Goal: Task Accomplishment & Management: Complete application form

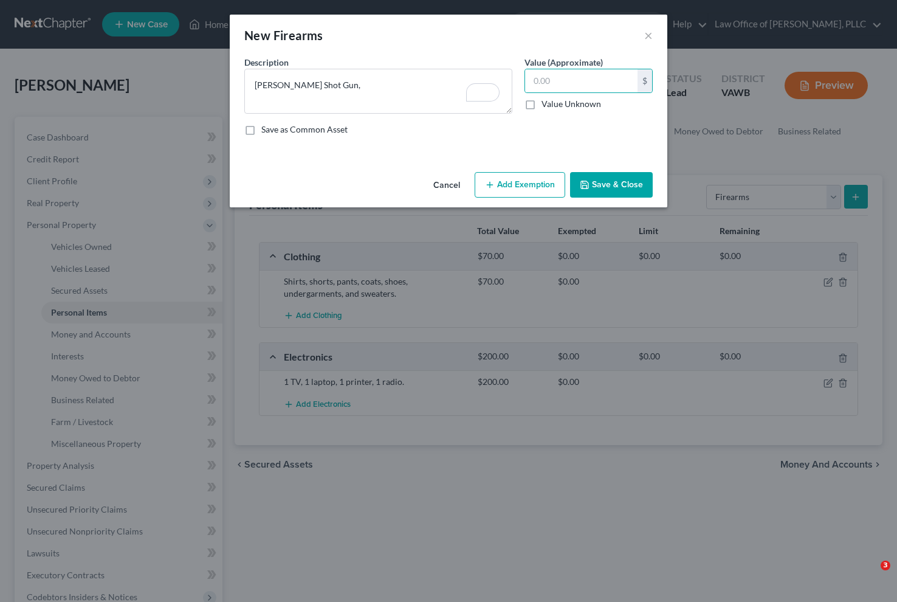
select select "firearms"
click at [606, 78] on input "text" at bounding box center [581, 80] width 112 height 23
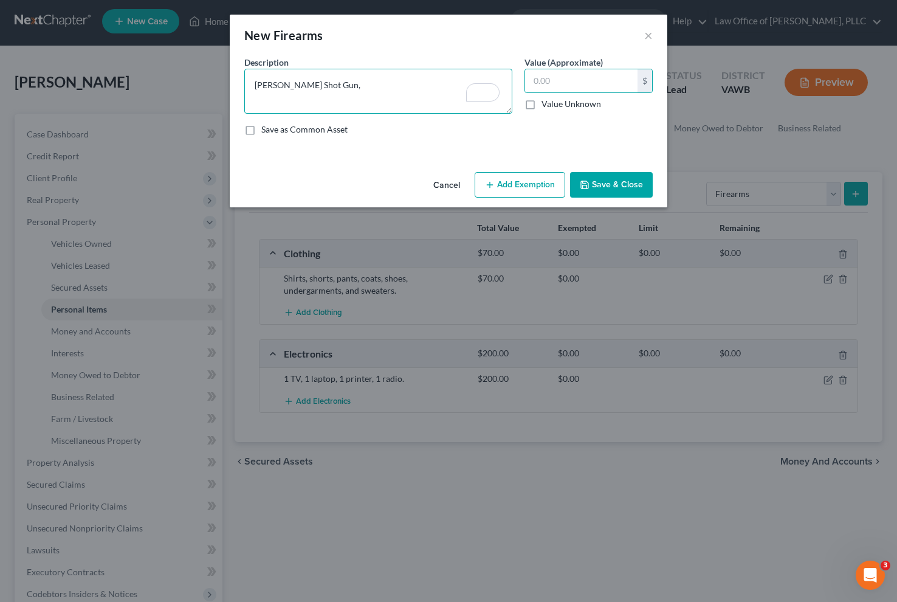
click at [405, 86] on textarea "[PERSON_NAME] Shot Gun," at bounding box center [378, 91] width 268 height 45
type textarea "[PERSON_NAME] Shot Gun, Bow,"
click at [553, 90] on input "text" at bounding box center [581, 80] width 112 height 23
click at [624, 182] on button "Save & Close" at bounding box center [611, 185] width 83 height 26
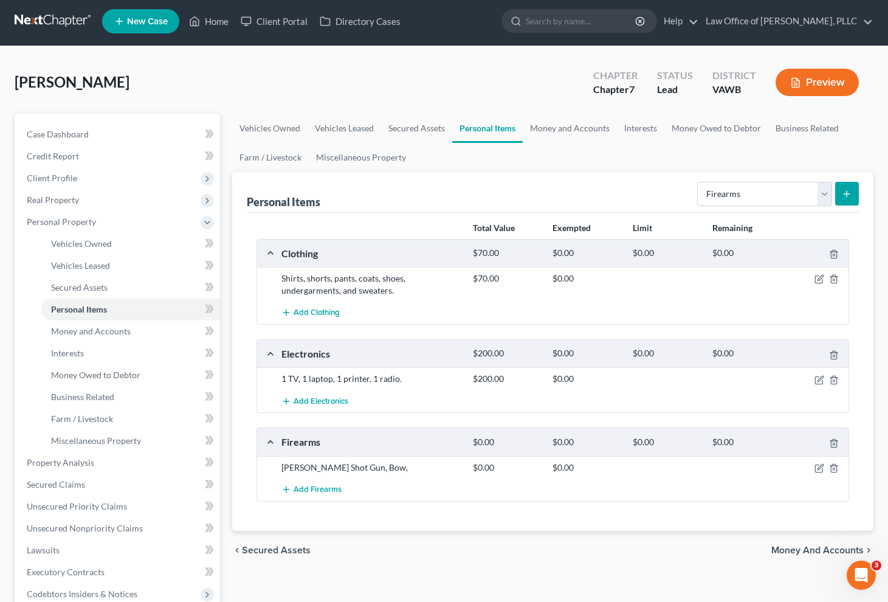
click at [584, 192] on div "Personal Items Select Item Type Clothing Collectibles Of Value Electronics Fire…" at bounding box center [553, 192] width 612 height 41
click at [797, 196] on select "Select Item Type Clothing Collectibles Of Value Electronics Firearms Household …" at bounding box center [764, 194] width 135 height 24
select select "household_goods"
click at [699, 182] on select "Select Item Type Clothing Collectibles Of Value Electronics Firearms Household …" at bounding box center [764, 194] width 135 height 24
click at [860, 185] on div "Personal Items Select Item Type Clothing Collectibles Of Value Electronics Fire…" at bounding box center [552, 351] width 641 height 359
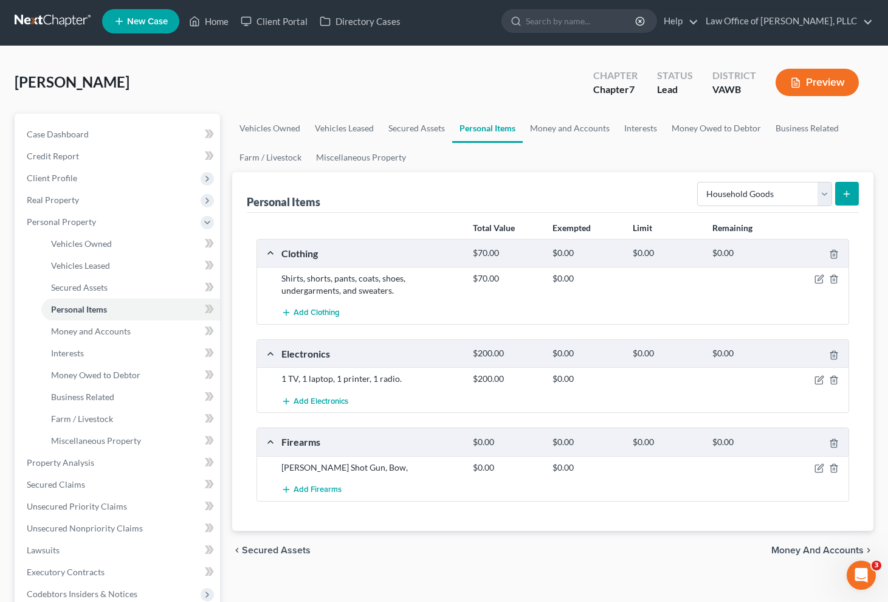
click at [853, 190] on button "submit" at bounding box center [847, 194] width 24 height 24
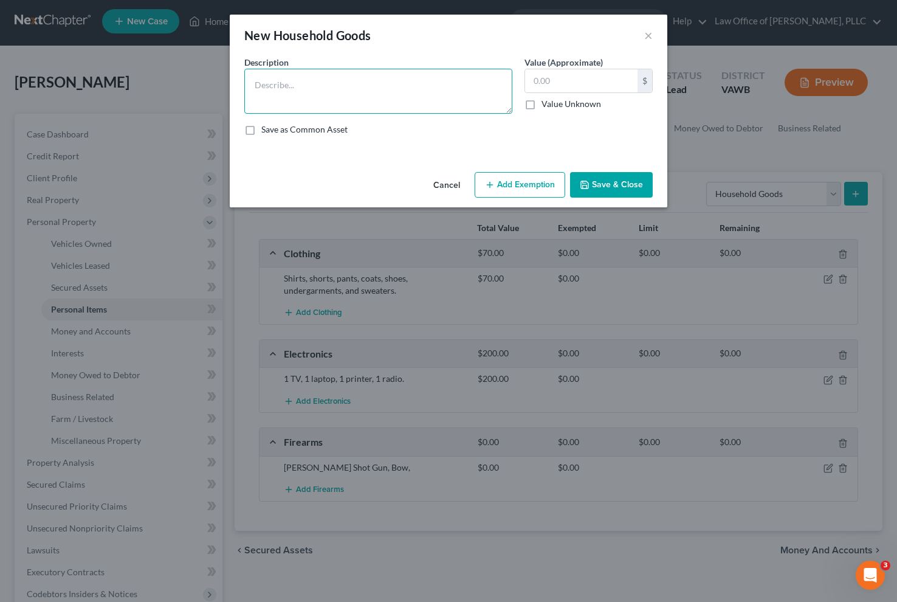
click at [353, 76] on textarea at bounding box center [378, 91] width 268 height 45
type textarea "1"
type textarea "Queen bed, bedsheets, dresser, night stand, lamp,"
click at [587, 82] on input "text" at bounding box center [581, 80] width 112 height 23
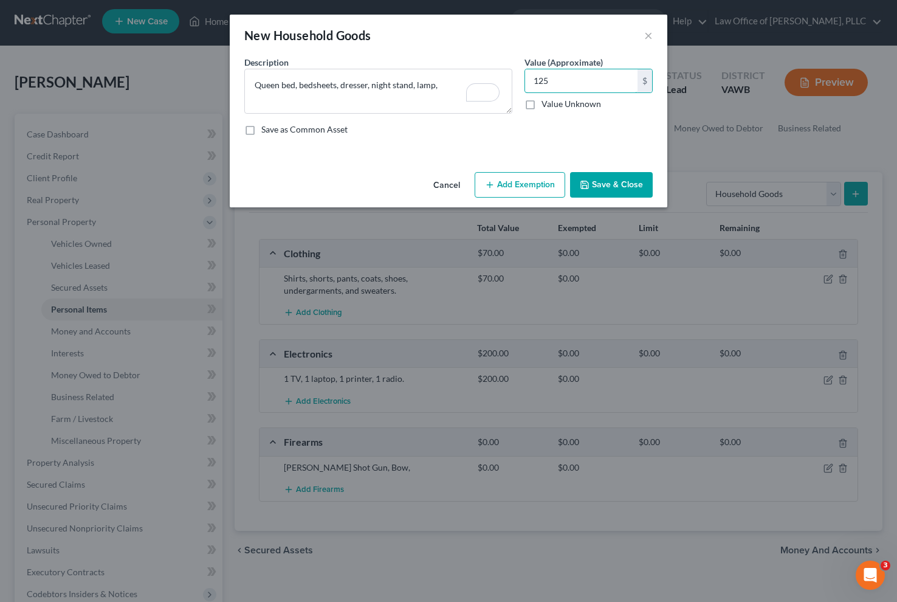
type input "125"
click at [586, 190] on button "Save & Close" at bounding box center [611, 185] width 83 height 26
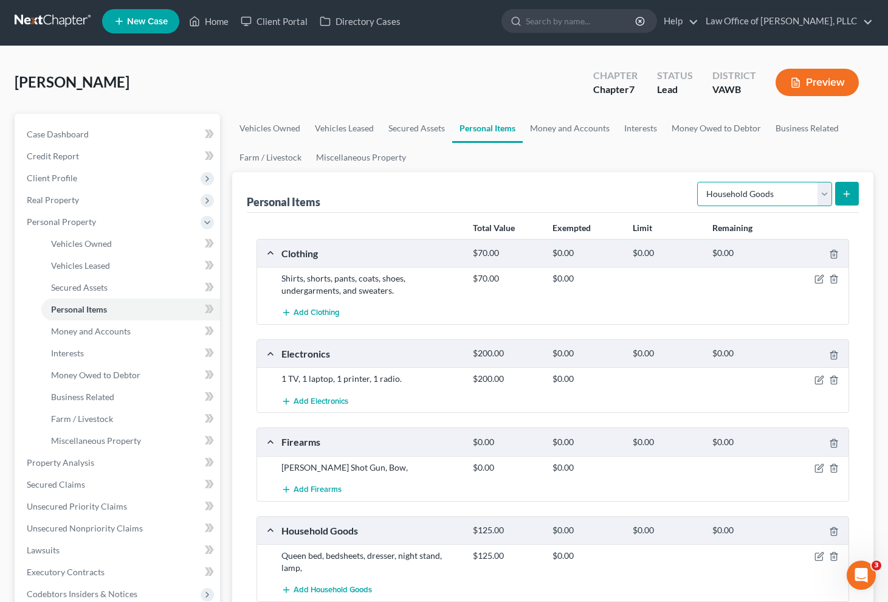
click at [802, 191] on select "Select Item Type Clothing Collectibles Of Value Electronics Firearms Household …" at bounding box center [764, 194] width 135 height 24
select select "jewelry"
click at [699, 182] on select "Select Item Type Clothing Collectibles Of Value Electronics Firearms Household …" at bounding box center [764, 194] width 135 height 24
click at [843, 195] on icon "submit" at bounding box center [847, 194] width 10 height 10
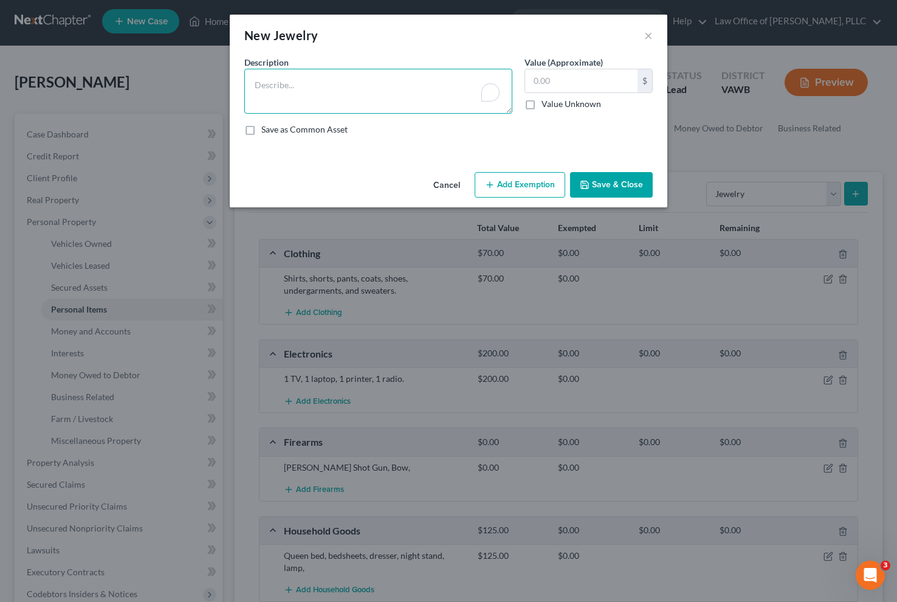
click at [328, 89] on textarea "To enrich screen reader interactions, please activate Accessibility in Grammarl…" at bounding box center [378, 91] width 268 height 45
type textarea "High school graduation ring"
type input "20"
click at [619, 182] on button "Save & Close" at bounding box center [611, 185] width 83 height 26
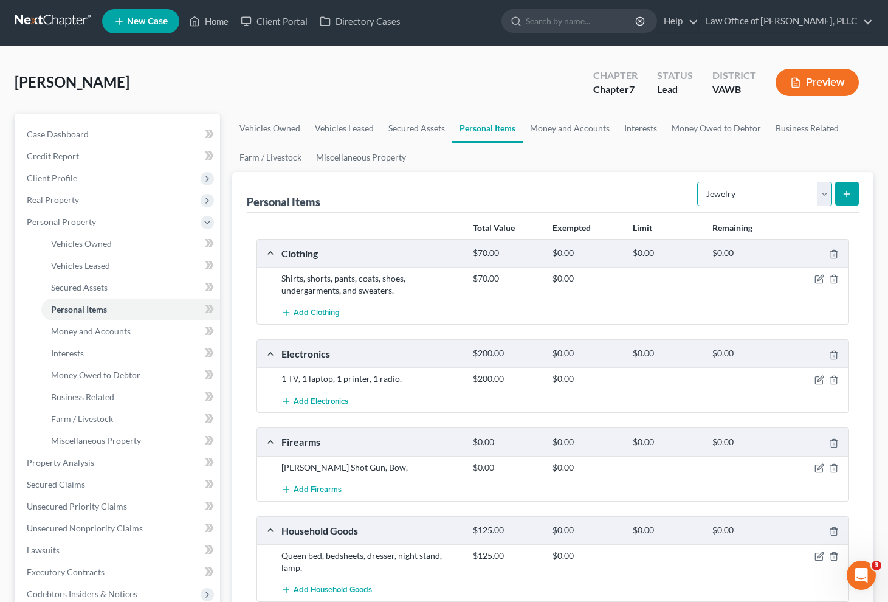
click at [778, 191] on select "Select Item Type Clothing Collectibles Of Value Electronics Firearms Household …" at bounding box center [764, 194] width 135 height 24
select select "pets"
click at [699, 182] on select "Select Item Type Clothing Collectibles Of Value Electronics Firearms Household …" at bounding box center [764, 194] width 135 height 24
click at [857, 197] on button "submit" at bounding box center [847, 194] width 24 height 24
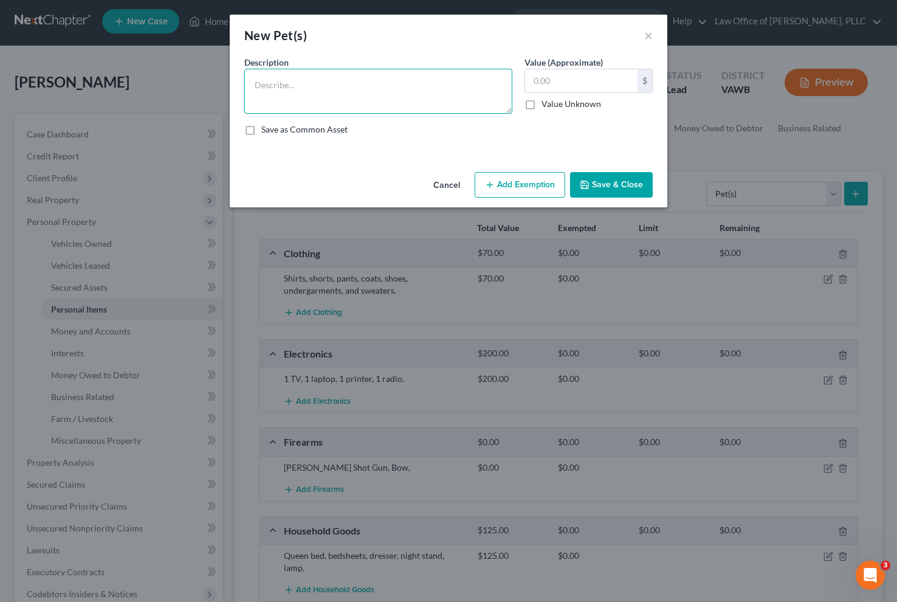
click at [406, 94] on textarea at bounding box center [378, 91] width 268 height 45
type textarea "One dog."
click at [600, 80] on input "text" at bounding box center [581, 80] width 112 height 23
type input "1.00"
click at [607, 185] on button "Save & Close" at bounding box center [611, 185] width 83 height 26
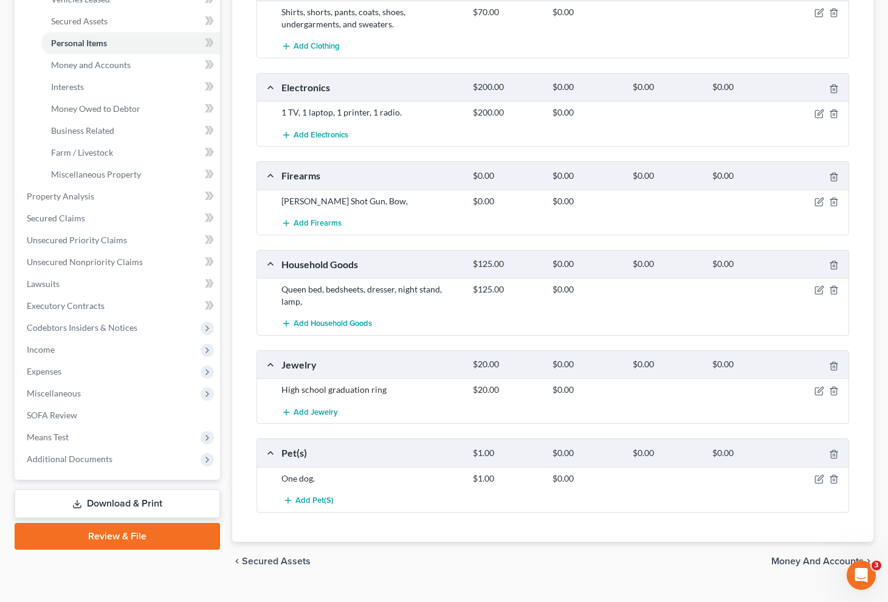
scroll to position [294, 0]
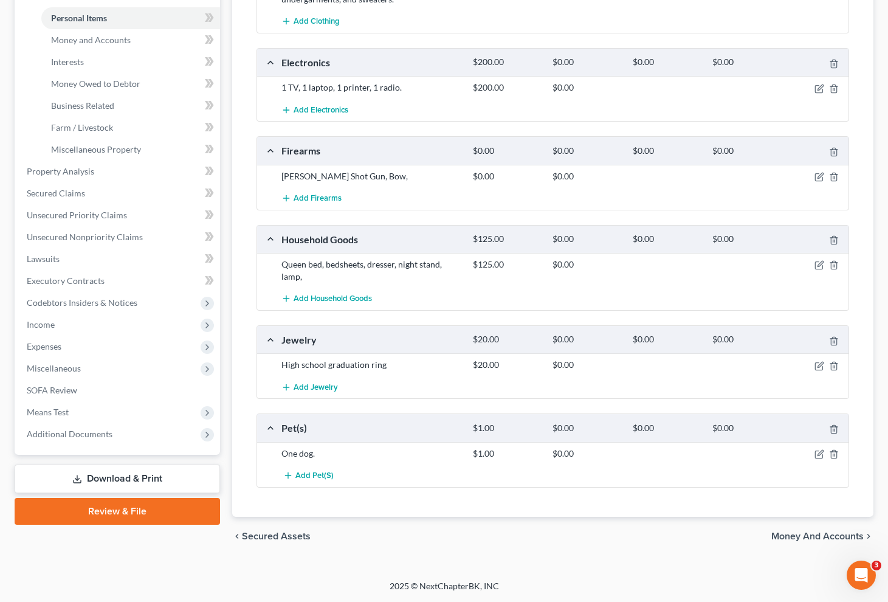
click at [792, 538] on span "Money and Accounts" at bounding box center [817, 536] width 92 height 10
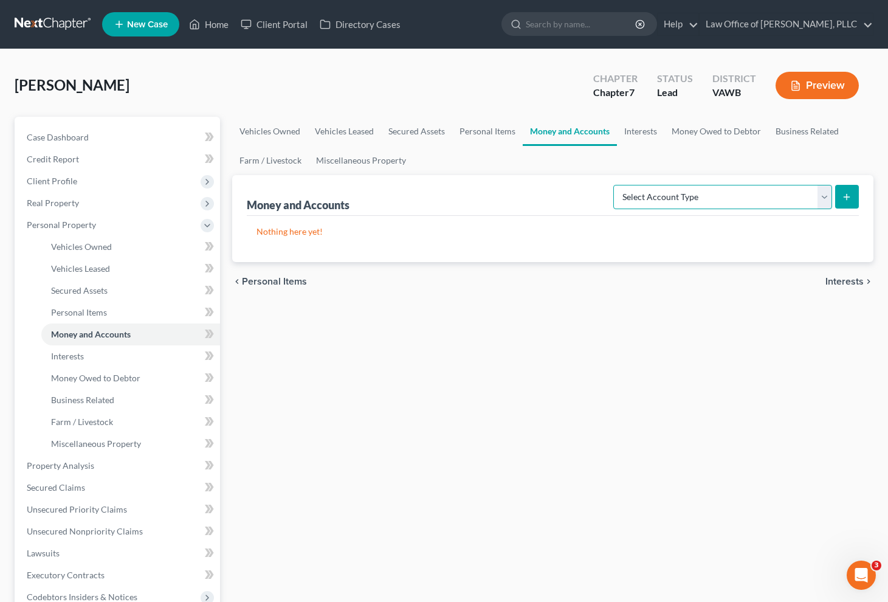
click at [775, 193] on select "Select Account Type Brokerage Cash on Hand Certificates of Deposit Checking Acc…" at bounding box center [722, 197] width 219 height 24
select select "checking"
click at [616, 185] on select "Select Account Type Brokerage Cash on Hand Certificates of Deposit Checking Acc…" at bounding box center [722, 197] width 219 height 24
click at [853, 192] on button "submit" at bounding box center [847, 197] width 24 height 24
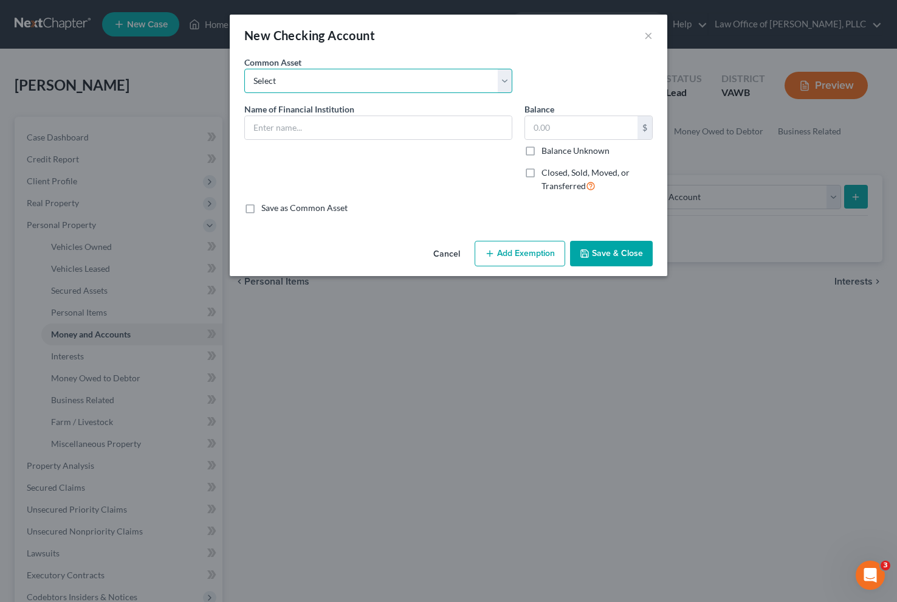
click at [493, 88] on select "Select Farmers & Merchants Bank Bank of America Capital One - [PERSON_NAME] (so…" at bounding box center [378, 81] width 268 height 24
click at [285, 131] on input "text" at bounding box center [378, 127] width 267 height 23
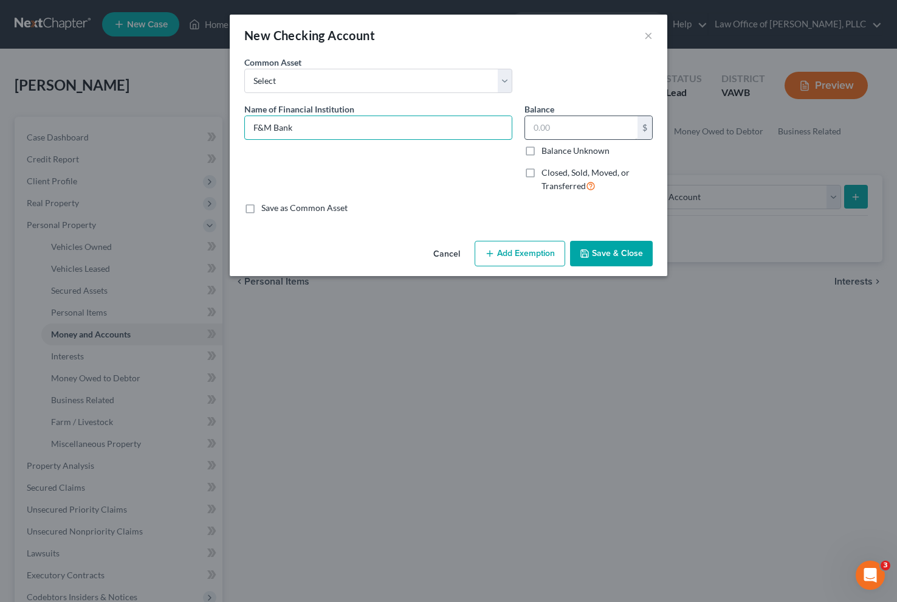
type input "F&M Bank"
click at [550, 133] on input "text" at bounding box center [581, 127] width 112 height 23
type input "476.86"
click at [619, 260] on button "Save & Close" at bounding box center [611, 254] width 83 height 26
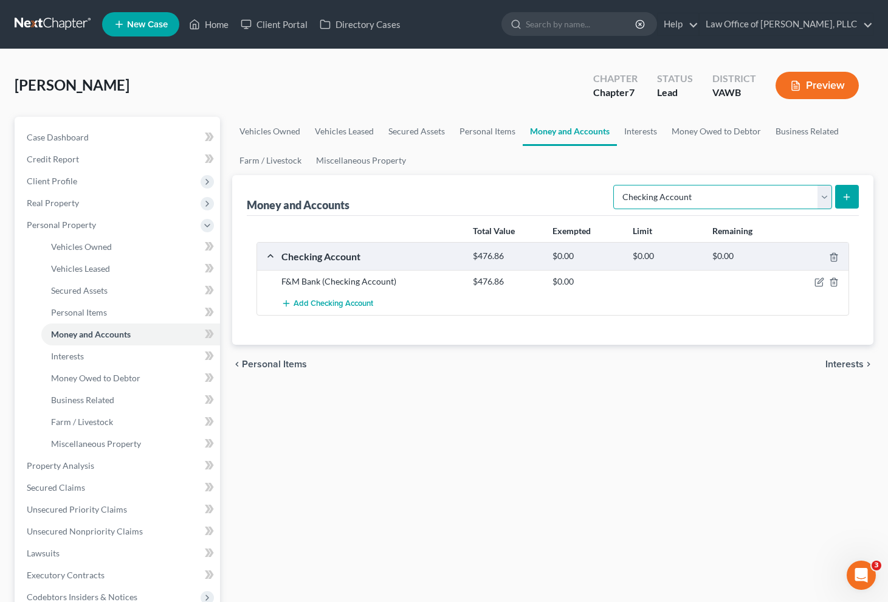
click at [782, 202] on select "Select Account Type Brokerage Cash on Hand Certificates of Deposit Checking Acc…" at bounding box center [722, 197] width 219 height 24
select select "savings"
click at [616, 185] on select "Select Account Type Brokerage Cash on Hand Certificates of Deposit Checking Acc…" at bounding box center [722, 197] width 219 height 24
click at [852, 196] on button "submit" at bounding box center [847, 197] width 24 height 24
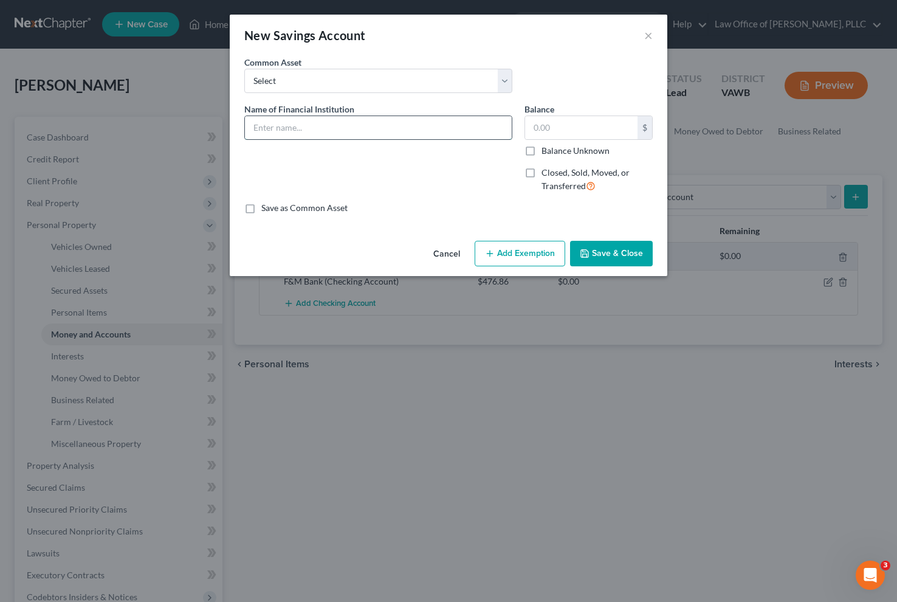
click at [376, 121] on input "text" at bounding box center [378, 127] width 267 height 23
type input "F&M Bank"
click at [595, 128] on input "text" at bounding box center [581, 127] width 112 height 23
type input "1.00"
click at [635, 258] on button "Save & Close" at bounding box center [611, 254] width 83 height 26
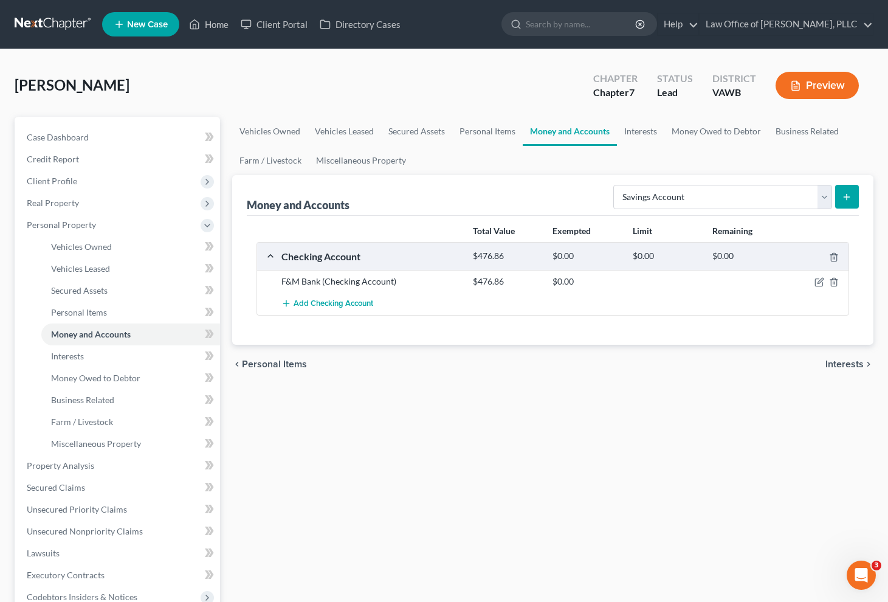
click at [787, 424] on div "Vehicles Owned Vehicles Leased Secured Assets Personal Items Money and Accounts…" at bounding box center [553, 468] width 654 height 702
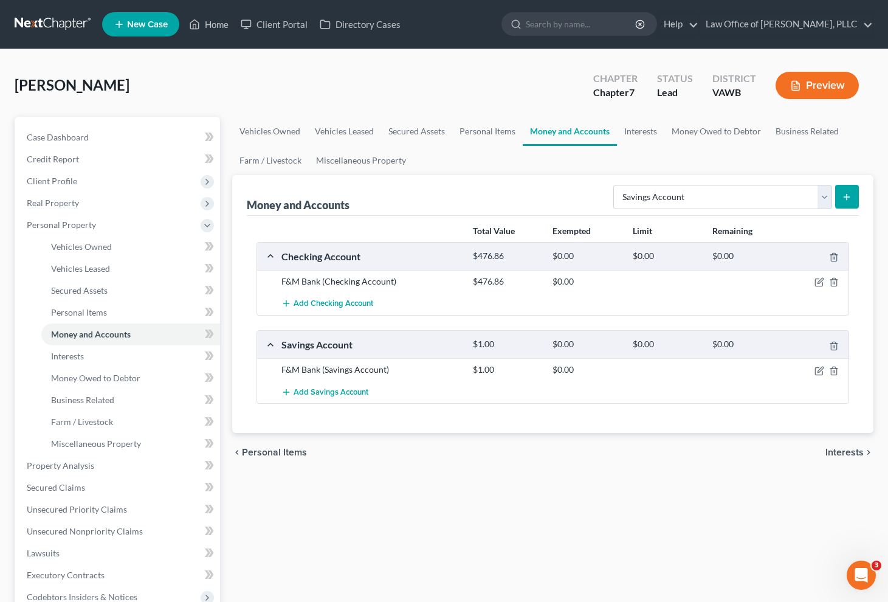
click at [846, 453] on span "Interests" at bounding box center [845, 452] width 38 height 10
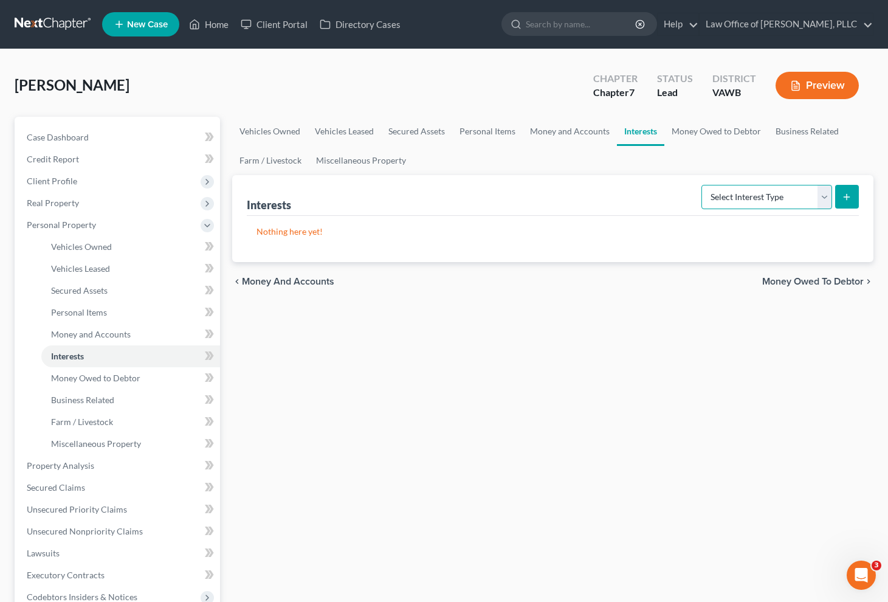
click at [823, 196] on select "Select Interest Type 401K Annuity Bond Education IRA Government Bond Government…" at bounding box center [767, 197] width 131 height 24
select select "term_life_insurance"
click at [703, 185] on select "Select Interest Type 401K Annuity Bond Education IRA Government Bond Government…" at bounding box center [767, 197] width 131 height 24
click at [843, 206] on button "submit" at bounding box center [847, 197] width 24 height 24
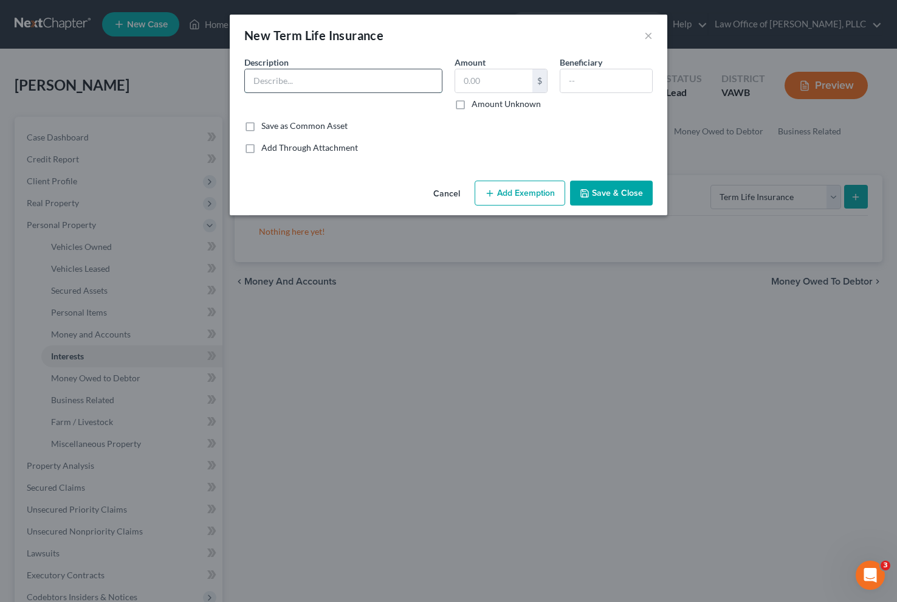
click at [285, 70] on input "text" at bounding box center [343, 80] width 197 height 23
type input "[PERSON_NAME] [MEDICAL_DATA] 125"
click at [613, 193] on button "Save & Close" at bounding box center [611, 194] width 83 height 26
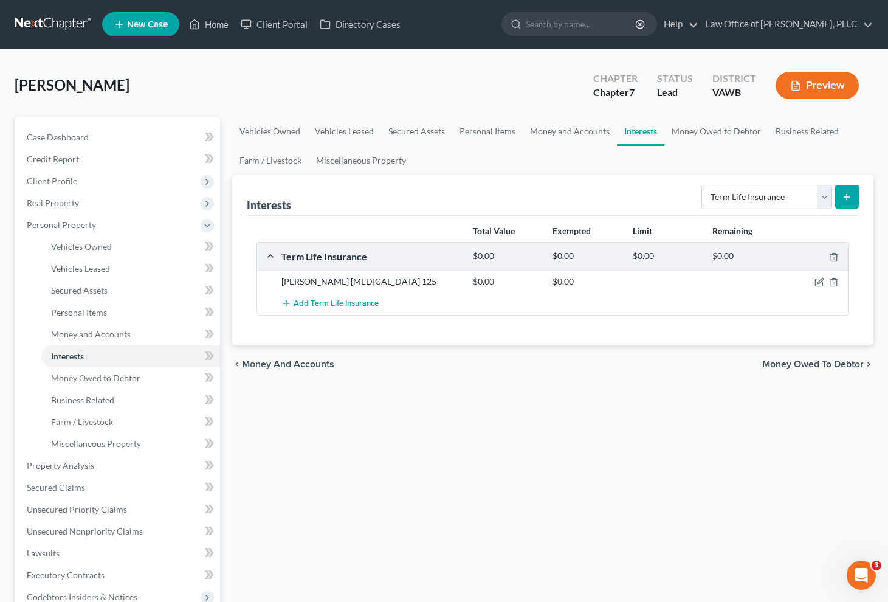
click at [803, 365] on span "Money Owed to Debtor" at bounding box center [813, 364] width 102 height 10
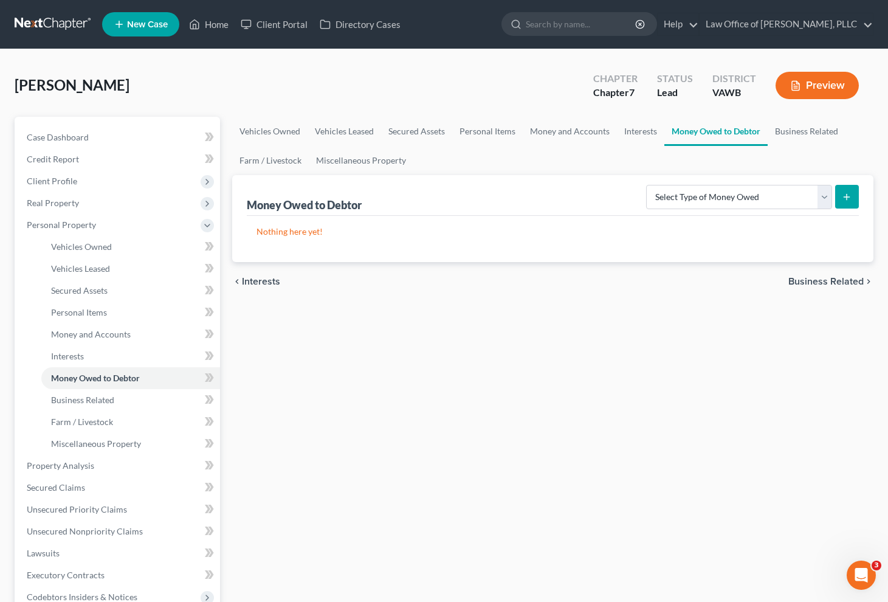
click at [802, 281] on span "Business Related" at bounding box center [825, 282] width 75 height 10
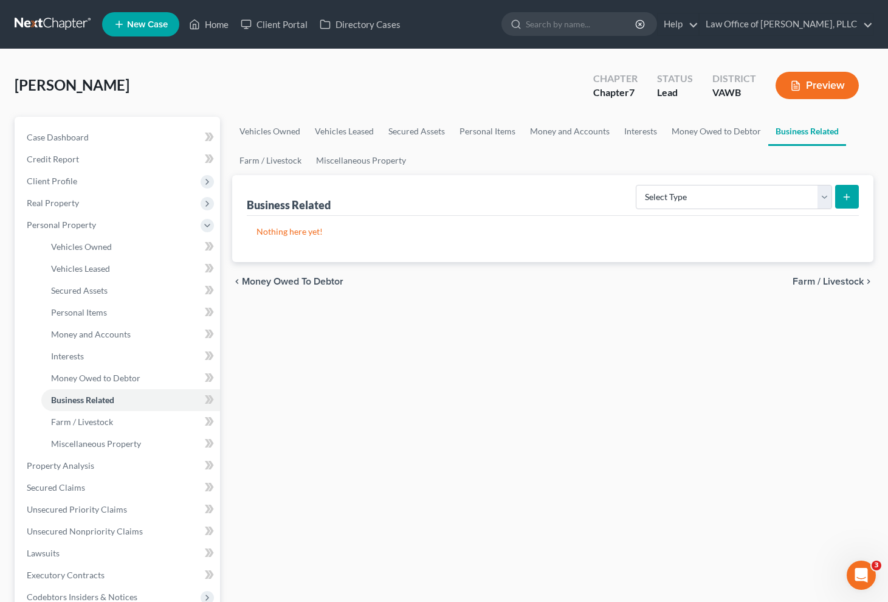
click at [814, 285] on span "Farm / Livestock" at bounding box center [828, 282] width 71 height 10
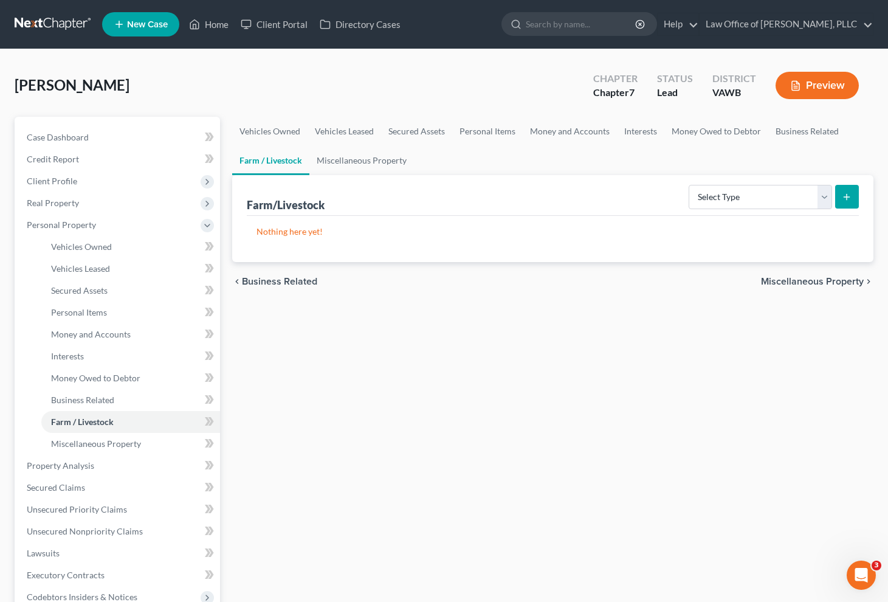
click at [802, 285] on span "Miscellaneous Property" at bounding box center [812, 282] width 103 height 10
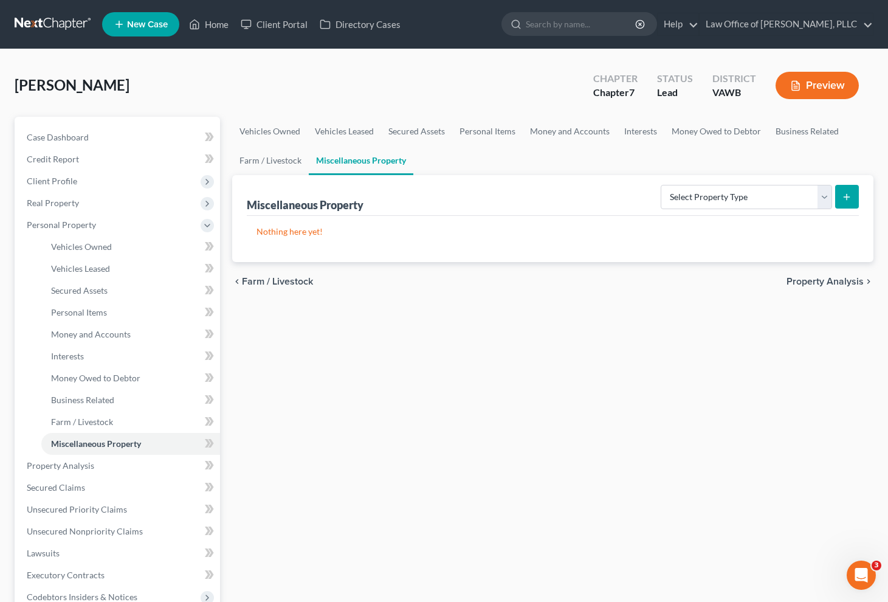
click at [806, 283] on span "Property Analysis" at bounding box center [825, 282] width 77 height 10
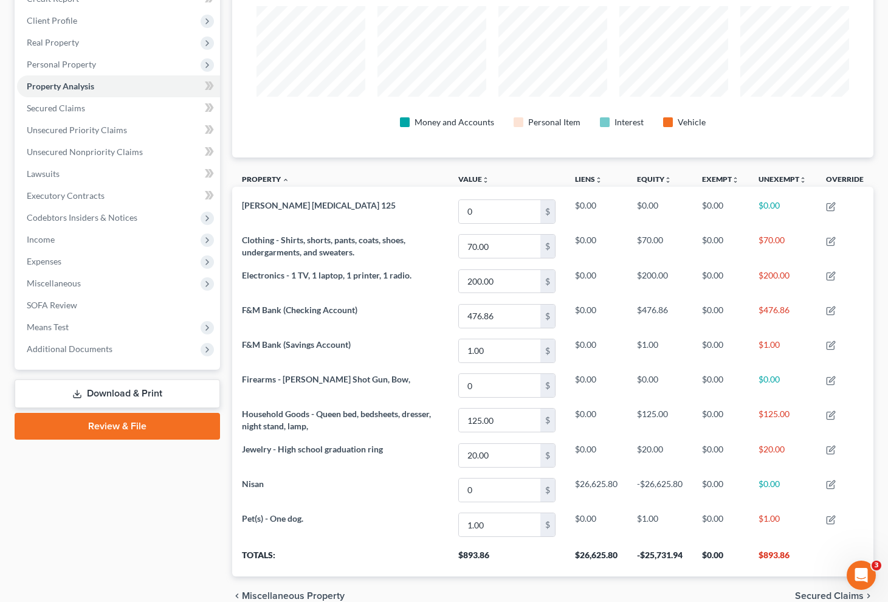
scroll to position [220, 0]
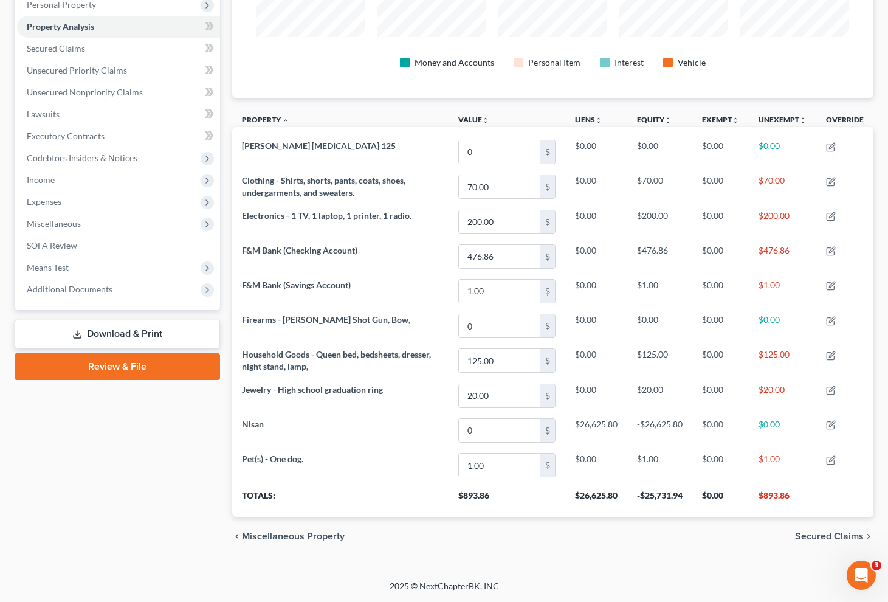
click at [806, 538] on span "Secured Claims" at bounding box center [829, 536] width 69 height 10
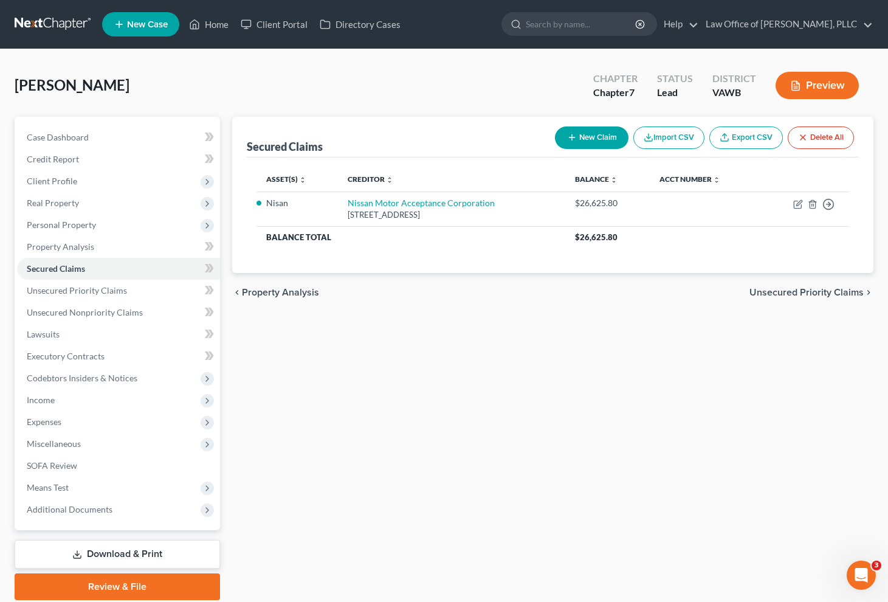
click at [594, 145] on button "New Claim" at bounding box center [592, 137] width 74 height 22
select select "0"
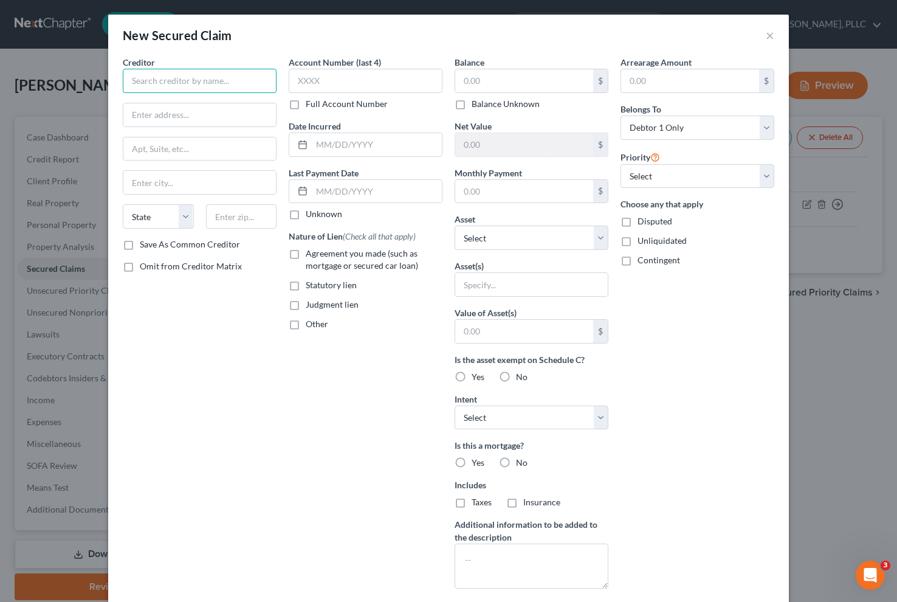
click at [185, 87] on input "text" at bounding box center [200, 81] width 154 height 24
click at [335, 80] on input "text" at bounding box center [366, 81] width 154 height 24
type input "SYNCB/DICKS DC"
type input "3"
click at [543, 81] on input "text" at bounding box center [524, 80] width 138 height 23
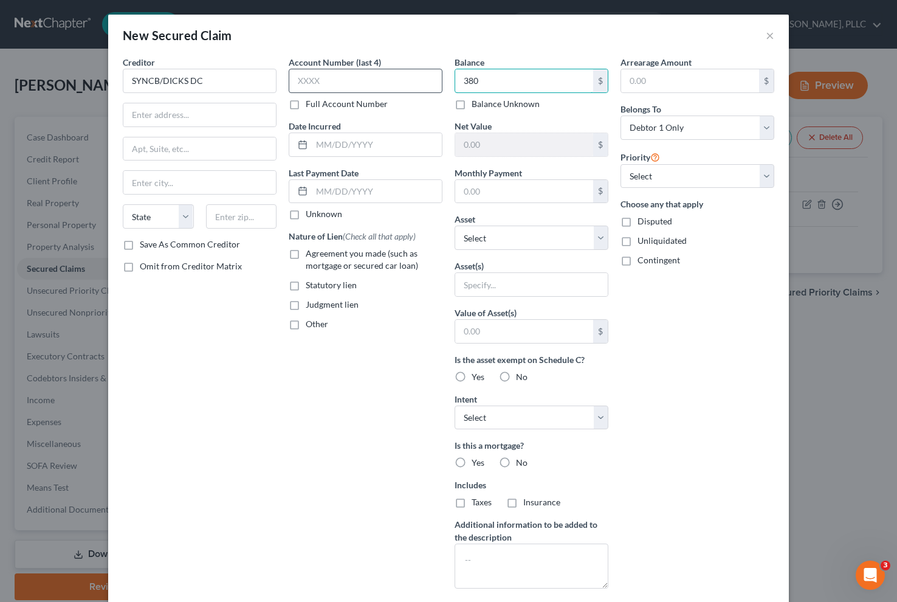
type input "380"
click at [365, 87] on input "text" at bounding box center [366, 81] width 154 height 24
type input "2233"
click at [398, 142] on input "text" at bounding box center [377, 144] width 130 height 23
type input "[DATE]"
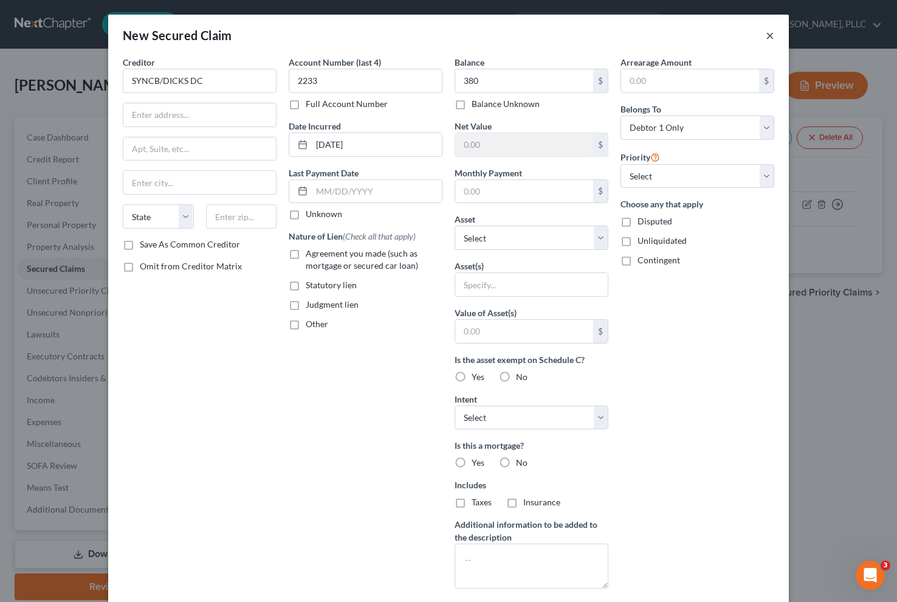
click at [766, 39] on button "×" at bounding box center [770, 35] width 9 height 15
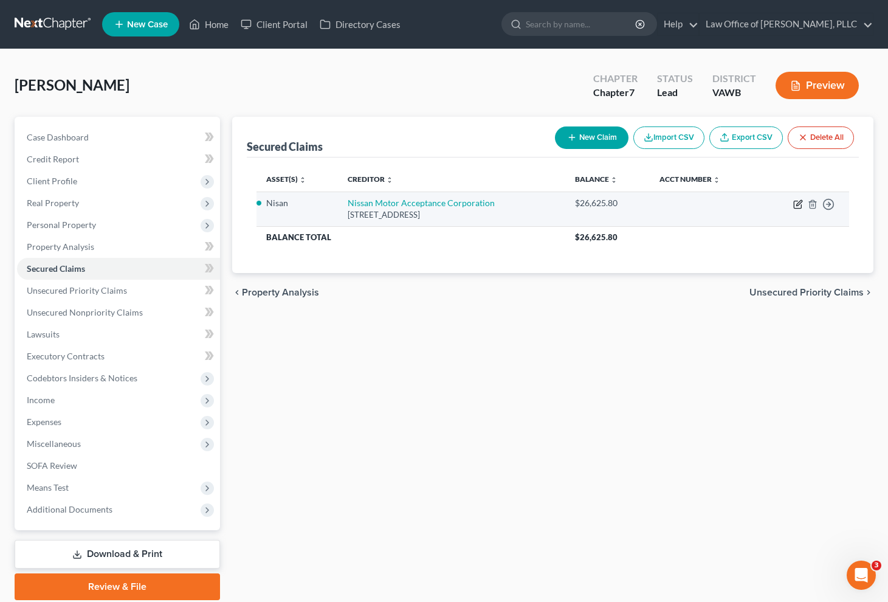
click at [799, 204] on icon "button" at bounding box center [798, 204] width 10 height 10
select select "39"
select select "9"
select select "0"
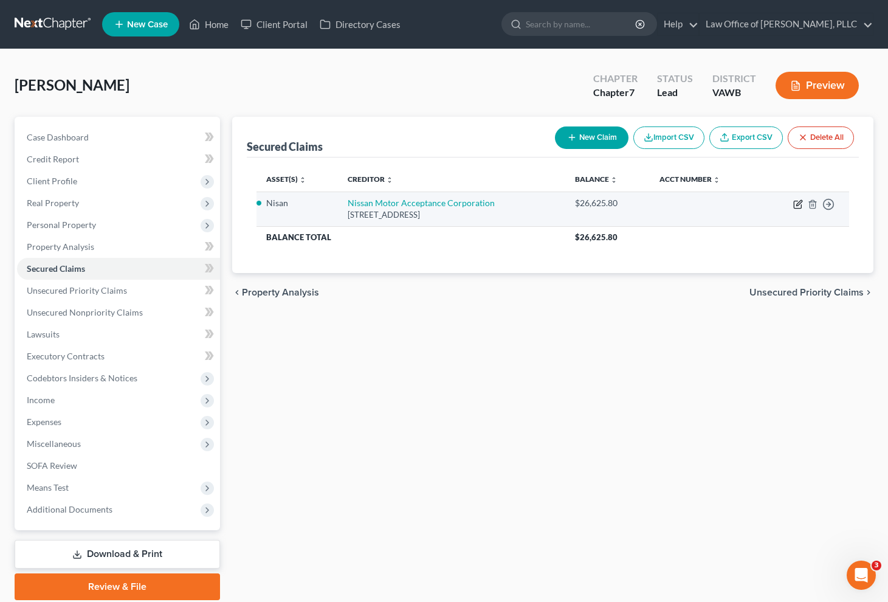
select select "0"
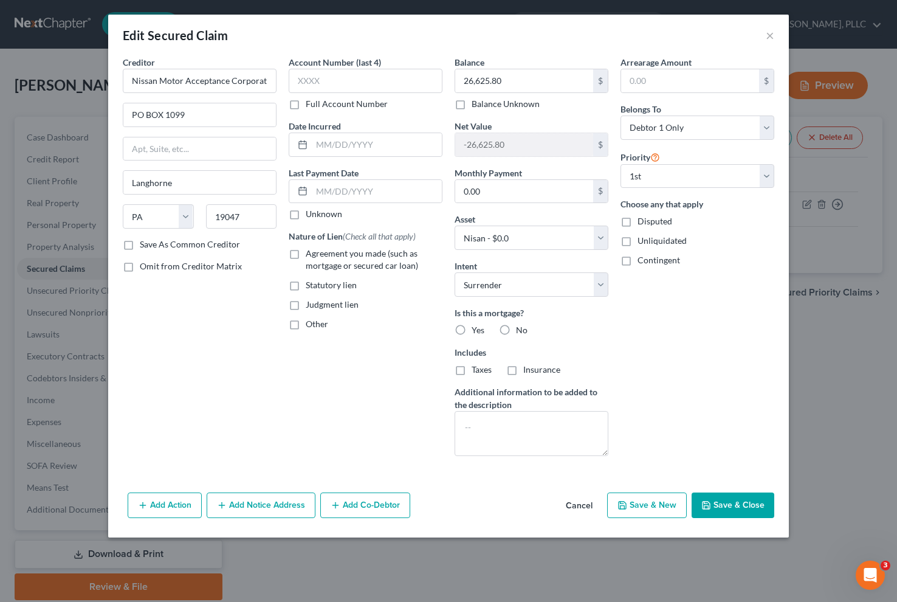
click at [516, 332] on label "No" at bounding box center [522, 330] width 12 height 12
click at [521, 332] on input "No" at bounding box center [525, 328] width 8 height 8
radio input "true"
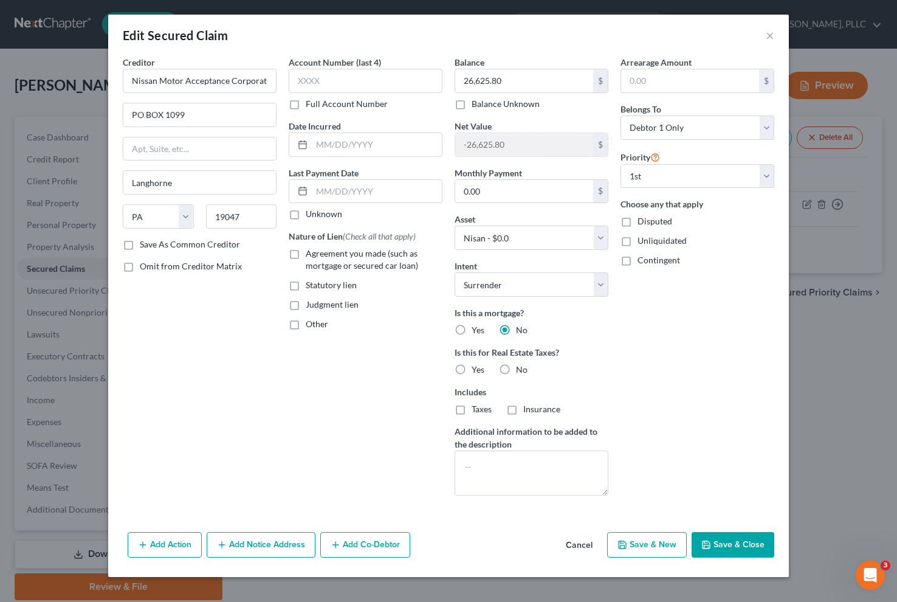
click at [516, 367] on label "No" at bounding box center [522, 370] width 12 height 12
click at [521, 367] on input "No" at bounding box center [525, 368] width 8 height 8
radio input "true"
click at [140, 244] on label "Save As Common Creditor" at bounding box center [190, 244] width 100 height 12
click at [145, 244] on input "Save As Common Creditor" at bounding box center [149, 242] width 8 height 8
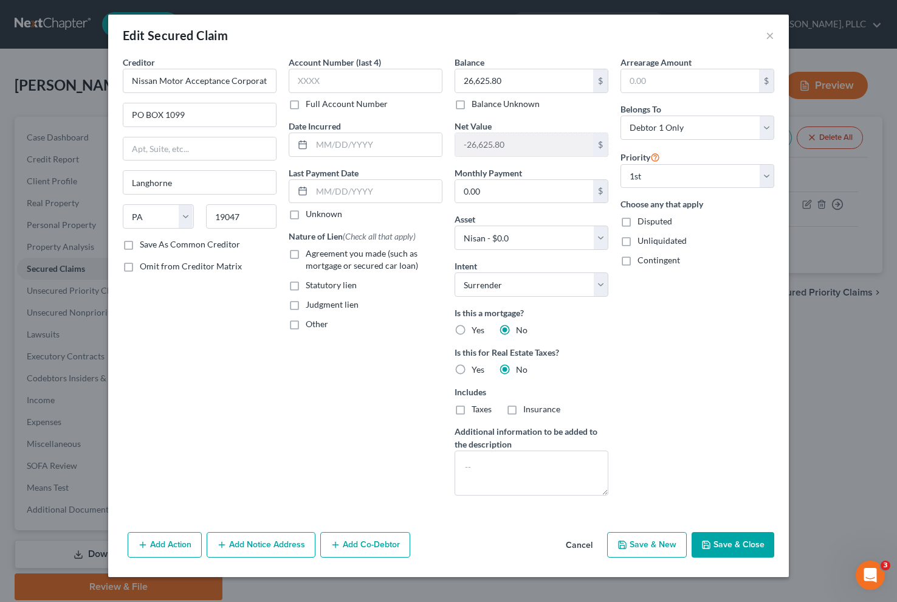
checkbox input "true"
click at [306, 255] on label "Agreement you made (such as mortgage or secured car loan)" at bounding box center [374, 259] width 137 height 24
click at [311, 255] on input "Agreement you made (such as mortgage or secured car loan)" at bounding box center [315, 251] width 8 height 8
checkbox input "true"
click at [598, 293] on select "Select Surrender Redeem Reaffirm Avoid Other" at bounding box center [532, 284] width 154 height 24
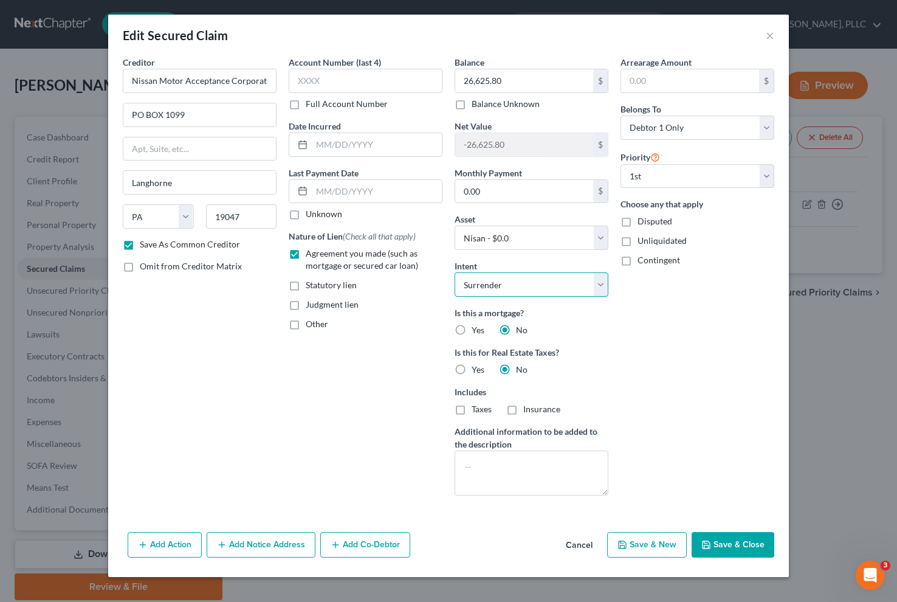
click at [455, 272] on select "Select Surrender Redeem Reaffirm Avoid Other" at bounding box center [532, 284] width 154 height 24
click at [562, 281] on select "Select Surrender Redeem Reaffirm Avoid Other" at bounding box center [532, 284] width 154 height 24
click at [156, 544] on button "Add Action" at bounding box center [165, 545] width 74 height 26
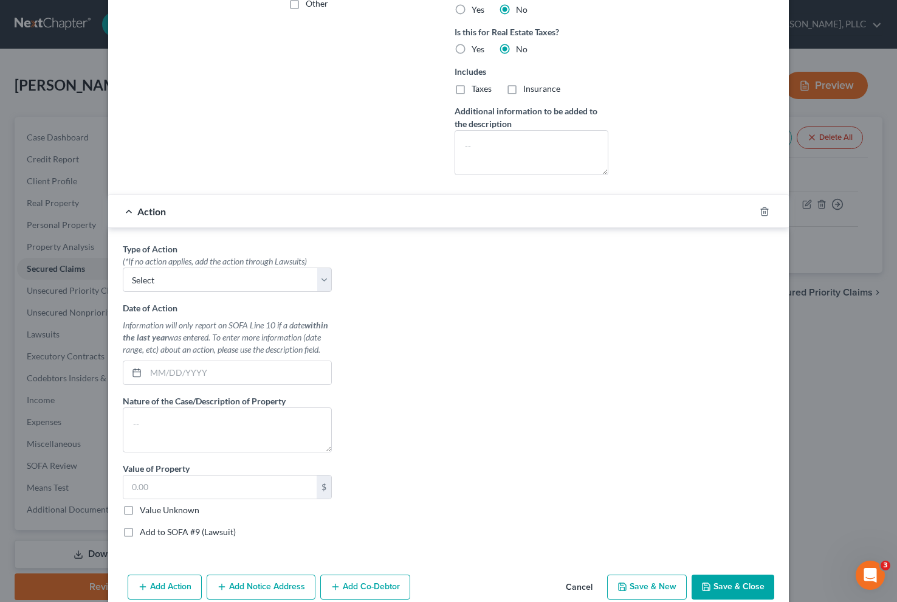
scroll to position [352, 0]
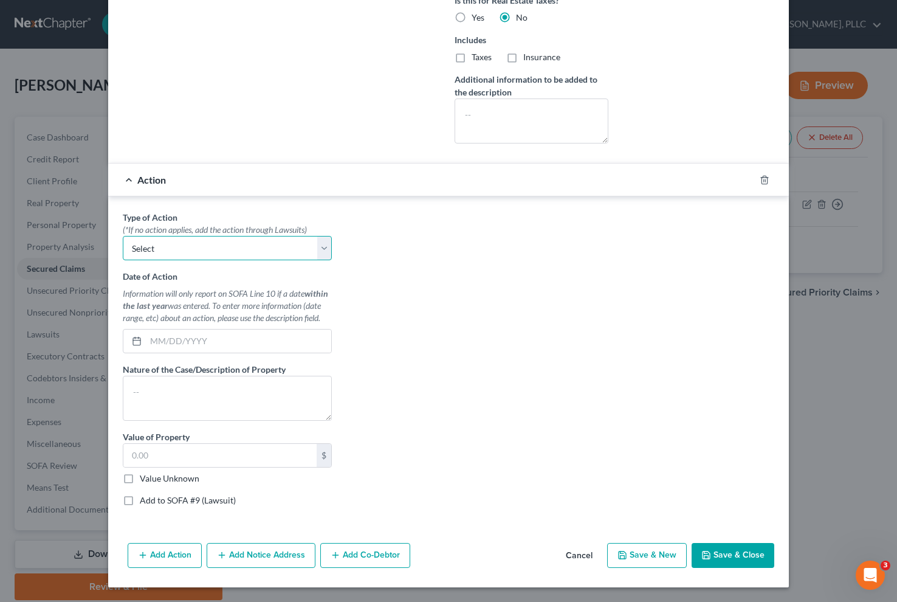
click at [290, 255] on select "Select Repossession Garnishment Foreclosure Personal Injury Attached, Seized, O…" at bounding box center [227, 248] width 209 height 24
select select "0"
click at [123, 236] on select "Select Repossession Garnishment Foreclosure Personal Injury Attached, Seized, O…" at bounding box center [227, 248] width 209 height 24
click at [233, 357] on div "Type of Action * (*If no action applies, add the action through Lawsuits) Selec…" at bounding box center [227, 363] width 221 height 305
click at [233, 351] on input "text" at bounding box center [238, 341] width 185 height 23
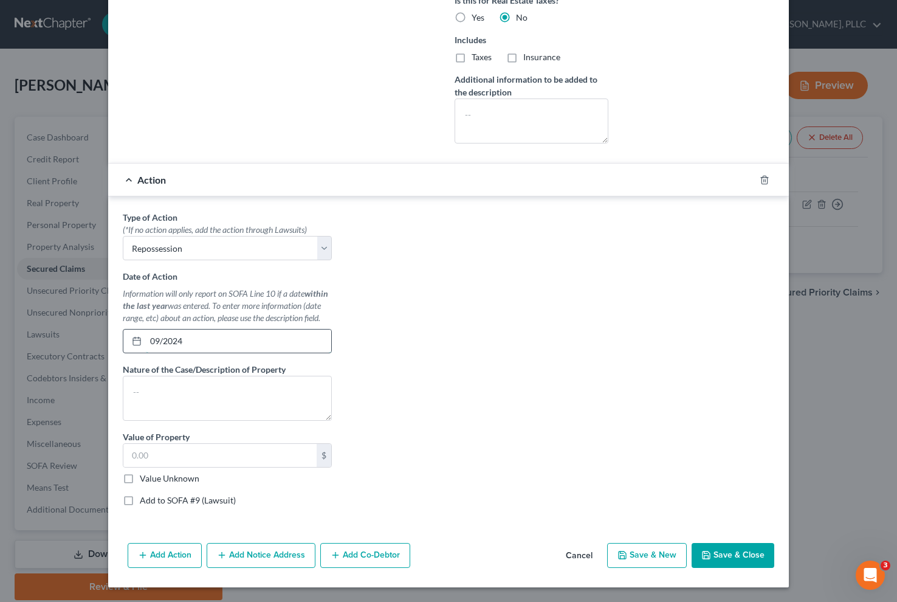
type input "09/2024"
click at [140, 478] on label "Value Unknown" at bounding box center [170, 478] width 60 height 12
click at [145, 478] on input "Value Unknown" at bounding box center [149, 476] width 8 height 8
checkbox input "true"
type input "0.00"
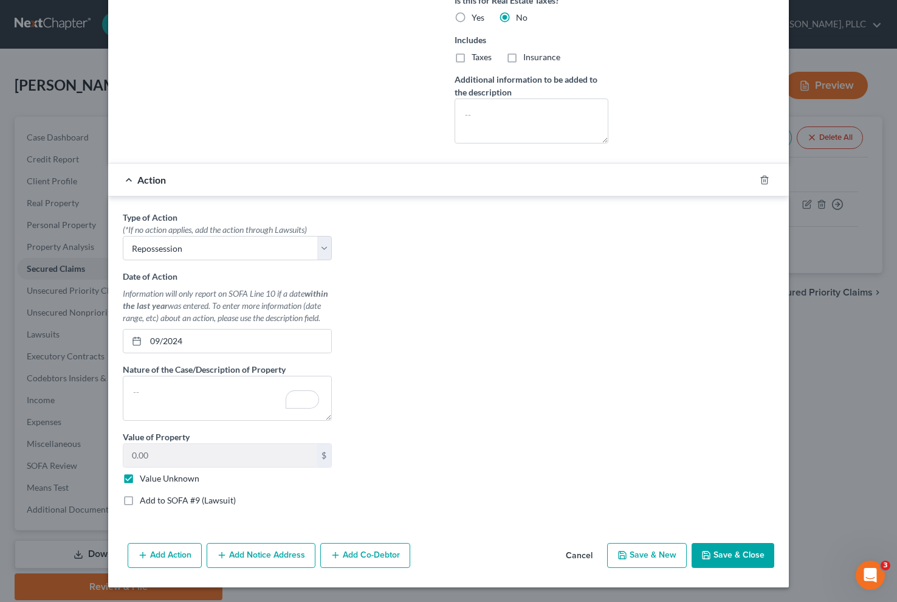
click at [733, 559] on button "Save & Close" at bounding box center [733, 556] width 83 height 26
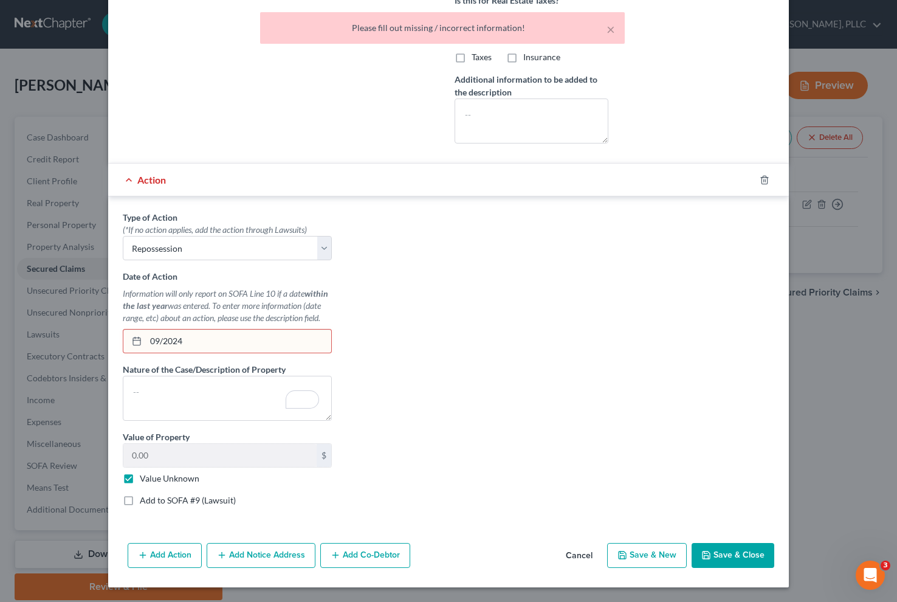
drag, startPoint x: 202, startPoint y: 344, endPoint x: 148, endPoint y: 345, distance: 54.1
click at [197, 345] on input "09/2024" at bounding box center [238, 341] width 185 height 23
click at [157, 343] on input "09/2024" at bounding box center [238, 341] width 185 height 23
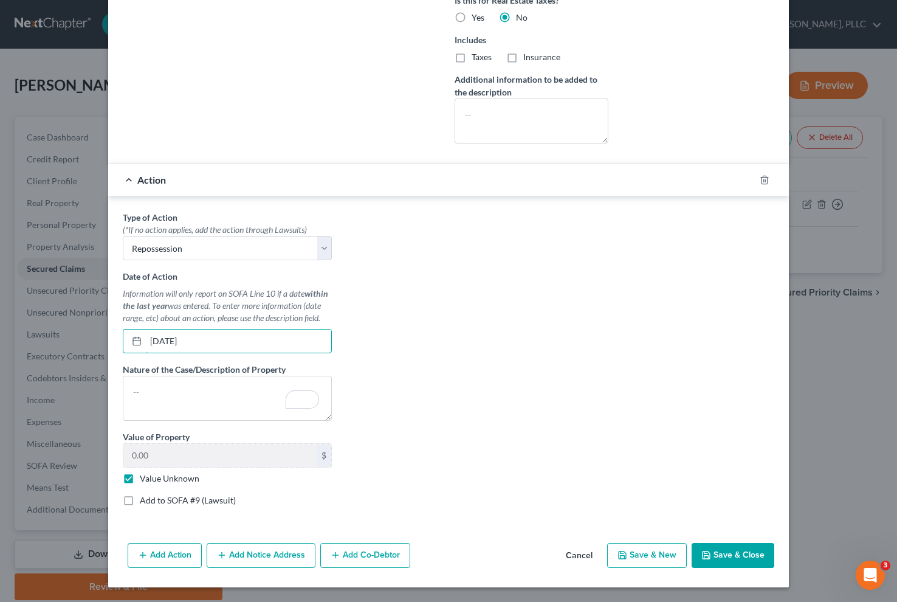
type input "[DATE]"
click at [728, 554] on button "Save & Close" at bounding box center [733, 556] width 83 height 26
checkbox input "false"
select select
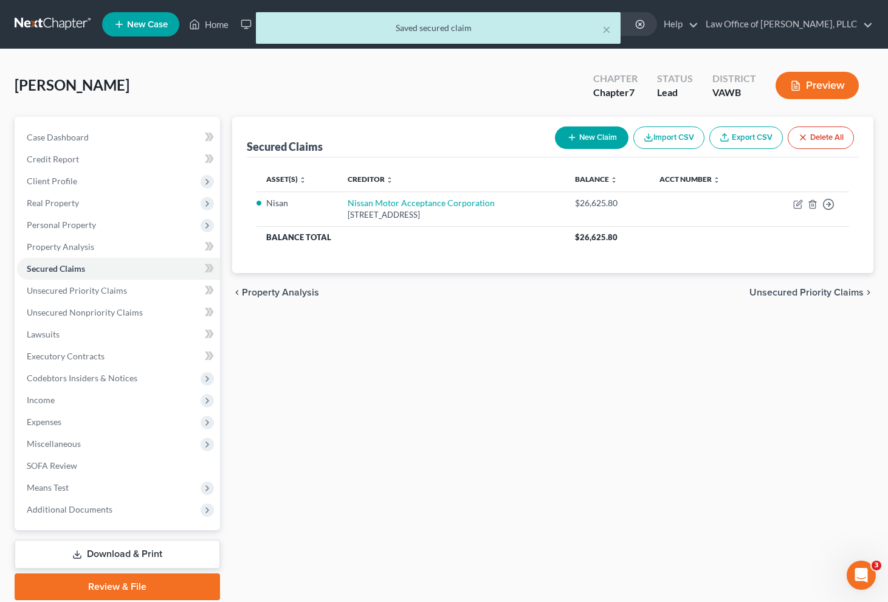
click at [833, 297] on span "Unsecured Priority Claims" at bounding box center [807, 293] width 114 height 10
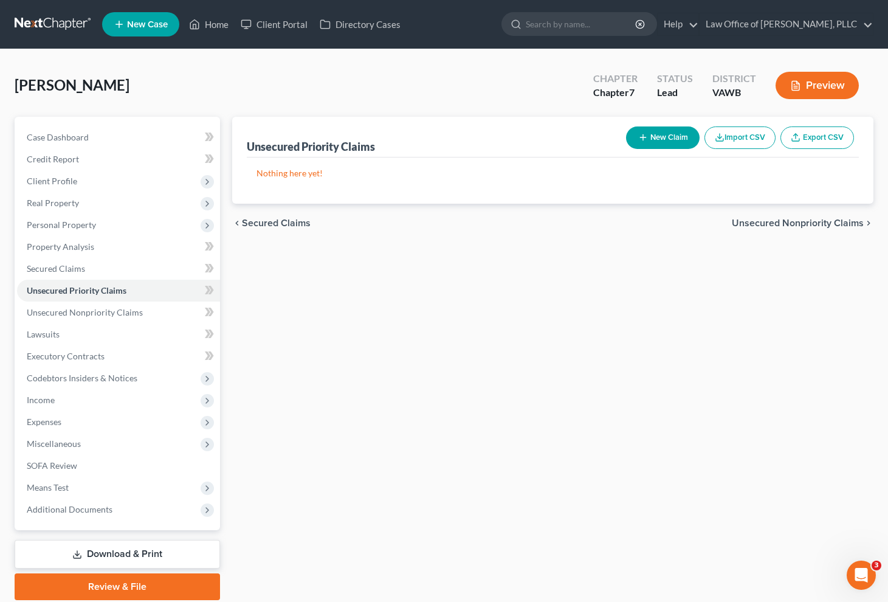
click at [635, 142] on button "New Claim" at bounding box center [663, 137] width 74 height 22
select select "0"
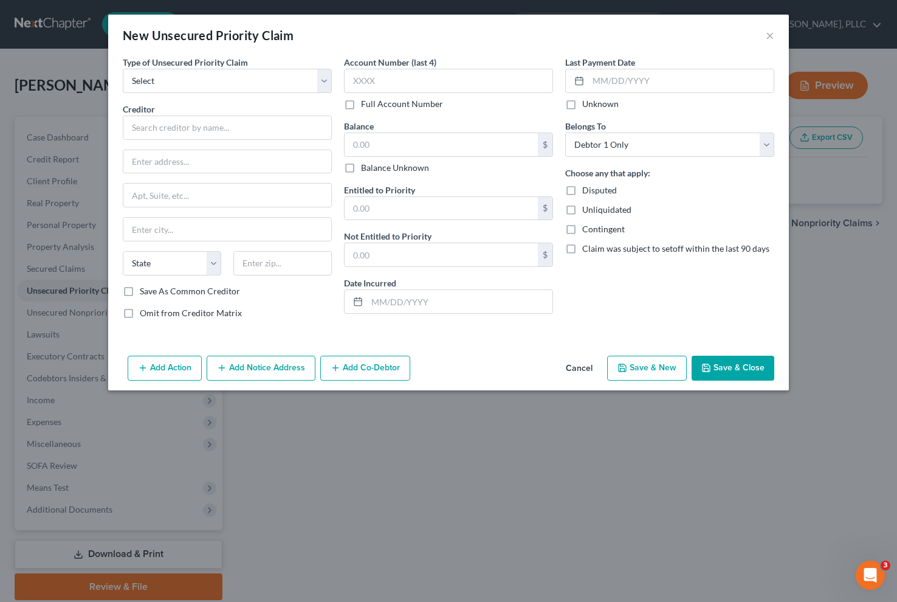
click at [764, 35] on div "New Unsecured Priority Claim ×" at bounding box center [448, 35] width 681 height 41
click at [770, 31] on button "×" at bounding box center [770, 35] width 9 height 15
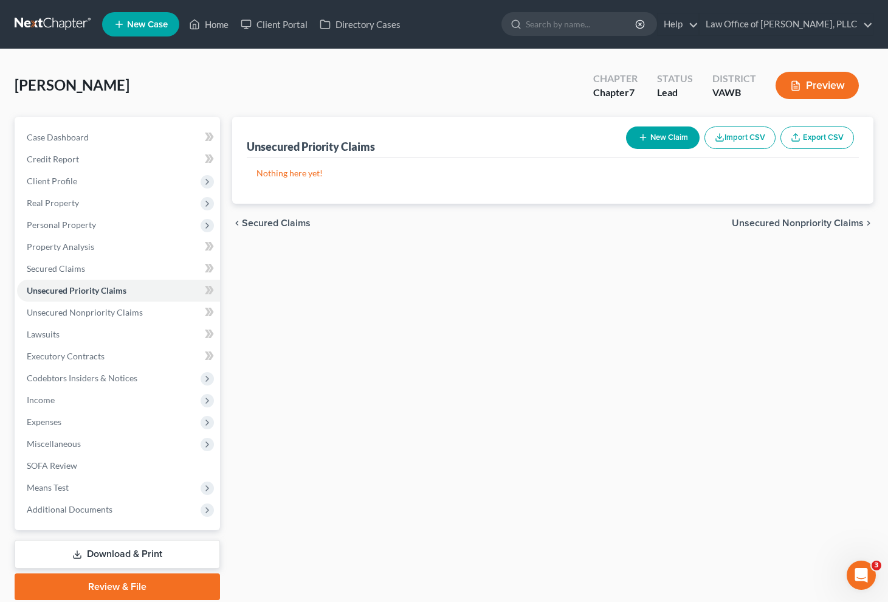
click at [791, 220] on span "Unsecured Nonpriority Claims" at bounding box center [798, 223] width 132 height 10
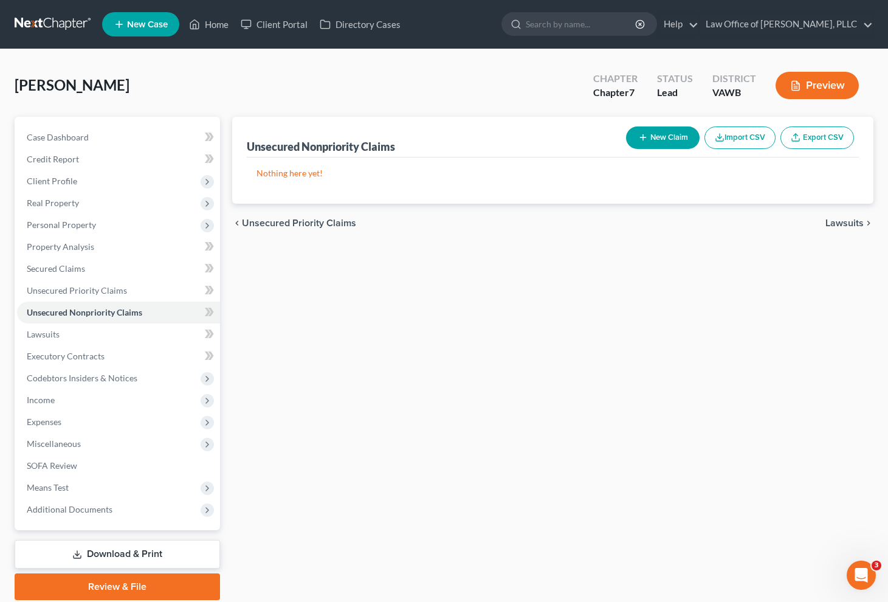
click at [676, 141] on button "New Claim" at bounding box center [663, 137] width 74 height 22
select select "0"
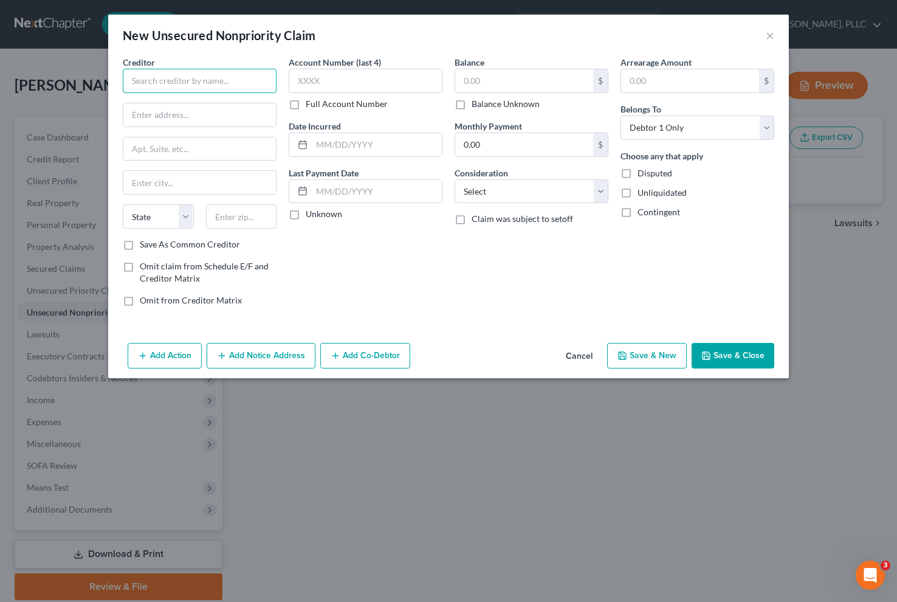
click at [249, 85] on input "text" at bounding box center [200, 81] width 154 height 24
click at [344, 86] on input "text" at bounding box center [366, 81] width 154 height 24
type input "SYNCB/Dicks DC"
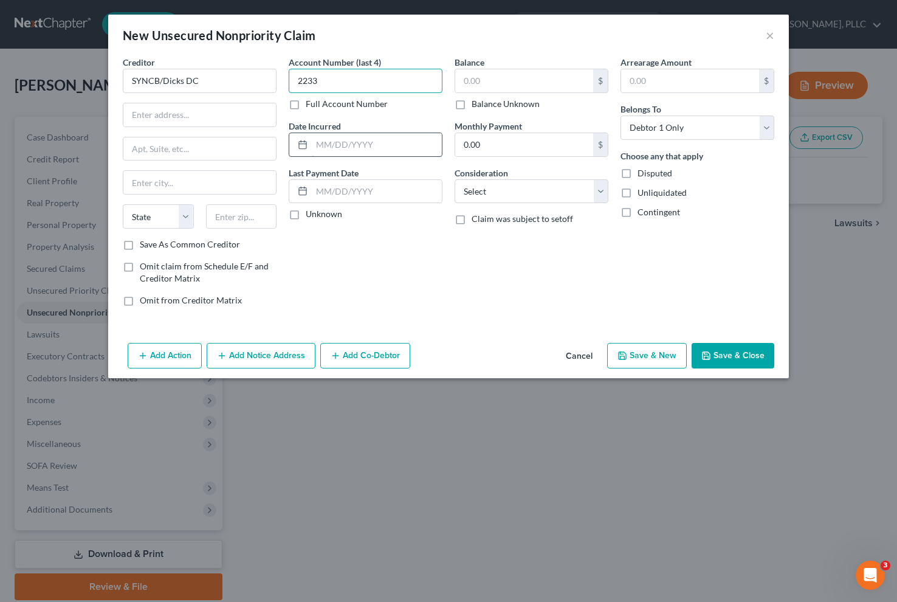
type input "2233"
click at [358, 150] on input "text" at bounding box center [377, 144] width 130 height 23
type input "[DATE]"
click at [519, 88] on input "text" at bounding box center [524, 80] width 138 height 23
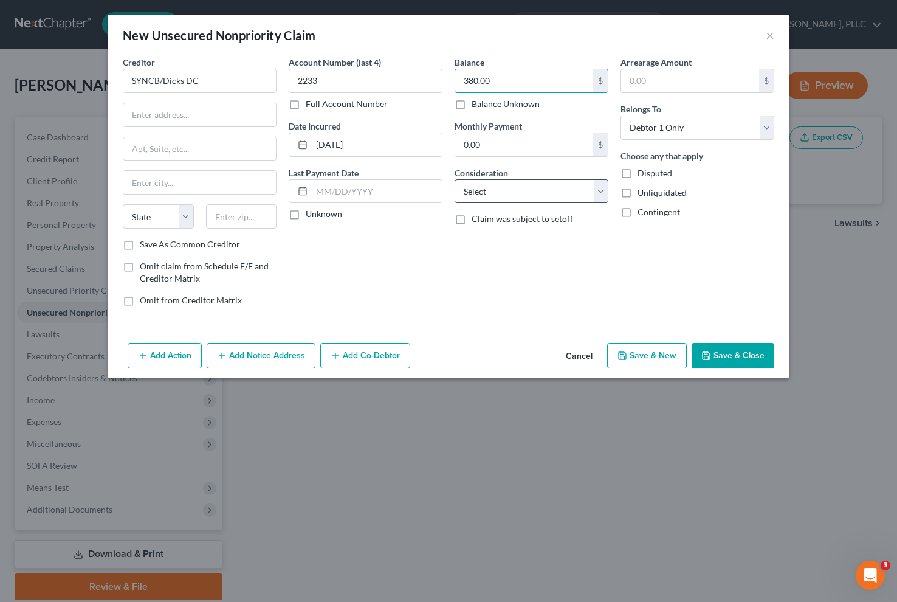
type input "380.00"
click at [536, 188] on select "Select Cable / Satellite Services Collection Agency Credit Card Debt Debt Couns…" at bounding box center [532, 191] width 154 height 24
select select "2"
click at [455, 179] on select "Select Cable / Satellite Services Collection Agency Credit Card Debt Debt Couns…" at bounding box center [532, 191] width 154 height 24
click at [156, 120] on input "text" at bounding box center [199, 114] width 153 height 23
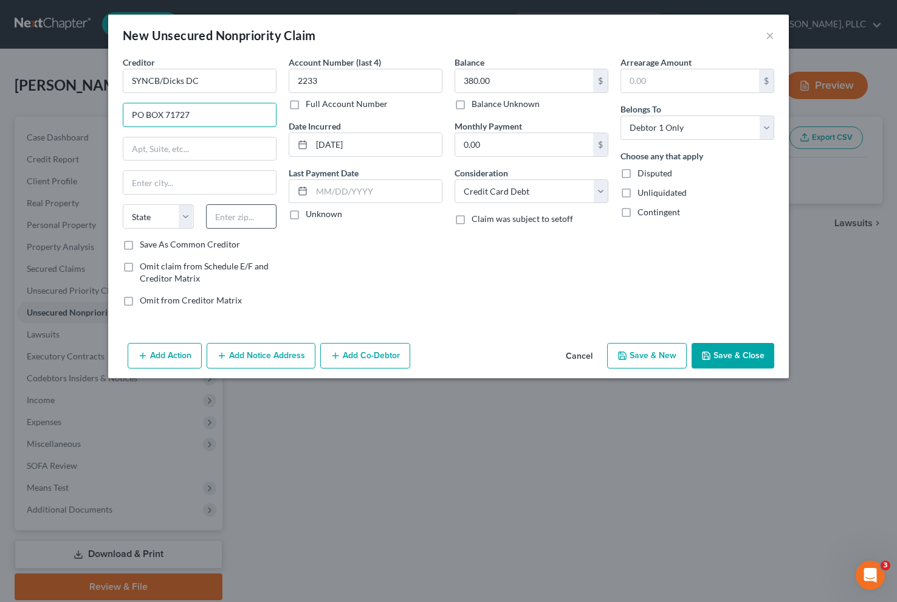
type input "PO BOX 71727"
click at [220, 216] on input "text" at bounding box center [241, 216] width 71 height 24
type input "19176"
click at [213, 213] on input "19176" at bounding box center [241, 216] width 71 height 24
click at [167, 212] on select "State [US_STATE] AK AR AZ CA CO CT DE DC [GEOGRAPHIC_DATA] [GEOGRAPHIC_DATA] GU…" at bounding box center [158, 216] width 71 height 24
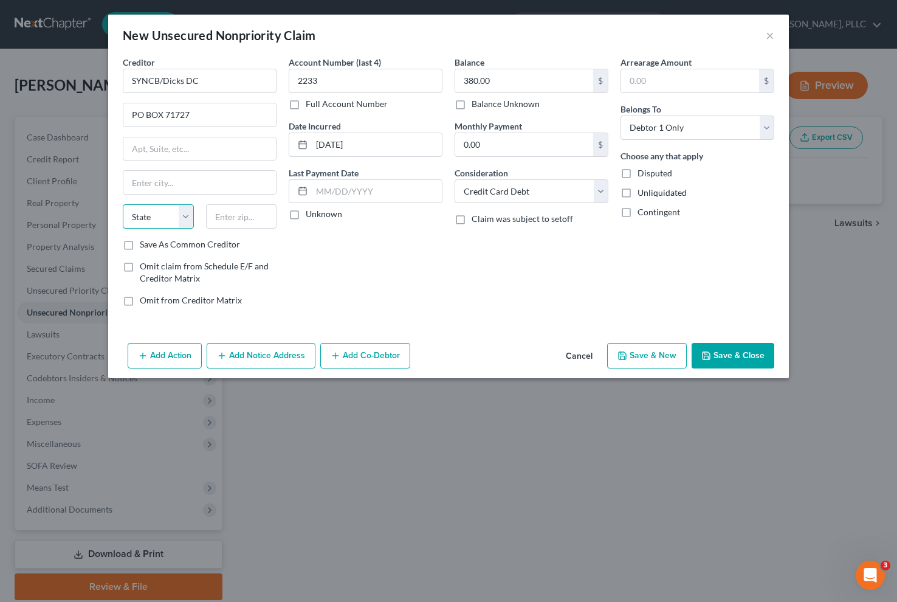
select select "39"
click at [123, 204] on select "State [US_STATE] AK AR AZ CA CO CT DE DC [GEOGRAPHIC_DATA] [GEOGRAPHIC_DATA] GU…" at bounding box center [158, 216] width 71 height 24
click at [171, 189] on input "text" at bounding box center [199, 182] width 153 height 23
type input "[GEOGRAPHIC_DATA]"
click at [230, 218] on input "text" at bounding box center [241, 216] width 71 height 24
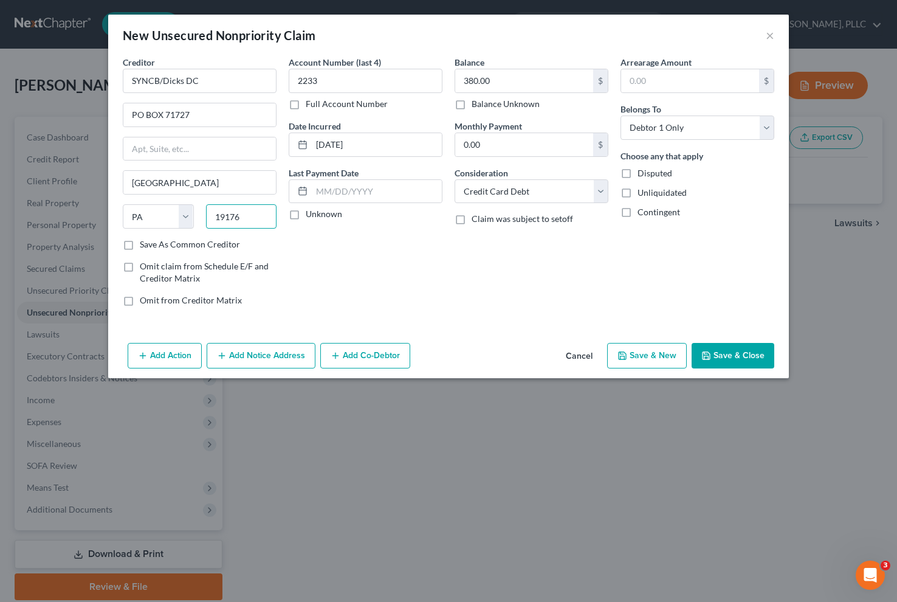
type input "19176"
click at [635, 357] on button "Save & New" at bounding box center [647, 356] width 80 height 26
select select "0"
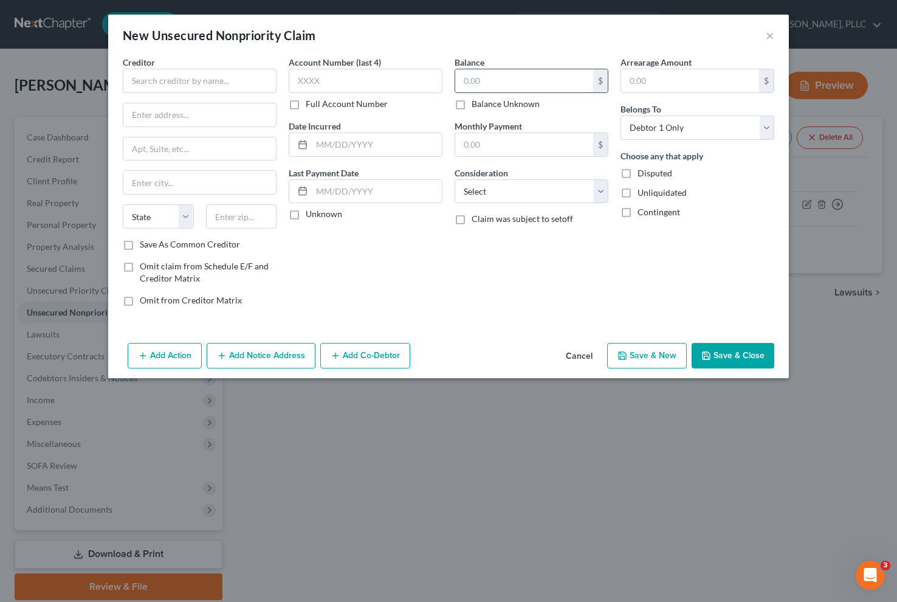
click at [490, 80] on input "text" at bounding box center [524, 80] width 138 height 23
type input "1,214"
click at [539, 188] on select "Select Cable / Satellite Services Collection Agency Credit Card Debt Debt Couns…" at bounding box center [532, 191] width 154 height 24
select select "2"
click at [455, 179] on select "Select Cable / Satellite Services Collection Agency Credit Card Debt Debt Couns…" at bounding box center [532, 191] width 154 height 24
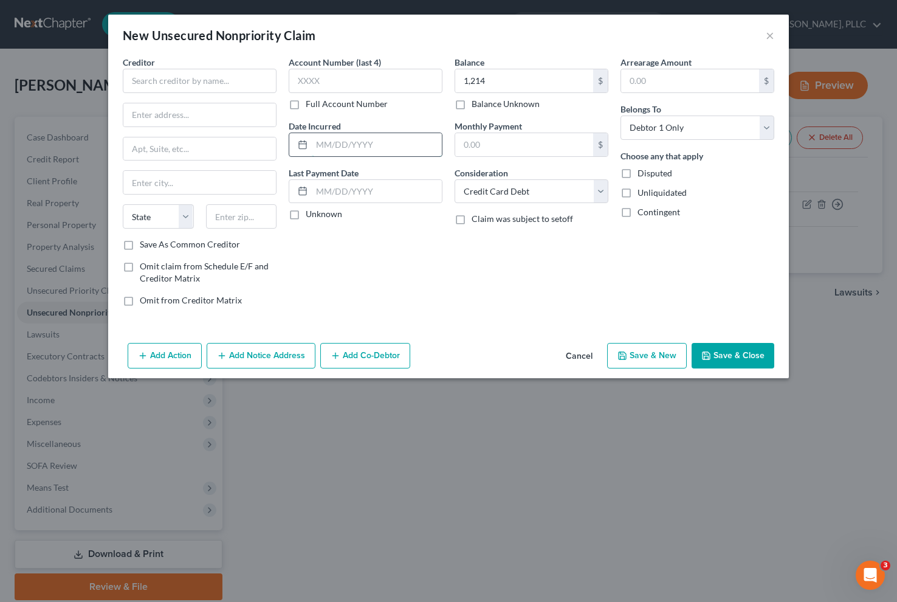
click at [336, 154] on input "text" at bounding box center [377, 144] width 130 height 23
type input "[DATE]"
click at [343, 80] on input "text" at bounding box center [366, 81] width 154 height 24
type input "9904"
click at [233, 87] on input "text" at bounding box center [200, 81] width 154 height 24
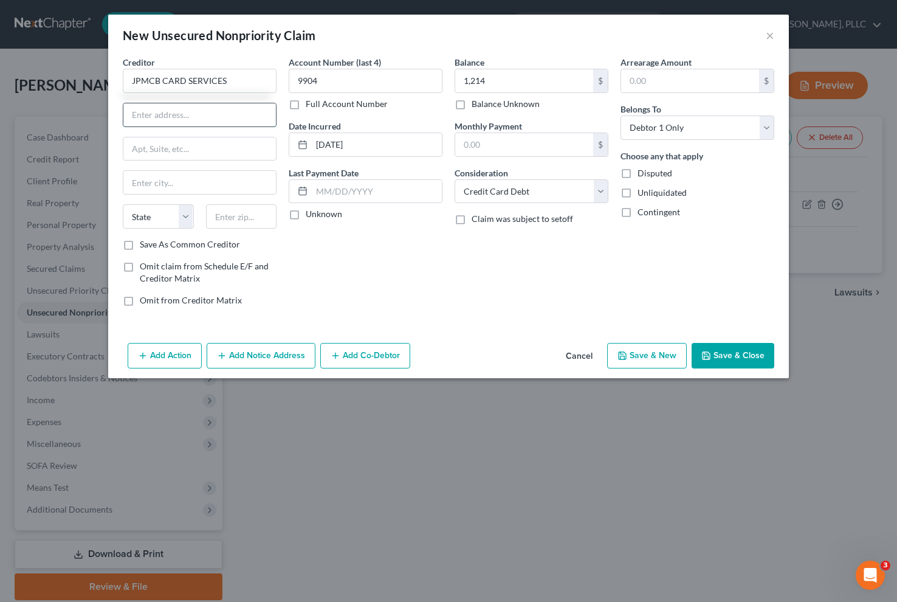
click at [226, 117] on input "text" at bounding box center [199, 114] width 153 height 23
type input "JPMCB CARD SERVICES"
type input "PO BOX 15298"
click at [229, 217] on input "text" at bounding box center [241, 216] width 71 height 24
type input "19850"
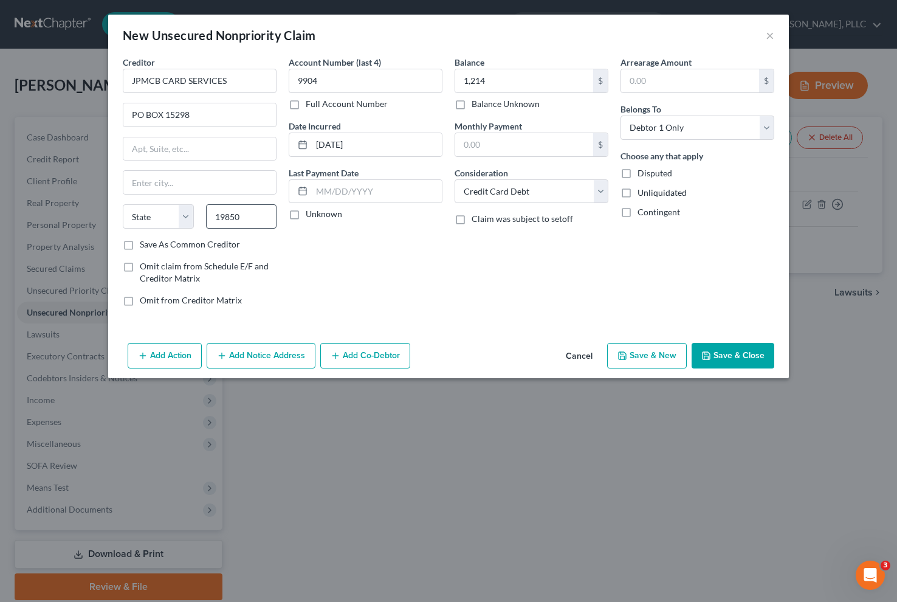
type input "Wilmington"
select select "7"
drag, startPoint x: 208, startPoint y: 246, endPoint x: 223, endPoint y: 254, distance: 16.6
click at [207, 246] on label "Save As Common Creditor" at bounding box center [190, 244] width 100 height 12
click at [153, 246] on input "Save As Common Creditor" at bounding box center [149, 242] width 8 height 8
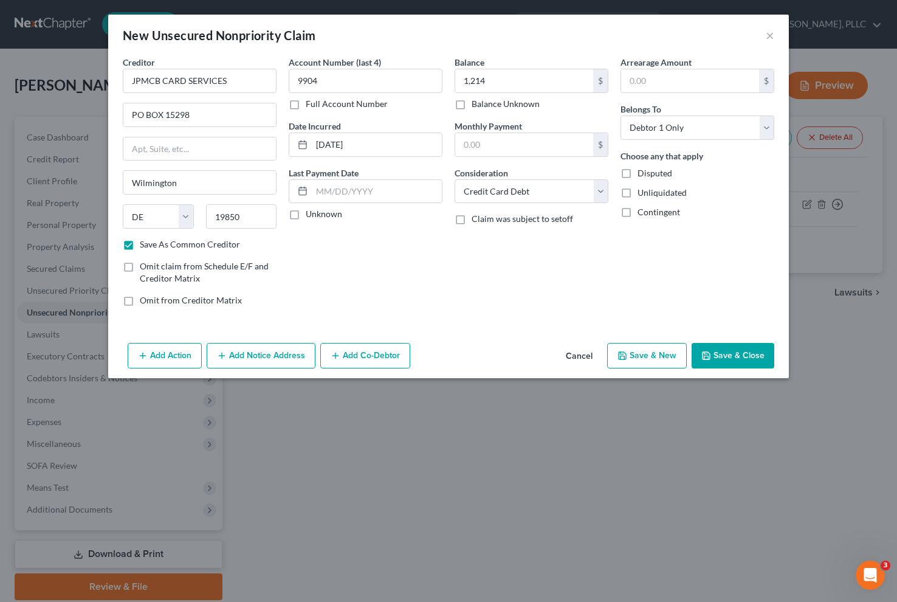
click at [637, 360] on button "Save & New" at bounding box center [647, 356] width 80 height 26
checkbox input "false"
select select "0"
type input "1,214.00"
type input "0.00"
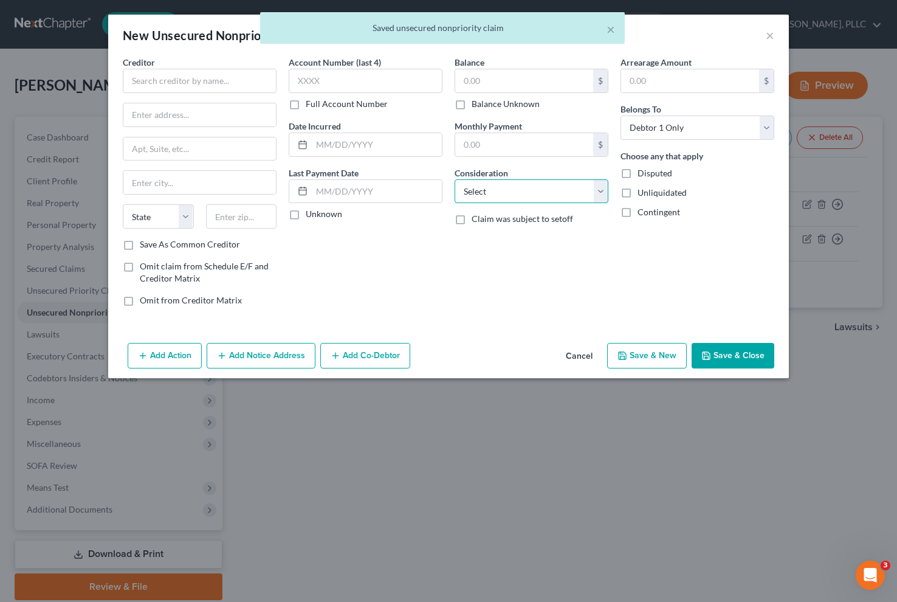
click at [505, 192] on select "Select Cable / Satellite Services Collection Agency Credit Card Debt Debt Couns…" at bounding box center [532, 191] width 154 height 24
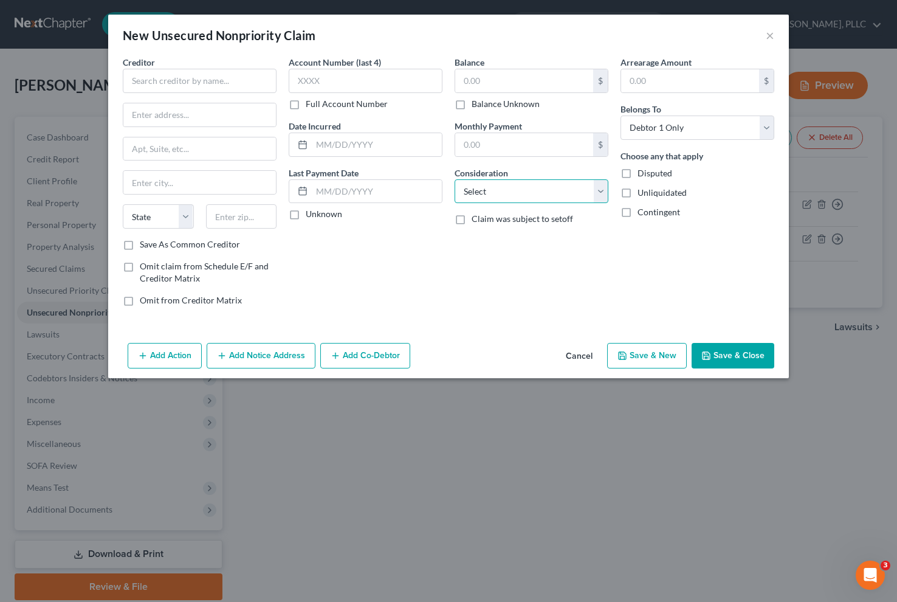
select select "1"
click at [455, 179] on select "Select Cable / Satellite Services Collection Agency Credit Card Debt Debt Couns…" at bounding box center [532, 191] width 154 height 24
click at [504, 85] on input "text" at bounding box center [524, 80] width 138 height 23
type input "391.00"
click at [382, 145] on input "text" at bounding box center [377, 144] width 130 height 23
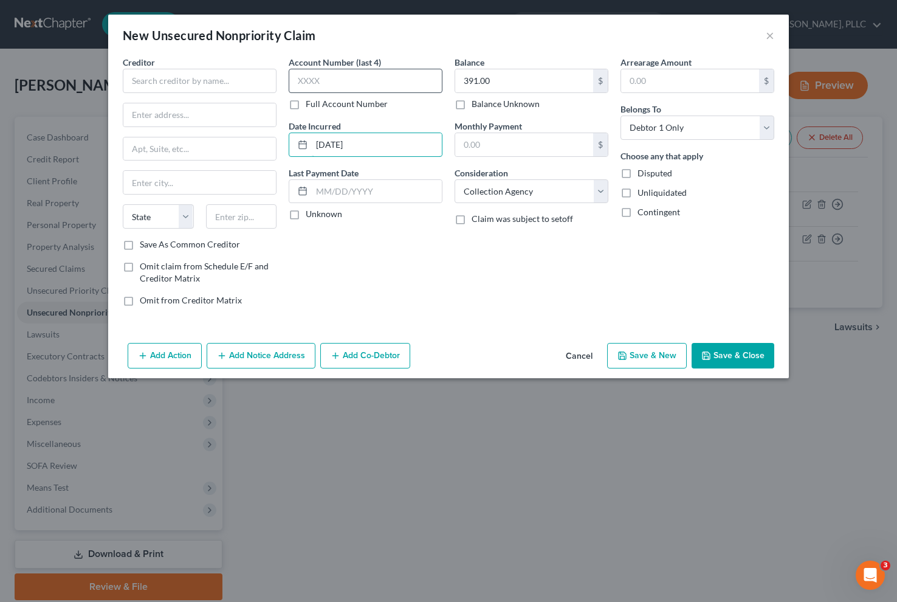
type input "[DATE]"
click at [361, 80] on input "text" at bounding box center [366, 81] width 154 height 24
type input "6073"
click at [230, 224] on input "text" at bounding box center [241, 216] width 71 height 24
type input "23502"
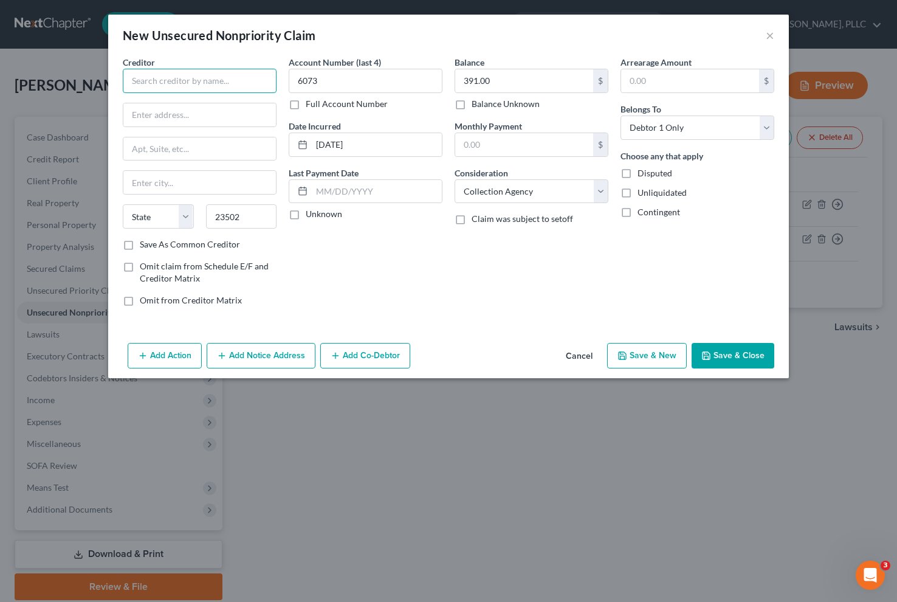
type input "[GEOGRAPHIC_DATA]"
select select "48"
click at [161, 83] on input "text" at bounding box center [200, 81] width 154 height 24
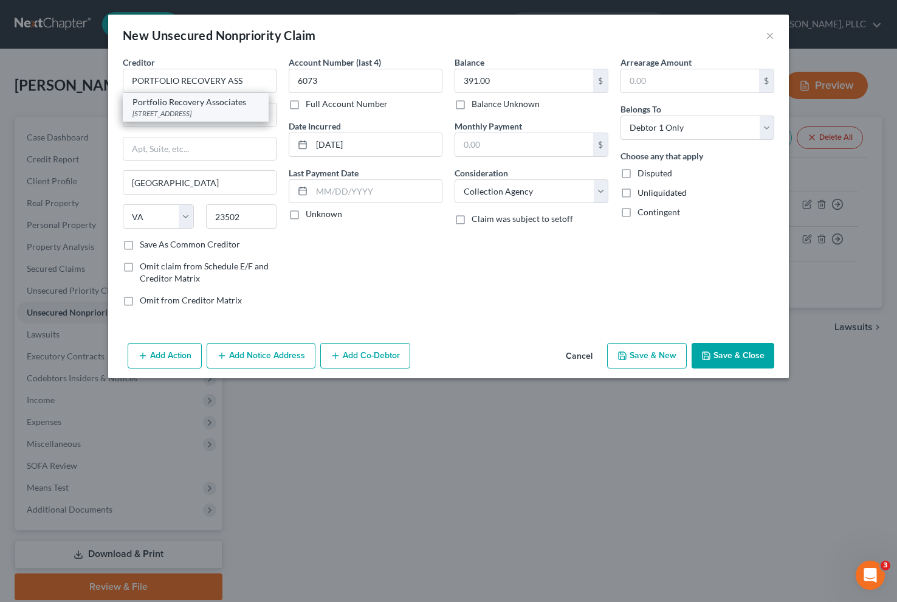
click at [194, 119] on div "[STREET_ADDRESS]" at bounding box center [196, 113] width 126 height 10
type input "Portfolio Recovery Associates"
type input "[STREET_ADDRESS]"
type input "STE 100"
click at [178, 243] on label "Save As Common Creditor" at bounding box center [190, 244] width 100 height 12
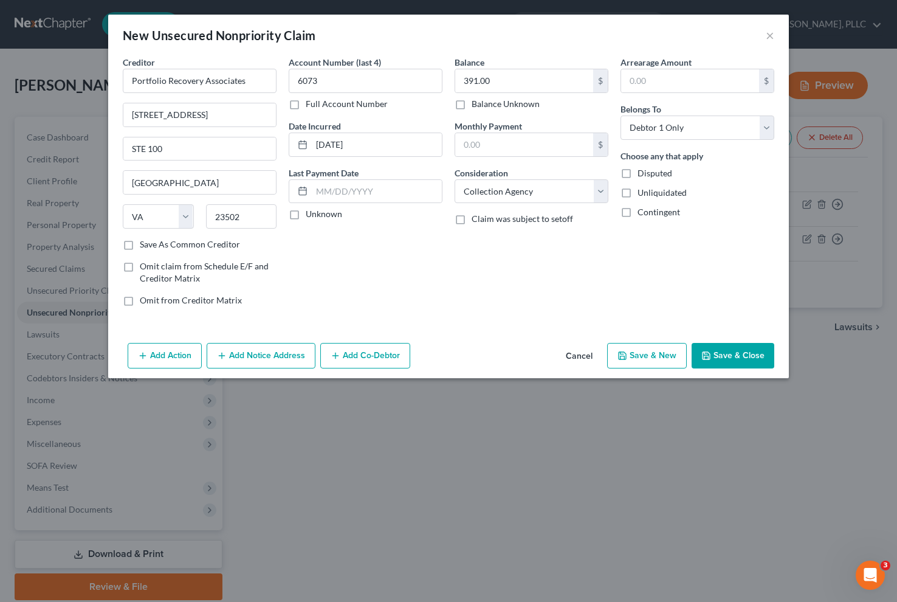
click at [153, 243] on input "Save As Common Creditor" at bounding box center [149, 242] width 8 height 8
click at [638, 353] on button "Save & New" at bounding box center [647, 356] width 80 height 26
checkbox input "false"
select select "0"
type input "0.00"
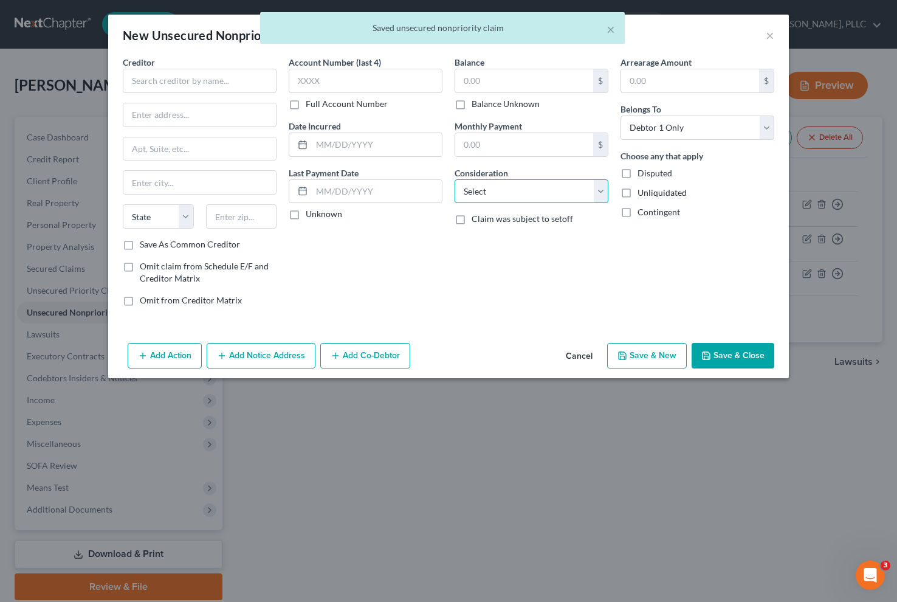
click at [512, 191] on select "Select Cable / Satellite Services Collection Agency Credit Card Debt Debt Couns…" at bounding box center [532, 191] width 154 height 24
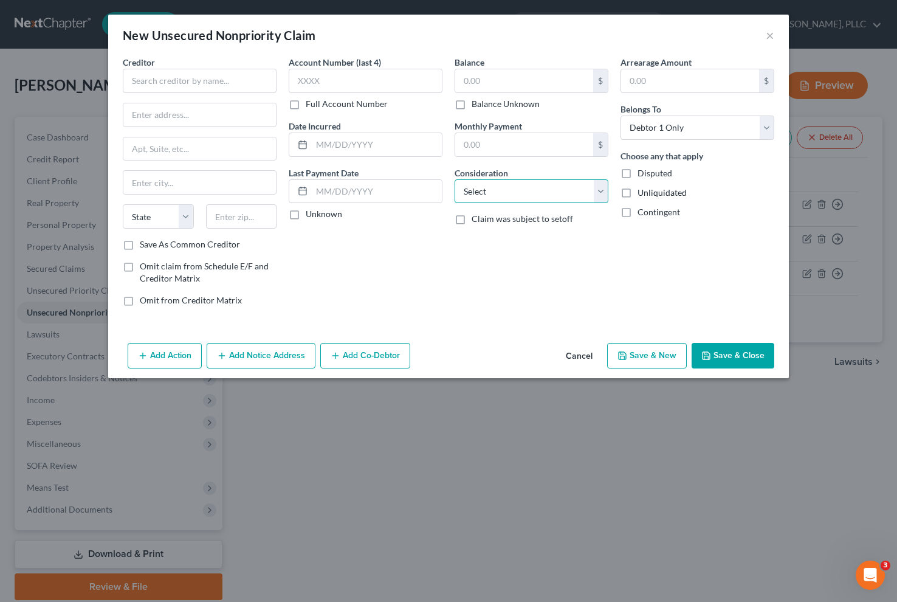
select select "2"
click at [455, 179] on select "Select Cable / Satellite Services Collection Agency Credit Card Debt Debt Couns…" at bounding box center [532, 191] width 154 height 24
click at [500, 78] on input "text" at bounding box center [524, 80] width 138 height 23
type input "222.00"
click at [377, 137] on input "text" at bounding box center [377, 144] width 130 height 23
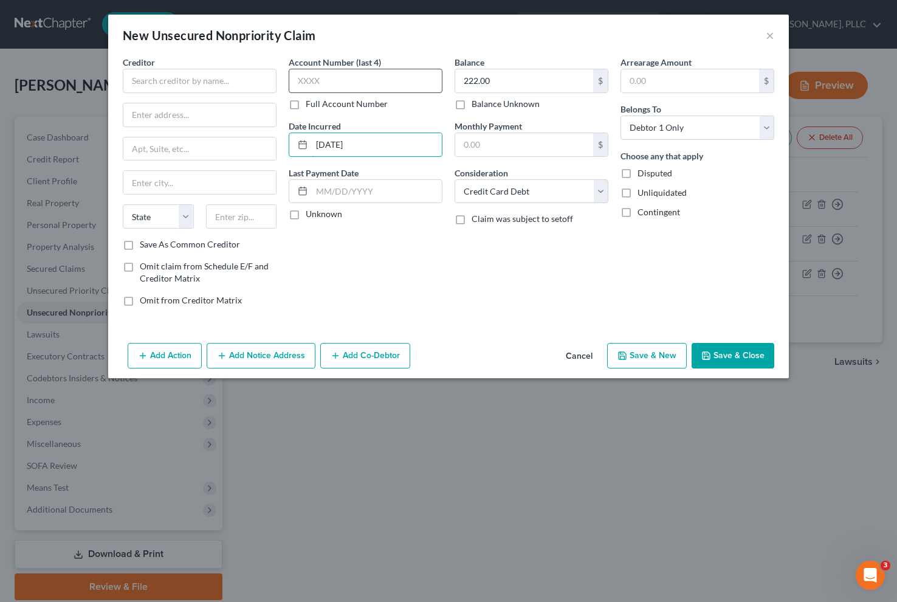
type input "[DATE]"
click at [331, 84] on input "text" at bounding box center [366, 81] width 154 height 24
type input "5336"
click at [238, 210] on input "text" at bounding box center [241, 216] width 71 height 24
type input "84131"
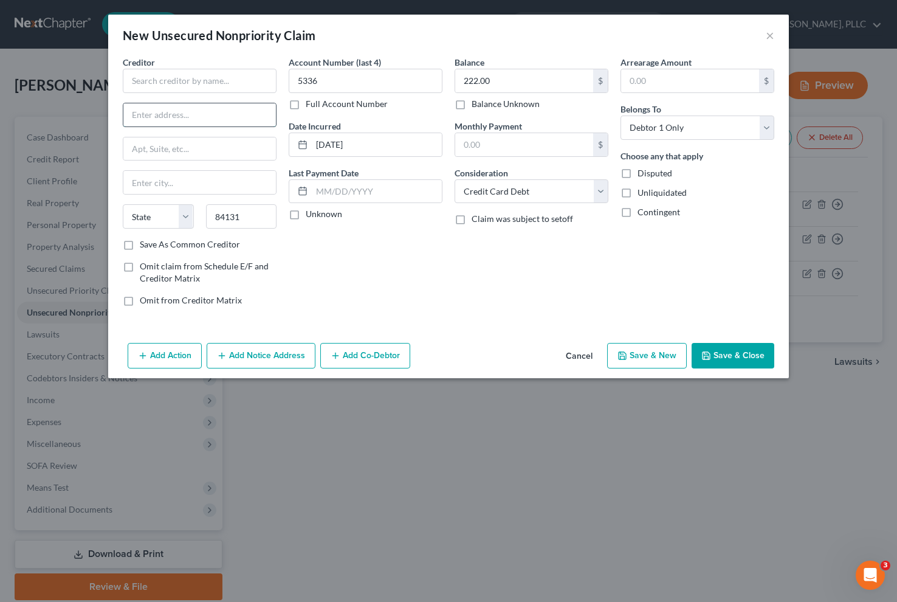
type input "[GEOGRAPHIC_DATA]"
select select "46"
click at [176, 121] on input "text" at bounding box center [199, 114] width 153 height 23
type input "PO BOX 31293"
click at [163, 83] on input "text" at bounding box center [200, 81] width 154 height 24
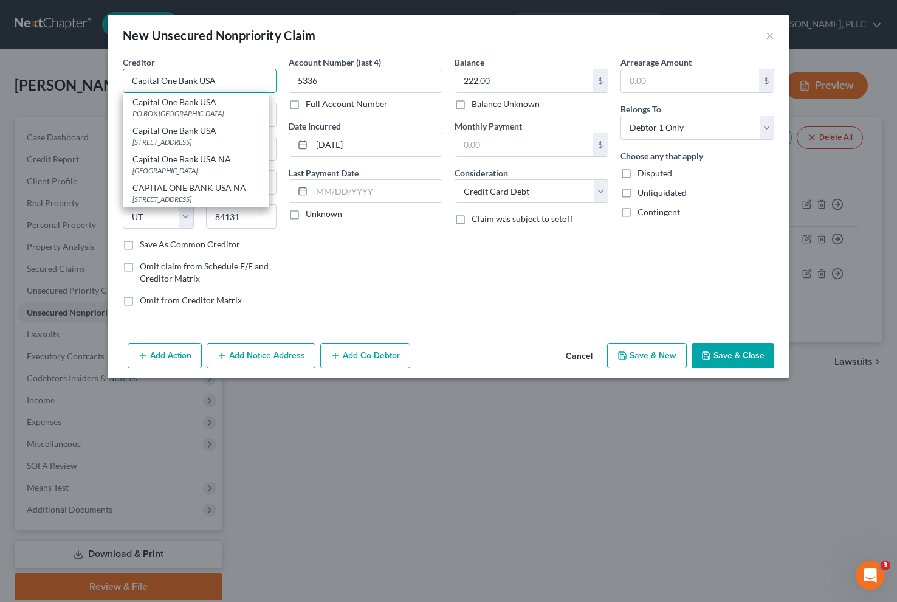
type input "Capital One Bank USA"
click at [645, 362] on button "Save & New" at bounding box center [647, 356] width 80 height 26
select select "0"
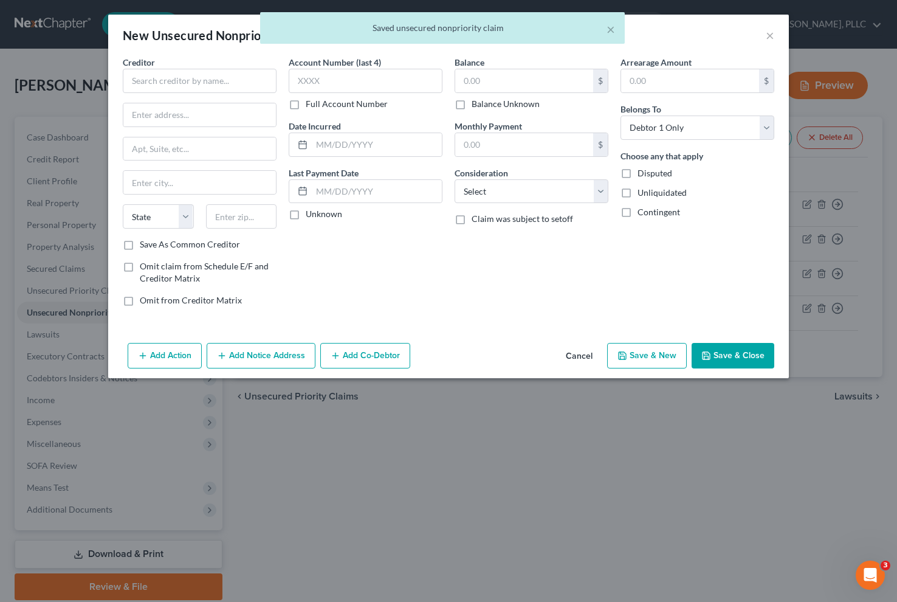
type input "Capital One Bank USA"
type input "0.00"
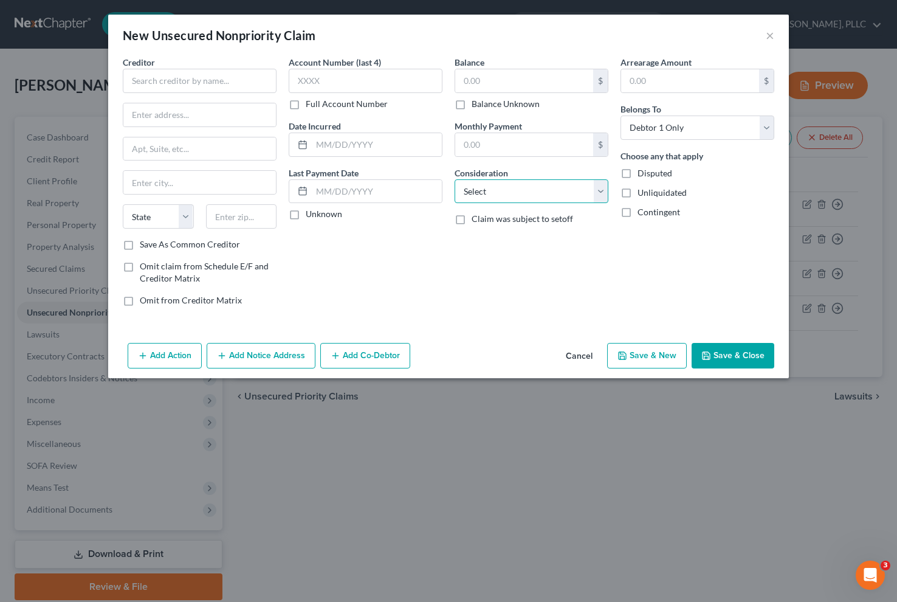
click at [567, 196] on select "Select Cable / Satellite Services Collection Agency Credit Card Debt Debt Couns…" at bounding box center [532, 191] width 154 height 24
select select "2"
click at [455, 179] on select "Select Cable / Satellite Services Collection Agency Credit Card Debt Debt Couns…" at bounding box center [532, 191] width 154 height 24
click at [506, 86] on input "text" at bounding box center [524, 80] width 138 height 23
type input "505.00"
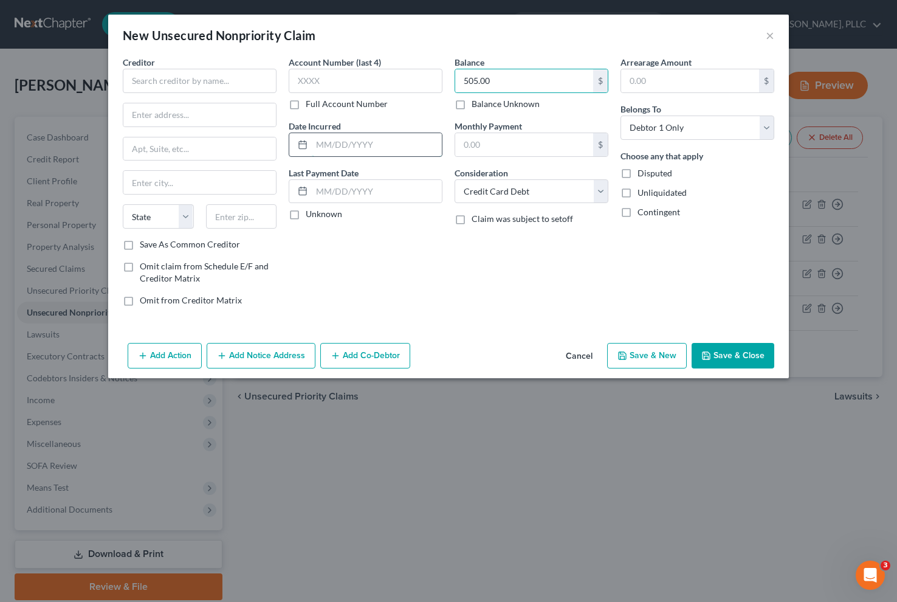
click at [366, 150] on input "text" at bounding box center [377, 144] width 130 height 23
type input "[DATE]"
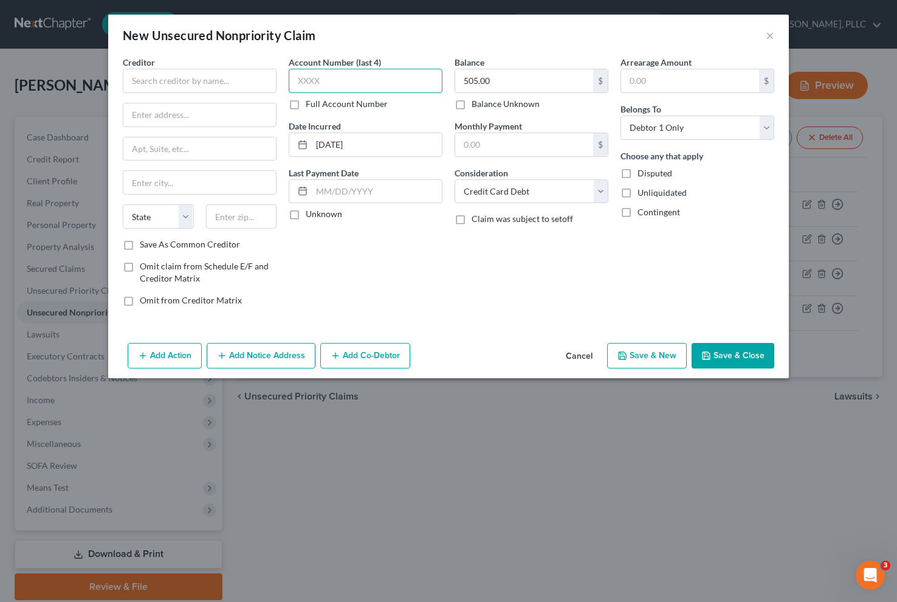
click at [339, 82] on input "text" at bounding box center [366, 81] width 154 height 24
type input "2553"
click at [254, 221] on input "text" at bounding box center [241, 216] width 71 height 24
type input "84131"
type input "[GEOGRAPHIC_DATA]"
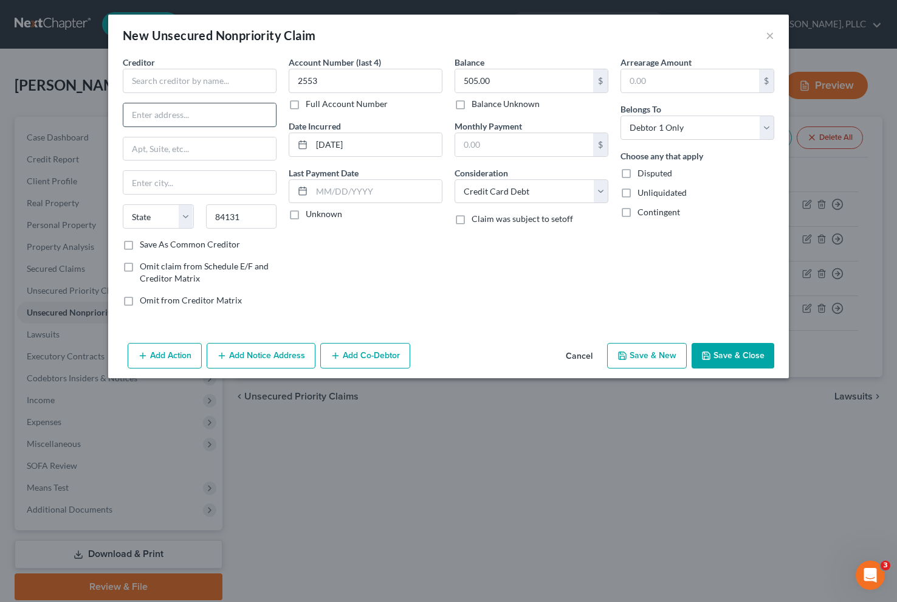
select select "46"
click at [180, 114] on input "text" at bounding box center [199, 114] width 153 height 23
type input "PO BOX 31293"
click at [190, 80] on input "text" at bounding box center [200, 81] width 154 height 24
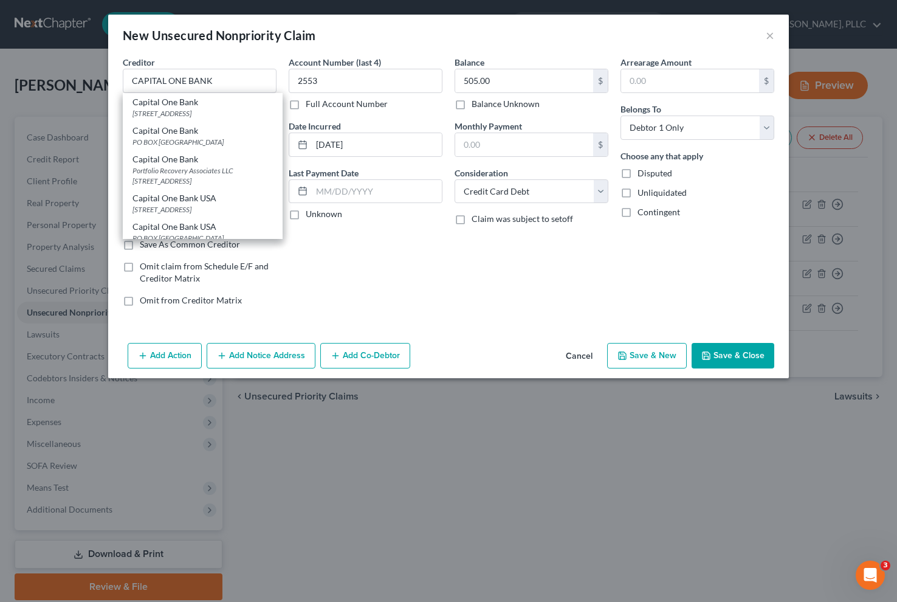
click at [489, 269] on div "Balance 505.00 $ Balance Unknown Balance Undetermined 505.00 $ Balance Unknown …" at bounding box center [532, 186] width 166 height 260
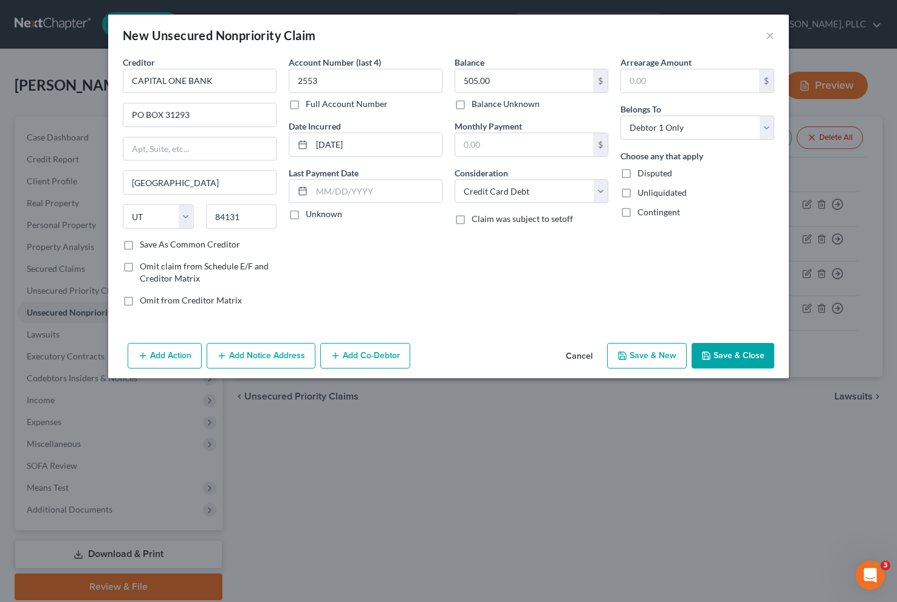
type input "CAPITAL ONE BANK"
drag, startPoint x: 175, startPoint y: 248, endPoint x: 184, endPoint y: 249, distance: 9.2
click at [175, 249] on label "Save As Common Creditor" at bounding box center [190, 244] width 100 height 12
click at [153, 246] on input "Save As Common Creditor" at bounding box center [149, 242] width 8 height 8
click at [188, 249] on label "Save As Common Creditor" at bounding box center [190, 244] width 100 height 12
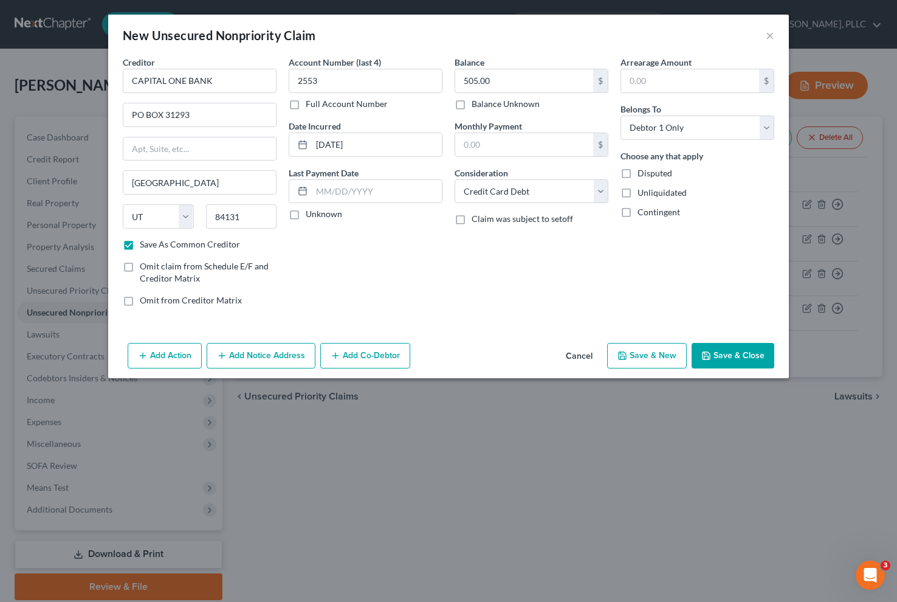
click at [153, 246] on input "Save As Common Creditor" at bounding box center [149, 242] width 8 height 8
click at [210, 245] on label "Save As Common Creditor" at bounding box center [190, 244] width 100 height 12
click at [153, 245] on input "Save As Common Creditor" at bounding box center [149, 242] width 8 height 8
click at [674, 358] on button "Save & New" at bounding box center [647, 356] width 80 height 26
checkbox input "false"
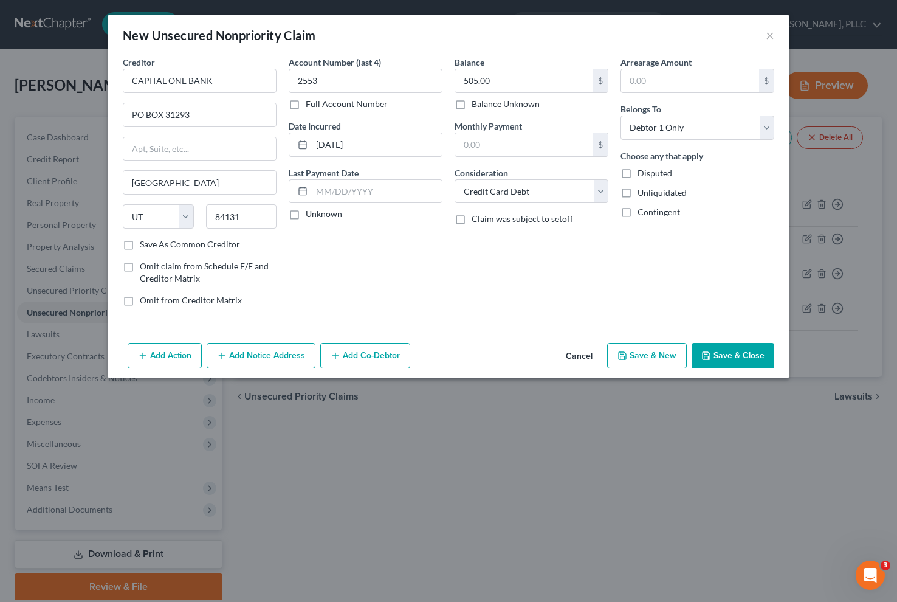
select select "0"
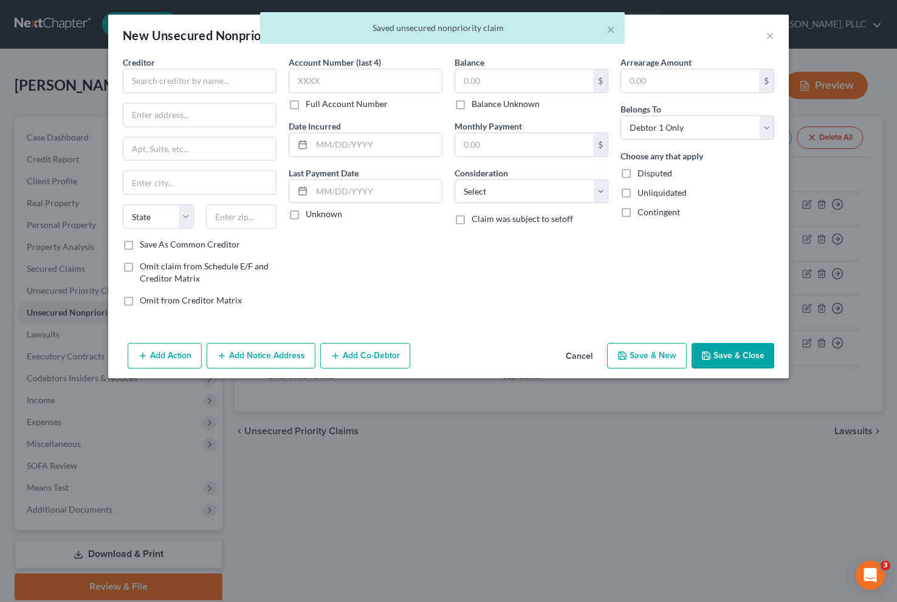
type input "0.00"
click at [555, 194] on select "Select Cable / Satellite Services Collection Agency Credit Card Debt Debt Couns…" at bounding box center [532, 191] width 154 height 24
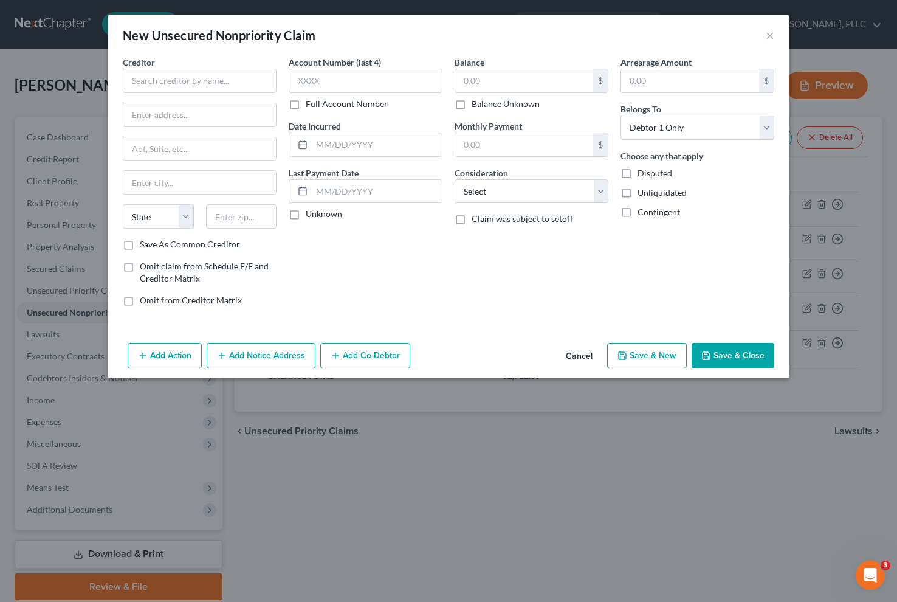
click at [491, 220] on span "Claim was subject to setoff" at bounding box center [523, 218] width 102 height 10
click at [485, 220] on input "Claim was subject to setoff" at bounding box center [481, 217] width 8 height 8
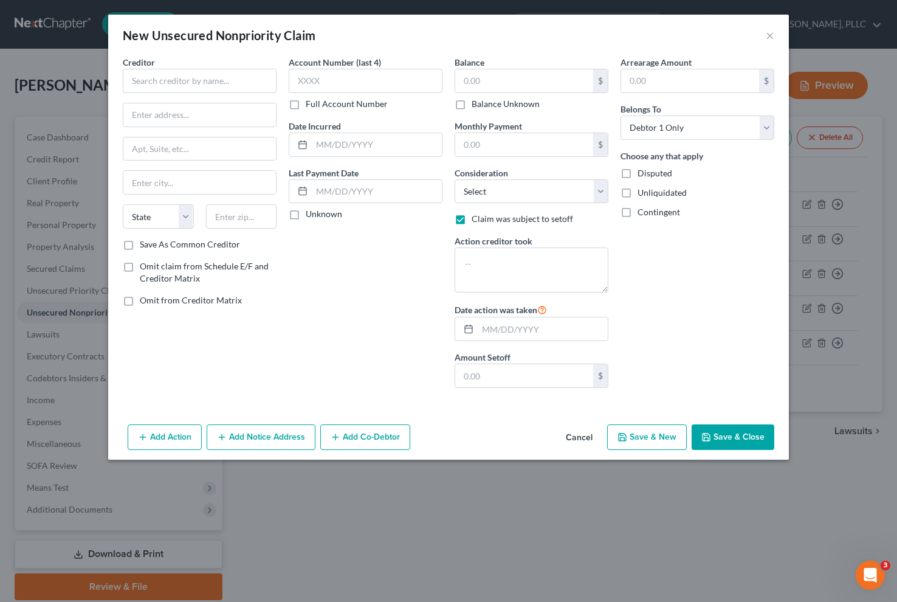
click at [472, 220] on label "Claim was subject to setoff" at bounding box center [523, 219] width 102 height 12
click at [477, 220] on input "Claim was subject to setoff" at bounding box center [481, 217] width 8 height 8
checkbox input "false"
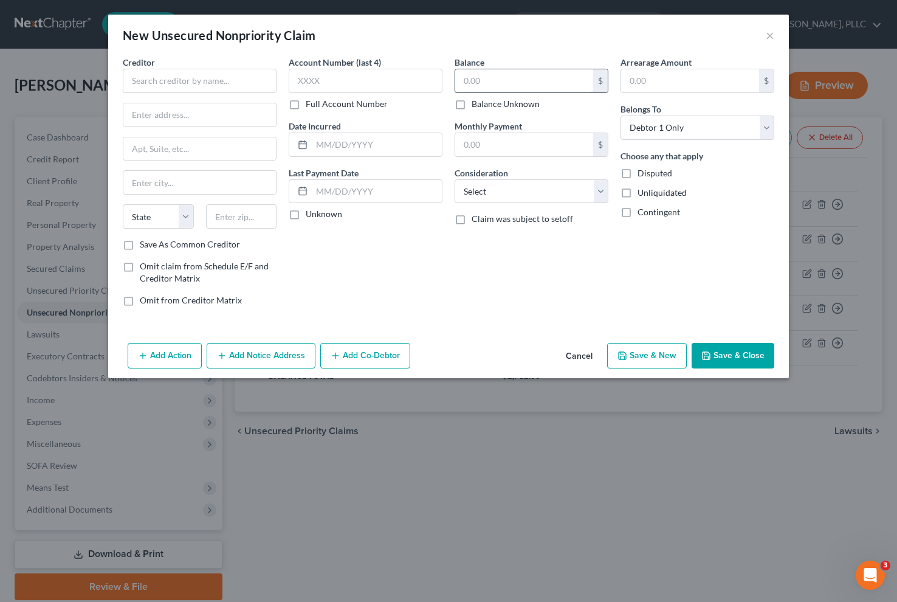
click at [488, 77] on input "text" at bounding box center [524, 80] width 138 height 23
type input "14,593.00"
click at [334, 154] on input "text" at bounding box center [377, 144] width 130 height 23
type input "[DATE]"
click at [323, 78] on input "text" at bounding box center [366, 81] width 154 height 24
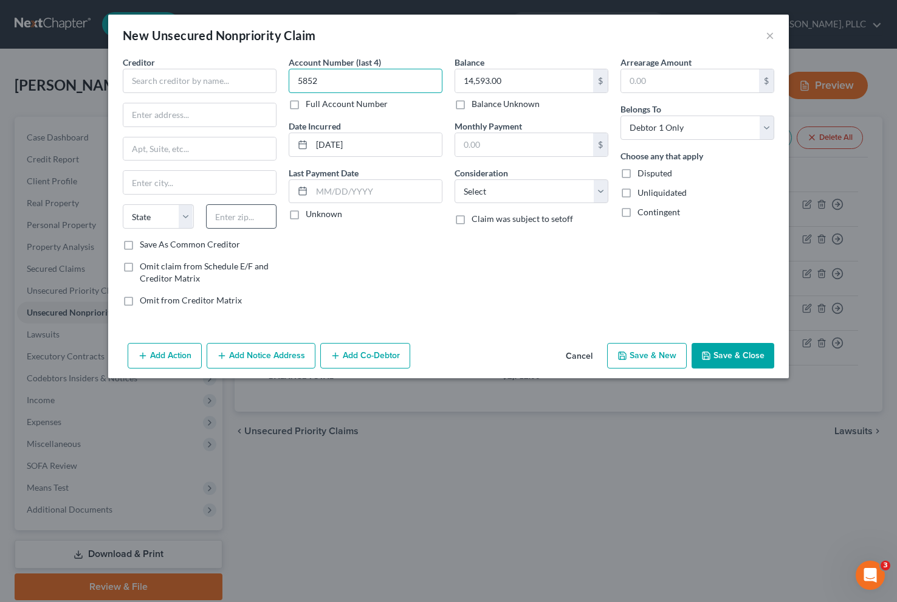
type input "5852"
click at [230, 212] on input "text" at bounding box center [241, 216] width 71 height 24
type input "55438"
click at [173, 117] on input "text" at bounding box center [199, 114] width 153 height 23
type input "[GEOGRAPHIC_DATA]"
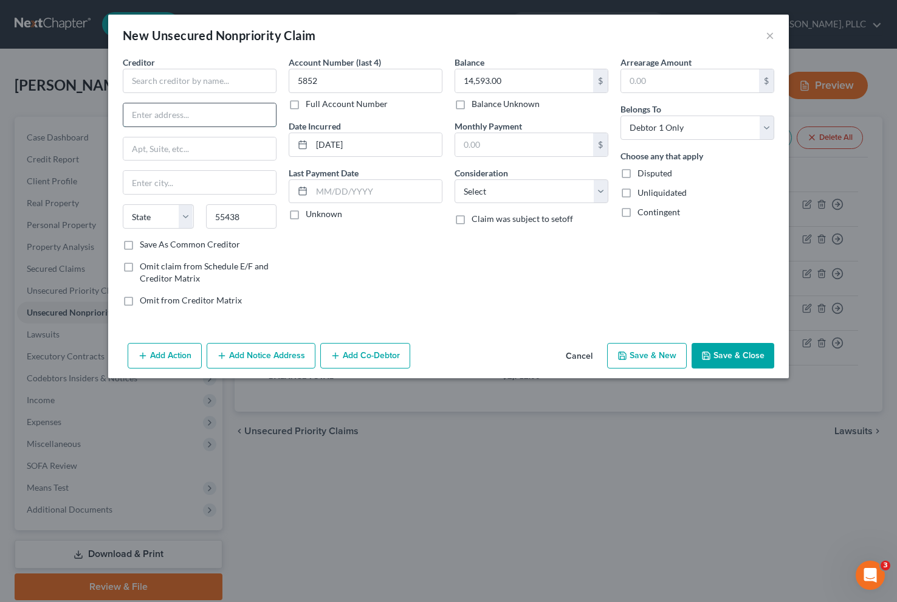
select select "24"
type input "PO BOX 380901"
click at [144, 240] on label "Save As Common Creditor" at bounding box center [190, 244] width 100 height 12
click at [145, 240] on input "Save As Common Creditor" at bounding box center [149, 242] width 8 height 8
checkbox input "true"
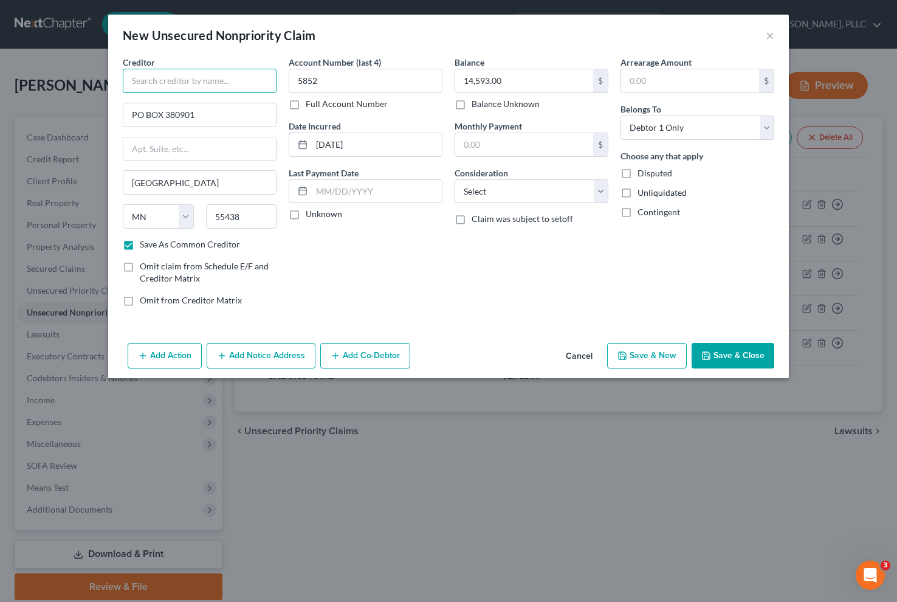
click at [179, 86] on input "text" at bounding box center [200, 81] width 154 height 24
type input "ALLY FINANCIAL"
click at [644, 354] on button "Save & New" at bounding box center [647, 356] width 80 height 26
select select "0"
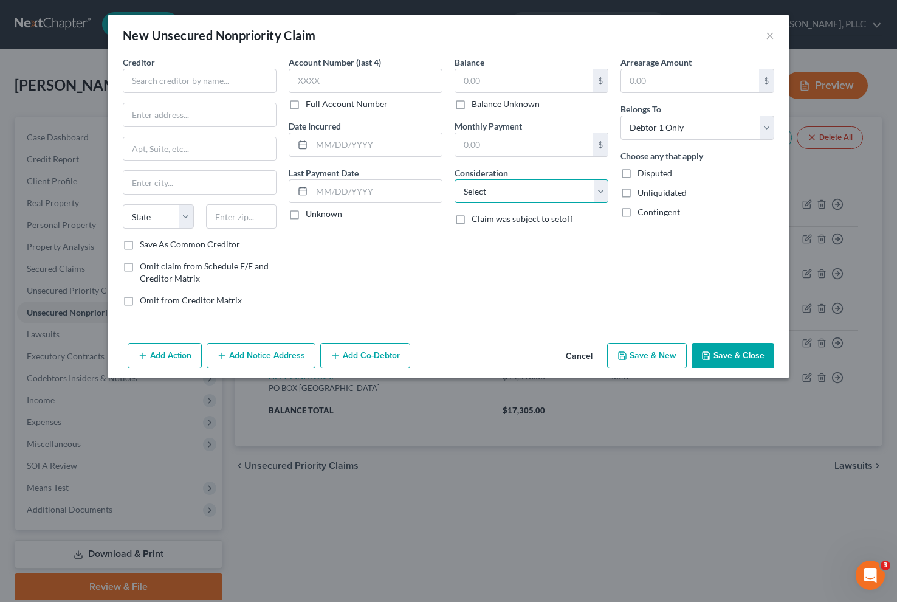
click at [503, 195] on select "Select Cable / Satellite Services Collection Agency Credit Card Debt Debt Couns…" at bounding box center [532, 191] width 154 height 24
select select "1"
click at [455, 179] on select "Select Cable / Satellite Services Collection Agency Credit Card Debt Debt Couns…" at bounding box center [532, 191] width 154 height 24
click at [481, 85] on input "text" at bounding box center [524, 80] width 138 height 23
type input "815.00"
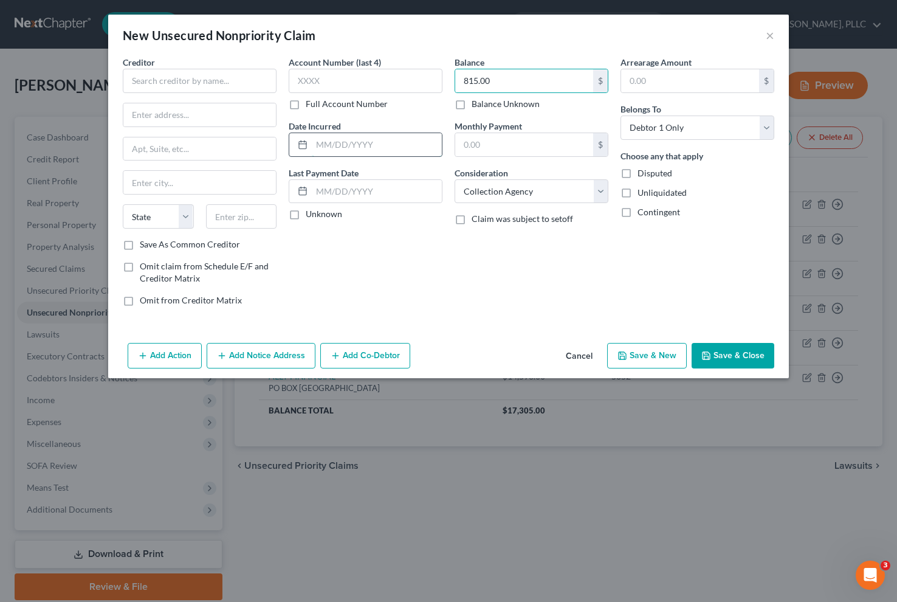
click at [364, 146] on input "text" at bounding box center [377, 144] width 130 height 23
type input "[DATE]"
click at [346, 85] on input "text" at bounding box center [366, 81] width 154 height 24
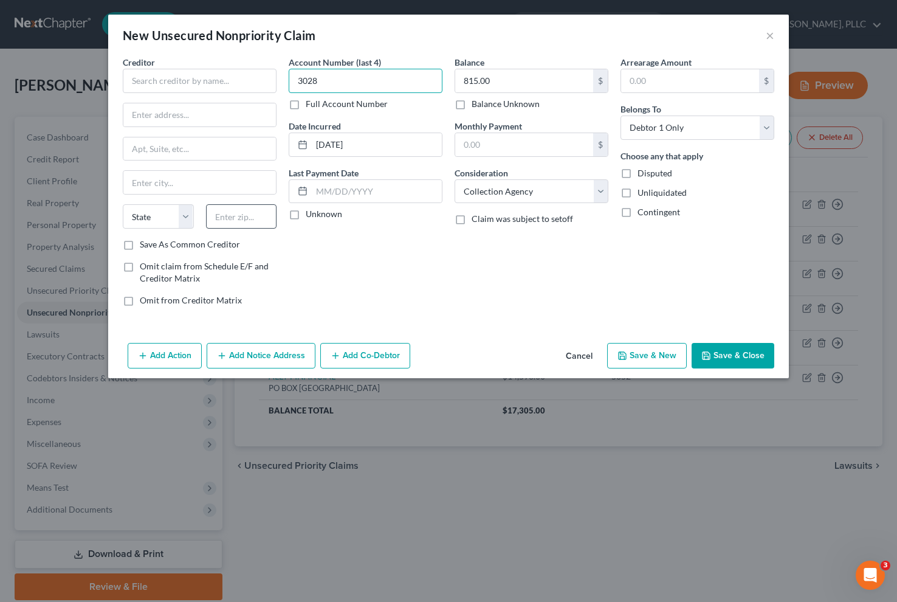
type input "3028"
click at [222, 218] on input "text" at bounding box center [241, 216] width 71 height 24
type input "48083"
type input "[PERSON_NAME]"
select select "23"
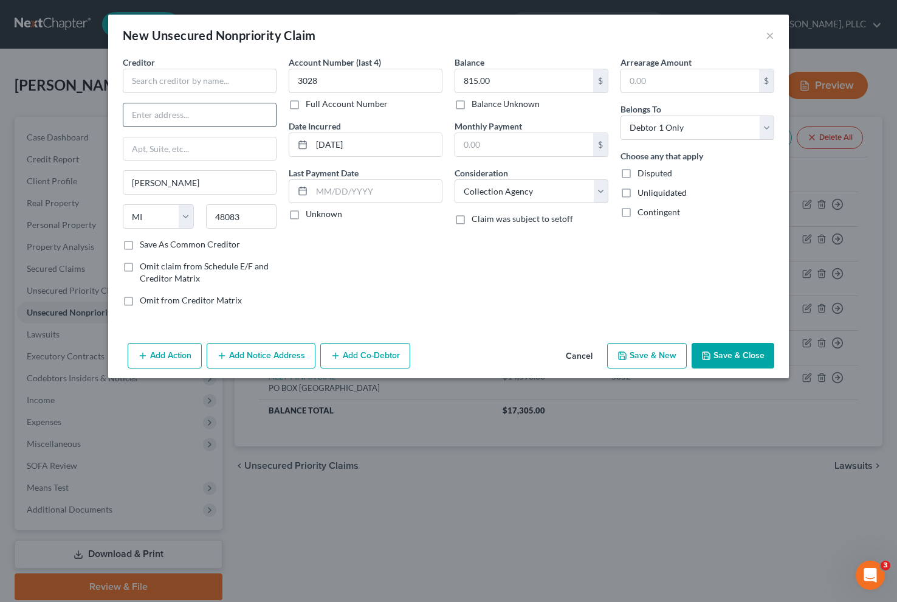
click at [174, 115] on input "text" at bounding box center [199, 114] width 153 height 23
type input "[STREET_ADDRESS]"
type input "STE 300"
click at [191, 75] on input "text" at bounding box center [200, 81] width 154 height 24
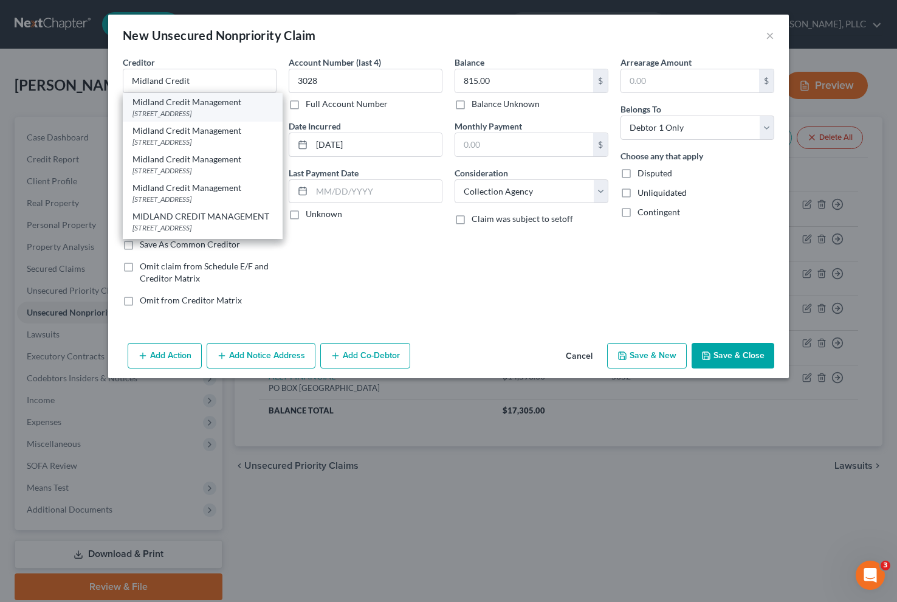
click at [190, 116] on div "[STREET_ADDRESS]" at bounding box center [203, 113] width 140 height 10
type input "Midland Credit Management"
type input "320 EaST BIG BEAVER"
type input "Suite 300"
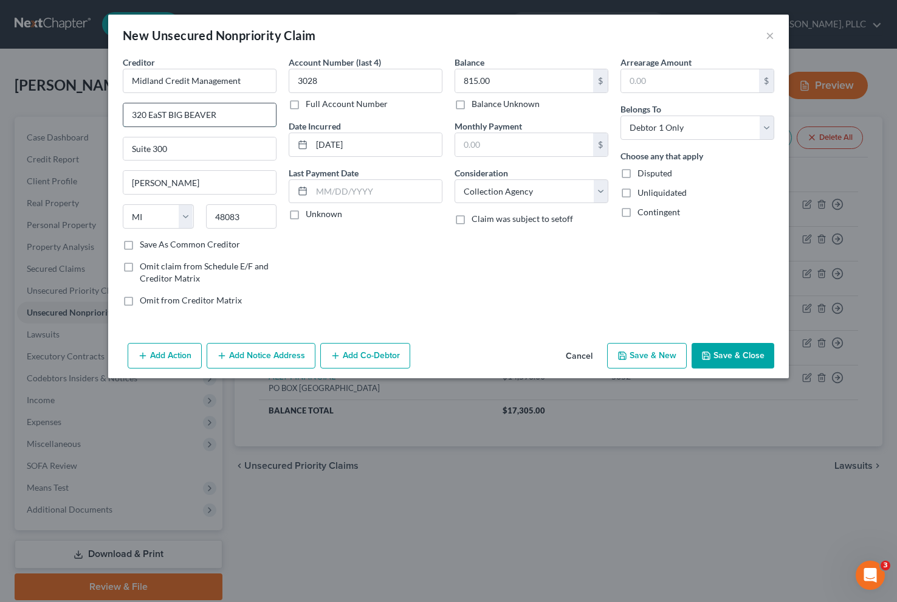
drag, startPoint x: 165, startPoint y: 114, endPoint x: 179, endPoint y: 118, distance: 15.0
click at [165, 114] on input "320 EaST BIG BEAVER" at bounding box center [199, 114] width 153 height 23
type input "320 E BIG BEAVER"
click at [207, 244] on label "Save As Common Creditor" at bounding box center [190, 244] width 100 height 12
click at [153, 244] on input "Save As Common Creditor" at bounding box center [149, 242] width 8 height 8
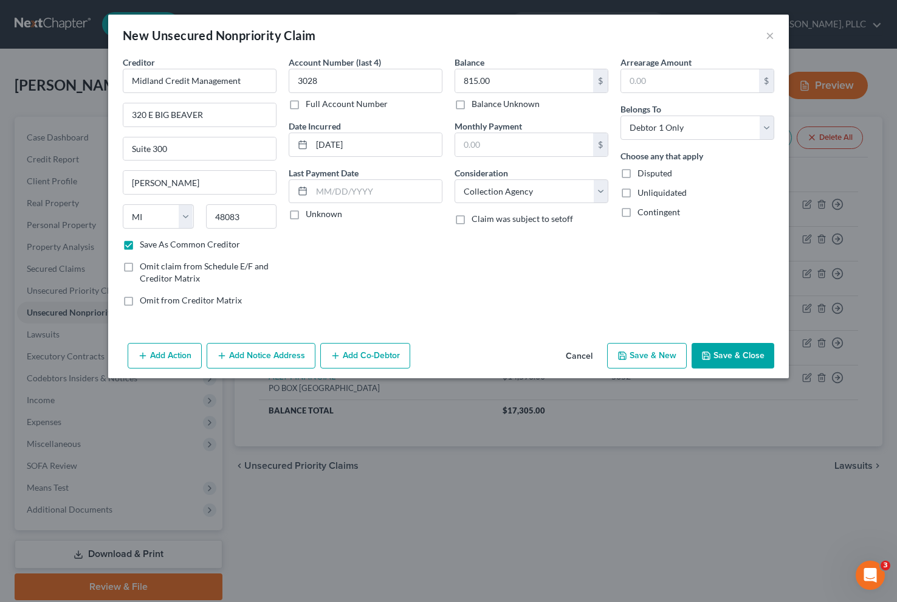
click at [649, 356] on button "Save & New" at bounding box center [647, 356] width 80 height 26
checkbox input "false"
select select "0"
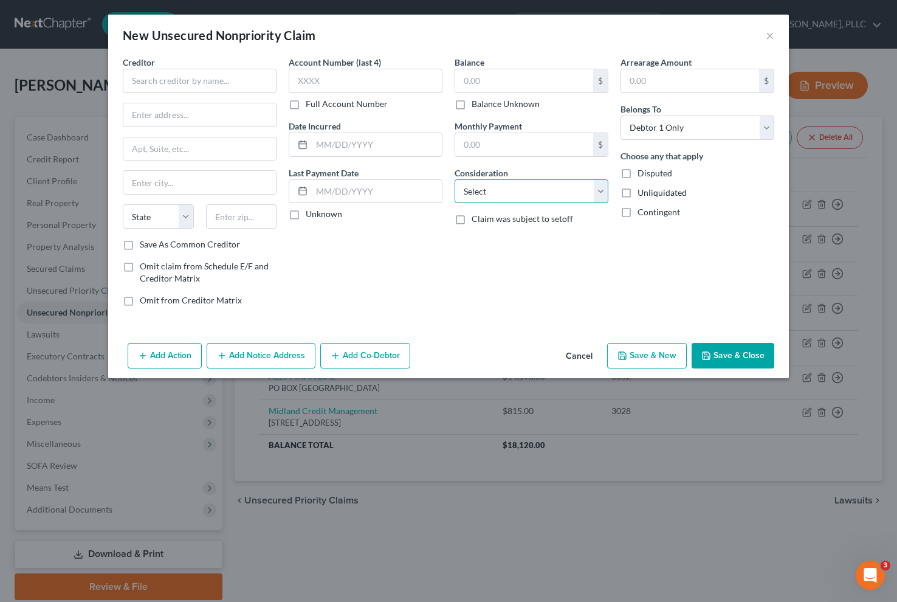
click at [496, 187] on select "Select Cable / Satellite Services Collection Agency Credit Card Debt Debt Couns…" at bounding box center [532, 191] width 154 height 24
select select "2"
click at [455, 179] on select "Select Cable / Satellite Services Collection Agency Credit Card Debt Debt Couns…" at bounding box center [532, 191] width 154 height 24
click at [495, 81] on input "text" at bounding box center [524, 80] width 138 height 23
type input "484.00"
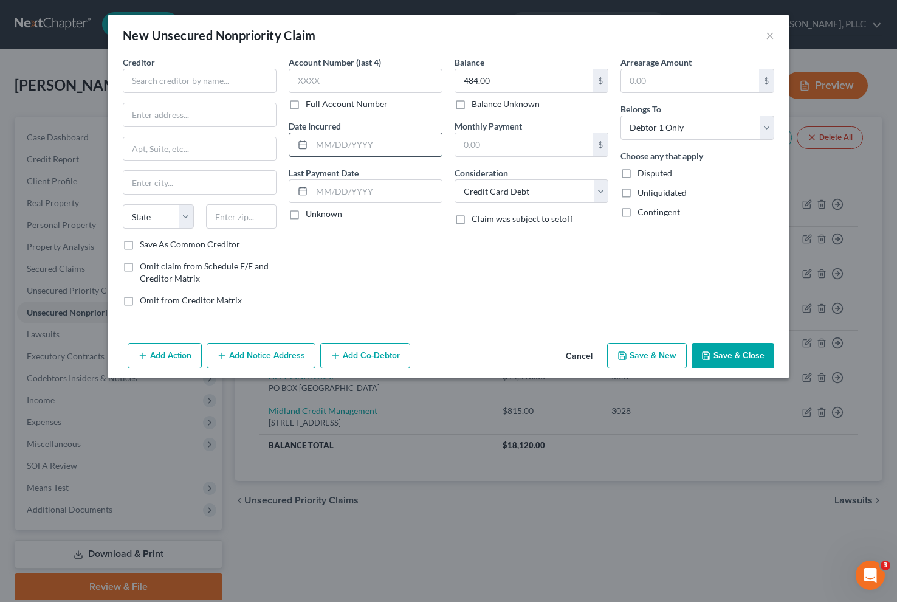
click at [361, 143] on input "text" at bounding box center [377, 144] width 130 height 23
type input "[DATE]"
click at [350, 81] on input "text" at bounding box center [366, 81] width 154 height 24
type input "6586"
drag, startPoint x: 228, startPoint y: 241, endPoint x: 230, endPoint y: 223, distance: 18.3
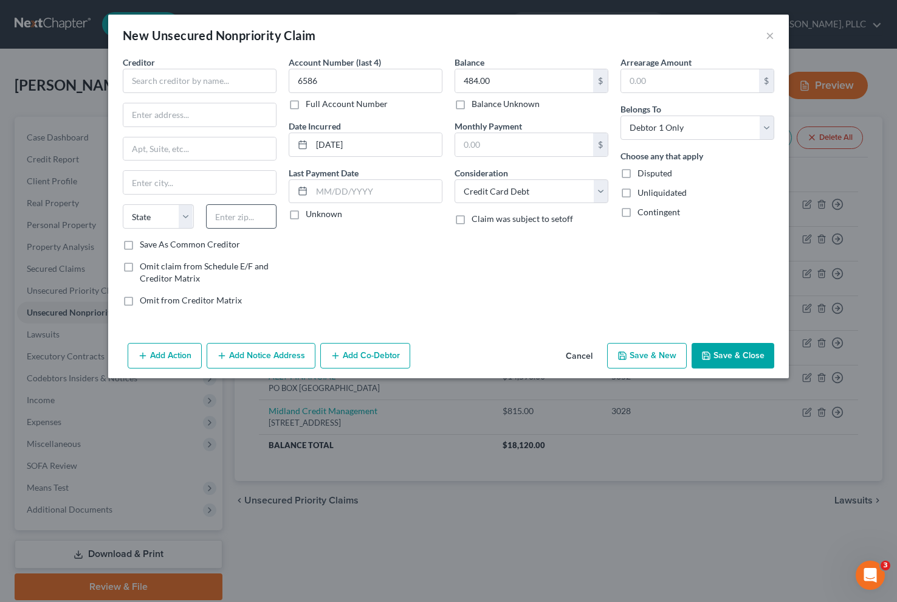
click at [230, 238] on label "Save As Common Creditor" at bounding box center [190, 244] width 100 height 12
click at [153, 238] on input "Save As Common Creditor" at bounding box center [149, 242] width 8 height 8
checkbox input "true"
click at [230, 223] on input "text" at bounding box center [241, 216] width 71 height 24
type input "97076"
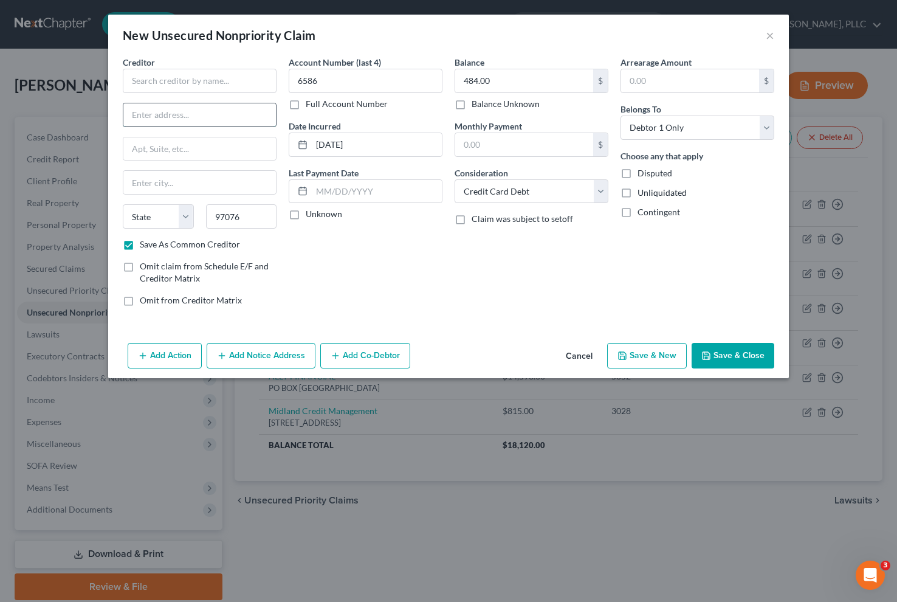
type input "Beaverton"
select select "38"
click at [202, 120] on input "text" at bounding box center [199, 114] width 153 height 23
type input "PO BOX 4499"
click at [210, 88] on input "text" at bounding box center [200, 81] width 154 height 24
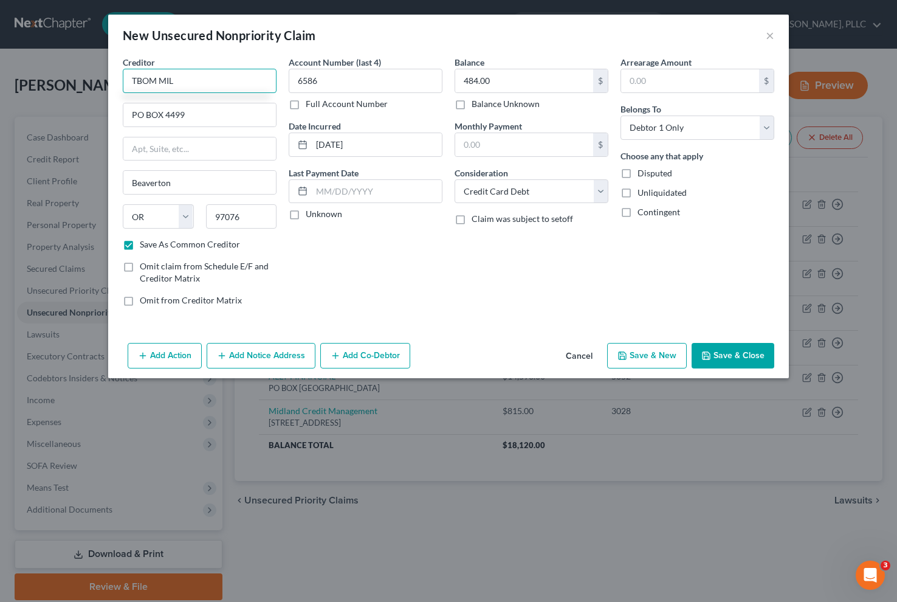
type input "TBOM MIL"
click at [644, 353] on button "Save & New" at bounding box center [647, 356] width 80 height 26
checkbox input "false"
select select "0"
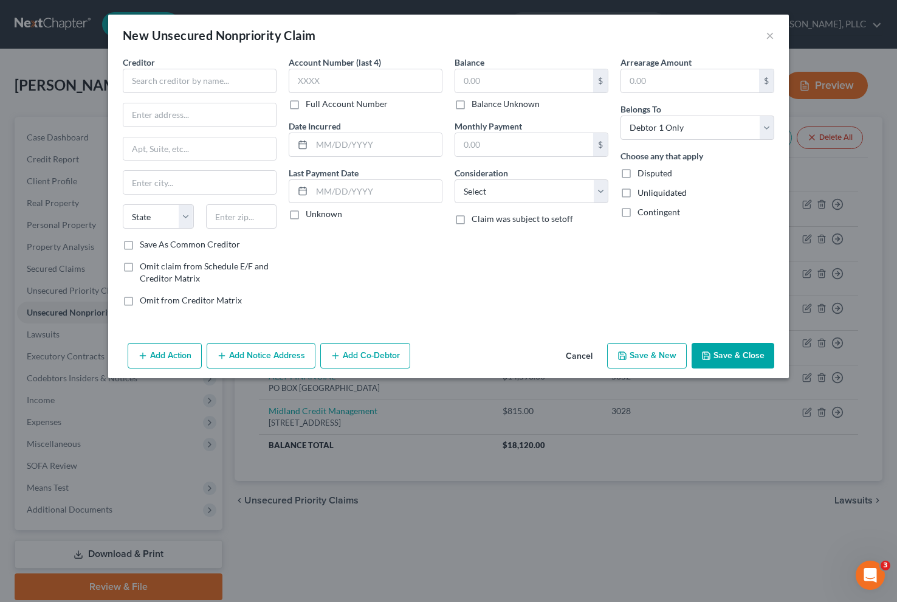
type input "0.00"
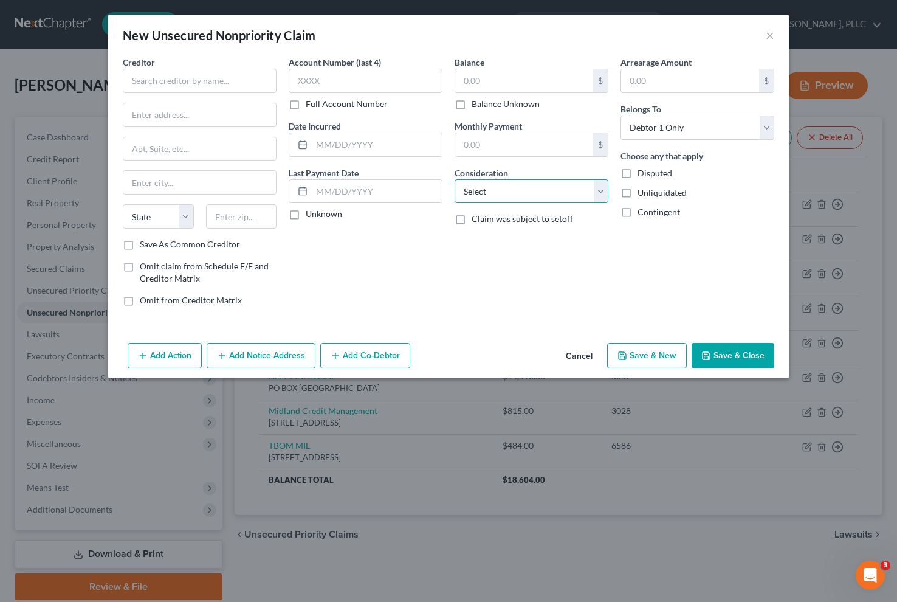
click at [516, 185] on select "Select Cable / Satellite Services Collection Agency Credit Card Debt Debt Couns…" at bounding box center [532, 191] width 154 height 24
select select "2"
click at [455, 179] on select "Select Cable / Satellite Services Collection Agency Credit Card Debt Debt Couns…" at bounding box center [532, 191] width 154 height 24
click at [505, 77] on input "text" at bounding box center [524, 80] width 138 height 23
type input "413.00"
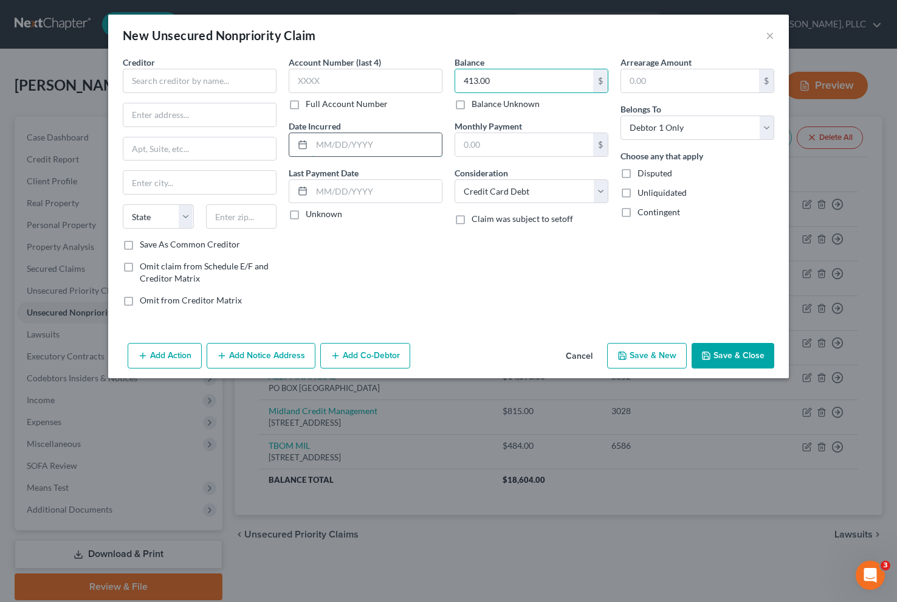
click at [371, 142] on input "text" at bounding box center [377, 144] width 130 height 23
type input "[DATE]"
click at [328, 90] on input "text" at bounding box center [366, 81] width 154 height 24
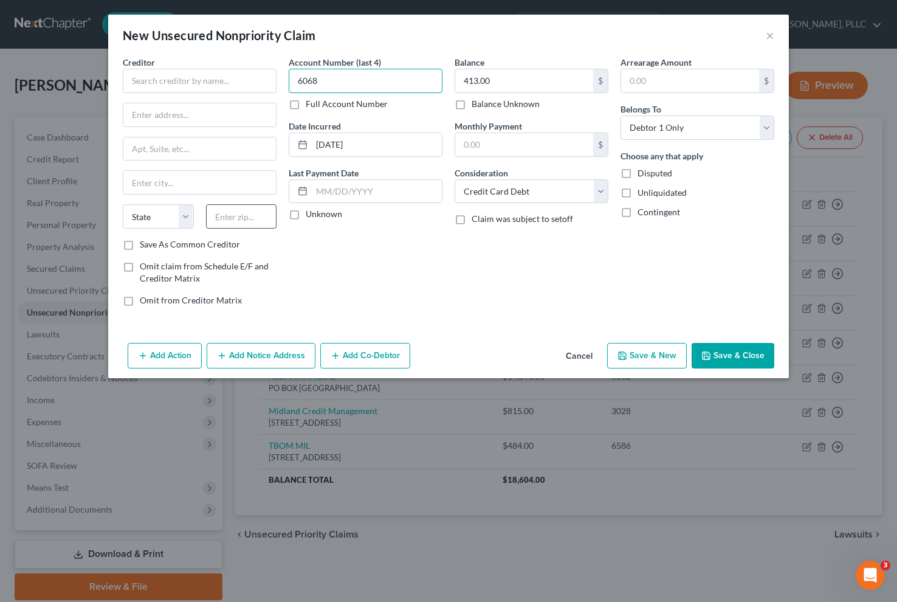
type input "6068"
click at [227, 216] on input "text" at bounding box center [241, 216] width 71 height 24
type input "56303"
click at [211, 122] on input "text" at bounding box center [199, 114] width 153 height 23
type input "Saint Cloud"
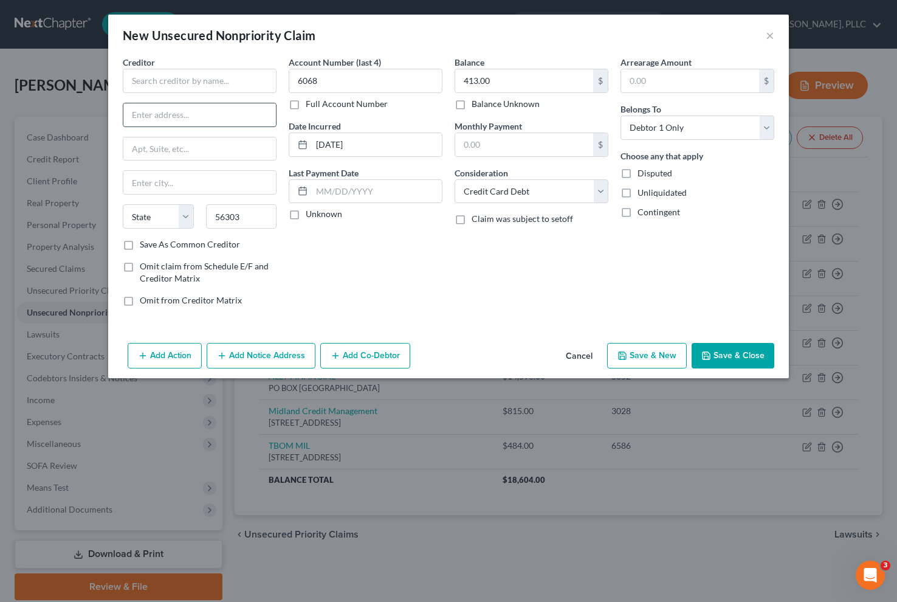
select select "24"
type input "[STREET_ADDRESS]"
click at [191, 84] on input "text" at bounding box center [200, 81] width 154 height 24
type input "FINGERHUNT"
click at [209, 244] on label "Save As Common Creditor" at bounding box center [190, 244] width 100 height 12
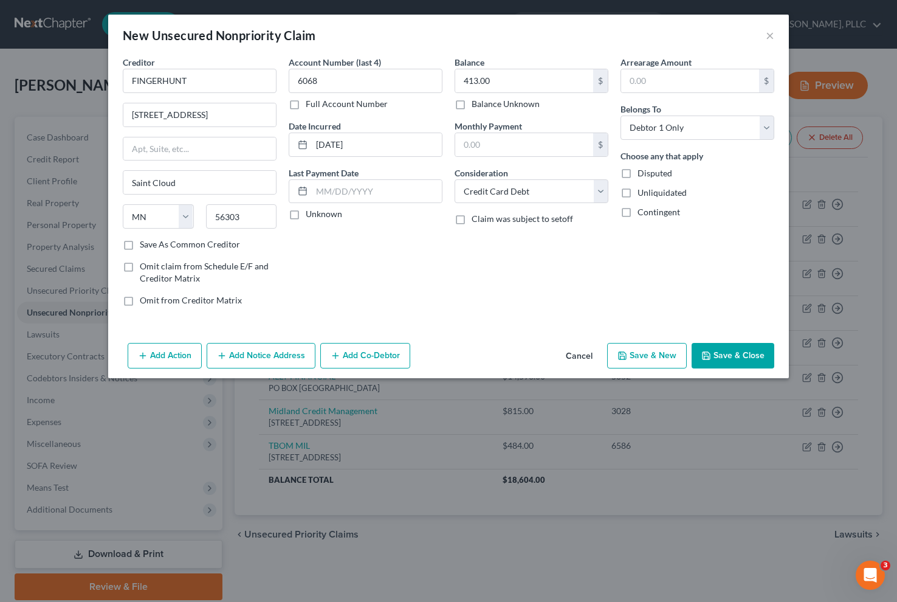
click at [153, 244] on input "Save As Common Creditor" at bounding box center [149, 242] width 8 height 8
checkbox input "true"
type input "FINGERHUNT"
click at [667, 357] on button "Save & New" at bounding box center [647, 356] width 80 height 26
checkbox input "false"
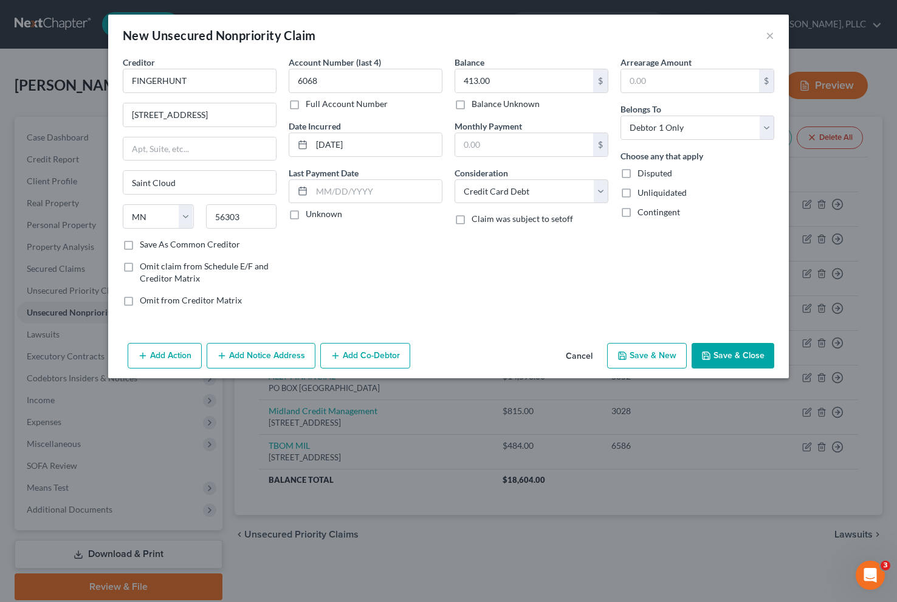
select select "0"
type input "0.00"
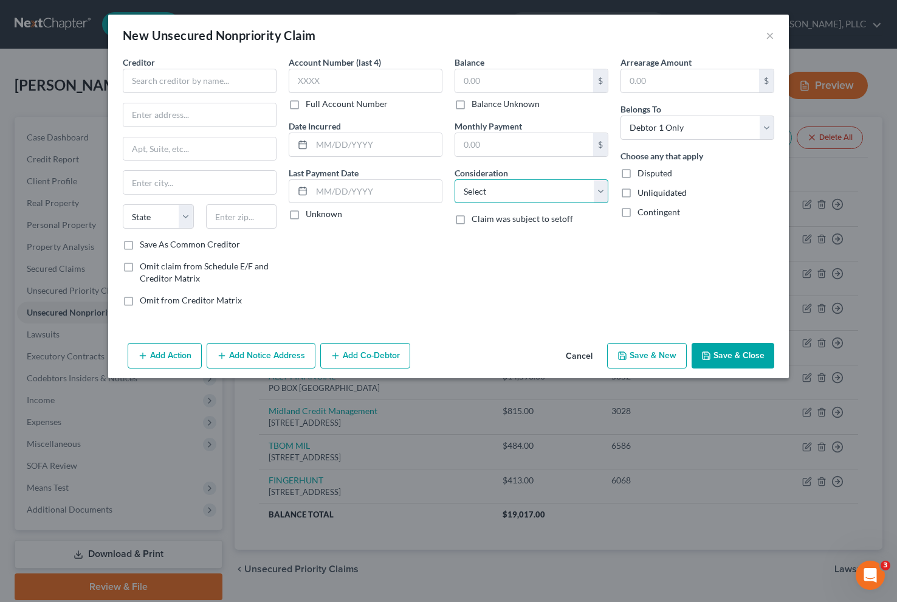
click at [519, 197] on select "Select Cable / Satellite Services Collection Agency Credit Card Debt Debt Couns…" at bounding box center [532, 191] width 154 height 24
select select "2"
click at [455, 179] on select "Select Cable / Satellite Services Collection Agency Credit Card Debt Debt Couns…" at bounding box center [532, 191] width 154 height 24
click at [472, 82] on input "text" at bounding box center [524, 80] width 138 height 23
type input "5,556.00"
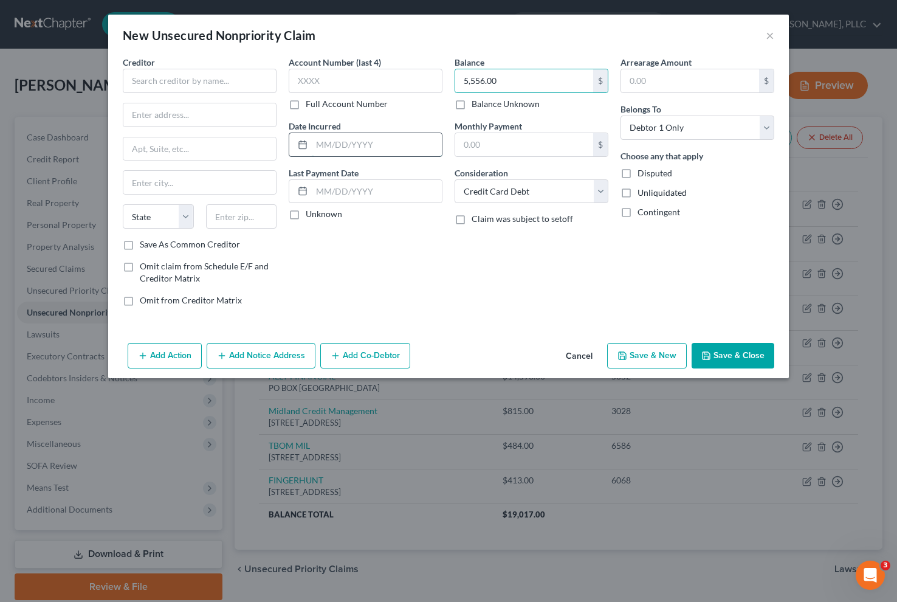
click at [364, 141] on input "text" at bounding box center [377, 144] width 130 height 23
type input "[DATE]"
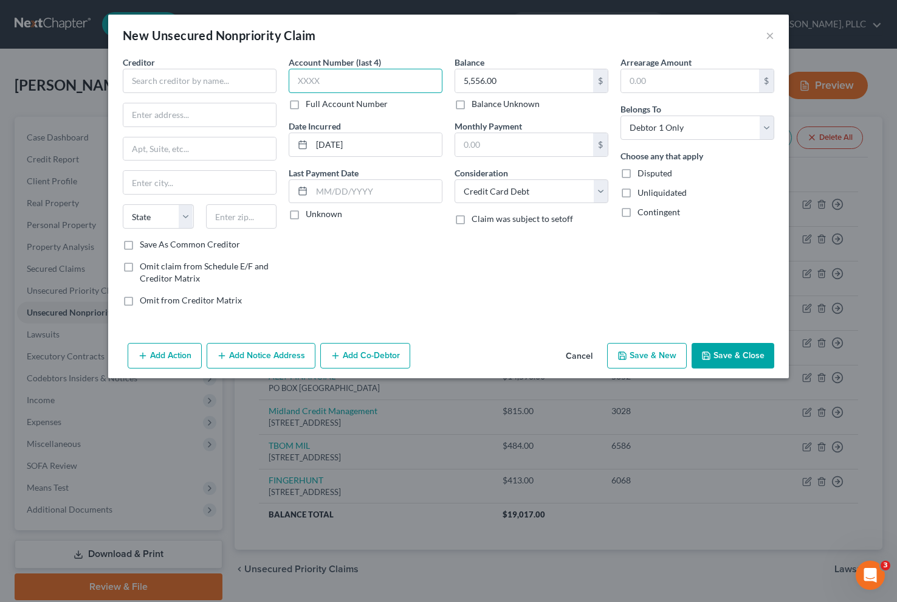
click at [344, 86] on input "text" at bounding box center [366, 81] width 154 height 24
type input "5006"
click at [241, 210] on input "text" at bounding box center [241, 216] width 71 height 24
type input "30014"
type input "[PERSON_NAME]"
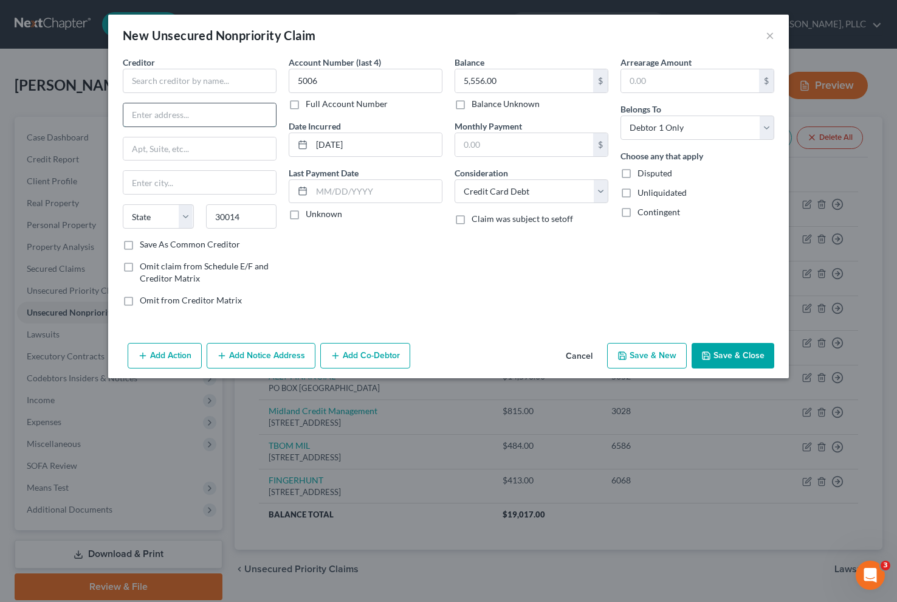
select select "10"
click at [185, 123] on input "text" at bounding box center [199, 114] width 153 height 23
type input "[STREET_ADDRESS][PERSON_NAME]"
click at [196, 86] on input "text" at bounding box center [200, 81] width 154 height 24
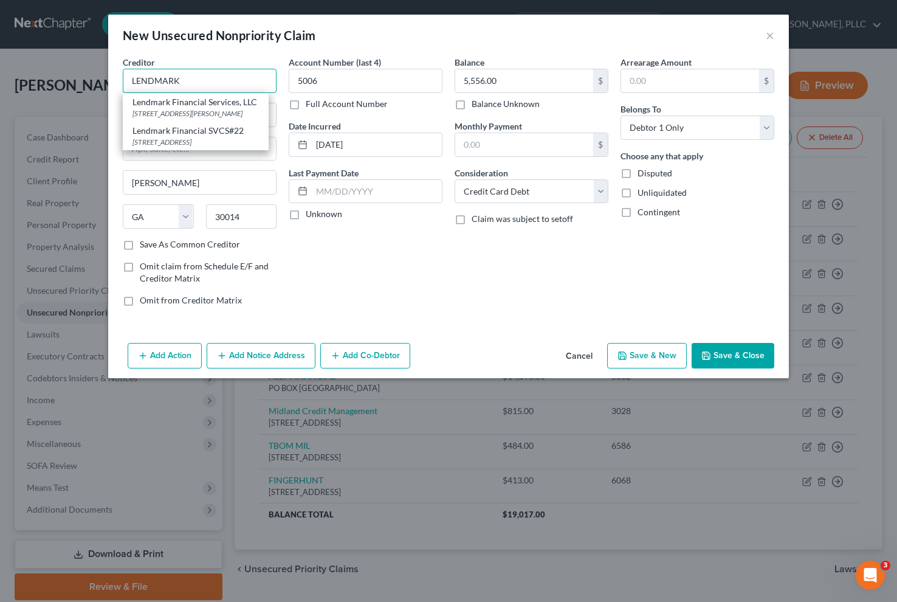
type input "LENDMARK"
click at [626, 354] on icon "button" at bounding box center [622, 355] width 7 height 7
select select "0"
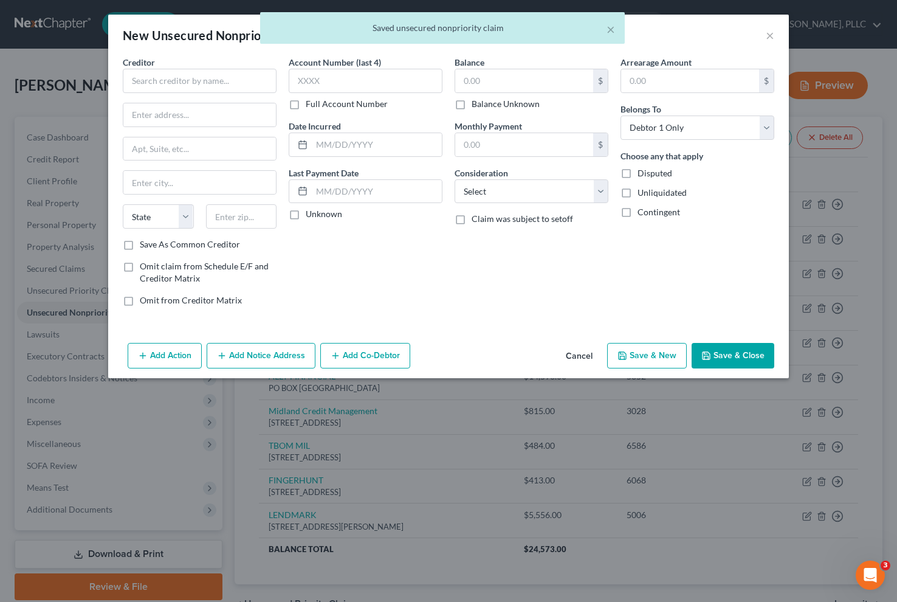
type input "0.00"
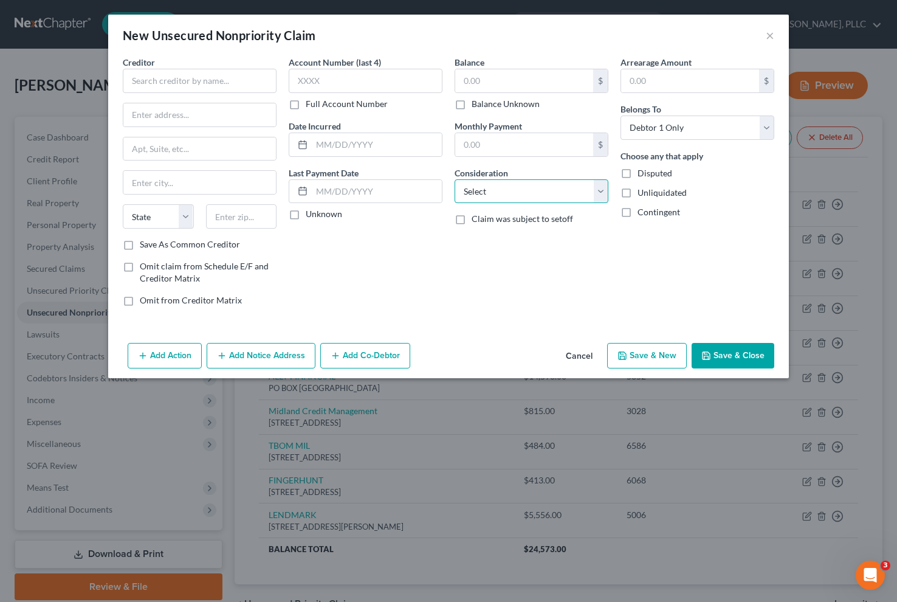
click at [541, 194] on select "Select Cable / Satellite Services Collection Agency Credit Card Debt Debt Couns…" at bounding box center [532, 191] width 154 height 24
select select "2"
click at [455, 179] on select "Select Cable / Satellite Services Collection Agency Credit Card Debt Debt Couns…" at bounding box center [532, 191] width 154 height 24
click at [478, 86] on input "text" at bounding box center [524, 80] width 138 height 23
type input "740.00"
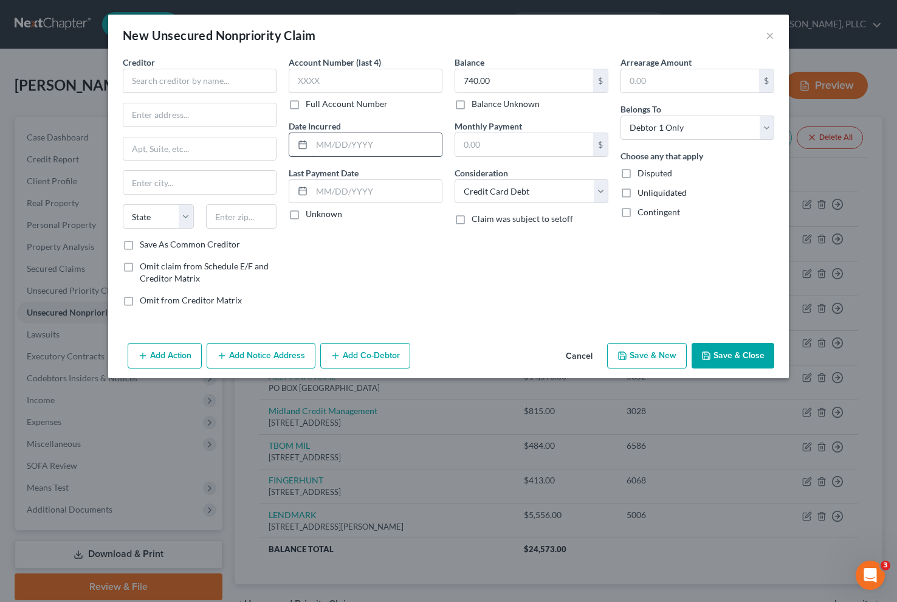
click at [384, 136] on input "text" at bounding box center [377, 144] width 130 height 23
type input "[DATE]"
click at [346, 75] on input "text" at bounding box center [366, 81] width 154 height 24
type input "8416"
drag, startPoint x: 246, startPoint y: 209, endPoint x: 232, endPoint y: 207, distance: 13.5
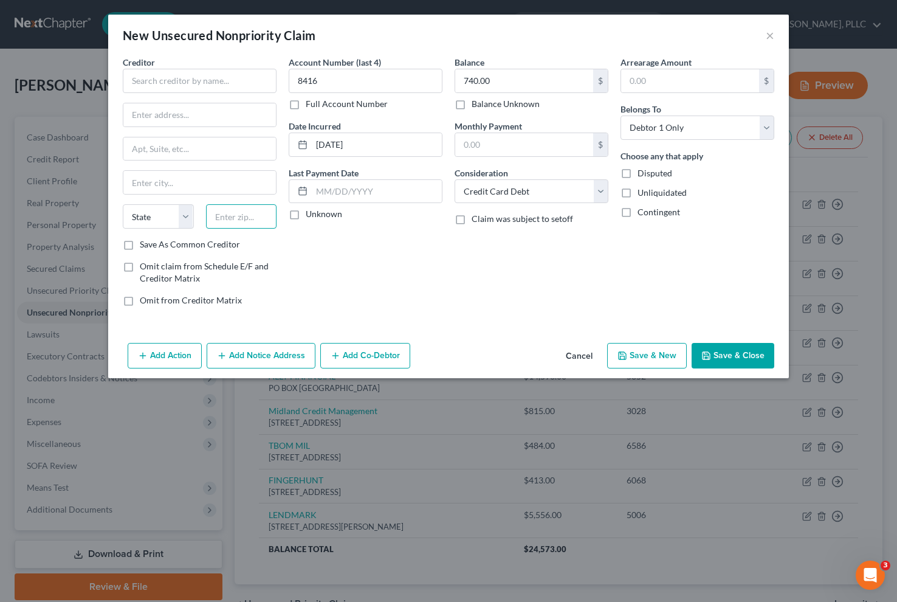
click at [243, 209] on input "text" at bounding box center [241, 216] width 71 height 24
type input "21236"
click at [178, 126] on div at bounding box center [200, 115] width 154 height 24
type input "[GEOGRAPHIC_DATA]"
select select "21"
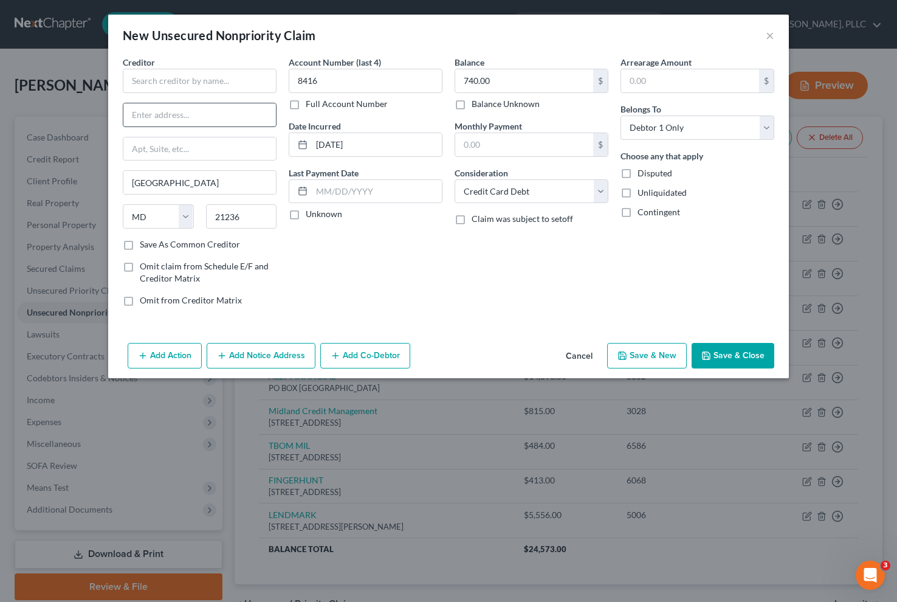
click at [176, 120] on input "text" at bounding box center [199, 114] width 153 height 23
click at [162, 118] on input "[STREET_ADDRESS]" at bounding box center [199, 114] width 153 height 23
type input "[STREET_ADDRESS]"
drag, startPoint x: 209, startPoint y: 182, endPoint x: 119, endPoint y: 178, distance: 90.1
click at [119, 178] on div "Creditor * [STREET_ADDRESS][GEOGRAPHIC_DATA][US_STATE] CA CO [GEOGRAPHIC_DATA] …" at bounding box center [200, 186] width 166 height 260
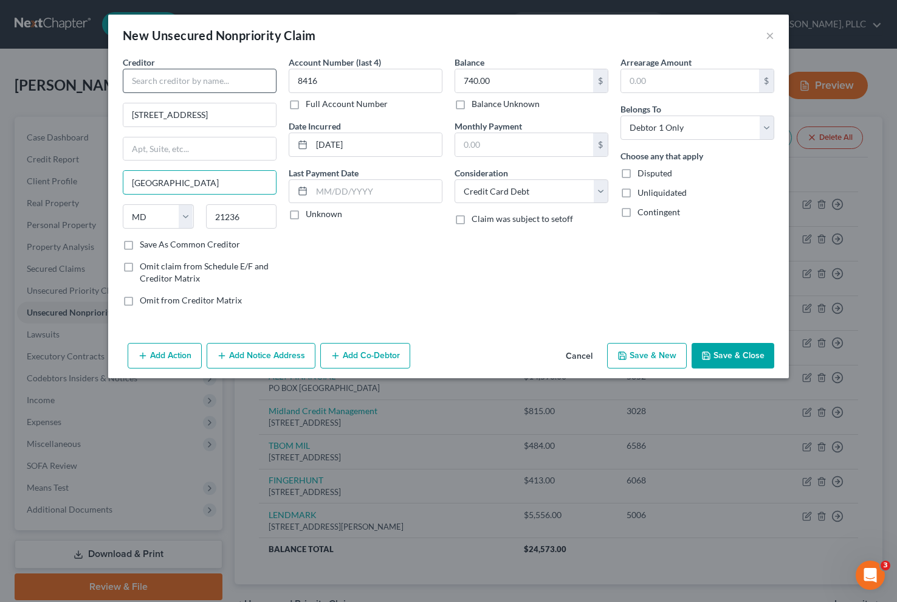
type input "[GEOGRAPHIC_DATA]"
click at [198, 74] on input "text" at bounding box center [200, 81] width 154 height 24
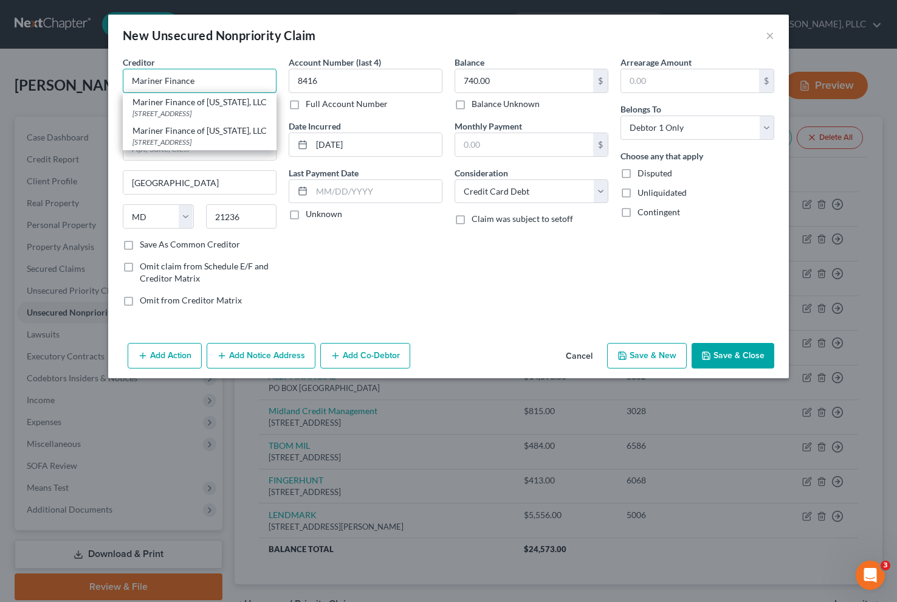
type input "Mariner Finance"
click at [630, 351] on button "Save & New" at bounding box center [647, 356] width 80 height 26
select select "0"
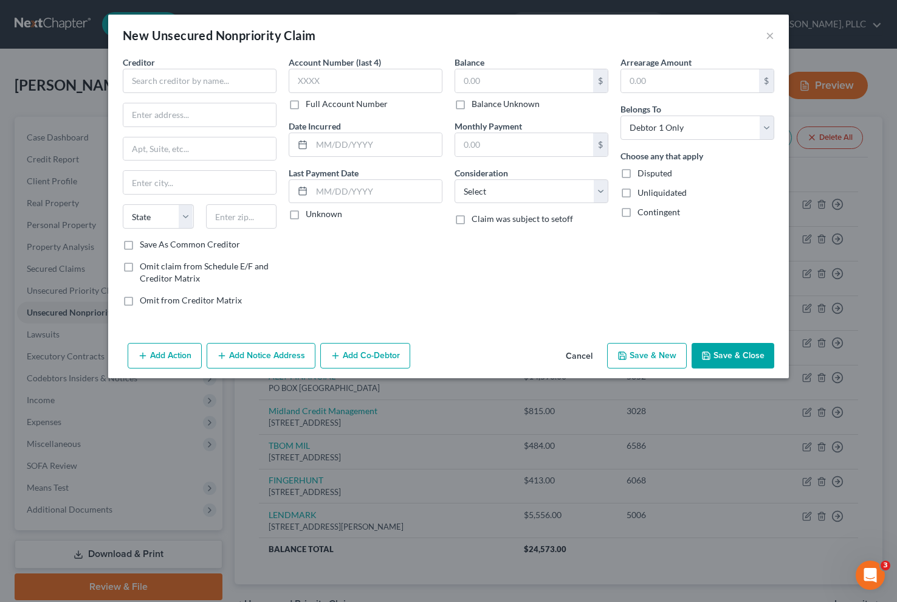
type input "Mariner Finance"
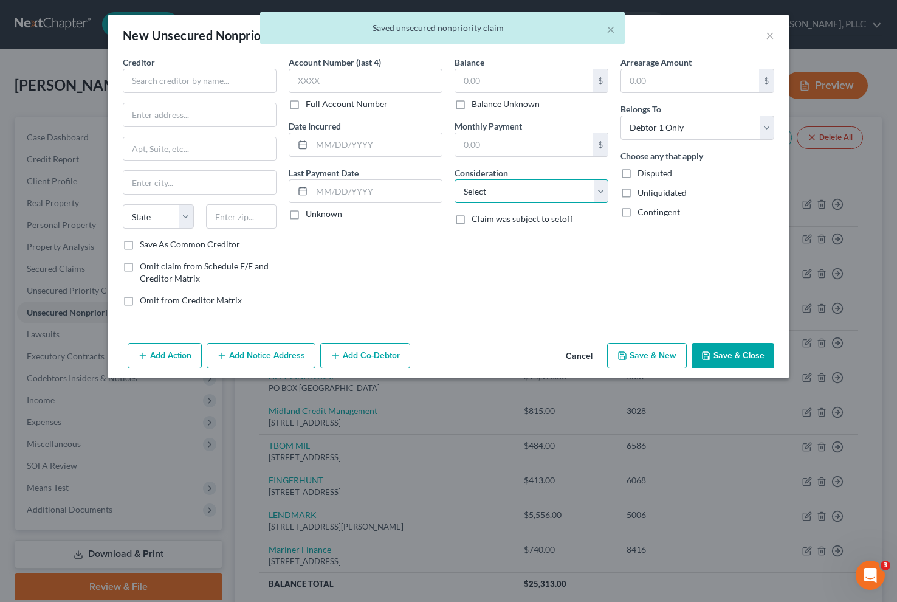
click at [517, 191] on select "Select Cable / Satellite Services Collection Agency Credit Card Debt Debt Couns…" at bounding box center [532, 191] width 154 height 24
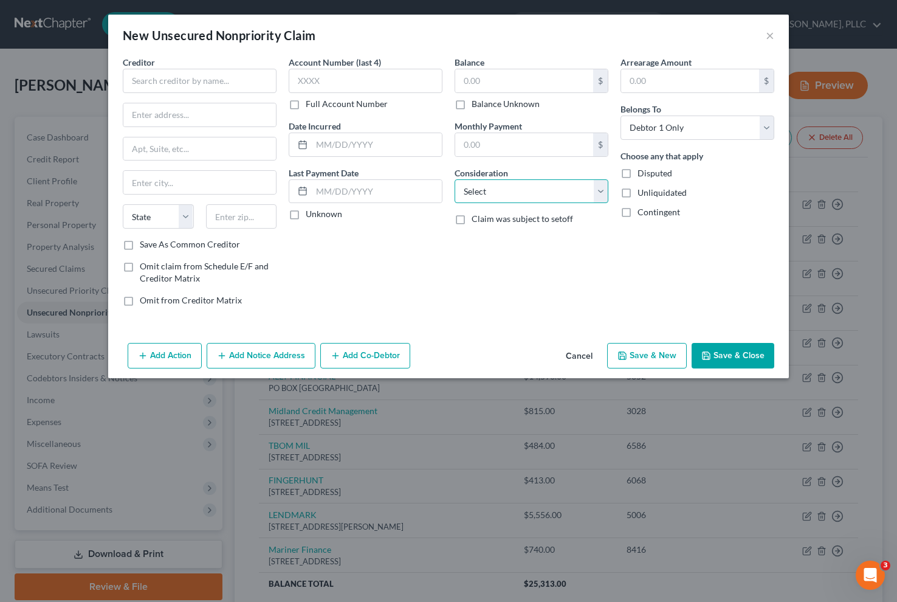
select select "1"
click at [455, 179] on select "Select Cable / Satellite Services Collection Agency Credit Card Debt Debt Couns…" at bounding box center [532, 191] width 154 height 24
click at [492, 88] on input "text" at bounding box center [524, 80] width 138 height 23
type input "26,625"
click at [393, 152] on input "text" at bounding box center [377, 144] width 130 height 23
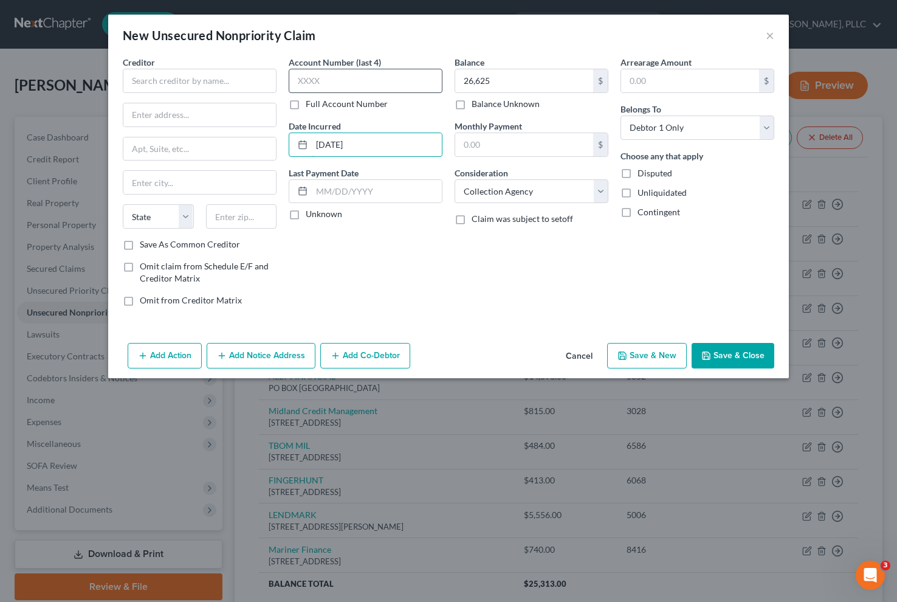
type input "[DATE]"
click at [360, 76] on input "text" at bounding box center [366, 81] width 154 height 24
type input "1620"
click at [229, 218] on input "text" at bounding box center [241, 216] width 71 height 24
type input "19053"
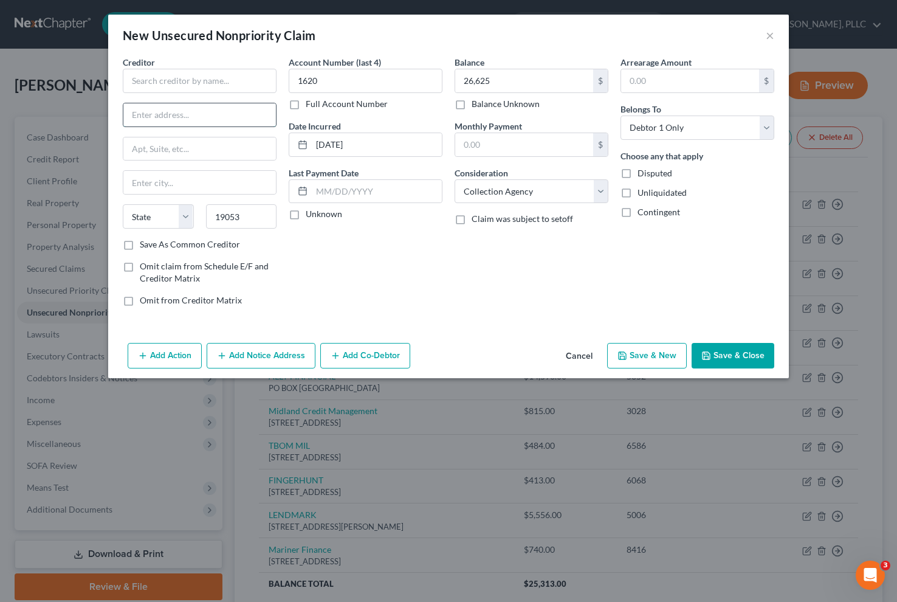
click at [175, 116] on input "text" at bounding box center [199, 114] width 153 height 23
type input "Feasterville Trevose"
select select "39"
type input "1 Allied"
drag, startPoint x: 179, startPoint y: 186, endPoint x: 104, endPoint y: 178, distance: 75.9
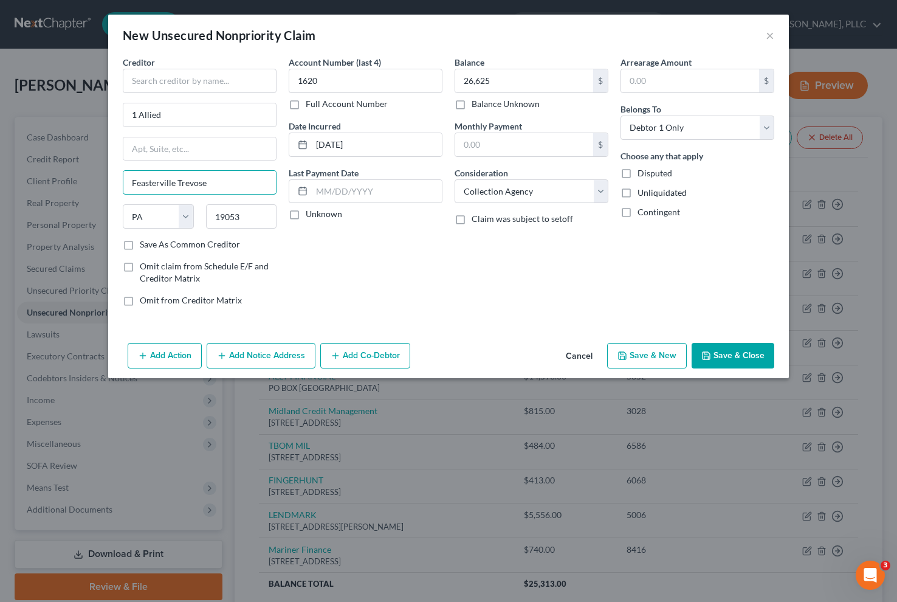
click at [104, 178] on div "New Unsecured Nonpriority Claim × Creditor * 1 Allied Feasterville [GEOGRAPHIC_…" at bounding box center [448, 301] width 897 height 602
type input "Trevose"
click at [182, 77] on input "text" at bounding box center [200, 81] width 154 height 24
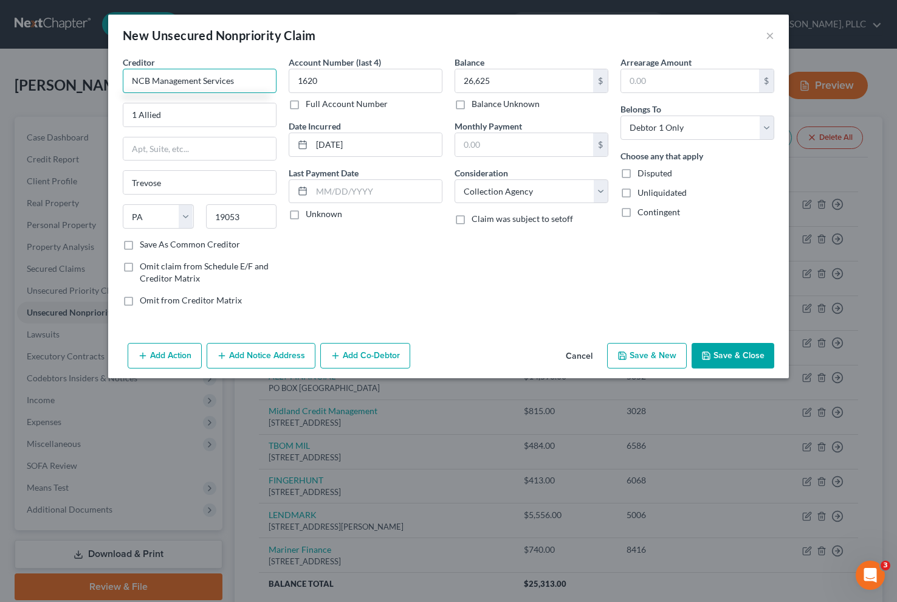
type input "NCB Management Services"
click at [669, 362] on button "Save & New" at bounding box center [647, 356] width 80 height 26
select select "0"
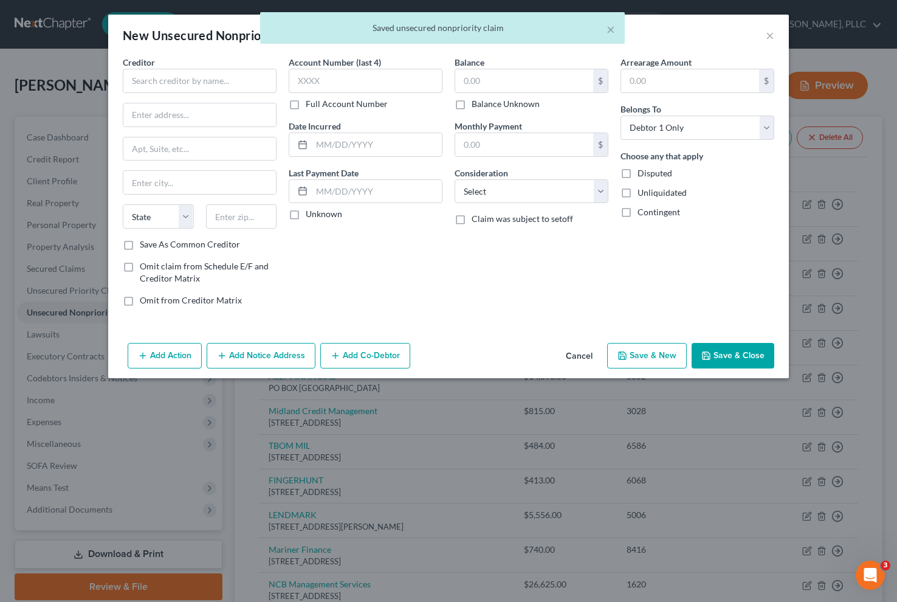
type input "NCB Management Services"
type input "26,625.00"
type input "0.00"
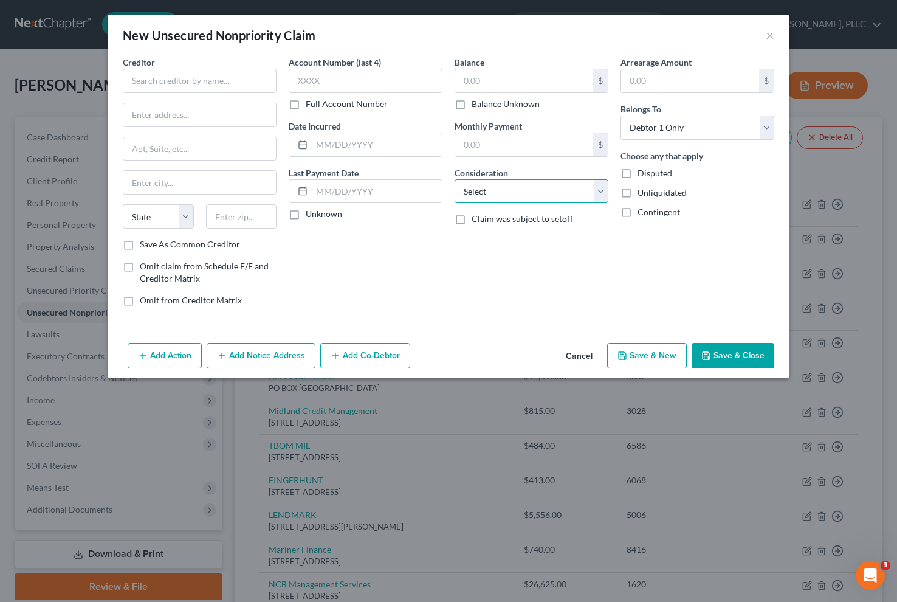
click at [536, 195] on select "Select Cable / Satellite Services Collection Agency Credit Card Debt Debt Couns…" at bounding box center [532, 191] width 154 height 24
select select "2"
click at [455, 179] on select "Select Cable / Satellite Services Collection Agency Credit Card Debt Debt Couns…" at bounding box center [532, 191] width 154 height 24
click at [507, 86] on input "text" at bounding box center [524, 80] width 138 height 23
type input "234.00"
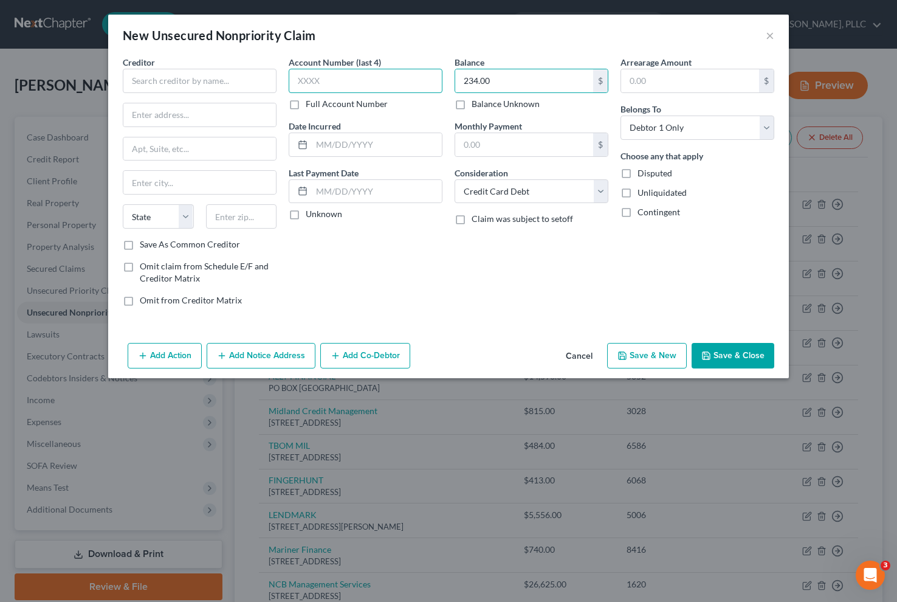
click at [339, 86] on input "text" at bounding box center [366, 81] width 154 height 24
type input "9794"
click at [388, 129] on div "Date Incurred" at bounding box center [366, 138] width 154 height 37
click at [387, 137] on input "text" at bounding box center [377, 144] width 130 height 23
drag, startPoint x: 206, startPoint y: 221, endPoint x: 224, endPoint y: 219, distance: 18.3
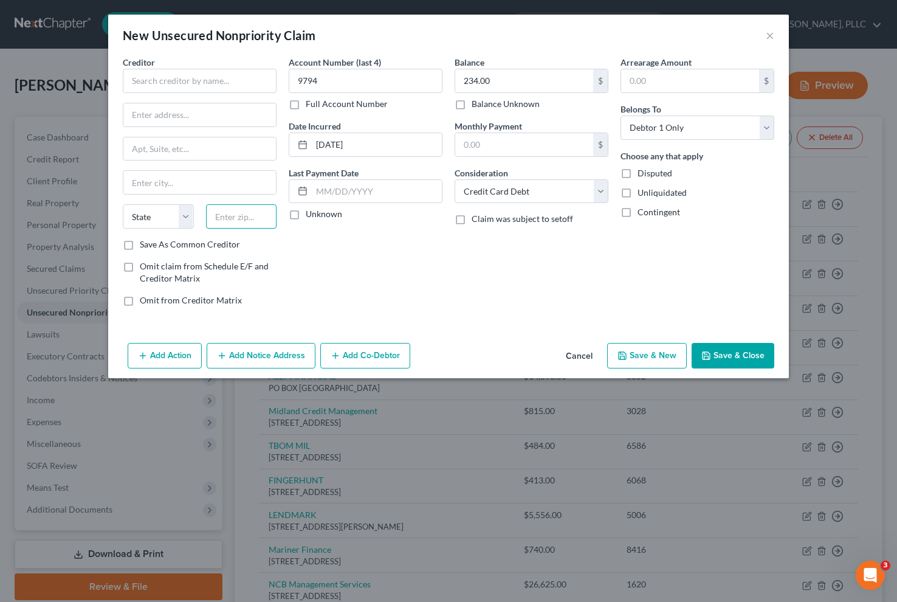
click at [206, 221] on input "text" at bounding box center [241, 216] width 71 height 24
click at [168, 118] on input "text" at bounding box center [199, 114] width 153 height 23
click at [178, 78] on input "text" at bounding box center [200, 81] width 154 height 24
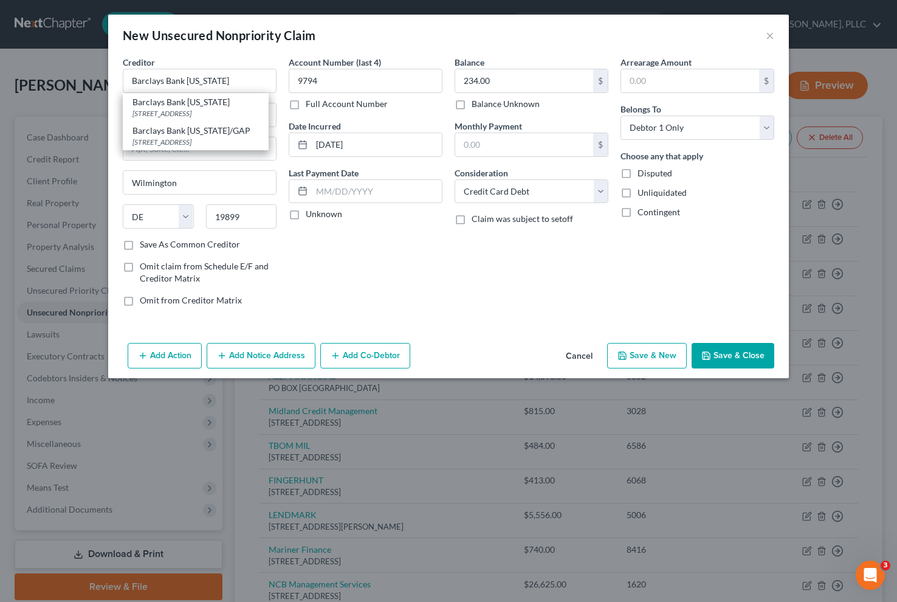
click at [460, 252] on div "Balance 234.00 $ Balance Unknown Balance Undetermined 234.00 $ Balance Unknown …" at bounding box center [532, 186] width 166 height 260
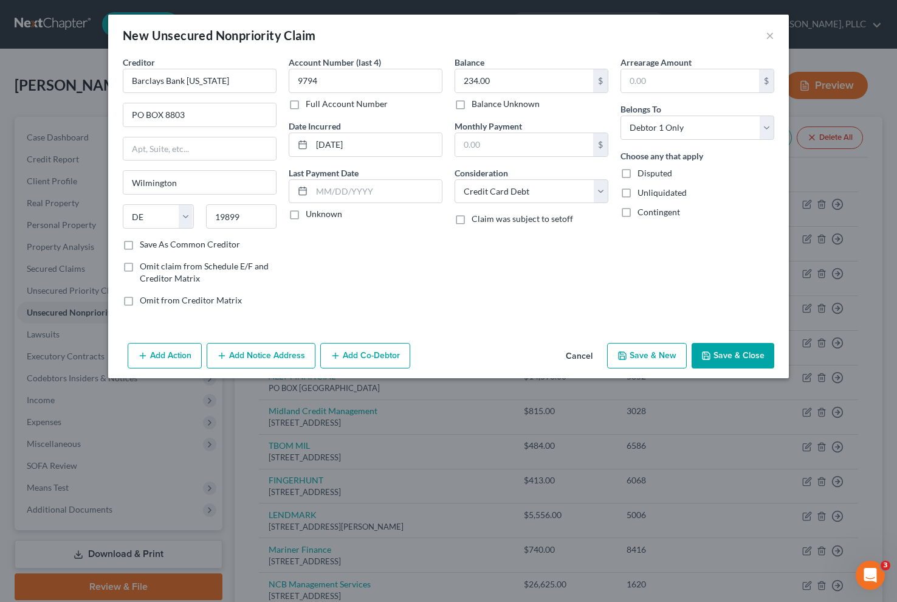
click at [639, 361] on button "Save & New" at bounding box center [647, 356] width 80 height 26
click at [531, 192] on select "Select Cable / Satellite Services Collection Agency Credit Card Debt Debt Couns…" at bounding box center [532, 191] width 154 height 24
click at [455, 179] on select "Select Cable / Satellite Services Collection Agency Credit Card Debt Debt Couns…" at bounding box center [532, 191] width 154 height 24
click at [514, 81] on input "text" at bounding box center [524, 80] width 138 height 23
click at [400, 140] on input "text" at bounding box center [377, 144] width 130 height 23
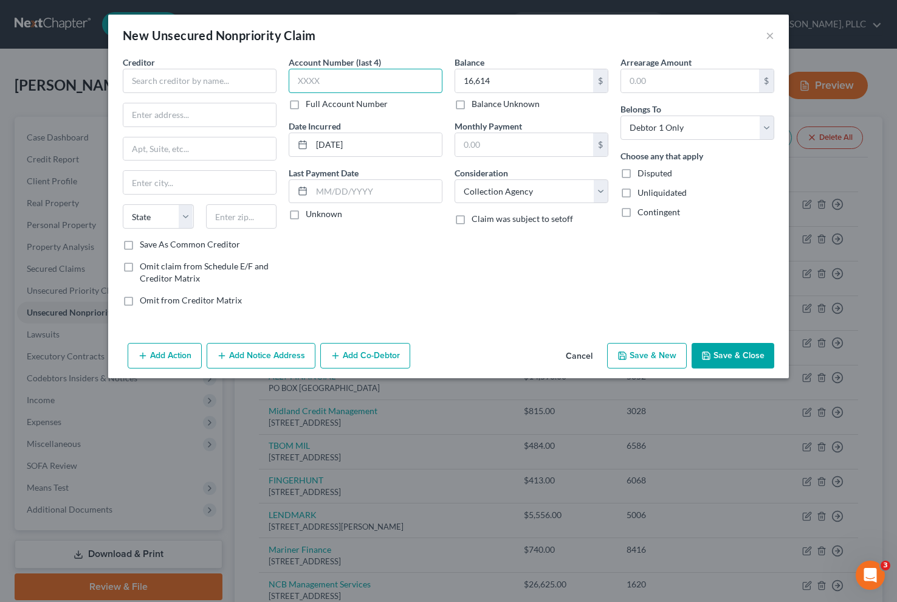
click at [370, 88] on input "text" at bounding box center [366, 81] width 154 height 24
click at [247, 223] on input "text" at bounding box center [241, 216] width 71 height 24
click at [185, 124] on input "text" at bounding box center [199, 114] width 153 height 23
click at [182, 95] on div "Creditor * [STREET_ADDRESS][GEOGRAPHIC_DATA] [US_STATE] AK AR [GEOGRAPHIC_DATA]…" at bounding box center [200, 147] width 154 height 182
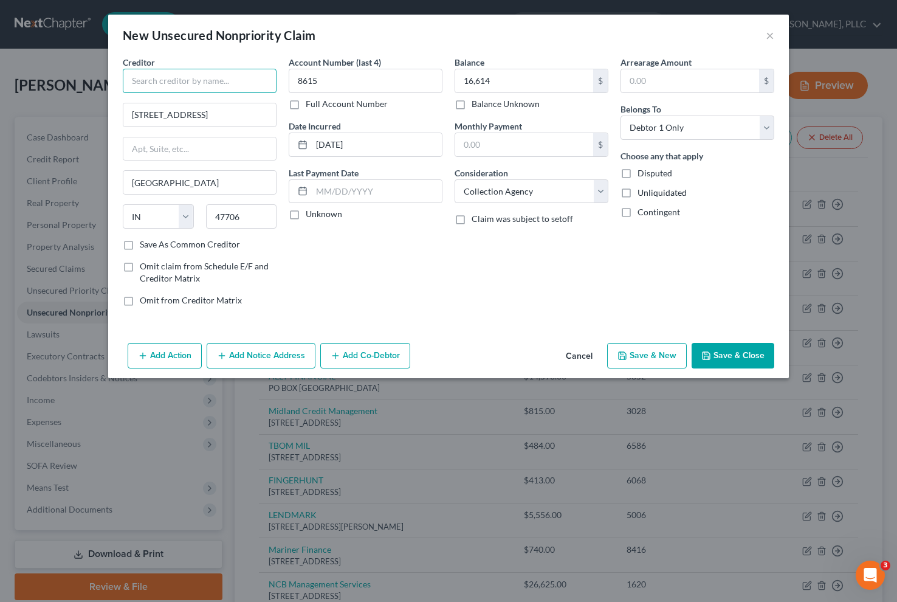
click at [182, 89] on input "text" at bounding box center [200, 81] width 154 height 24
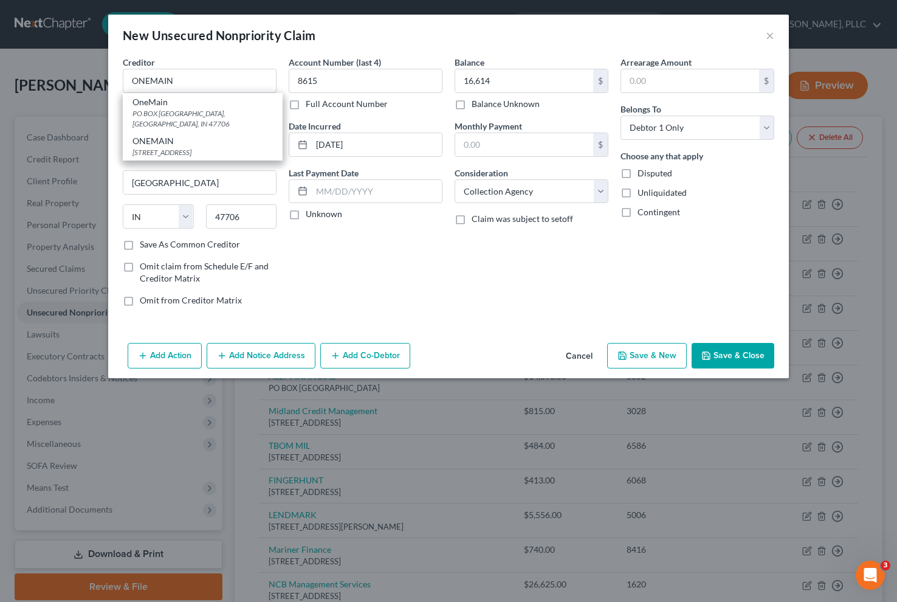
click at [640, 355] on button "Save & New" at bounding box center [647, 356] width 80 height 26
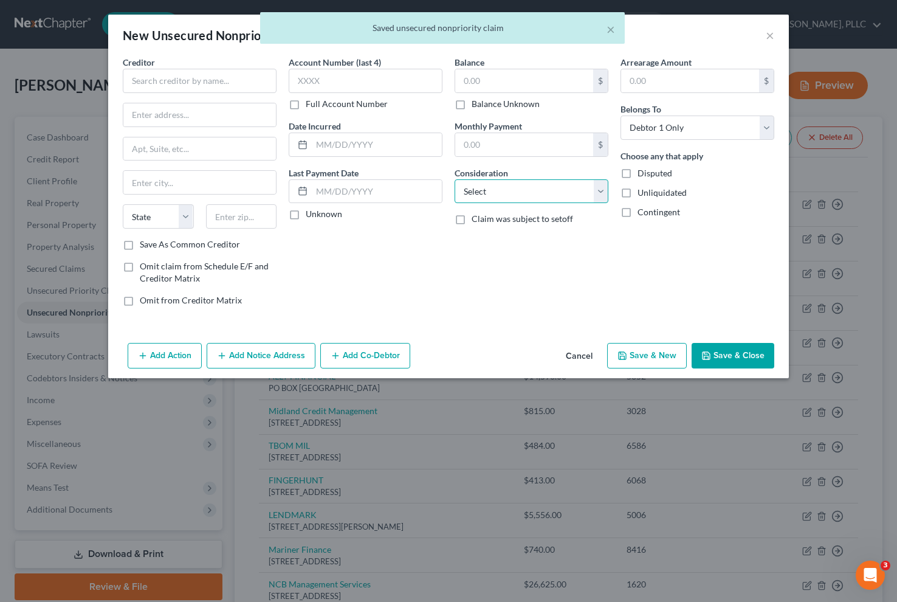
click at [481, 181] on select "Select Cable / Satellite Services Collection Agency Credit Card Debt Debt Couns…" at bounding box center [532, 191] width 154 height 24
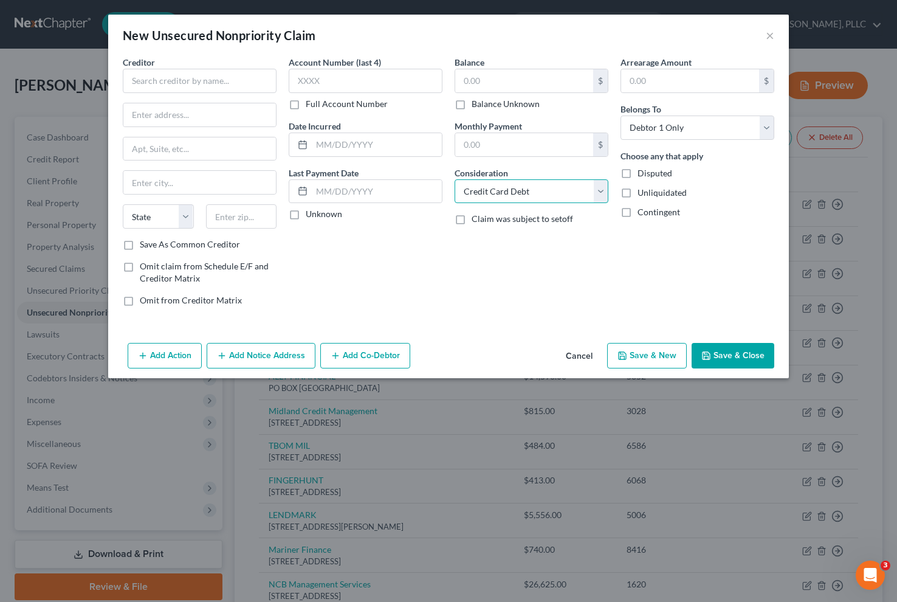
click at [455, 179] on select "Select Cable / Satellite Services Collection Agency Credit Card Debt Debt Couns…" at bounding box center [532, 191] width 154 height 24
click at [484, 87] on input "text" at bounding box center [524, 80] width 138 height 23
click at [359, 145] on input "text" at bounding box center [377, 144] width 130 height 23
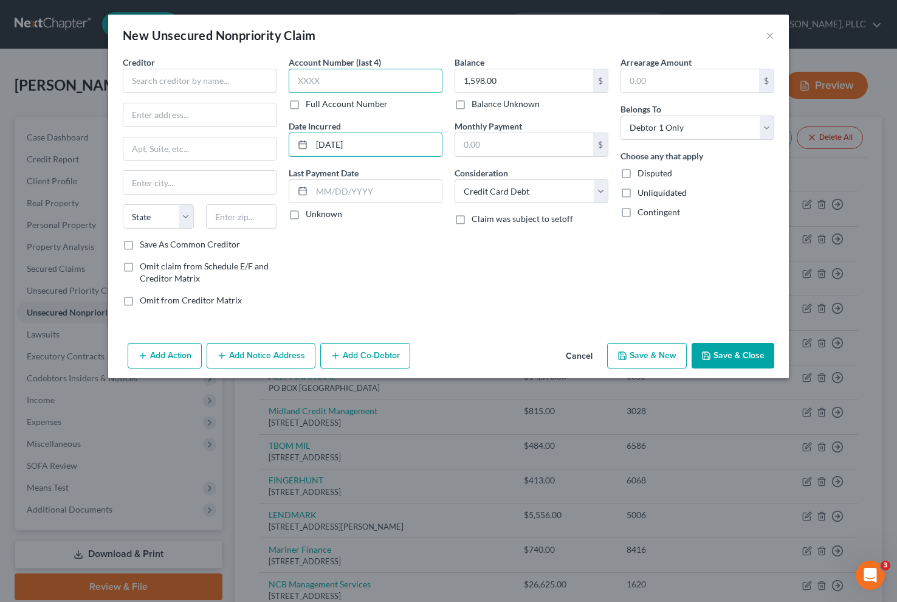
click at [339, 88] on input "text" at bounding box center [366, 81] width 154 height 24
click at [257, 213] on input "text" at bounding box center [241, 216] width 71 height 24
click at [170, 116] on input "text" at bounding box center [199, 114] width 153 height 23
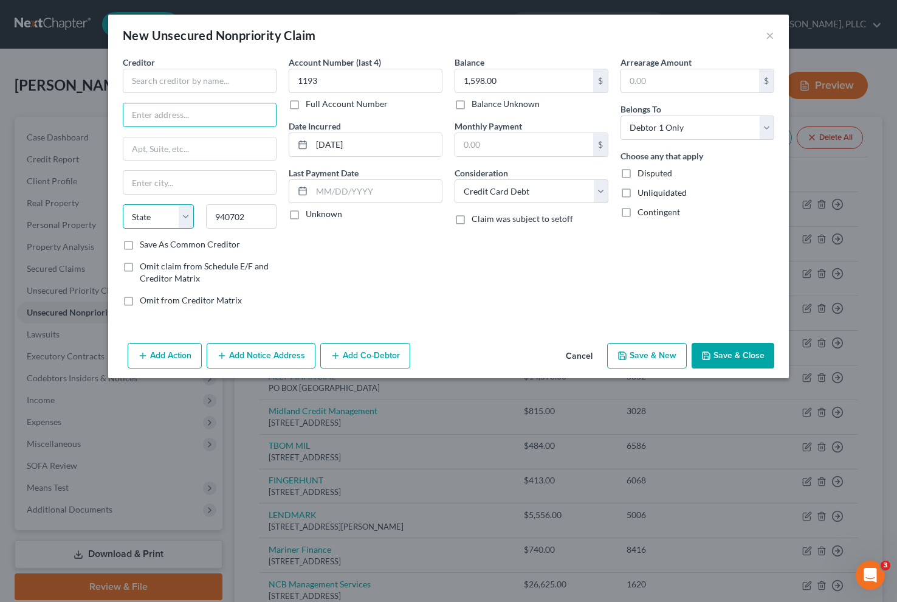
click at [137, 209] on select "State [US_STATE] AK AR AZ CA CO CT DE DC [GEOGRAPHIC_DATA] [GEOGRAPHIC_DATA] GU…" at bounding box center [158, 216] width 71 height 24
click at [254, 215] on input "940702" at bounding box center [241, 216] width 71 height 24
click at [170, 119] on input "text" at bounding box center [199, 114] width 153 height 23
click at [166, 85] on input "text" at bounding box center [200, 81] width 154 height 24
click at [668, 353] on button "Save & New" at bounding box center [647, 356] width 80 height 26
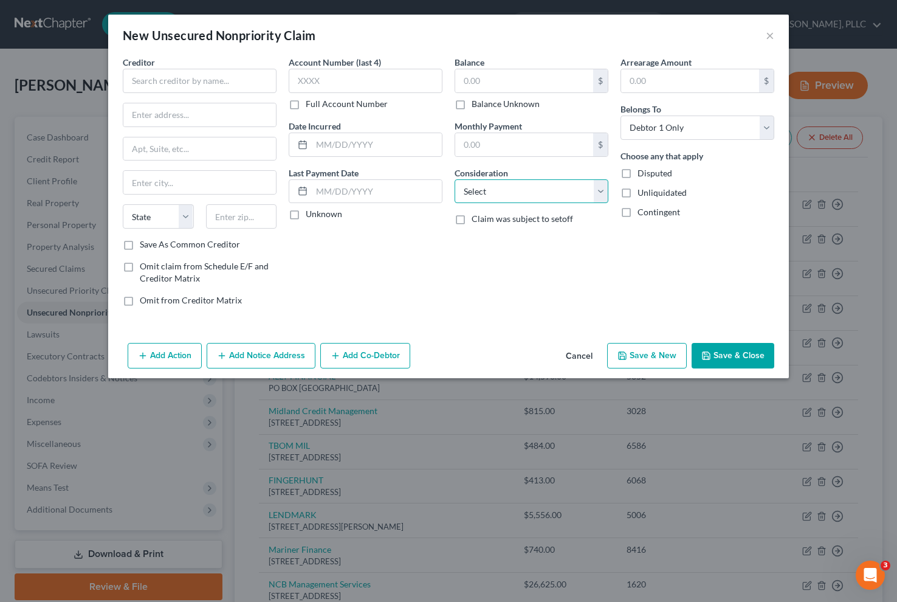
click at [518, 196] on select "Select Cable / Satellite Services Collection Agency Credit Card Debt Debt Couns…" at bounding box center [532, 191] width 154 height 24
click at [455, 179] on select "Select Cable / Satellite Services Collection Agency Credit Card Debt Debt Couns…" at bounding box center [532, 191] width 154 height 24
click at [505, 80] on input "text" at bounding box center [524, 80] width 138 height 23
click at [365, 150] on input "text" at bounding box center [377, 144] width 130 height 23
click at [337, 76] on input "text" at bounding box center [366, 81] width 154 height 24
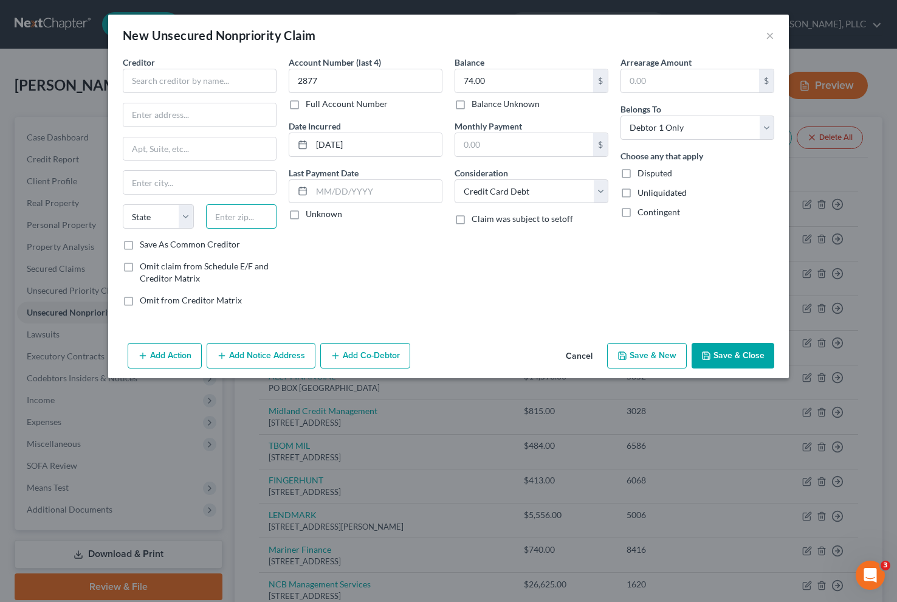
click at [240, 224] on input "text" at bounding box center [241, 216] width 71 height 24
click at [174, 119] on input "text" at bounding box center [199, 114] width 153 height 23
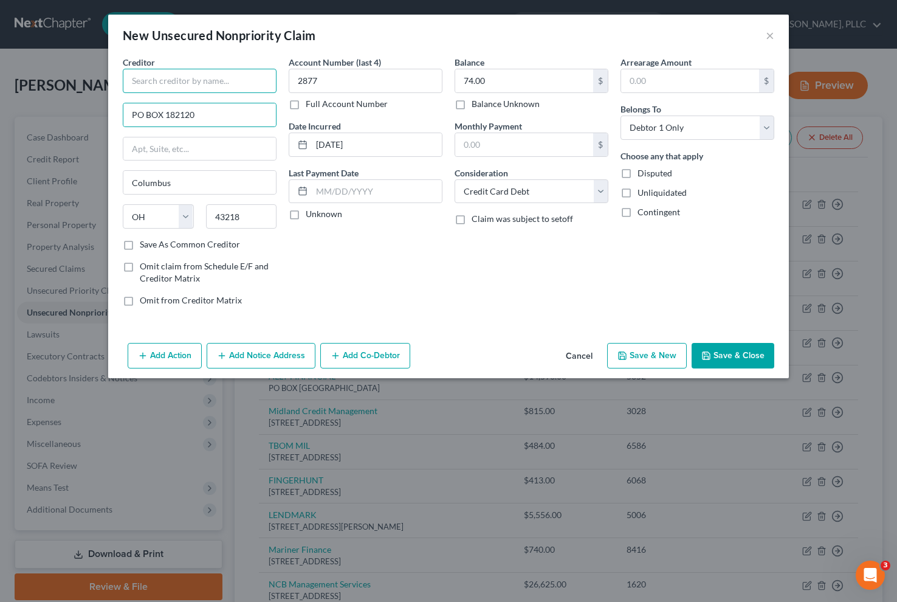
click at [166, 79] on input "text" at bounding box center [200, 81] width 154 height 24
click at [173, 251] on div "Creditor * ComenityCapital/Academy PO BOX 182120 [GEOGRAPHIC_DATA] [US_STATE] A…" at bounding box center [200, 186] width 166 height 260
click at [176, 248] on label "Save As Common Creditor" at bounding box center [190, 244] width 100 height 12
click at [153, 246] on input "Save As Common Creditor" at bounding box center [149, 242] width 8 height 8
click at [643, 357] on button "Save & New" at bounding box center [647, 356] width 80 height 26
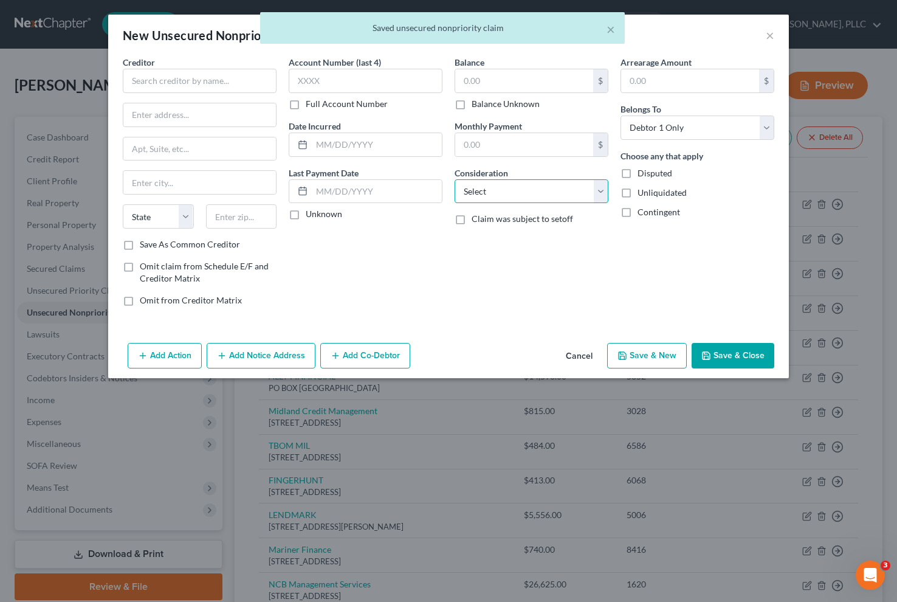
click at [498, 190] on select "Select Cable / Satellite Services Collection Agency Credit Card Debt Debt Couns…" at bounding box center [532, 191] width 154 height 24
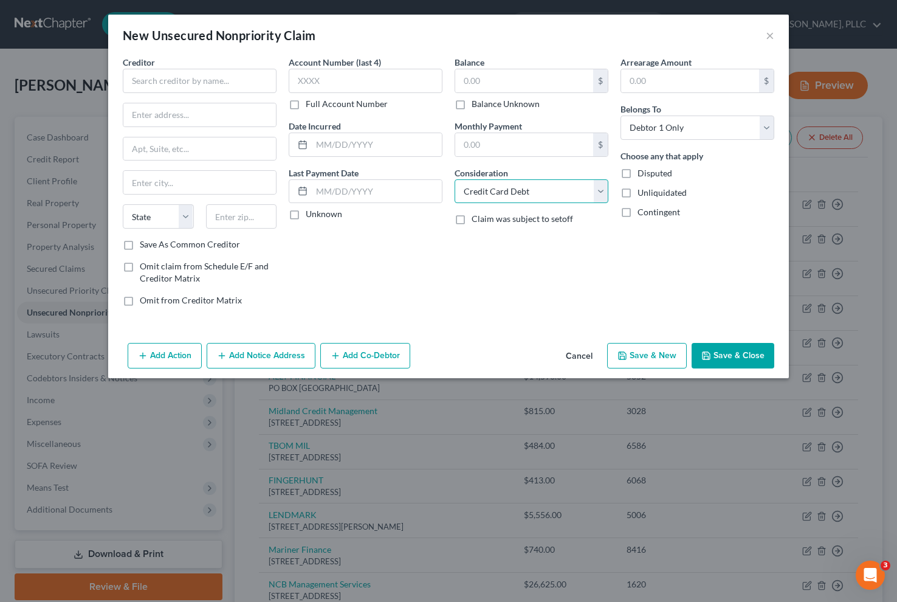
click at [455, 179] on select "Select Cable / Satellite Services Collection Agency Credit Card Debt Debt Couns…" at bounding box center [532, 191] width 154 height 24
click at [500, 84] on input "text" at bounding box center [524, 80] width 138 height 23
click at [404, 139] on input "text" at bounding box center [377, 144] width 130 height 23
click at [370, 87] on input "text" at bounding box center [366, 81] width 154 height 24
click at [249, 221] on input "text" at bounding box center [241, 216] width 71 height 24
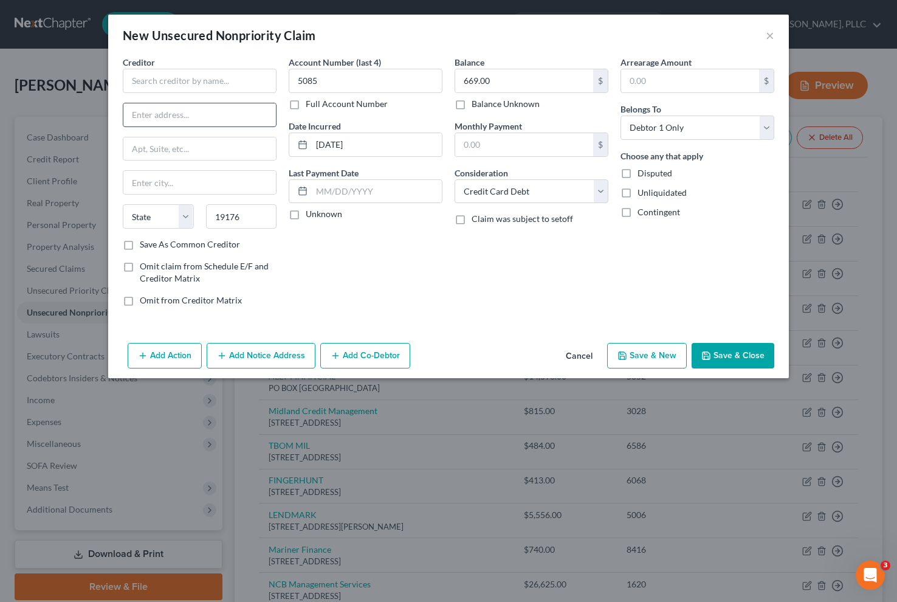
click at [143, 110] on input "text" at bounding box center [199, 114] width 153 height 23
click at [162, 122] on input "text" at bounding box center [199, 114] width 153 height 23
click at [159, 164] on div "Creditor * State [US_STATE] AK AR AZ CA CO [GEOGRAPHIC_DATA] DE DC [GEOGRAPHIC_…" at bounding box center [200, 147] width 154 height 182
click at [179, 217] on select "State [US_STATE] AK AR AZ CA CO CT DE DC [GEOGRAPHIC_DATA] [GEOGRAPHIC_DATA] GU…" at bounding box center [158, 216] width 71 height 24
click at [123, 204] on select "State [US_STATE] AK AR AZ CA CO CT DE DC [GEOGRAPHIC_DATA] [GEOGRAPHIC_DATA] GU…" at bounding box center [158, 216] width 71 height 24
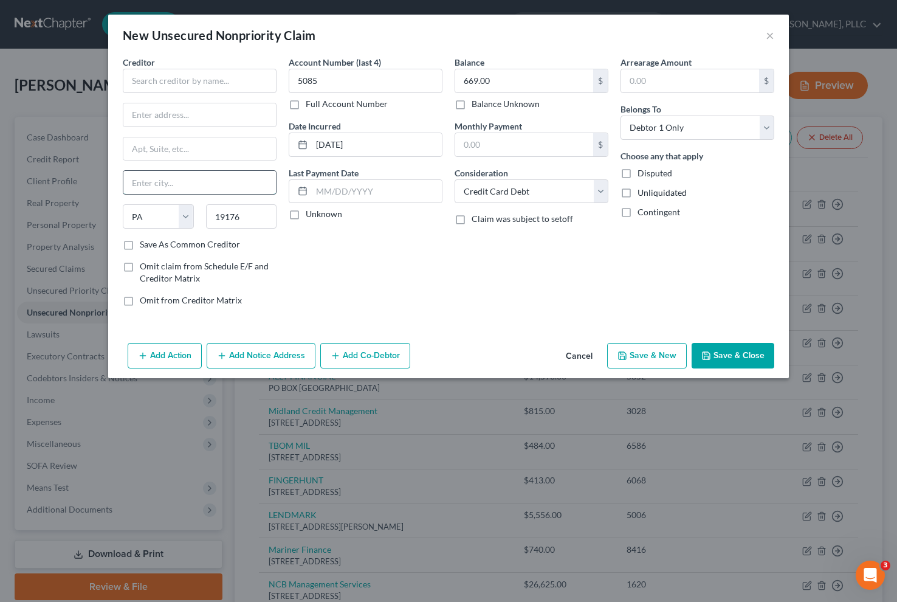
click at [187, 186] on input "text" at bounding box center [199, 182] width 153 height 23
click at [160, 120] on input "text" at bounding box center [199, 114] width 153 height 23
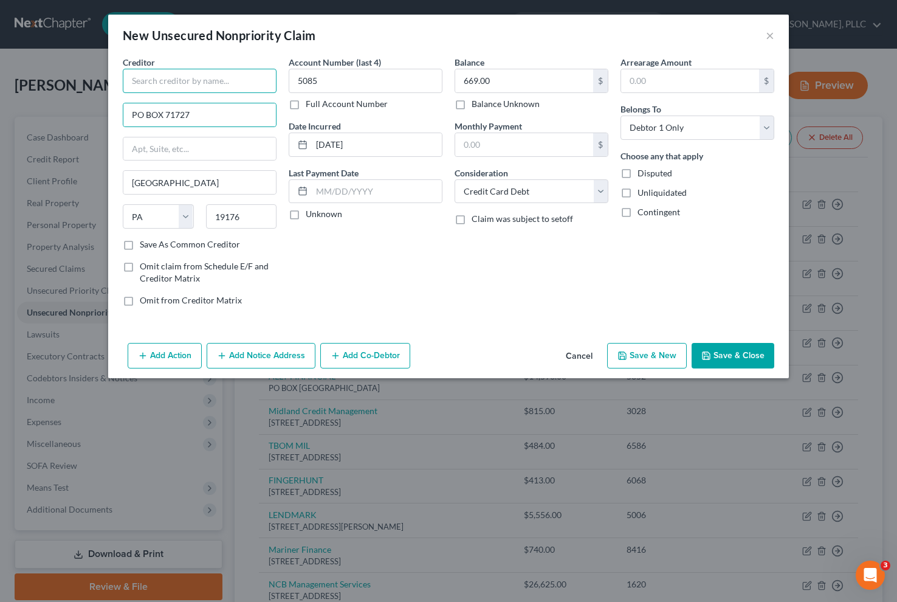
click at [141, 73] on input "text" at bounding box center [200, 81] width 154 height 24
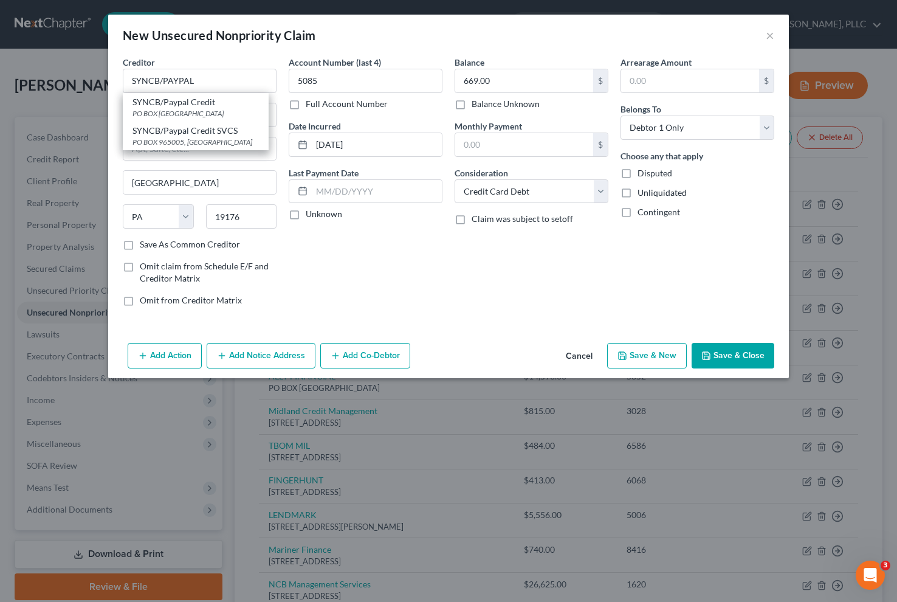
click at [658, 357] on button "Save & New" at bounding box center [647, 356] width 80 height 26
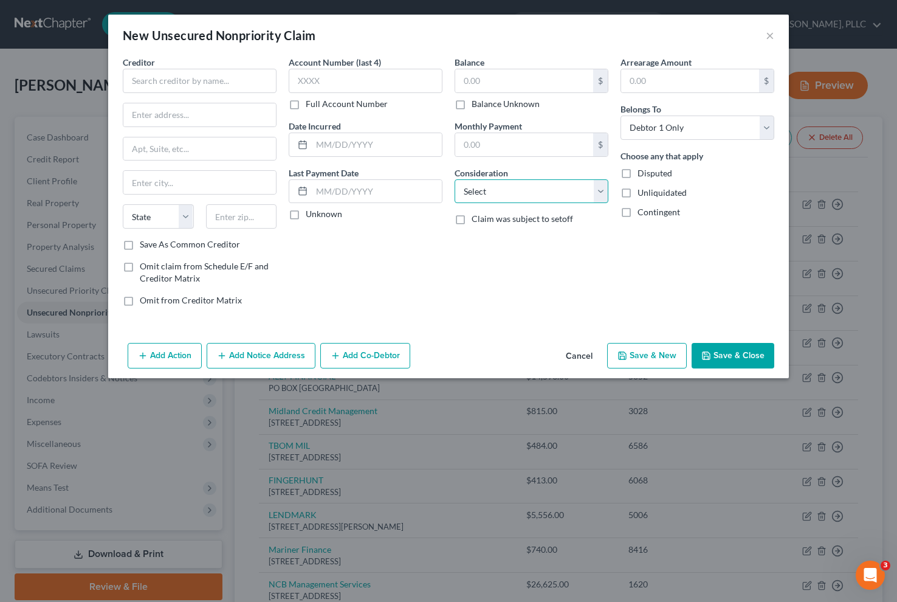
click at [500, 198] on select "Select Cable / Satellite Services Collection Agency Credit Card Debt Debt Couns…" at bounding box center [532, 191] width 154 height 24
click at [455, 179] on select "Select Cable / Satellite Services Collection Agency Credit Card Debt Debt Couns…" at bounding box center [532, 191] width 154 height 24
click at [492, 77] on input "text" at bounding box center [524, 80] width 138 height 23
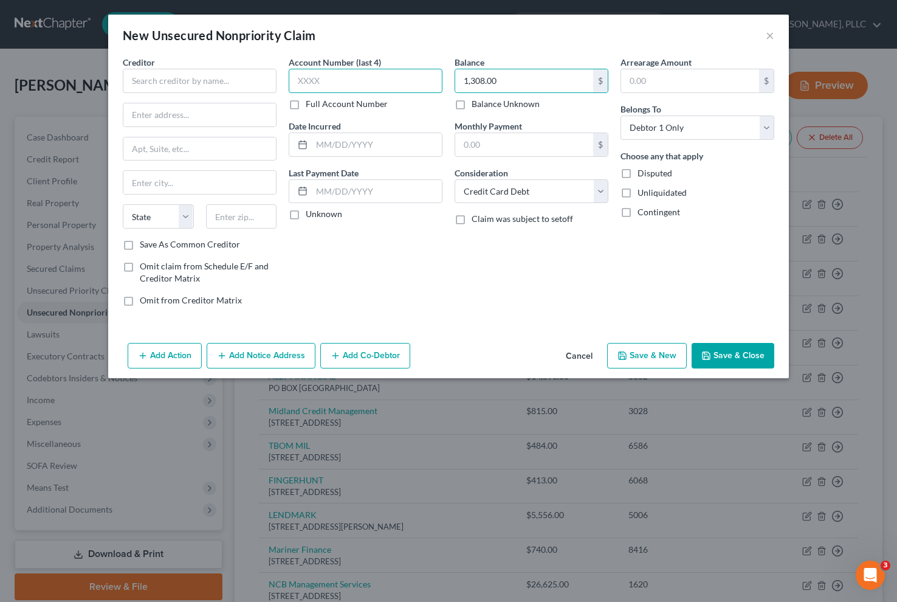
click at [365, 80] on input "text" at bounding box center [366, 81] width 154 height 24
click at [349, 131] on div "Date Incurred" at bounding box center [366, 138] width 154 height 37
click at [350, 143] on input "text" at bounding box center [377, 144] width 130 height 23
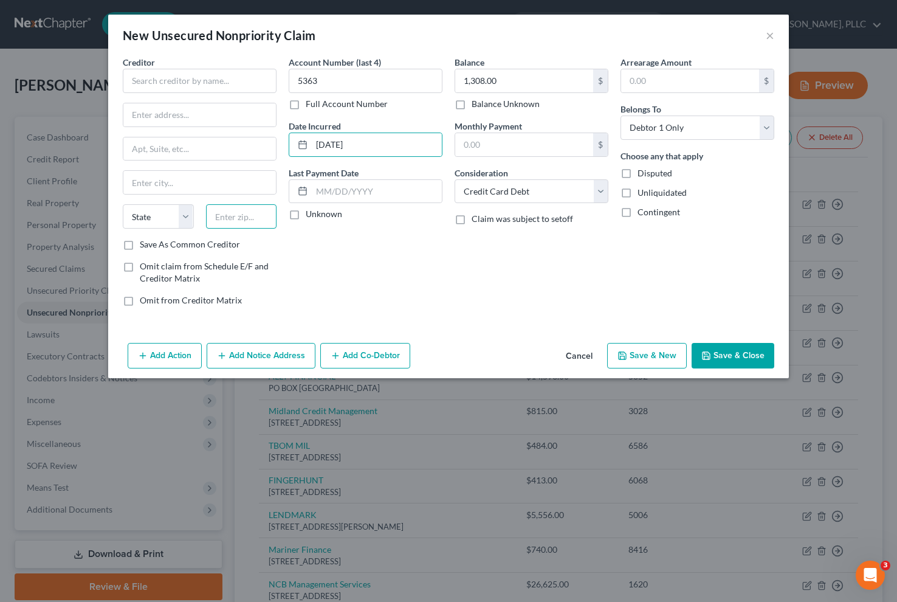
click at [235, 223] on input "text" at bounding box center [241, 216] width 71 height 24
click at [145, 114] on input "text" at bounding box center [199, 114] width 153 height 23
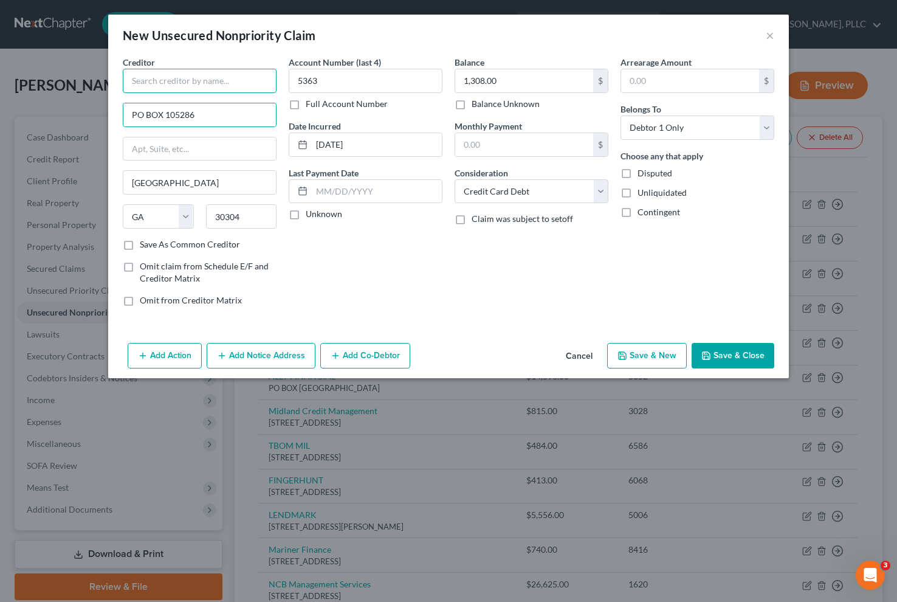
click at [223, 81] on input "text" at bounding box center [200, 81] width 154 height 24
click at [223, 113] on input "PO BOX 105286" at bounding box center [199, 114] width 153 height 23
click at [172, 81] on input "text" at bounding box center [200, 81] width 154 height 24
click at [657, 359] on button "Save & New" at bounding box center [647, 356] width 80 height 26
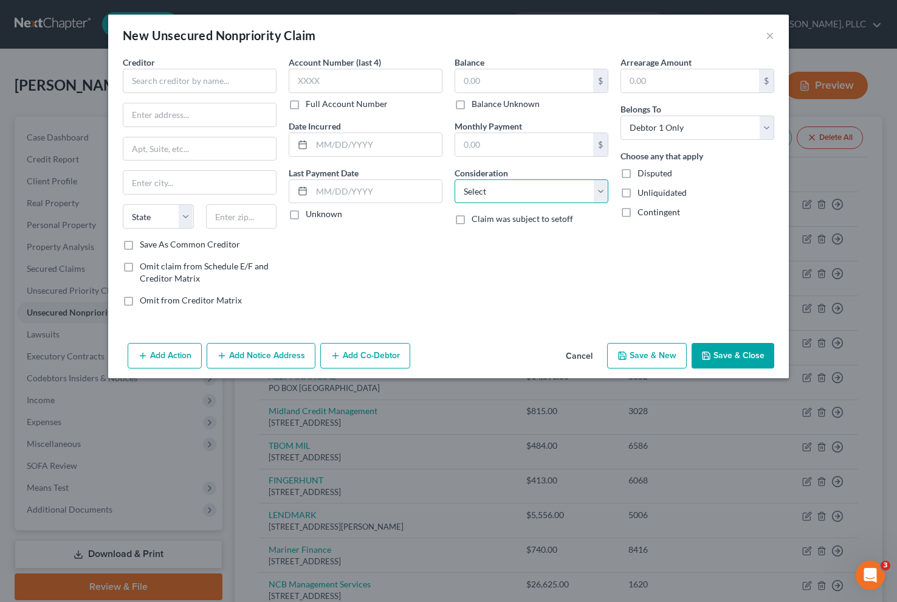
click at [505, 188] on select "Select Cable / Satellite Services Collection Agency Credit Card Debt Debt Couns…" at bounding box center [532, 191] width 154 height 24
click at [455, 179] on select "Select Cable / Satellite Services Collection Agency Credit Card Debt Debt Couns…" at bounding box center [532, 191] width 154 height 24
click at [473, 80] on input "text" at bounding box center [524, 80] width 138 height 23
click at [314, 142] on input "text" at bounding box center [377, 144] width 130 height 23
click at [310, 94] on div "Account Number (last 4) Full Account Number" at bounding box center [366, 83] width 154 height 54
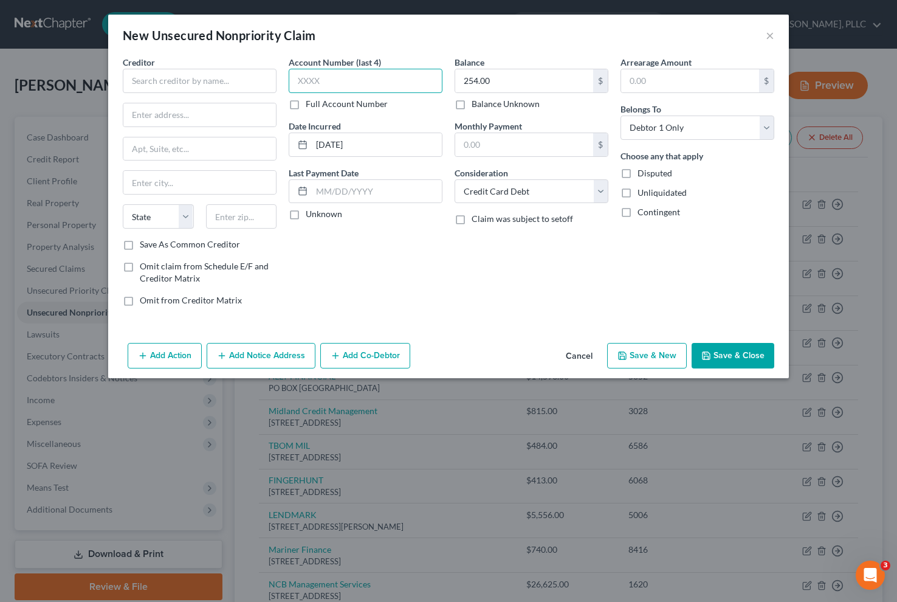
click at [314, 86] on input "text" at bounding box center [366, 81] width 154 height 24
click at [227, 223] on input "text" at bounding box center [241, 216] width 71 height 24
click at [144, 106] on input "text" at bounding box center [199, 114] width 153 height 23
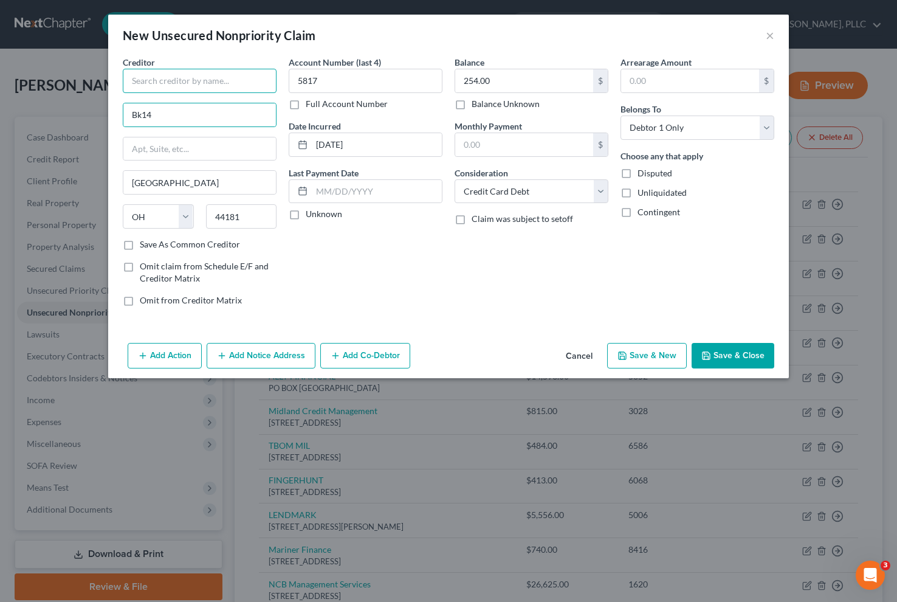
click at [160, 84] on input "text" at bounding box center [200, 81] width 154 height 24
click at [160, 243] on label "Save As Common Creditor" at bounding box center [190, 244] width 100 height 12
click at [153, 243] on input "Save As Common Creditor" at bounding box center [149, 242] width 8 height 8
click at [637, 361] on button "Save & New" at bounding box center [647, 356] width 80 height 26
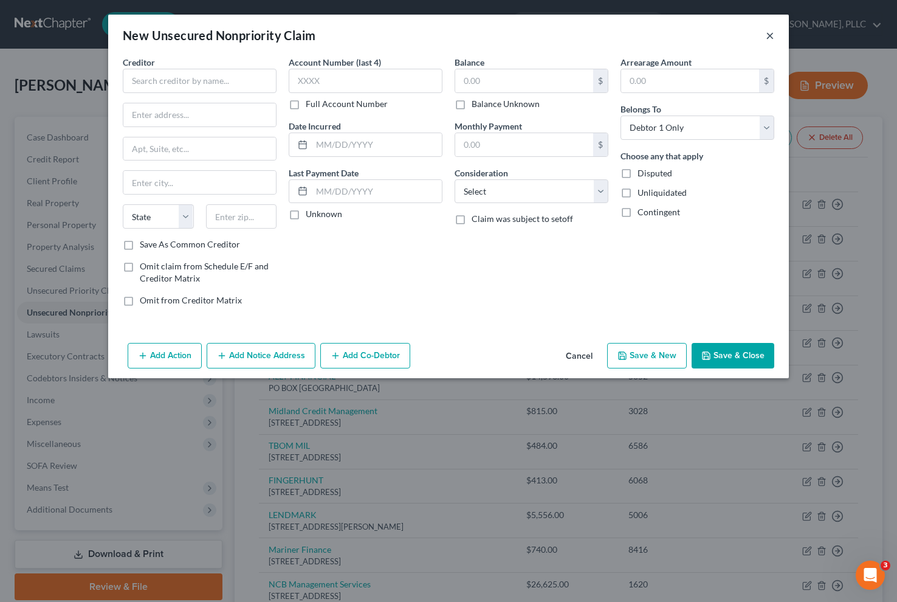
click at [772, 36] on button "×" at bounding box center [770, 35] width 9 height 15
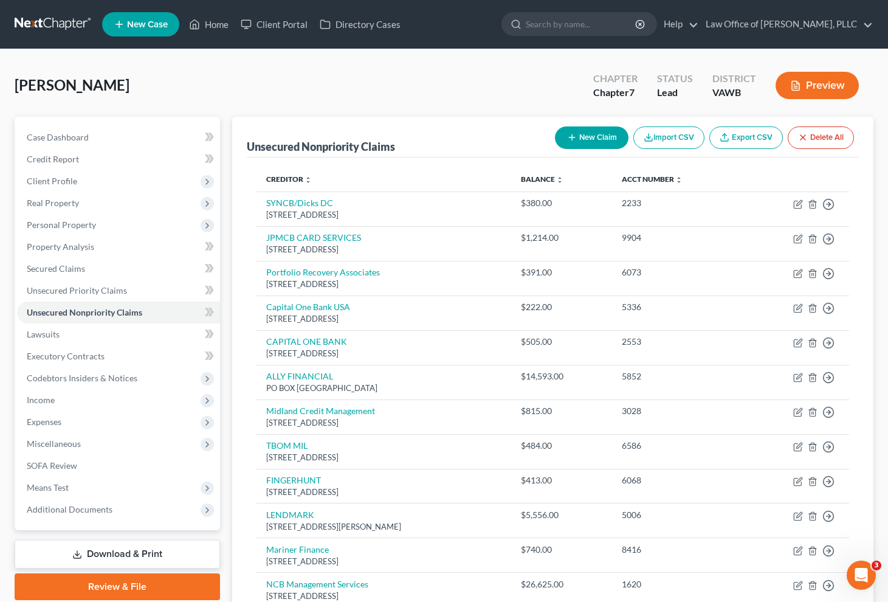
click at [598, 146] on button "New Claim" at bounding box center [592, 137] width 74 height 22
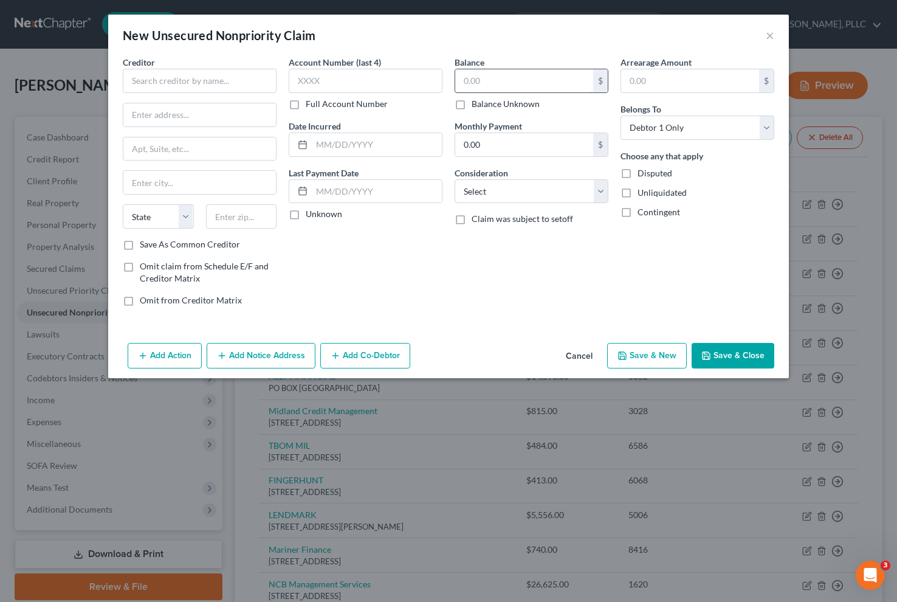
click at [525, 86] on input "text" at bounding box center [524, 80] width 138 height 23
click at [514, 194] on select "Select Cable / Satellite Services Collection Agency Credit Card Debt Debt Couns…" at bounding box center [532, 191] width 154 height 24
click at [455, 179] on select "Select Cable / Satellite Services Collection Agency Credit Card Debt Debt Couns…" at bounding box center [532, 191] width 154 height 24
click at [330, 83] on input "text" at bounding box center [366, 81] width 154 height 24
drag, startPoint x: 357, startPoint y: 156, endPoint x: 358, endPoint y: 149, distance: 7.3
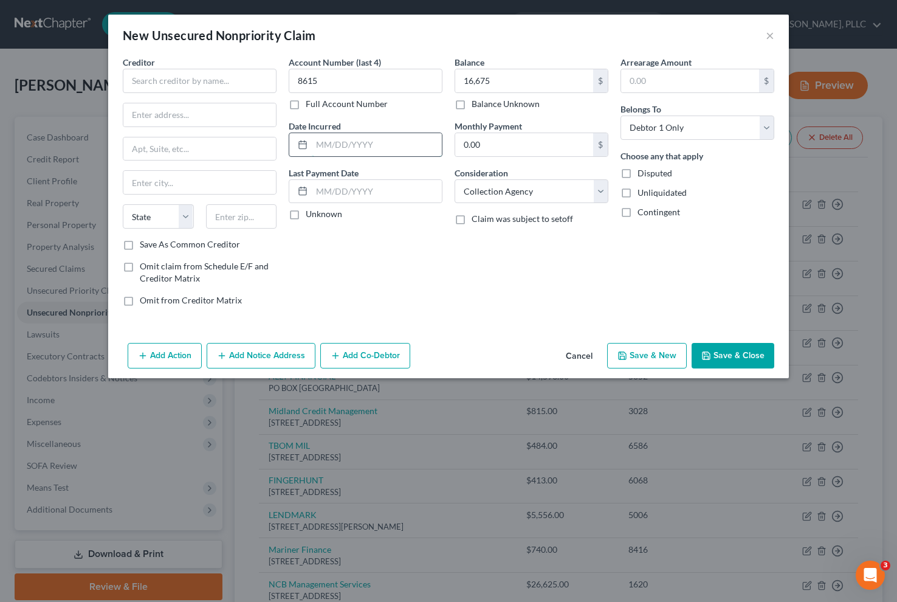
click at [357, 153] on div "Account Number (last 4) 8615 Full Account Number Date Incurred Last Payment Dat…" at bounding box center [366, 186] width 166 height 260
click at [358, 149] on input "text" at bounding box center [377, 144] width 130 height 23
click at [222, 215] on input "text" at bounding box center [241, 216] width 71 height 24
click at [178, 108] on input "text" at bounding box center [199, 114] width 153 height 23
drag, startPoint x: 464, startPoint y: 81, endPoint x: 457, endPoint y: 81, distance: 7.3
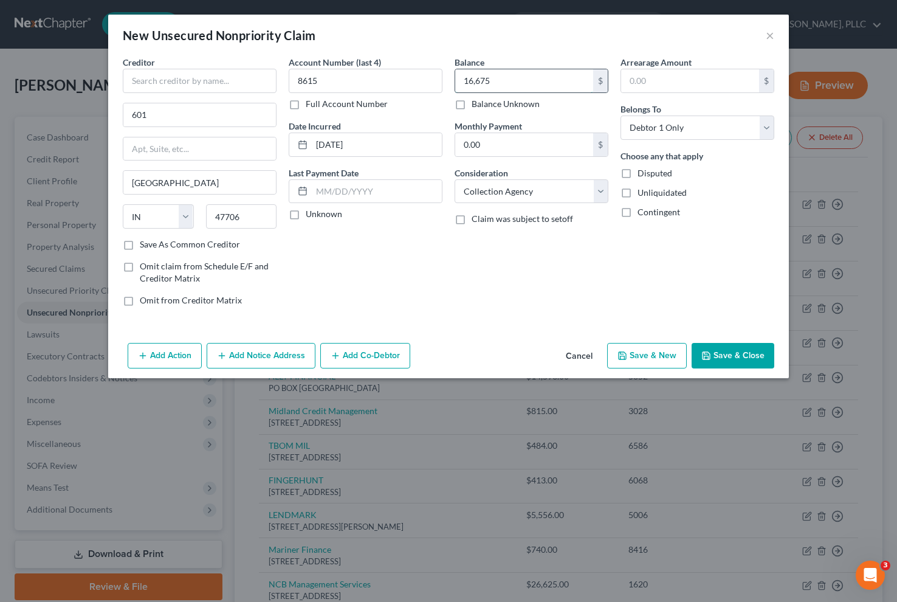
click at [457, 81] on input "16,675" at bounding box center [524, 80] width 138 height 23
click at [530, 86] on input "16,675" at bounding box center [524, 80] width 138 height 23
drag, startPoint x: 496, startPoint y: 86, endPoint x: 449, endPoint y: 85, distance: 47.4
click at [449, 85] on div "Balance 16,675.00 $ Balance Unknown Balance Undetermined 16,675 $ Balance Unkno…" at bounding box center [532, 186] width 166 height 260
drag, startPoint x: 333, startPoint y: 87, endPoint x: 280, endPoint y: 85, distance: 53.5
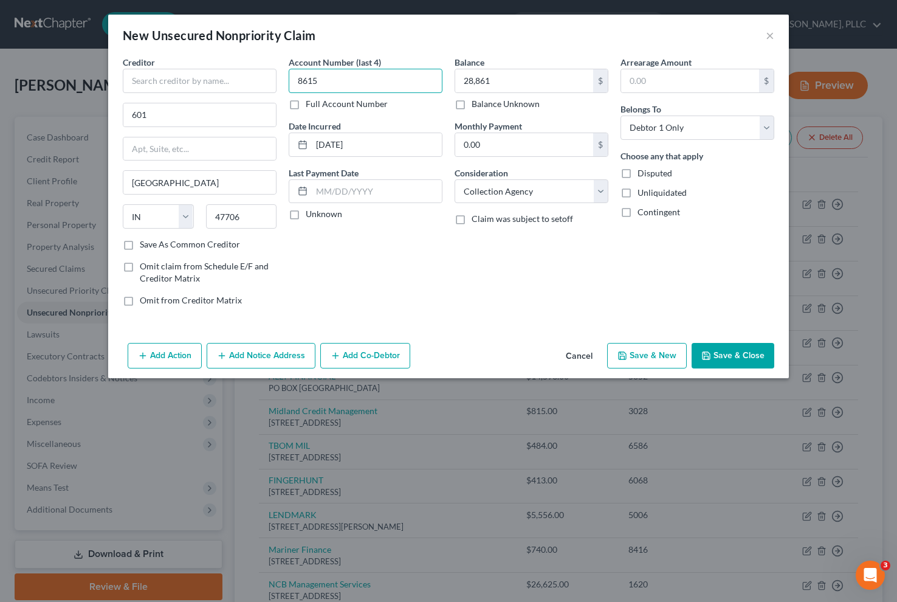
click at [280, 85] on div "Creditor * [GEOGRAPHIC_DATA] [US_STATE] AK AR [GEOGRAPHIC_DATA] [GEOGRAPHIC_DAT…" at bounding box center [449, 186] width 664 height 260
drag, startPoint x: 257, startPoint y: 230, endPoint x: 257, endPoint y: 220, distance: 9.7
click at [257, 228] on div "State [US_STATE] AK AR AZ CA CO CT DE DC [GEOGRAPHIC_DATA] [GEOGRAPHIC_DATA] GU…" at bounding box center [200, 221] width 166 height 34
click at [257, 220] on input "47706" at bounding box center [241, 216] width 71 height 24
click at [188, 120] on input "601" at bounding box center [199, 114] width 153 height 23
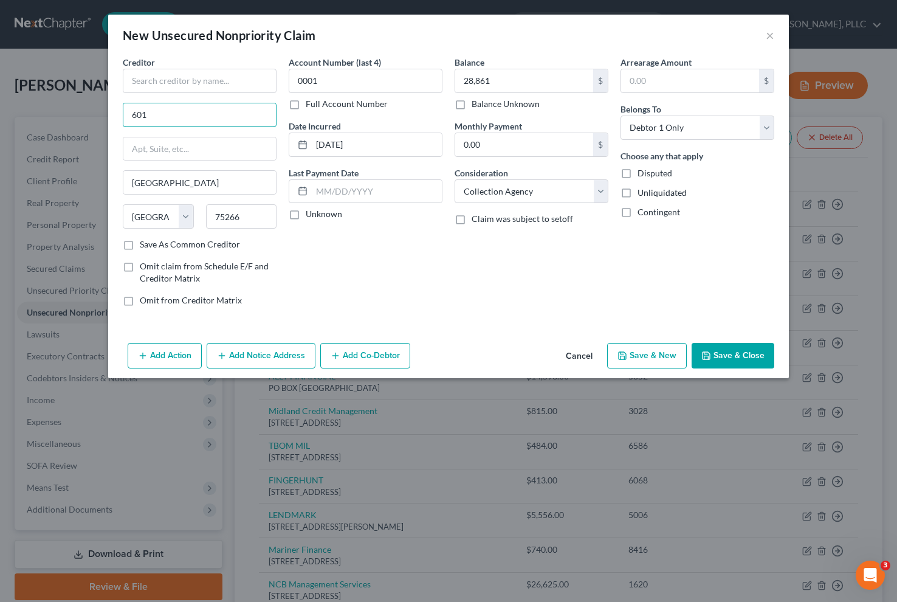
drag, startPoint x: 156, startPoint y: 119, endPoint x: 113, endPoint y: 119, distance: 43.2
click at [113, 119] on div "Creditor * [GEOGRAPHIC_DATA] [US_STATE] AK AR AZ CA CO CT DE DC [GEOGRAPHIC_DAT…" at bounding box center [448, 197] width 681 height 282
click at [157, 74] on input "text" at bounding box center [200, 81] width 154 height 24
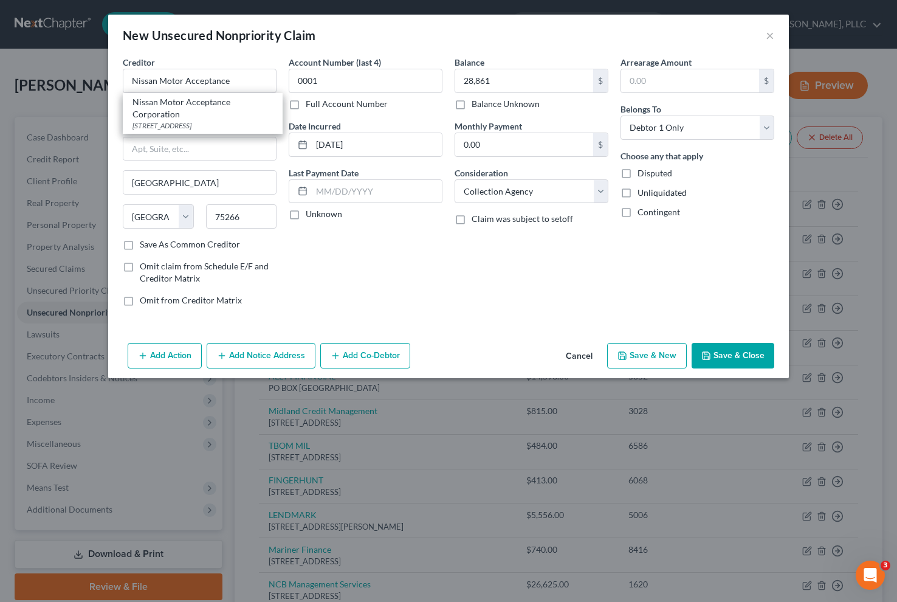
click at [649, 351] on button "Save & New" at bounding box center [647, 356] width 80 height 26
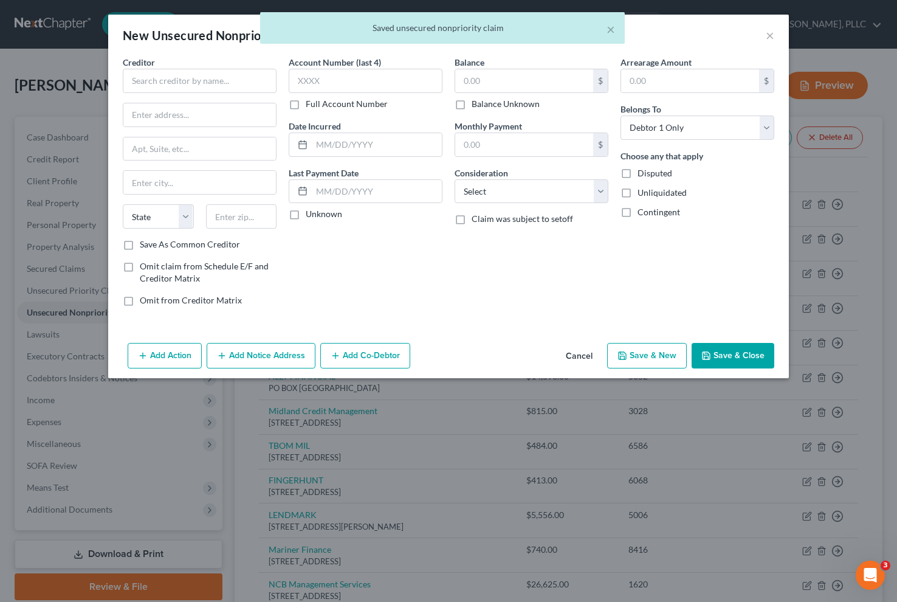
click at [777, 38] on div "× Saved unsecured nonpriority claim" at bounding box center [442, 31] width 897 height 38
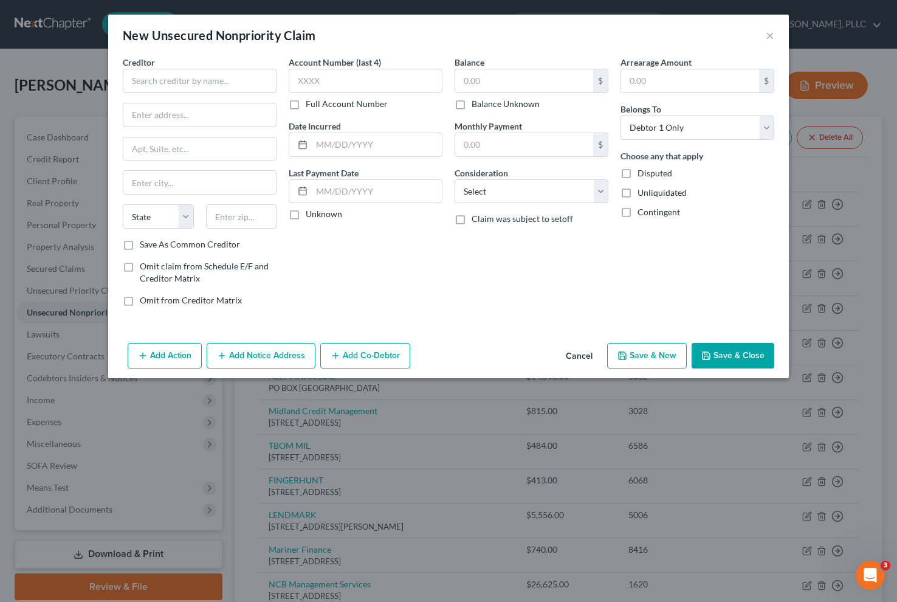
click at [770, 32] on body "Home New Case Client Portal Directory Cases Law Office of [PERSON_NAME], PLLC […" at bounding box center [448, 508] width 897 height 1016
click at [771, 36] on button "×" at bounding box center [770, 35] width 9 height 15
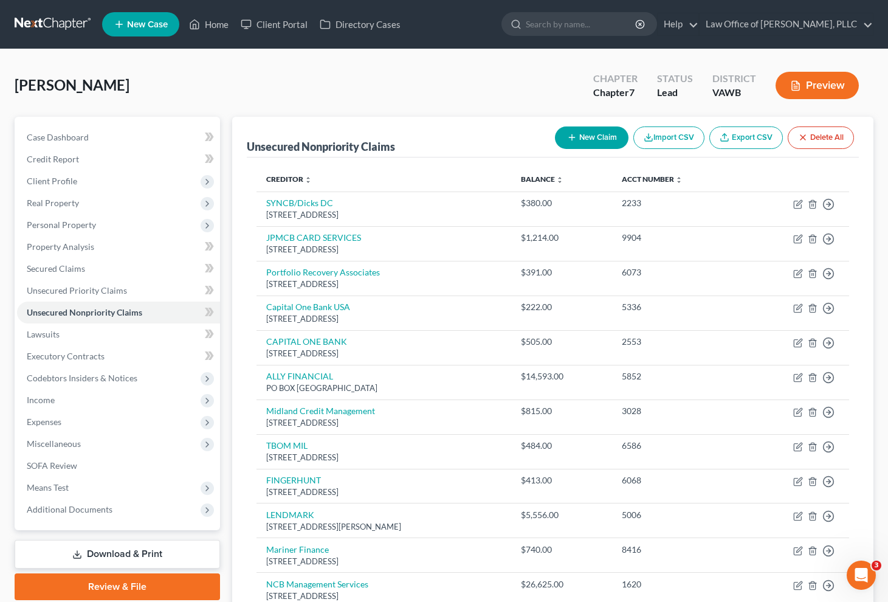
click at [581, 142] on button "New Claim" at bounding box center [592, 137] width 74 height 22
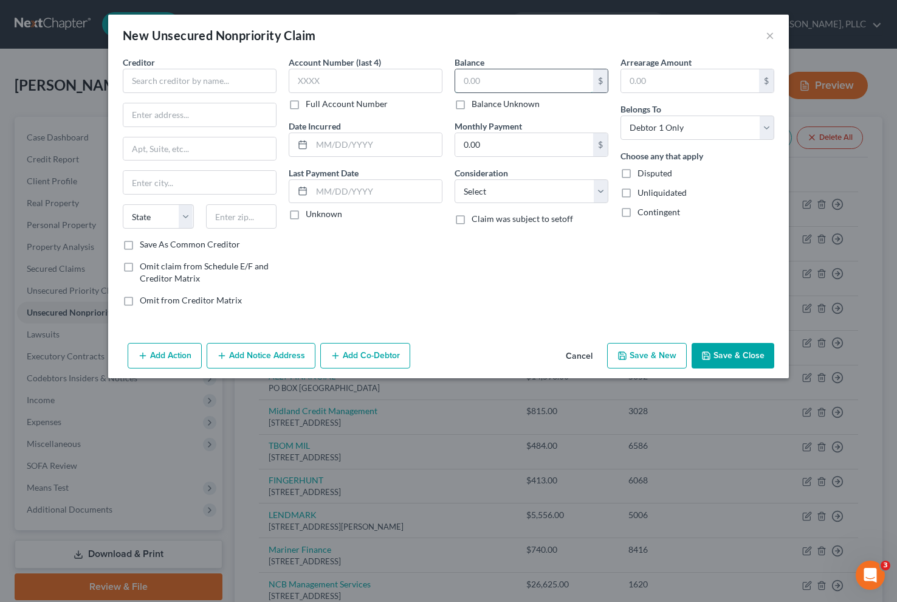
click at [500, 91] on input "text" at bounding box center [524, 80] width 138 height 23
click at [419, 91] on input "text" at bounding box center [366, 81] width 154 height 24
click at [537, 190] on select "Select Cable / Satellite Services Collection Agency Credit Card Debt Debt Couns…" at bounding box center [532, 191] width 154 height 24
click at [455, 179] on select "Select Cable / Satellite Services Collection Agency Credit Card Debt Debt Couns…" at bounding box center [532, 191] width 154 height 24
click at [233, 209] on input "text" at bounding box center [241, 216] width 71 height 24
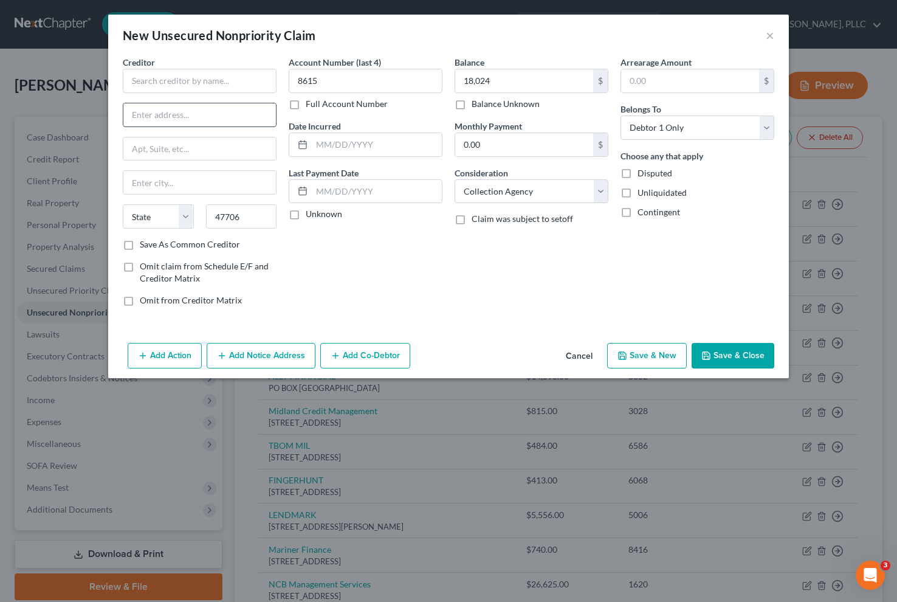
click at [174, 118] on input "text" at bounding box center [199, 114] width 153 height 23
click at [190, 78] on input "text" at bounding box center [200, 81] width 154 height 24
click at [735, 361] on button "Save & Close" at bounding box center [733, 356] width 83 height 26
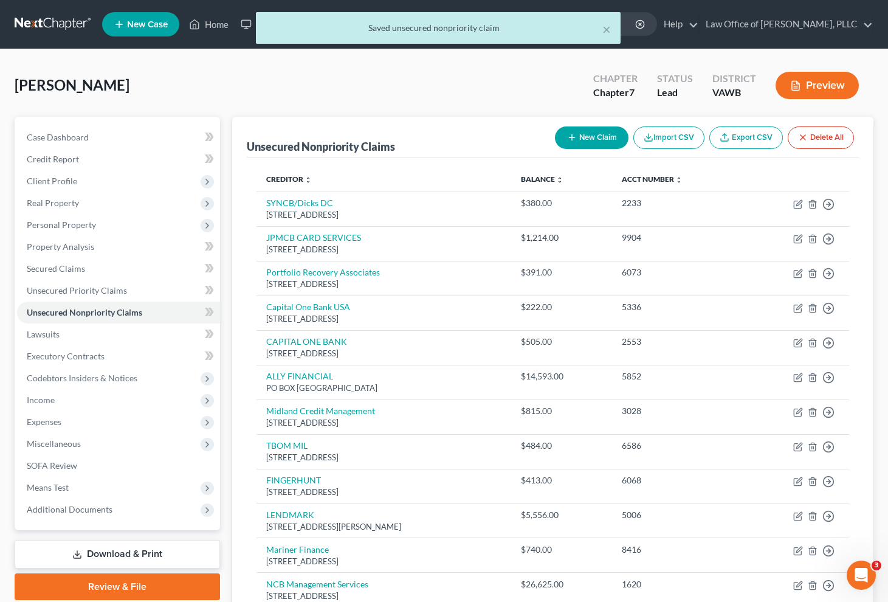
click at [597, 144] on button "New Claim" at bounding box center [592, 137] width 74 height 22
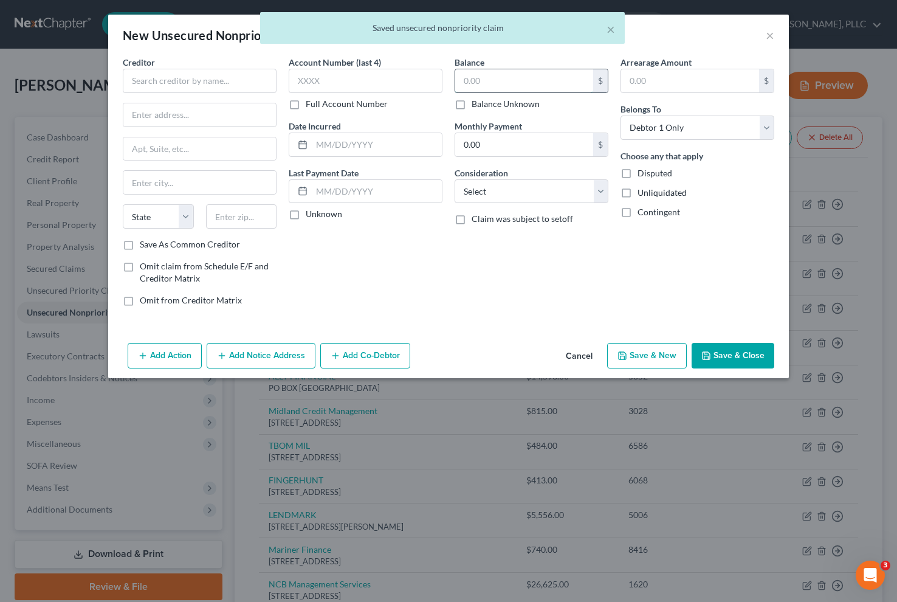
click at [512, 69] on input "text" at bounding box center [524, 80] width 138 height 23
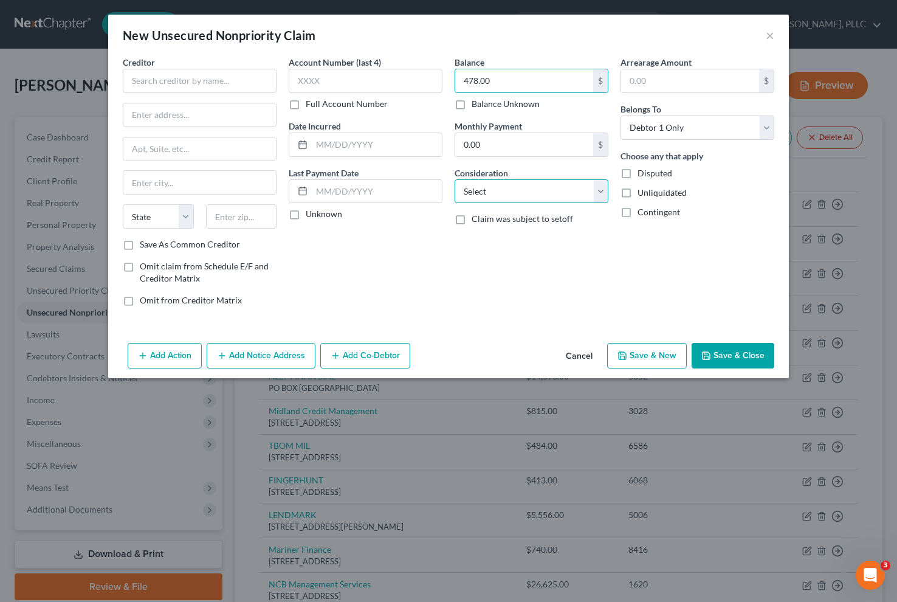
click at [493, 189] on select "Select Cable / Satellite Services Collection Agency Credit Card Debt Debt Couns…" at bounding box center [532, 191] width 154 height 24
click at [455, 179] on select "Select Cable / Satellite Services Collection Agency Credit Card Debt Debt Couns…" at bounding box center [532, 191] width 154 height 24
click at [354, 145] on input "text" at bounding box center [377, 144] width 130 height 23
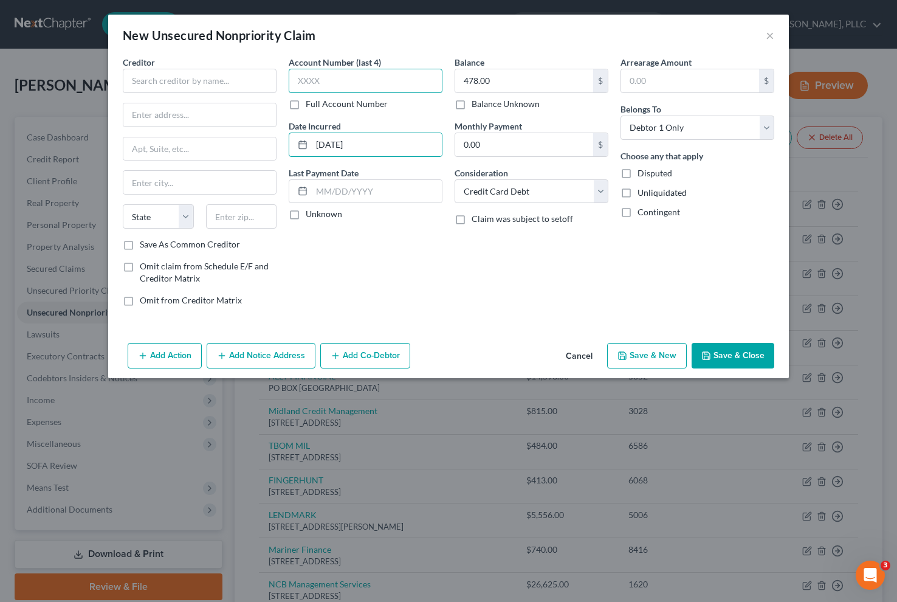
click at [312, 78] on input "text" at bounding box center [366, 81] width 154 height 24
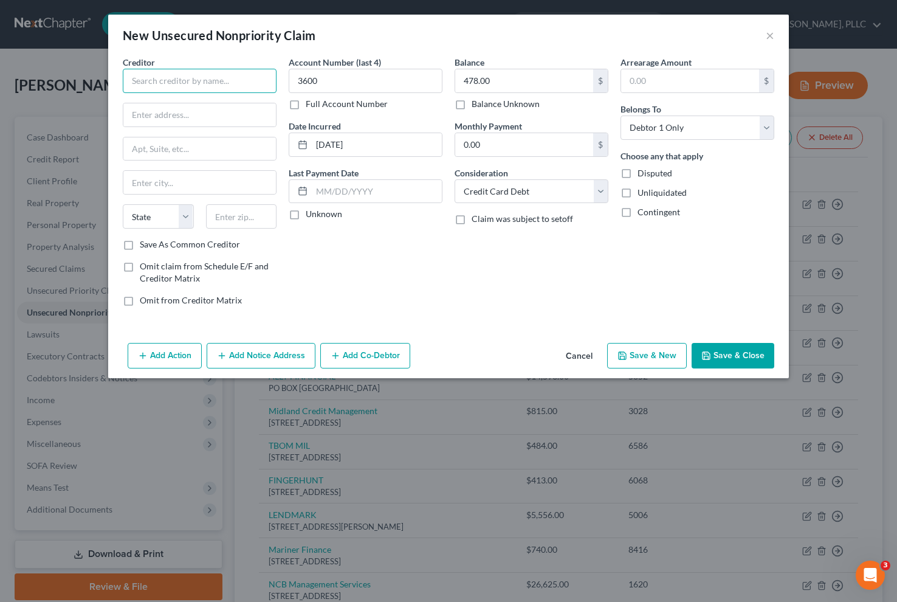
click at [184, 88] on input "text" at bounding box center [200, 81] width 154 height 24
click at [184, 119] on input "text" at bounding box center [199, 114] width 153 height 23
click at [223, 210] on input "text" at bounding box center [241, 216] width 71 height 24
click at [223, 170] on div "Creditor * SYNCB/WALMART PO BOX 71746 State [US_STATE] AK AR AZ CA CO CT DE DC …" at bounding box center [200, 147] width 154 height 182
click at [181, 224] on select "State [US_STATE] AK AR AZ CA CO CT DE DC [GEOGRAPHIC_DATA] [GEOGRAPHIC_DATA] GU…" at bounding box center [158, 216] width 71 height 24
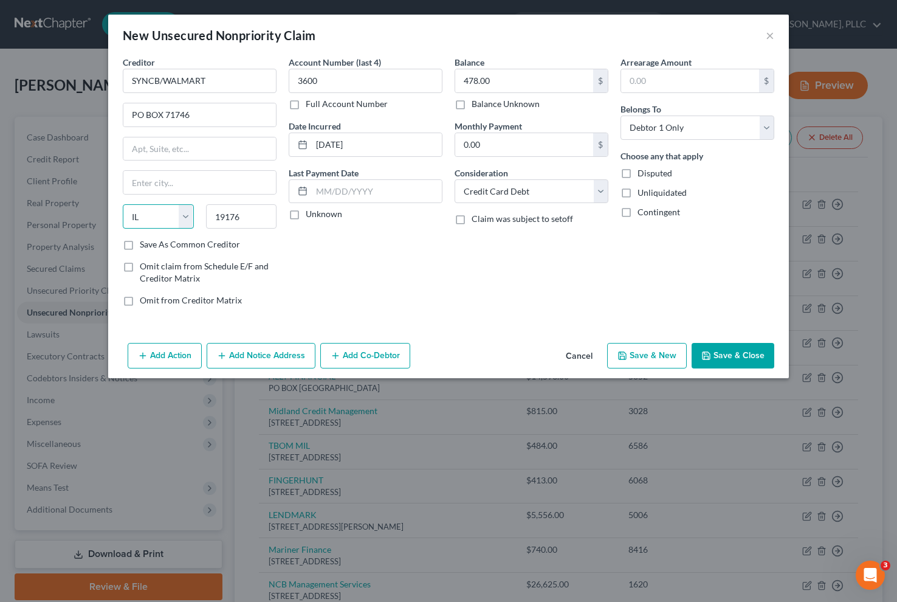
click at [123, 204] on select "State [US_STATE] AK AR AZ CA CO CT DE DC [GEOGRAPHIC_DATA] [GEOGRAPHIC_DATA] GU…" at bounding box center [158, 216] width 71 height 24
click at [187, 219] on select "State [US_STATE] AK AR AZ CA CO CT DE DC [GEOGRAPHIC_DATA] [GEOGRAPHIC_DATA] GU…" at bounding box center [158, 216] width 71 height 24
click at [123, 204] on select "State [US_STATE] AK AR AZ CA CO CT DE DC [GEOGRAPHIC_DATA] [GEOGRAPHIC_DATA] GU…" at bounding box center [158, 216] width 71 height 24
click at [178, 187] on input "text" at bounding box center [199, 182] width 153 height 23
click at [749, 361] on button "Save & Close" at bounding box center [733, 356] width 83 height 26
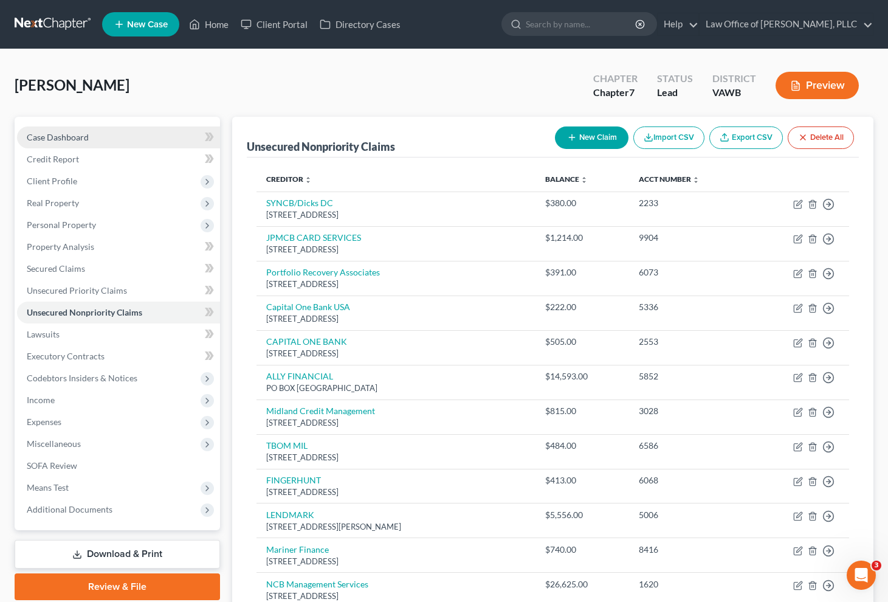
click at [69, 134] on span "Case Dashboard" at bounding box center [58, 137] width 62 height 10
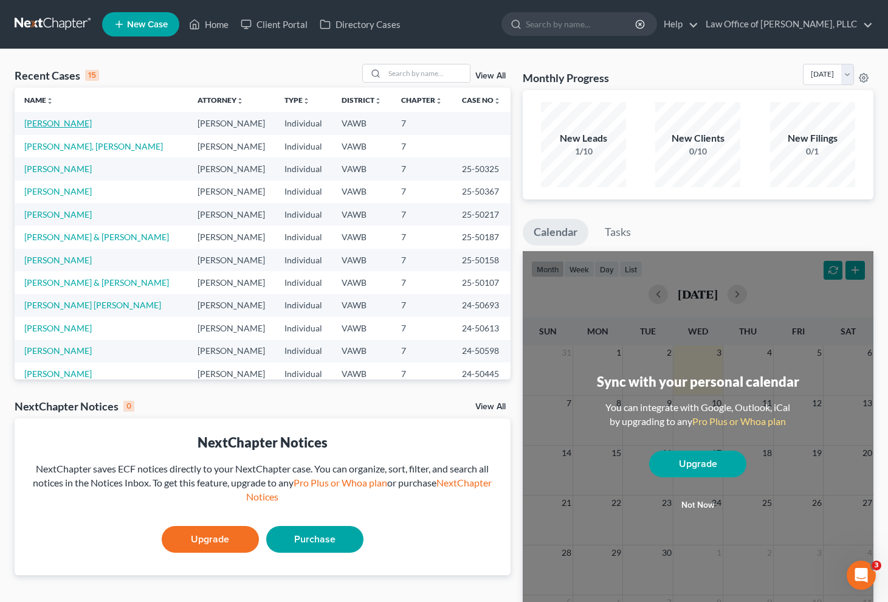
click at [70, 122] on link "[PERSON_NAME]" at bounding box center [57, 123] width 67 height 10
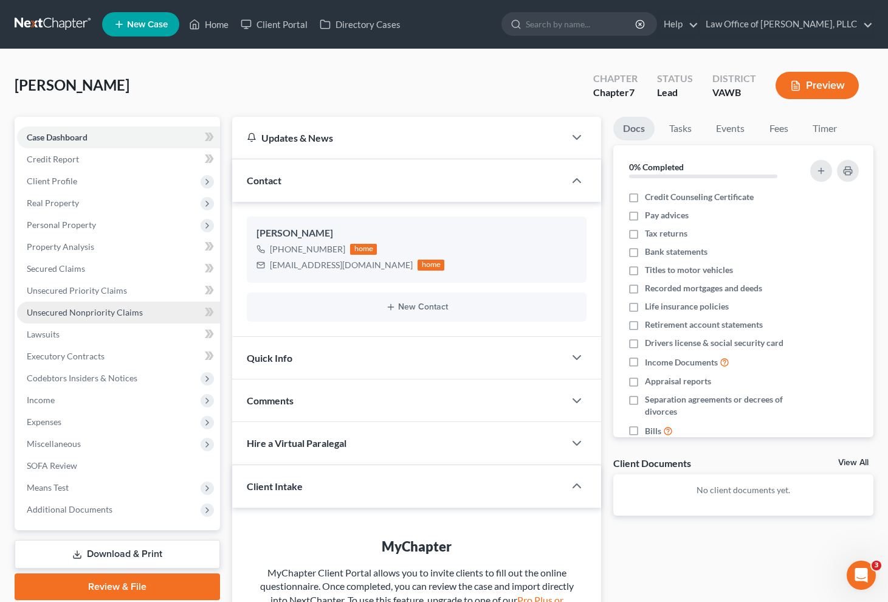
click at [92, 313] on span "Unsecured Nonpriority Claims" at bounding box center [85, 312] width 116 height 10
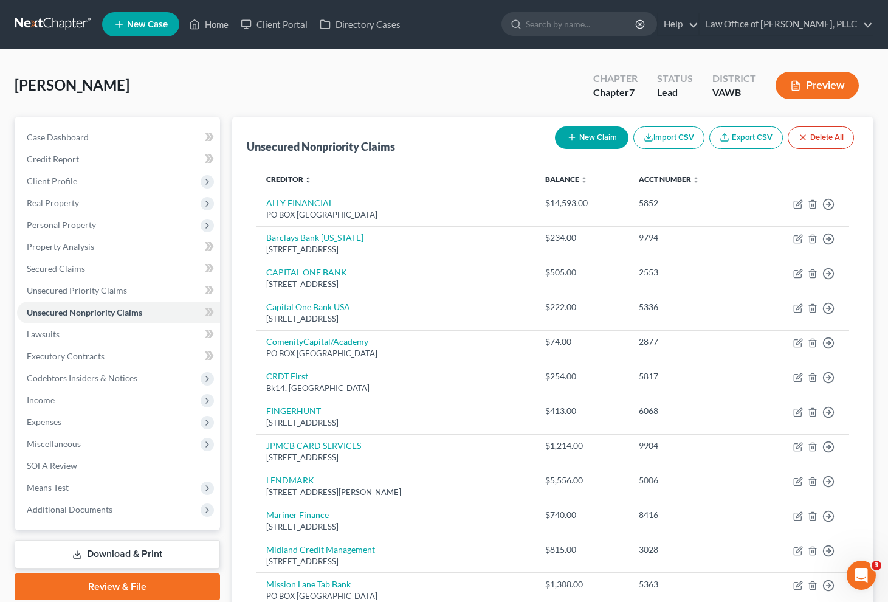
click at [577, 145] on button "New Claim" at bounding box center [592, 137] width 74 height 22
select select "0"
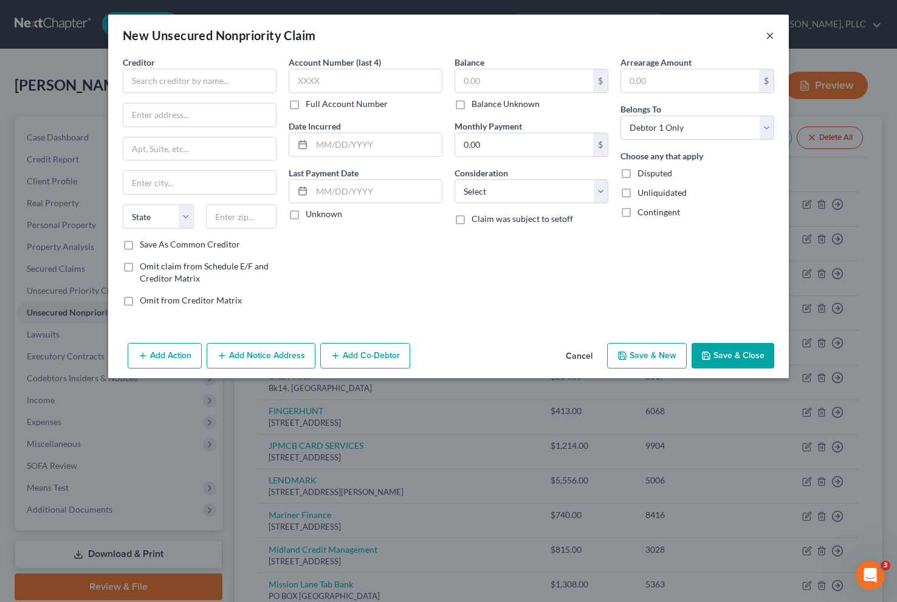
click at [770, 35] on button "×" at bounding box center [770, 35] width 9 height 15
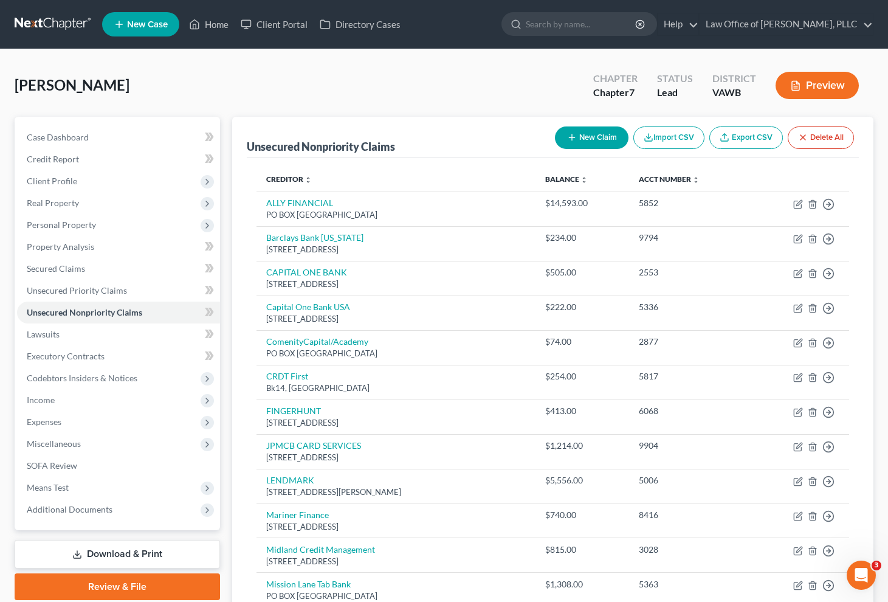
click at [582, 138] on button "New Claim" at bounding box center [592, 137] width 74 height 22
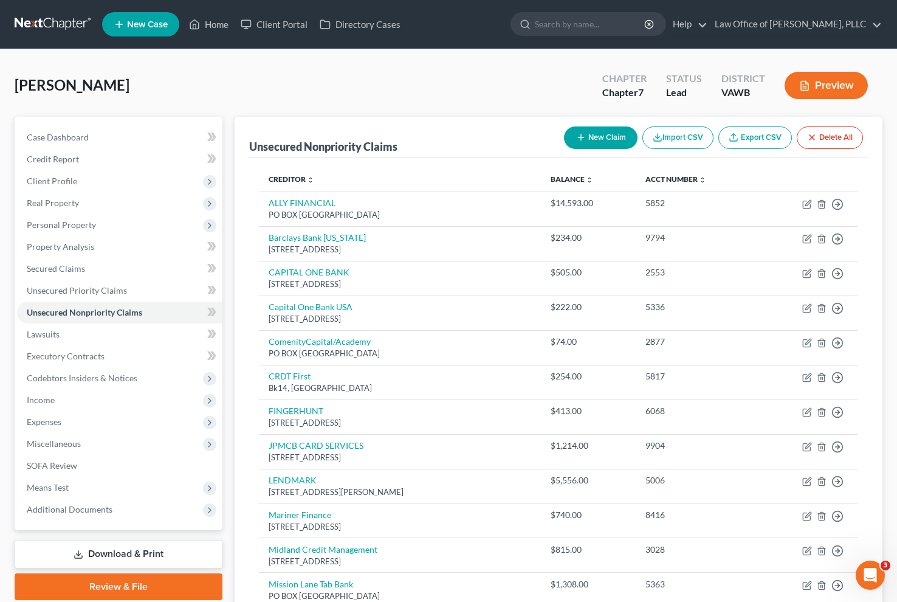
select select "0"
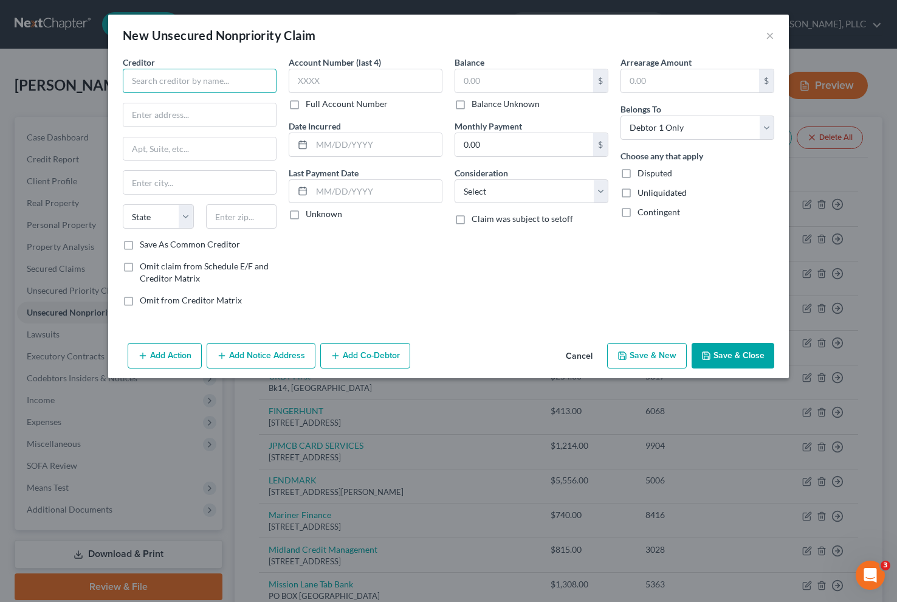
click at [255, 88] on input "text" at bounding box center [200, 81] width 154 height 24
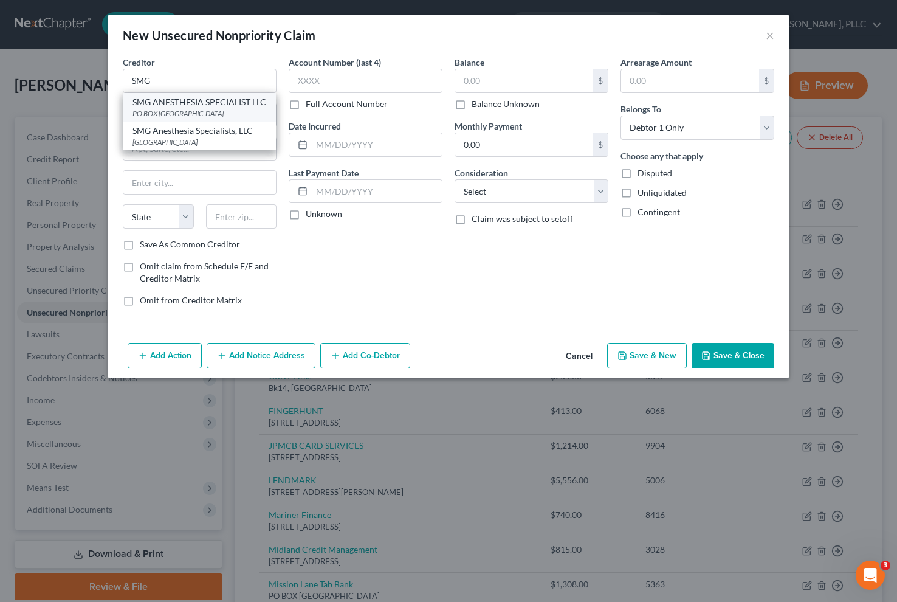
click at [186, 103] on div "SMG ANESTHESIA SPECIALIST LLC" at bounding box center [200, 102] width 134 height 12
type input "SMG ANESTHESIA SPECIALIST LLC"
type input "PO BOX 79763"
type input "[GEOGRAPHIC_DATA]"
select select "21"
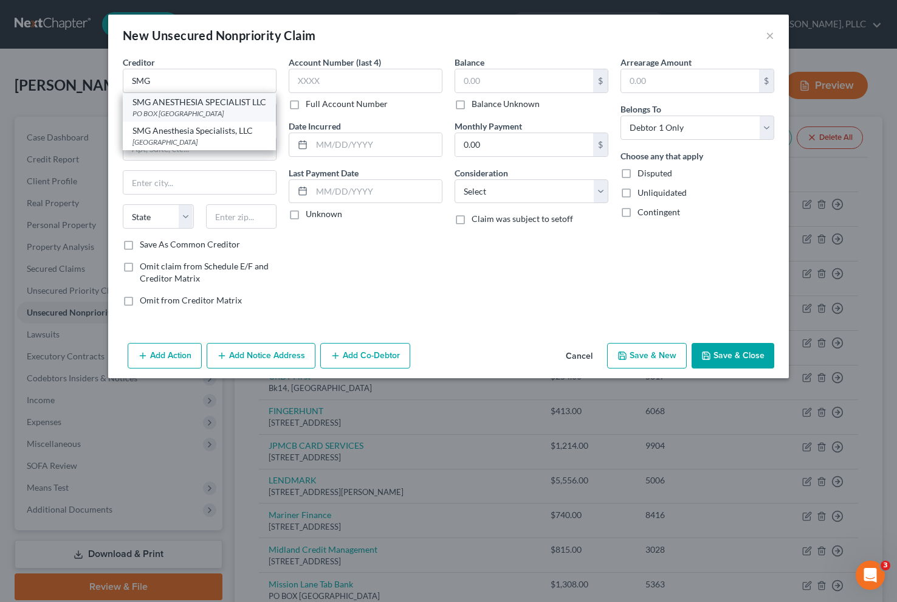
type input "21279"
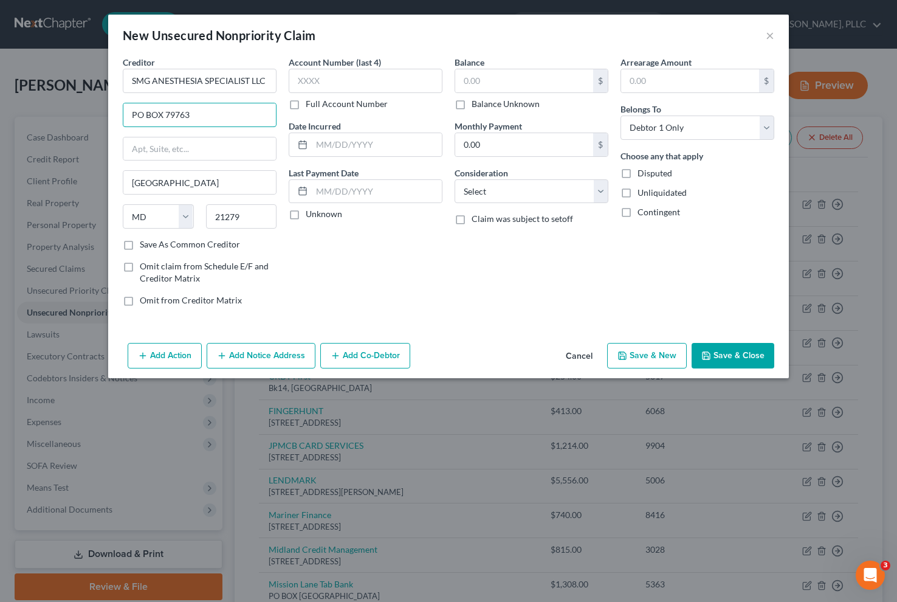
drag, startPoint x: 226, startPoint y: 116, endPoint x: 60, endPoint y: 106, distance: 166.3
click at [60, 106] on div "New Unsecured Nonpriority Claim × Creditor * SMG ANESTHESIA SPECIALIST LLC PO B…" at bounding box center [448, 301] width 897 height 602
type input "225 S Executive Drive"
type input "53005"
type input "Brookfield"
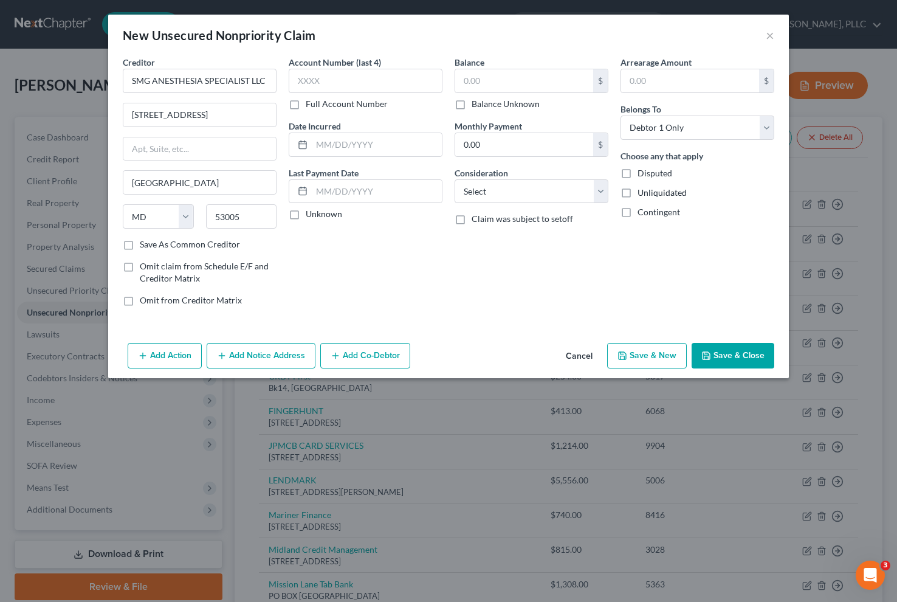
select select "52"
click at [154, 242] on label "Save As Common Creditor" at bounding box center [190, 244] width 100 height 12
click at [153, 242] on input "Save As Common Creditor" at bounding box center [149, 242] width 8 height 8
checkbox input "true"
click at [489, 85] on input "text" at bounding box center [524, 80] width 138 height 23
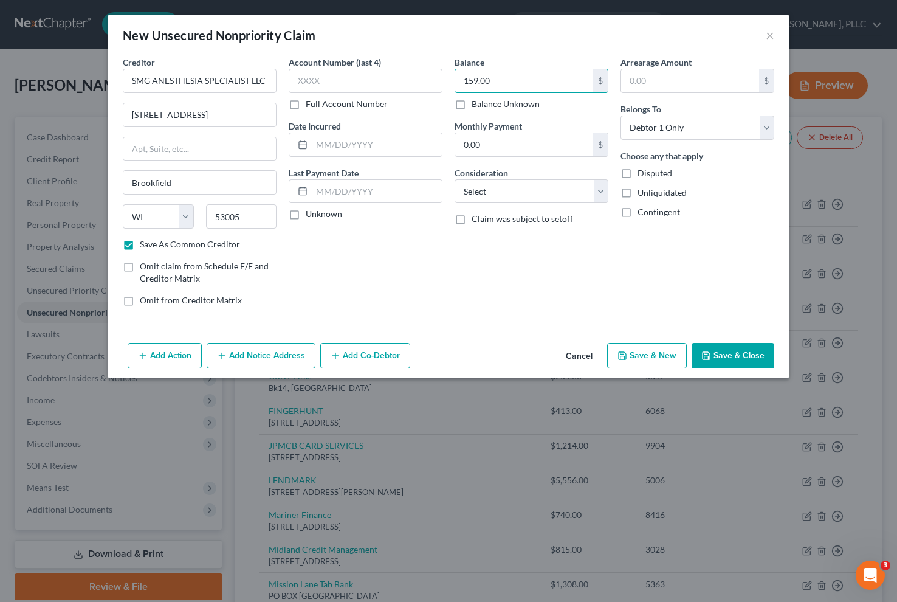
type input "159.00"
click at [306, 102] on label "Full Account Number" at bounding box center [347, 104] width 82 height 12
click at [311, 102] on input "Full Account Number" at bounding box center [315, 102] width 8 height 8
click at [318, 81] on input "text" at bounding box center [366, 81] width 154 height 24
type input "4307225"
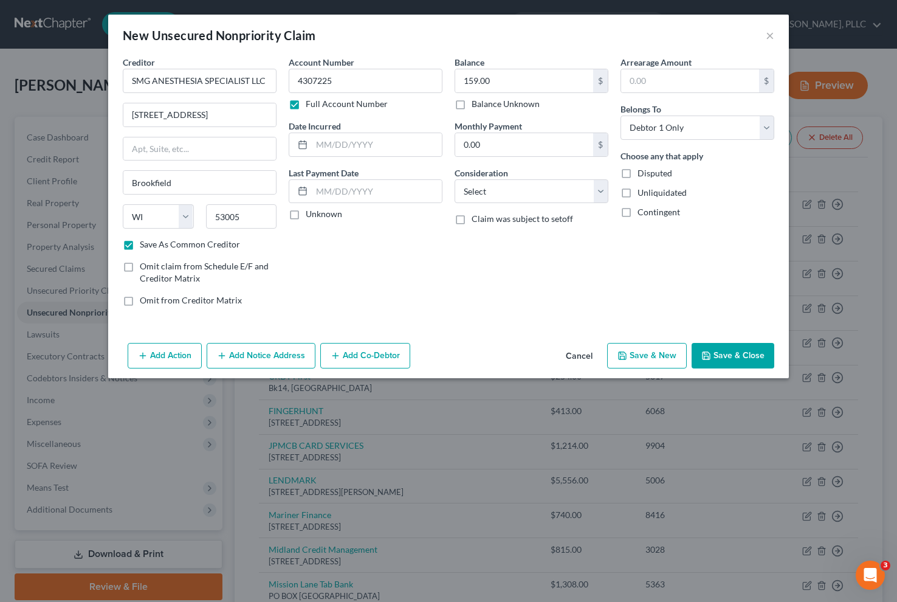
click at [250, 364] on button "Add Notice Address" at bounding box center [261, 356] width 109 height 26
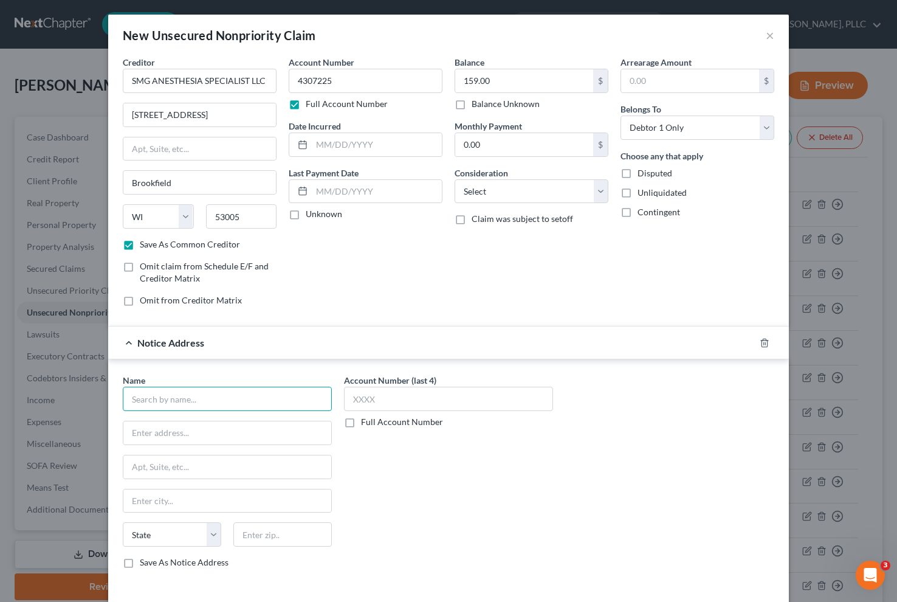
click at [183, 402] on input "text" at bounding box center [227, 399] width 209 height 24
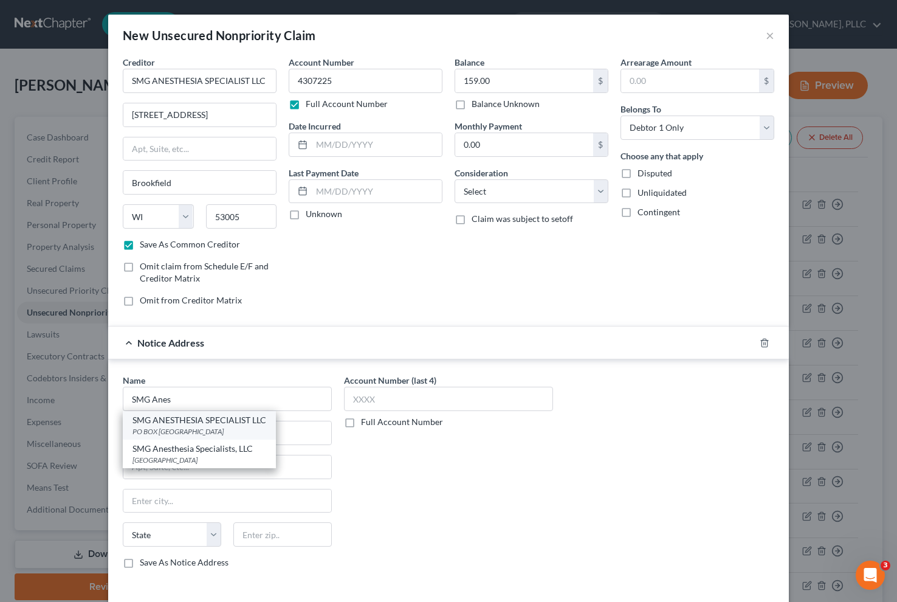
click at [188, 430] on div "PO BOX 79763, Baltimore, MD 21279" at bounding box center [200, 431] width 134 height 10
type input "SMG ANESTHESIA SPECIALIST LLC"
type input "PO BOX 79763"
type input "[GEOGRAPHIC_DATA]"
select select "21"
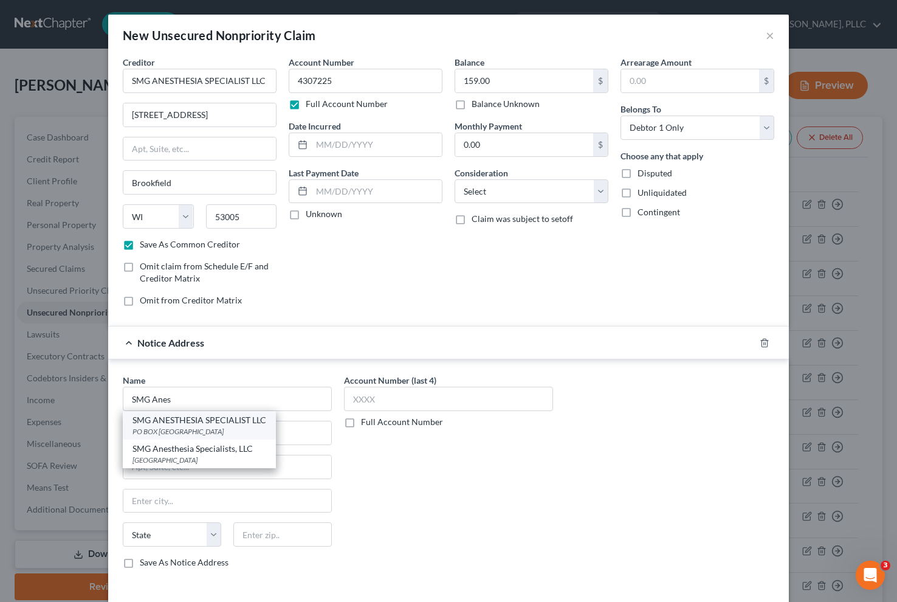
type input "21279"
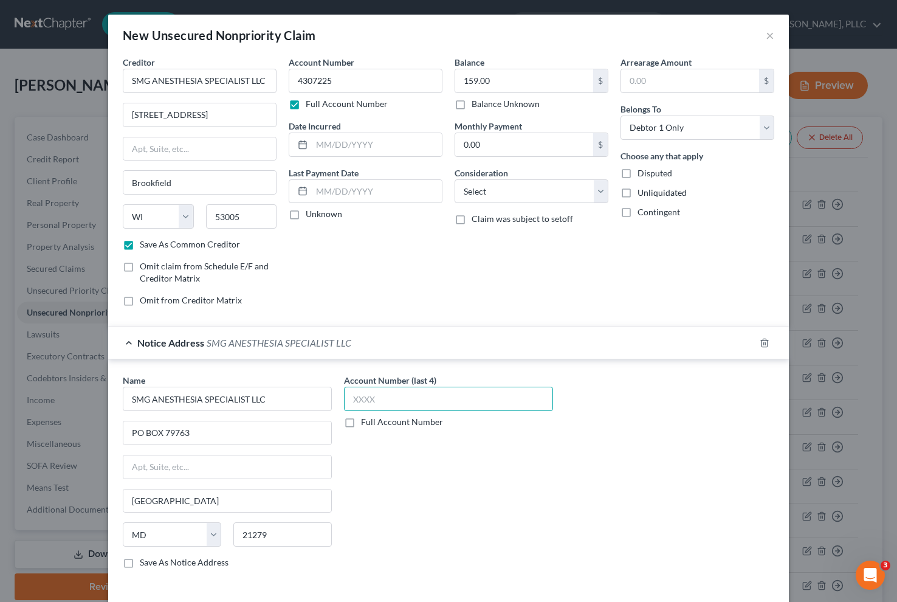
click at [426, 407] on input "text" at bounding box center [448, 399] width 209 height 24
click at [361, 425] on label "Full Account Number" at bounding box center [402, 422] width 82 height 12
click at [366, 424] on input "Full Account Number" at bounding box center [370, 420] width 8 height 8
click at [370, 394] on input "text" at bounding box center [448, 399] width 209 height 24
type input "4307225"
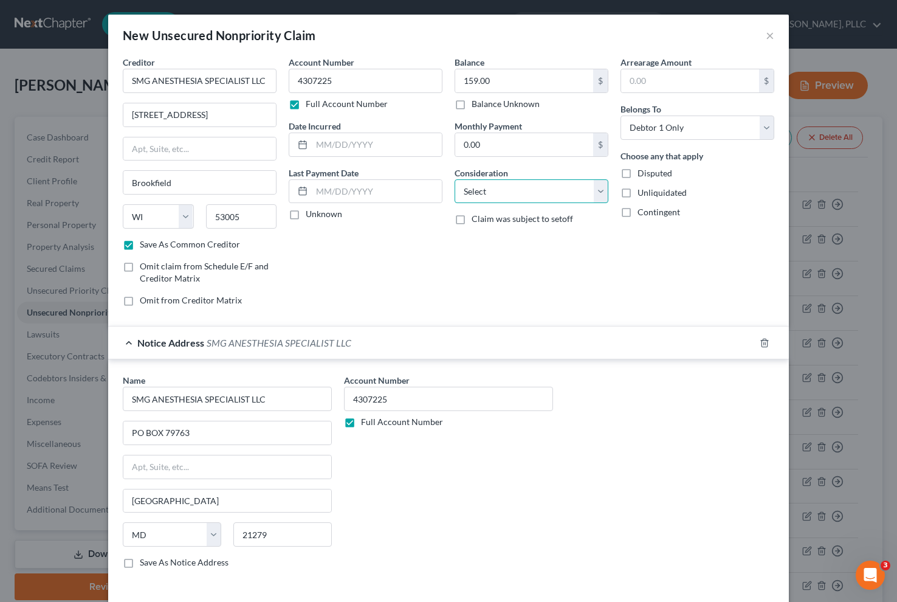
click at [534, 195] on select "Select Cable / Satellite Services Collection Agency Credit Card Debt Debt Couns…" at bounding box center [532, 191] width 154 height 24
select select "9"
click at [455, 179] on select "Select Cable / Satellite Services Collection Agency Credit Card Debt Debt Couns…" at bounding box center [532, 191] width 154 height 24
click at [370, 152] on input "text" at bounding box center [377, 144] width 130 height 23
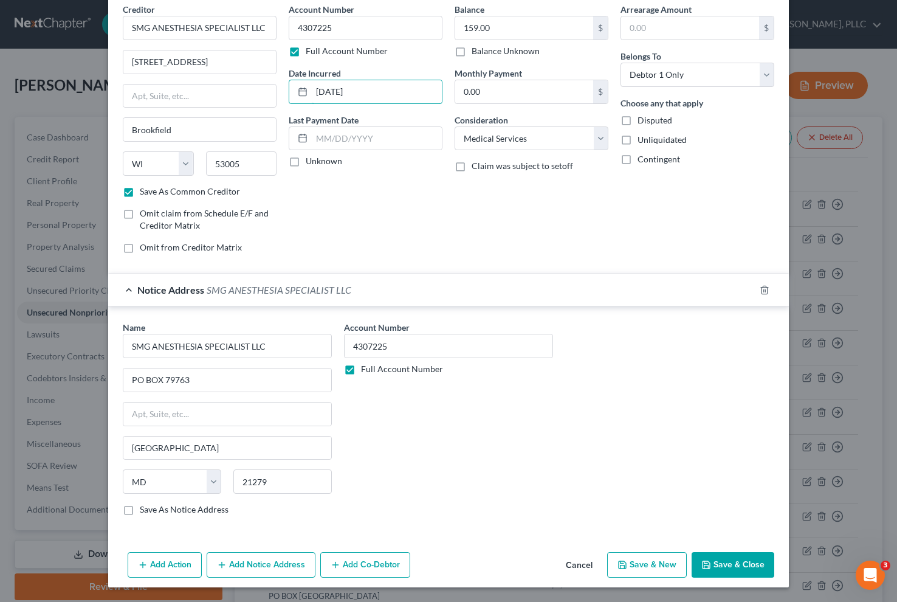
type input "11/25/2024"
click at [661, 570] on button "Save & New" at bounding box center [647, 565] width 80 height 26
checkbox input "false"
select select "0"
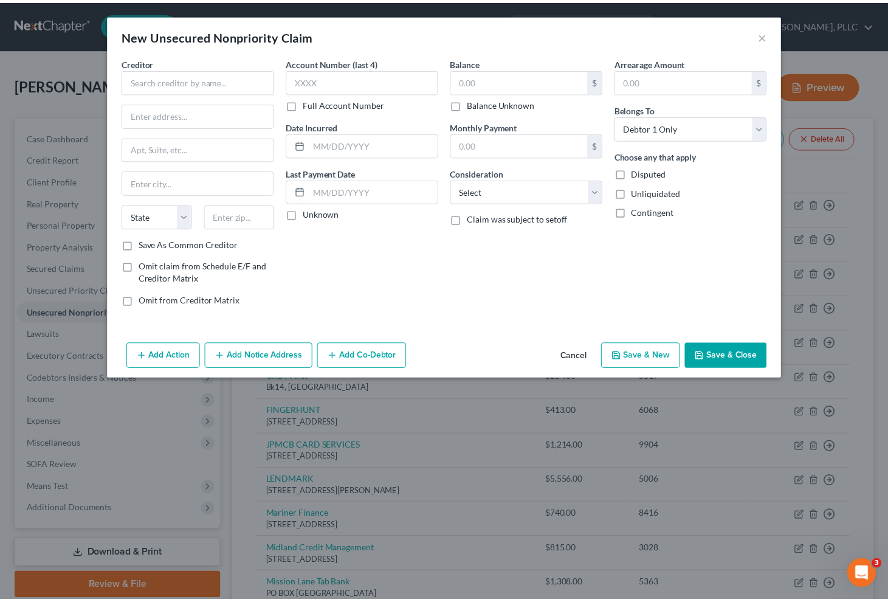
scroll to position [0, 0]
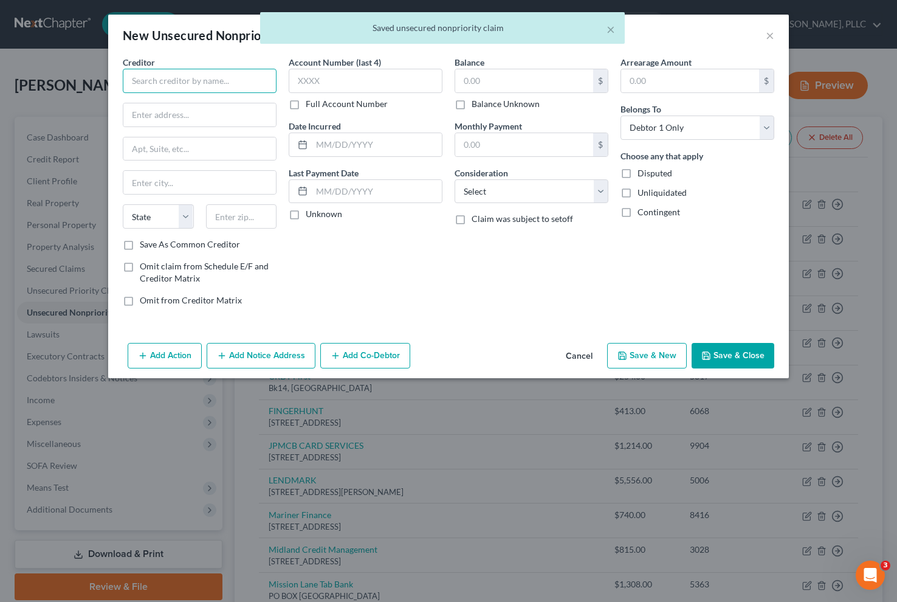
click at [219, 87] on input "text" at bounding box center [200, 81] width 154 height 24
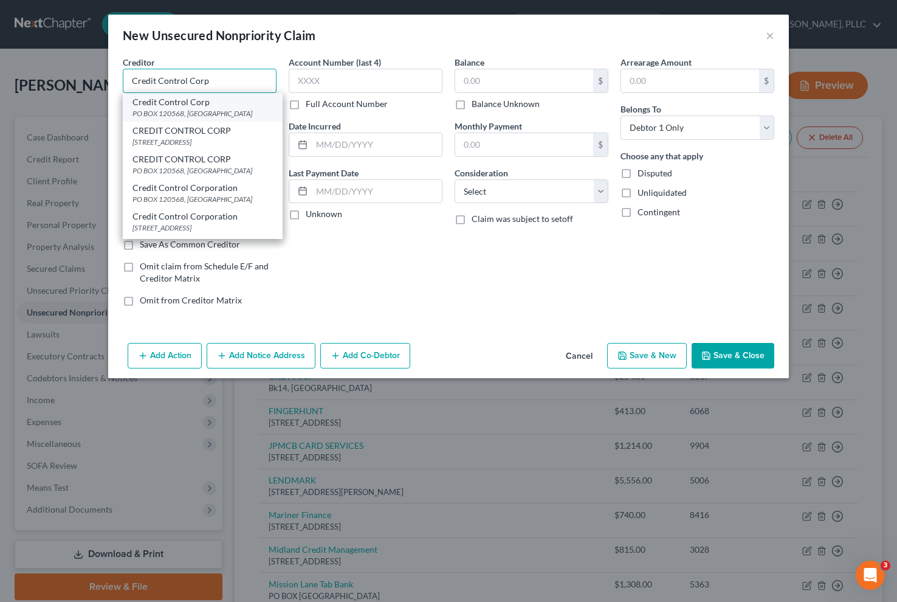
type input "Credit Control Corp"
click at [182, 119] on div "PO BOX 120568, [GEOGRAPHIC_DATA]" at bounding box center [203, 113] width 140 height 10
type input "PO BOX 120568"
type input "Newport News"
select select "48"
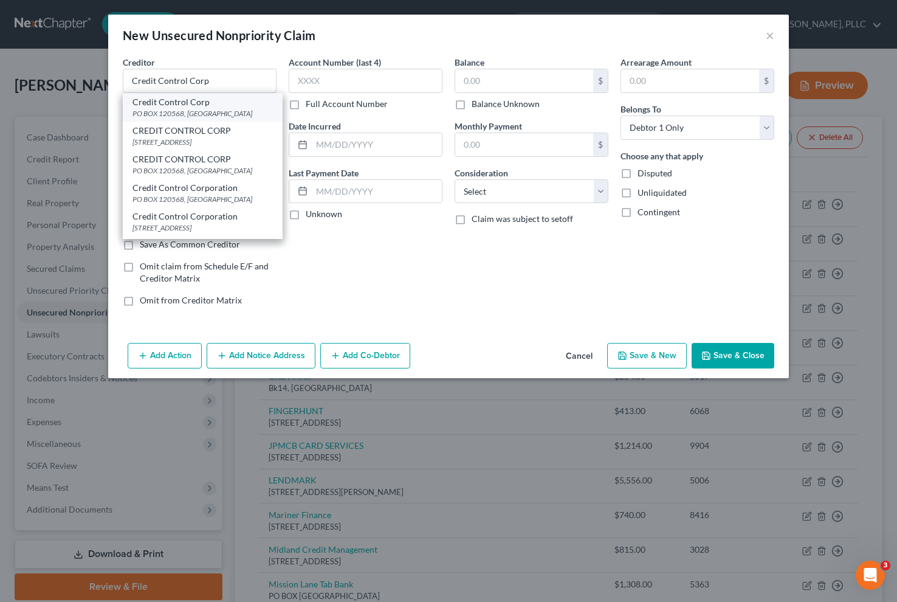
type input "23612"
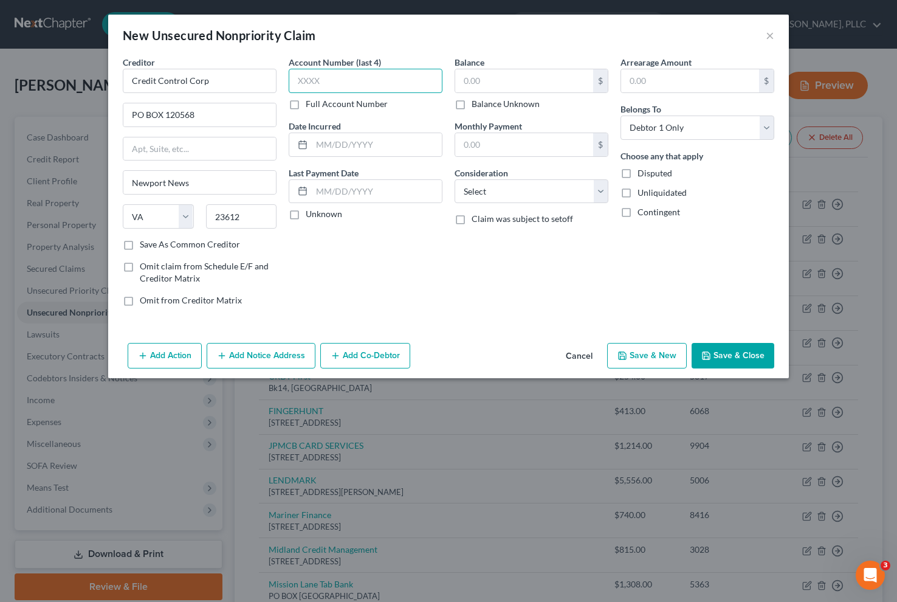
click at [319, 82] on input "text" at bounding box center [366, 81] width 154 height 24
click at [306, 105] on label "Full Account Number" at bounding box center [347, 104] width 82 height 12
click at [311, 105] on input "Full Account Number" at bounding box center [315, 102] width 8 height 8
click at [314, 85] on input "text" at bounding box center [366, 81] width 154 height 24
type input "2-232827186"
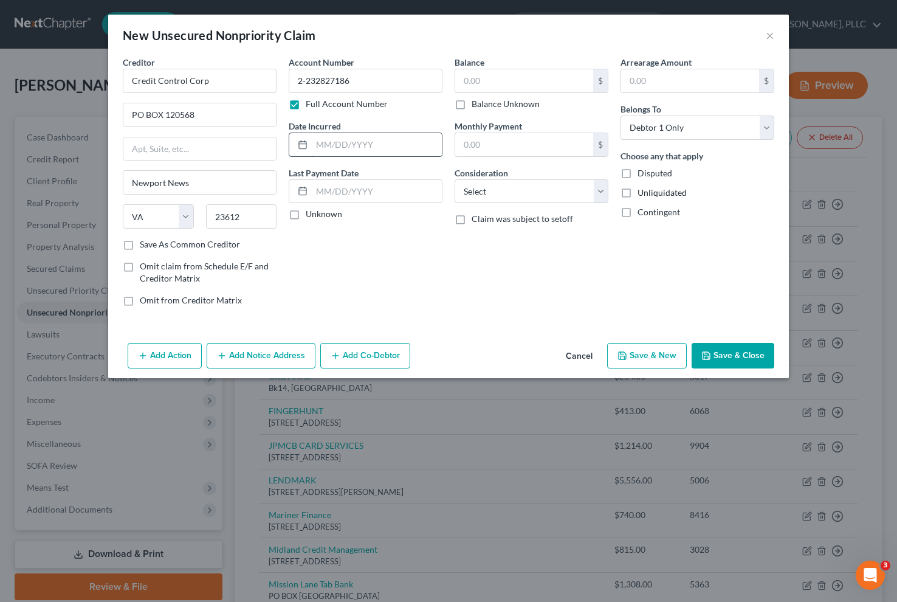
click at [337, 150] on input "text" at bounding box center [377, 144] width 130 height 23
type input "01/18/24"
click at [525, 89] on input "text" at bounding box center [524, 80] width 138 height 23
type input "725.31"
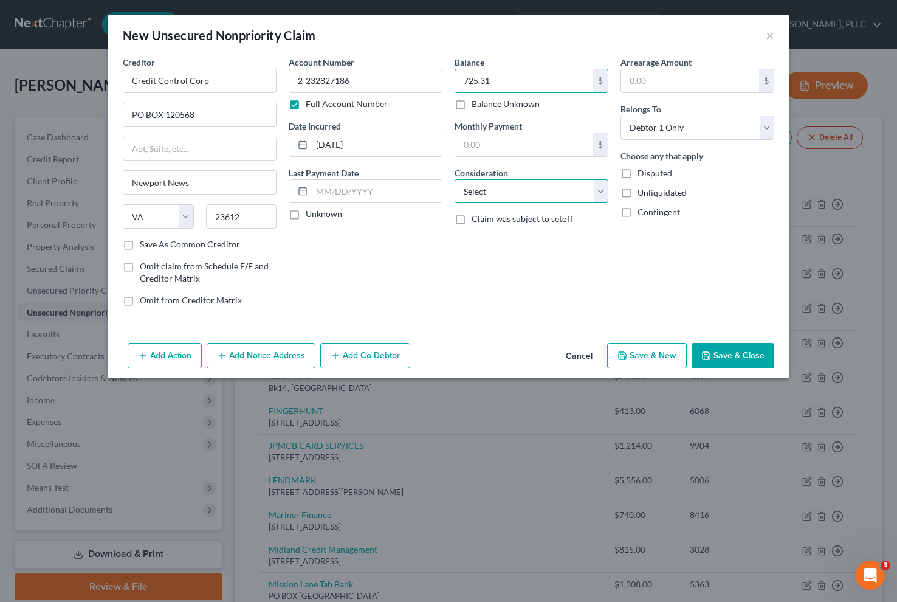
click at [581, 188] on select "Select Cable / Satellite Services Collection Agency Credit Card Debt Debt Couns…" at bounding box center [532, 191] width 154 height 24
select select "9"
click at [455, 179] on select "Select Cable / Satellite Services Collection Agency Credit Card Debt Debt Couns…" at bounding box center [532, 191] width 154 height 24
click at [641, 364] on button "Save & New" at bounding box center [647, 356] width 80 height 26
type input "0.00"
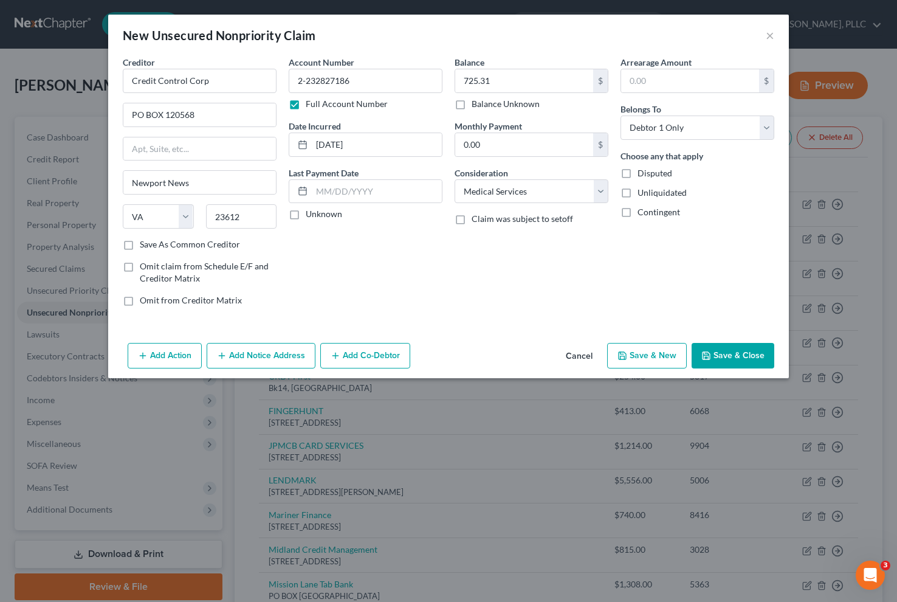
select select "0"
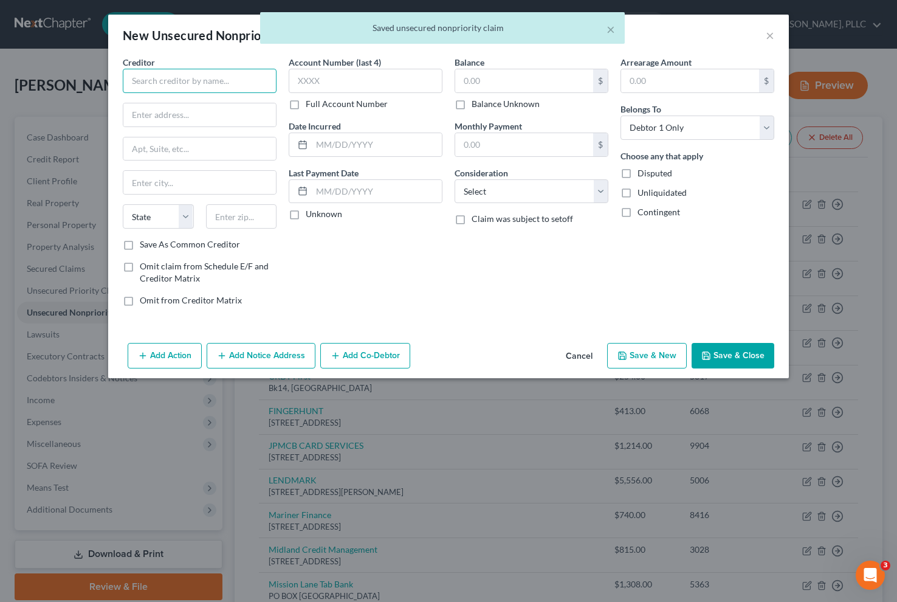
click at [157, 76] on input "text" at bounding box center [200, 81] width 154 height 24
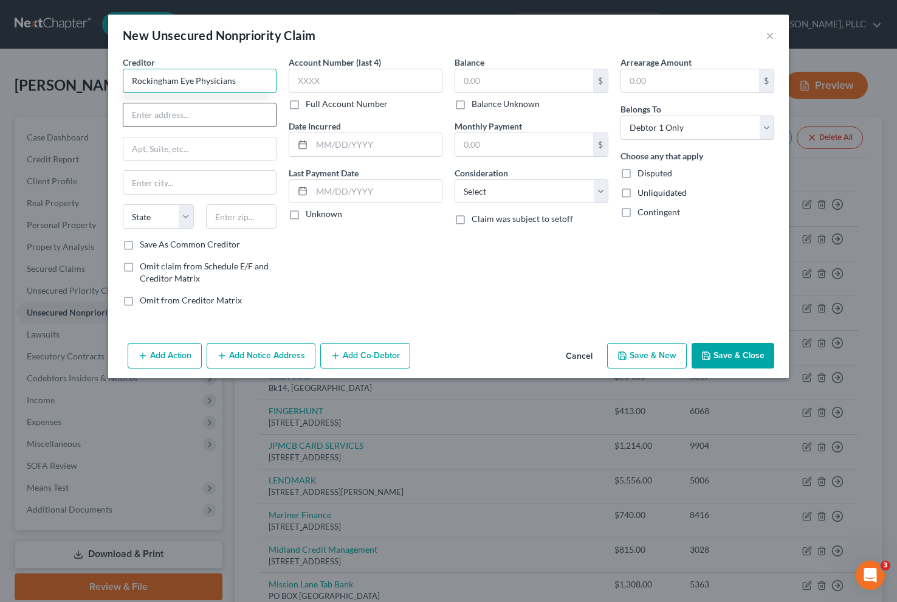
type input "Rockingham Eye Physicians"
click at [155, 117] on input "text" at bounding box center [199, 114] width 153 height 23
type input "1690A Spring Port Dr"
type input "22801"
type input "Harrisonburg"
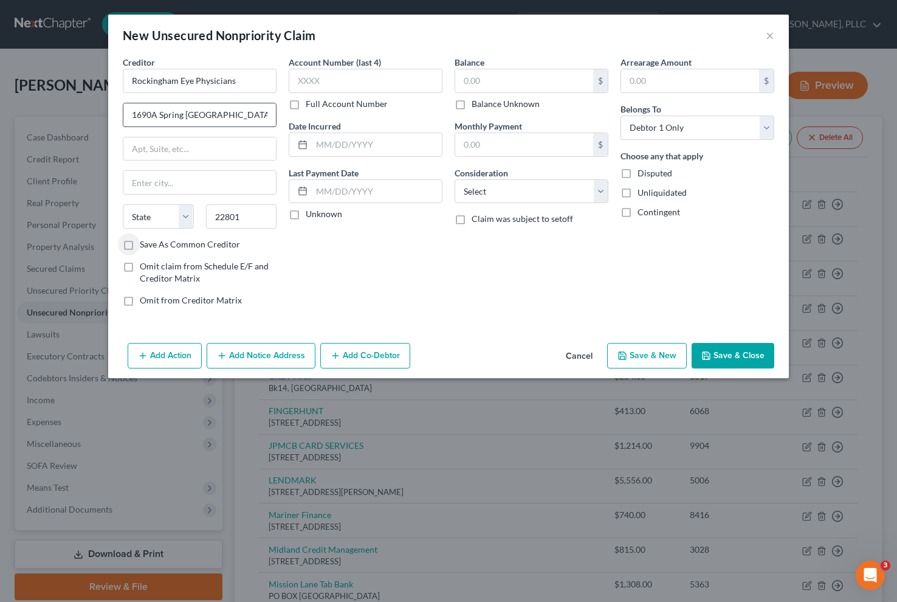
select select "48"
click at [140, 246] on label "Save As Common Creditor" at bounding box center [190, 244] width 100 height 12
click at [145, 246] on input "Save As Common Creditor" at bounding box center [149, 242] width 8 height 8
checkbox input "true"
click at [357, 85] on input "text" at bounding box center [366, 81] width 154 height 24
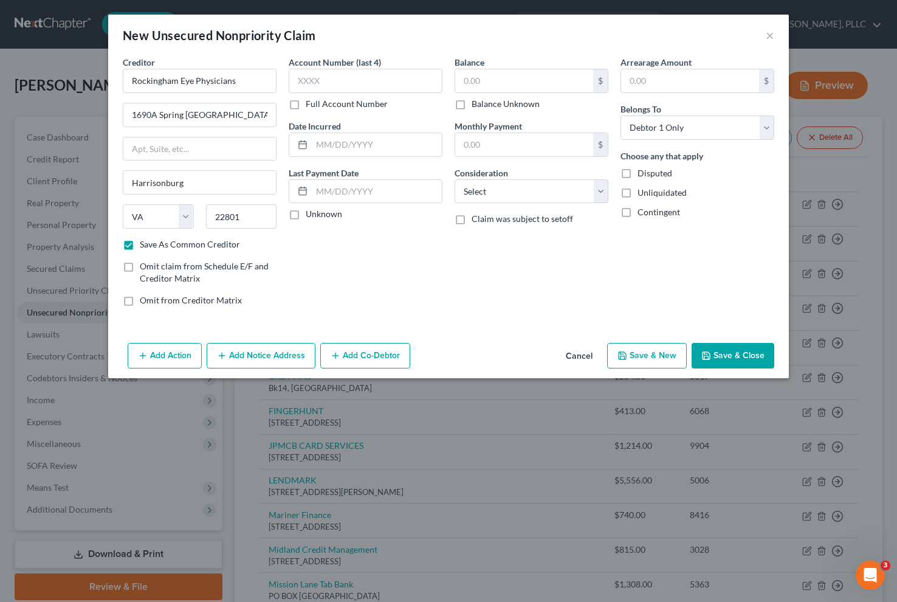
click at [330, 103] on label "Full Account Number" at bounding box center [347, 104] width 82 height 12
click at [319, 103] on input "Full Account Number" at bounding box center [315, 102] width 8 height 8
click at [339, 75] on input "text" at bounding box center [366, 81] width 154 height 24
type input "659000"
click at [350, 146] on input "text" at bounding box center [377, 144] width 130 height 23
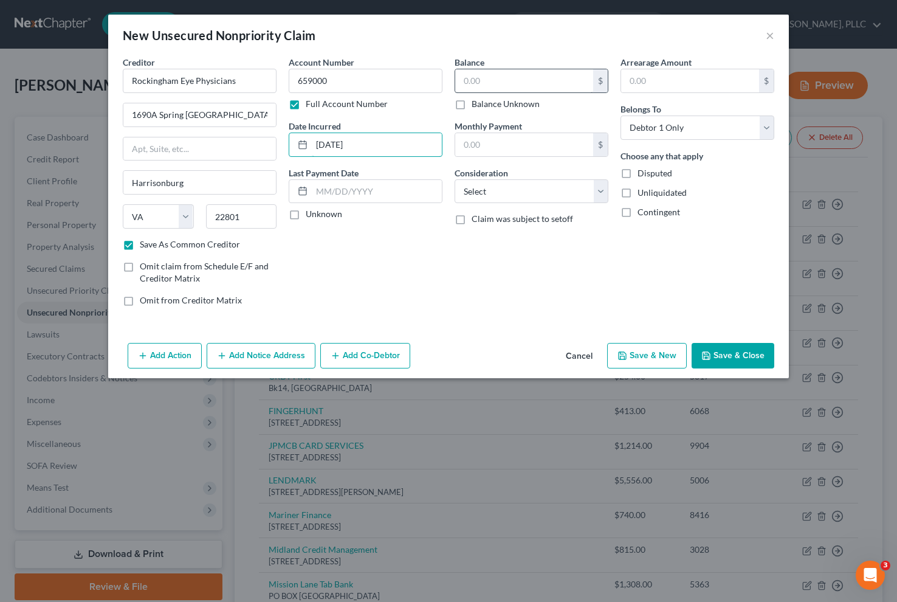
type input "04/15/2025"
click at [519, 84] on input "text" at bounding box center [524, 80] width 138 height 23
type input "601.42"
click at [547, 191] on select "Select Cable / Satellite Services Collection Agency Credit Card Debt Debt Couns…" at bounding box center [532, 191] width 154 height 24
select select "9"
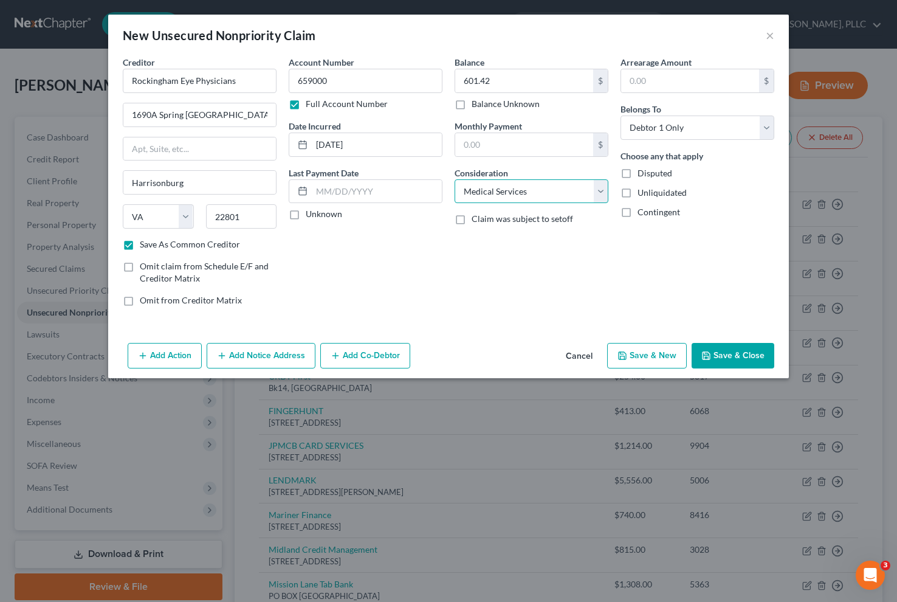
click at [455, 179] on select "Select Cable / Satellite Services Collection Agency Credit Card Debt Debt Couns…" at bounding box center [532, 191] width 154 height 24
click at [516, 78] on input "601.42" at bounding box center [524, 80] width 138 height 23
type input "1,352"
click at [644, 357] on button "Save & New" at bounding box center [647, 356] width 80 height 26
checkbox input "false"
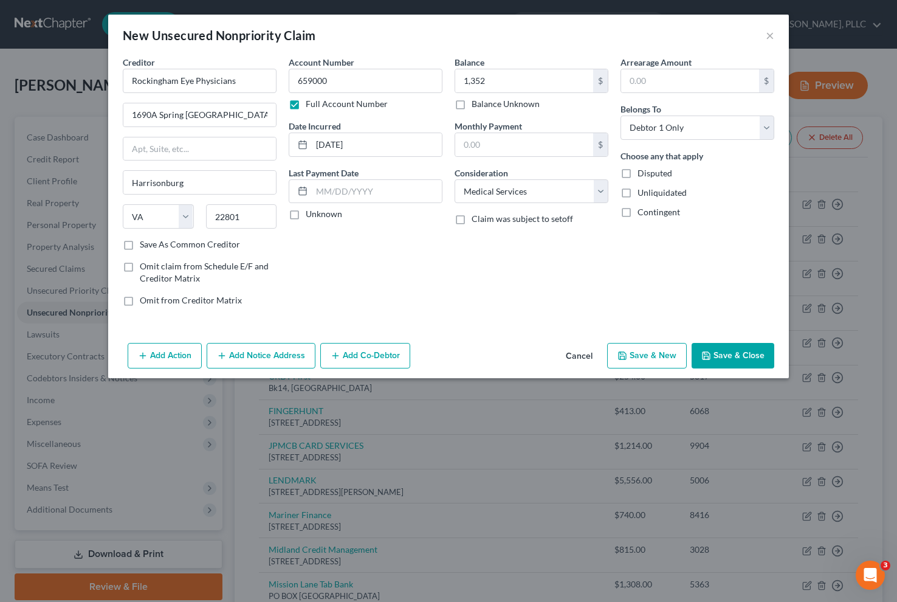
select select "0"
type input "1,352.00"
type input "0.00"
click at [246, 89] on input "text" at bounding box center [200, 81] width 154 height 24
click at [178, 119] on input "text" at bounding box center [199, 114] width 153 height 23
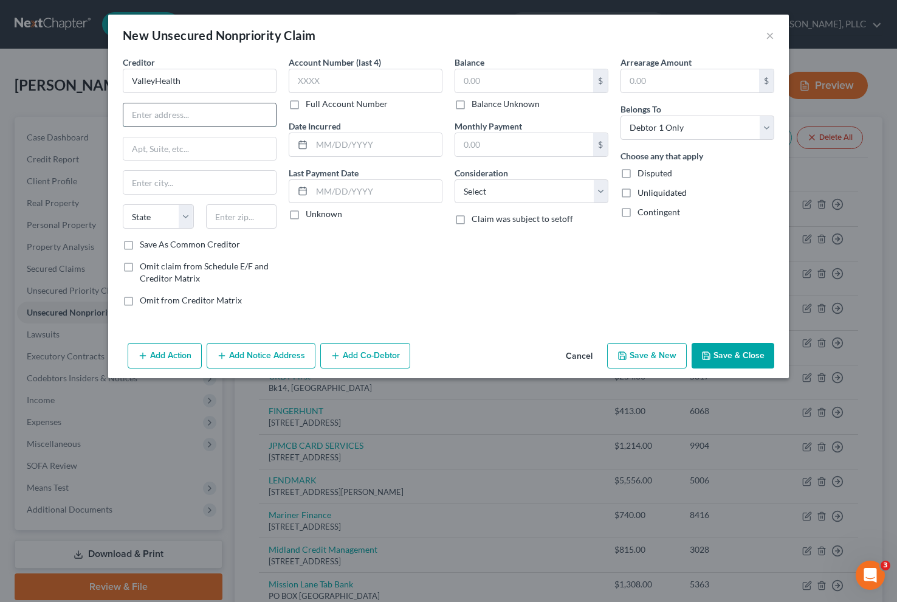
type input "ValleyHealth"
type input "2913 Valley Avenue"
type input "Suite 200"
type input "22601"
type input "Winchester"
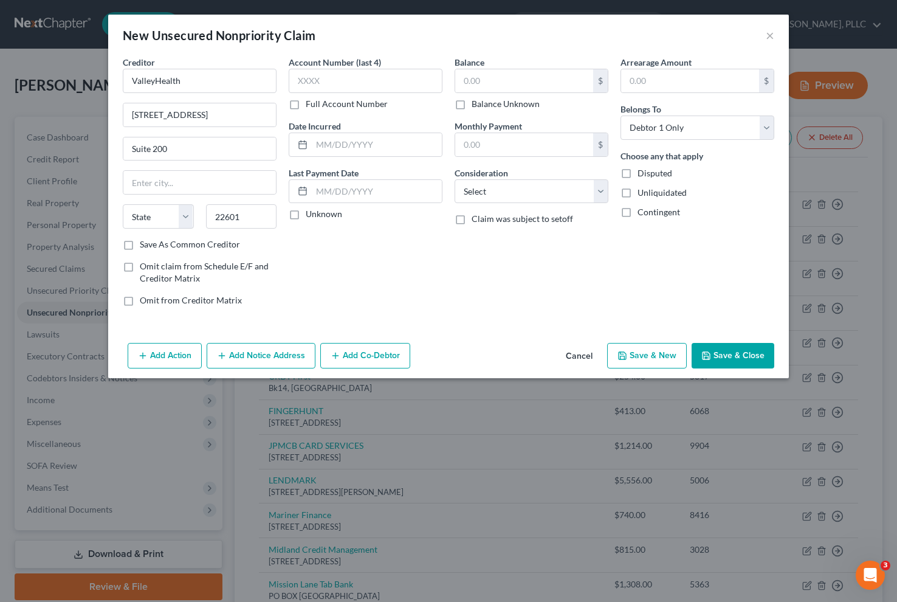
select select "48"
click at [159, 246] on label "Save As Common Creditor" at bounding box center [190, 244] width 100 height 12
click at [153, 246] on input "Save As Common Creditor" at bounding box center [149, 242] width 8 height 8
checkbox input "true"
click at [378, 81] on input "text" at bounding box center [366, 81] width 154 height 24
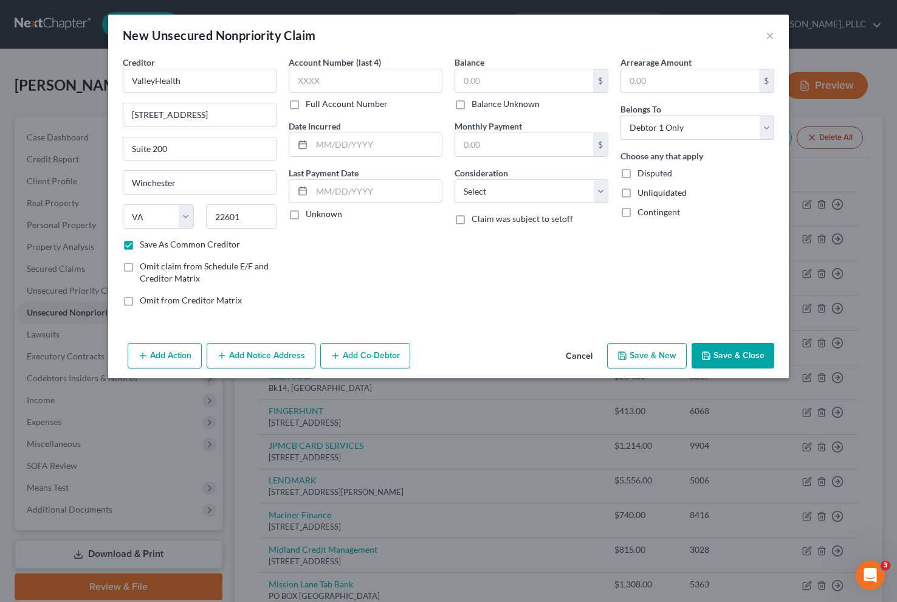
click at [351, 105] on label "Full Account Number" at bounding box center [347, 104] width 82 height 12
click at [319, 105] on input "Full Account Number" at bounding box center [315, 102] width 8 height 8
click at [354, 84] on input "text" at bounding box center [366, 81] width 154 height 24
type input "5109604218"
click at [480, 83] on input "text" at bounding box center [524, 80] width 138 height 23
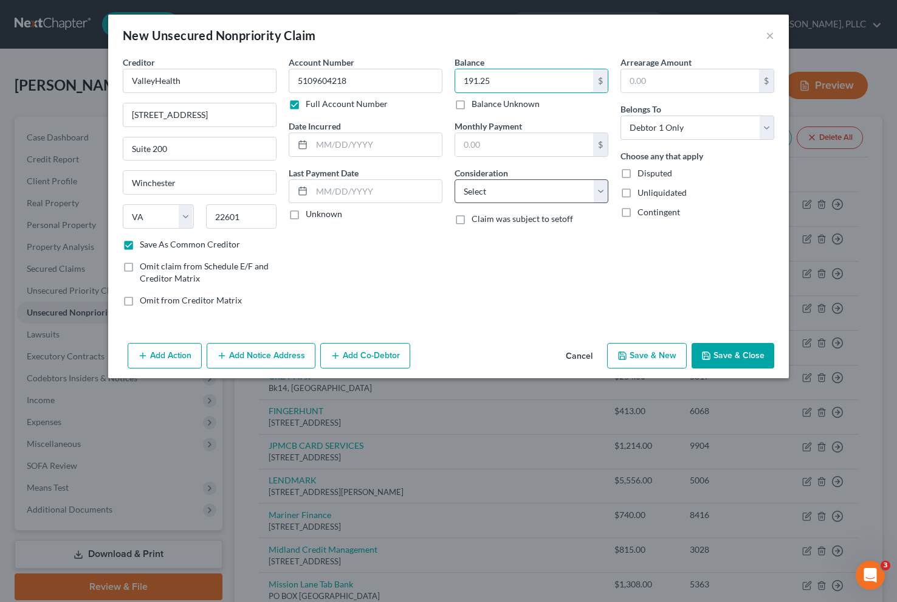
type input "191.25"
click at [539, 192] on select "Select Cable / Satellite Services Collection Agency Credit Card Debt Debt Couns…" at bounding box center [532, 191] width 154 height 24
select select "9"
click at [455, 179] on select "Select Cable / Satellite Services Collection Agency Credit Card Debt Debt Couns…" at bounding box center [532, 191] width 154 height 24
click at [341, 145] on input "text" at bounding box center [377, 144] width 130 height 23
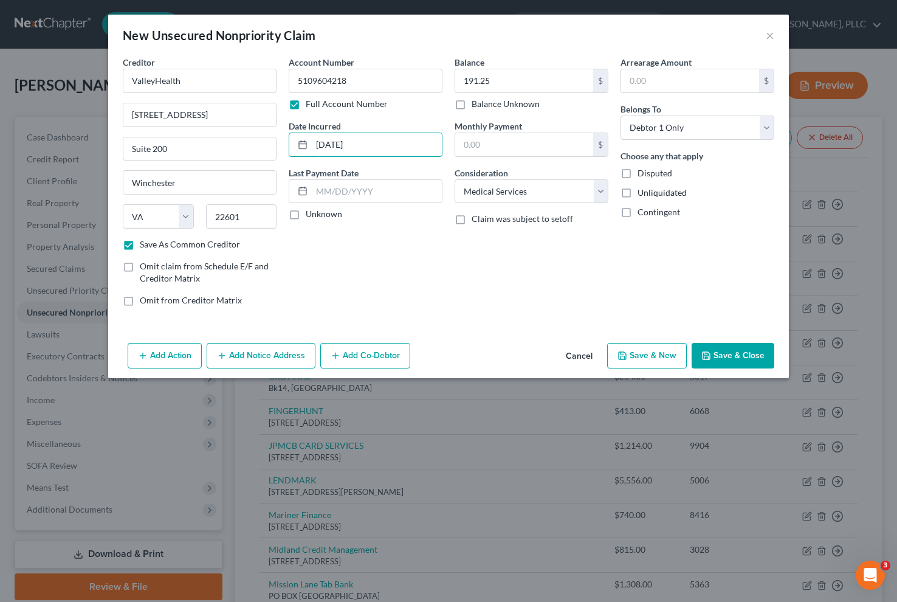
type input "12/29/2023"
click at [650, 353] on button "Save & New" at bounding box center [647, 356] width 80 height 26
checkbox input "false"
select select "0"
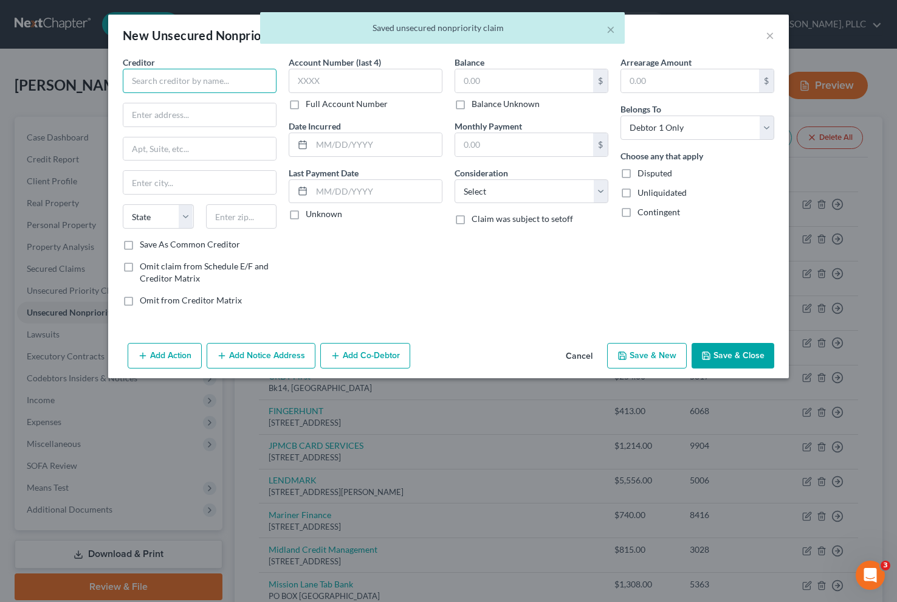
click at [152, 91] on input "text" at bounding box center [200, 81] width 154 height 24
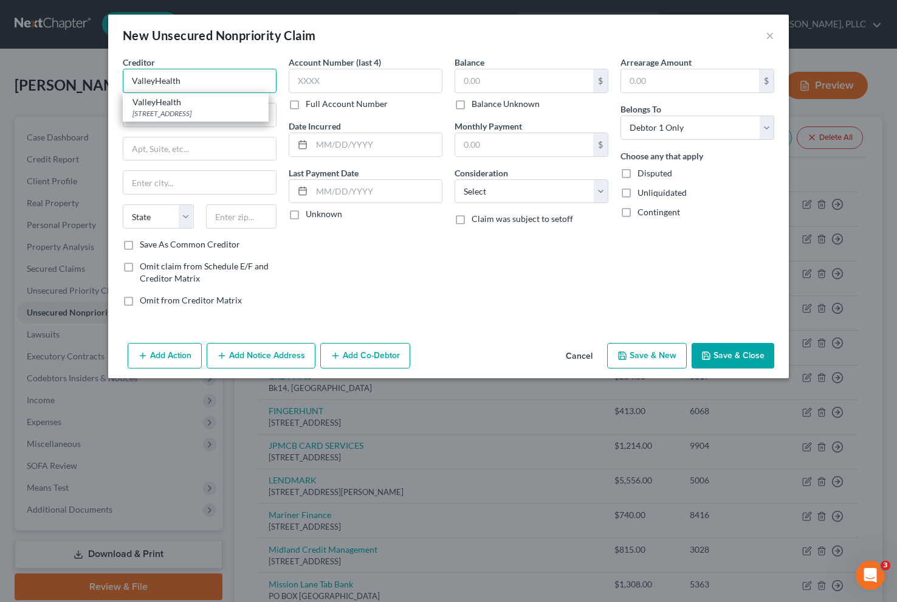
type input "ValleyHealth"
type input "PO BOX 45900"
click at [227, 212] on input "text" at bounding box center [241, 216] width 71 height 24
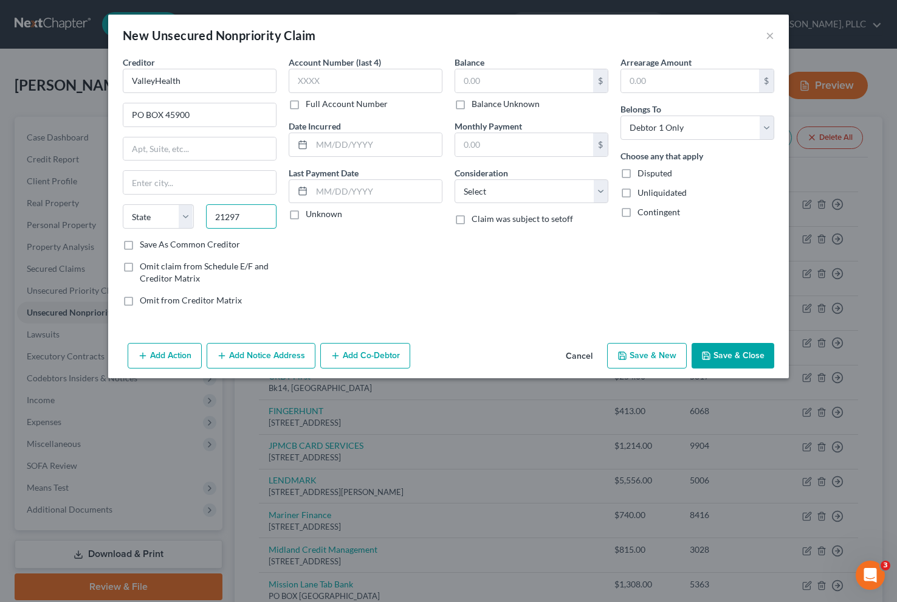
type input "21297"
click at [168, 245] on label "Save As Common Creditor" at bounding box center [190, 244] width 100 height 12
click at [153, 245] on input "Save As Common Creditor" at bounding box center [149, 242] width 8 height 8
checkbox input "true"
type input "[GEOGRAPHIC_DATA]"
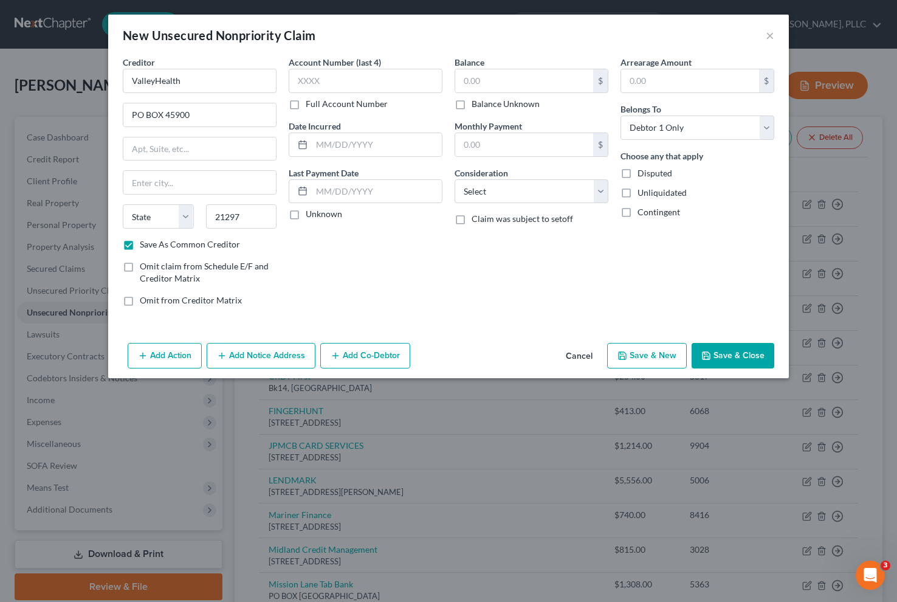
select select "21"
click at [350, 84] on input "text" at bounding box center [366, 81] width 154 height 24
click at [306, 106] on label "Full Account Number" at bounding box center [347, 104] width 82 height 12
click at [311, 106] on input "Full Account Number" at bounding box center [315, 102] width 8 height 8
click at [322, 84] on input "text" at bounding box center [366, 81] width 154 height 24
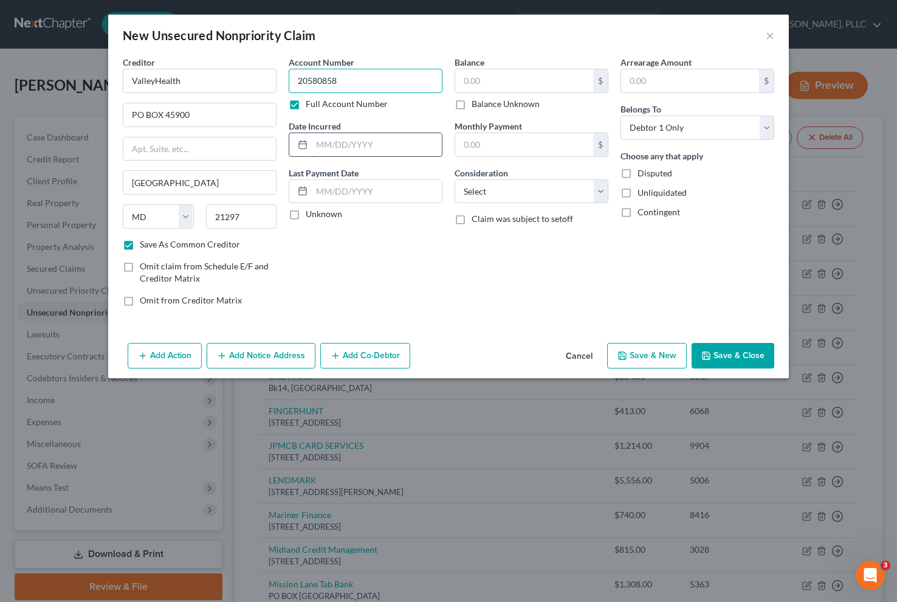
type input "20580858"
click at [334, 146] on input "text" at bounding box center [377, 144] width 130 height 23
type input "03/24/2023"
click at [481, 87] on input "text" at bounding box center [524, 80] width 138 height 23
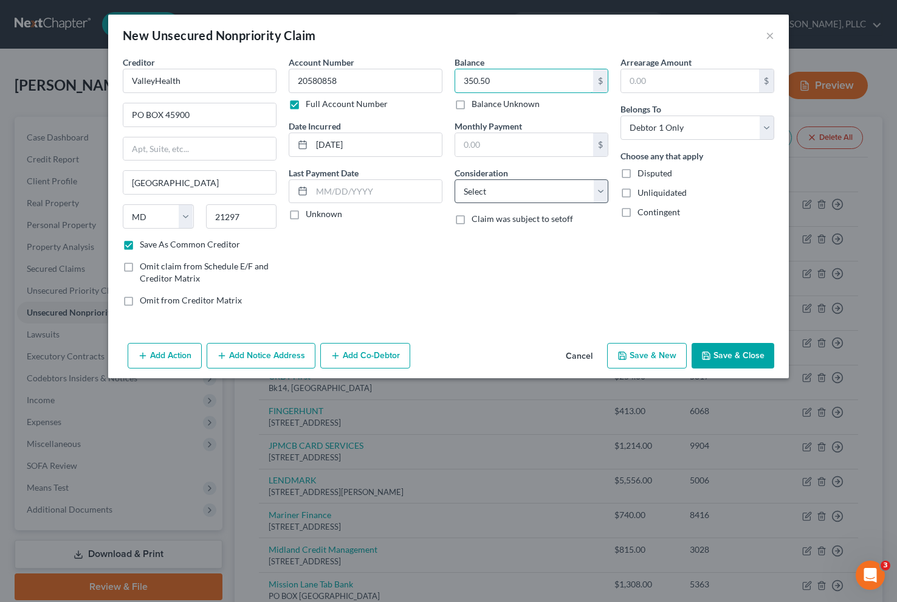
type input "350.50"
click at [537, 200] on select "Select Cable / Satellite Services Collection Agency Credit Card Debt Debt Couns…" at bounding box center [532, 191] width 154 height 24
select select "9"
click at [455, 179] on select "Select Cable / Satellite Services Collection Agency Credit Card Debt Debt Couns…" at bounding box center [532, 191] width 154 height 24
click at [657, 360] on button "Save & New" at bounding box center [647, 356] width 80 height 26
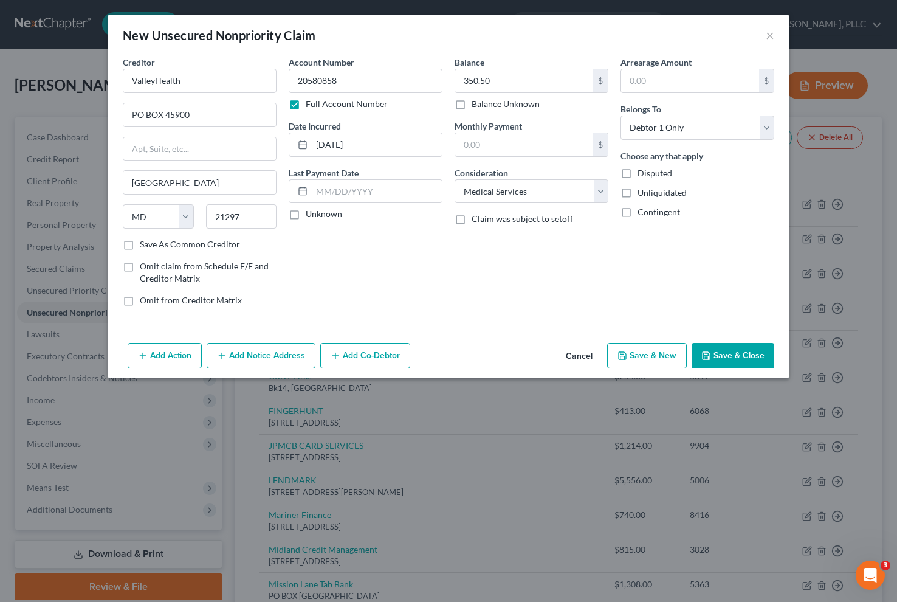
checkbox input "false"
select select "0"
type input "0.00"
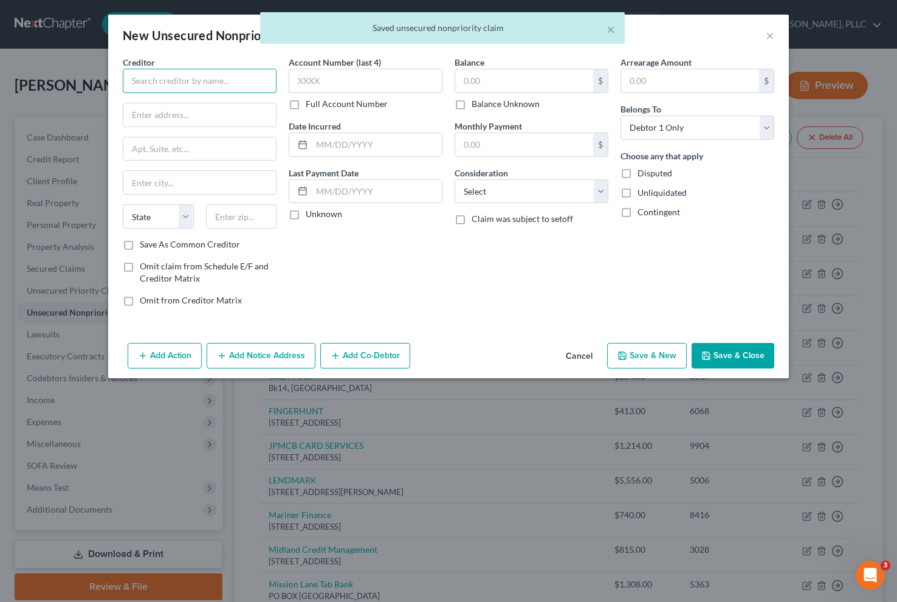
click at [206, 88] on input "text" at bounding box center [200, 81] width 154 height 24
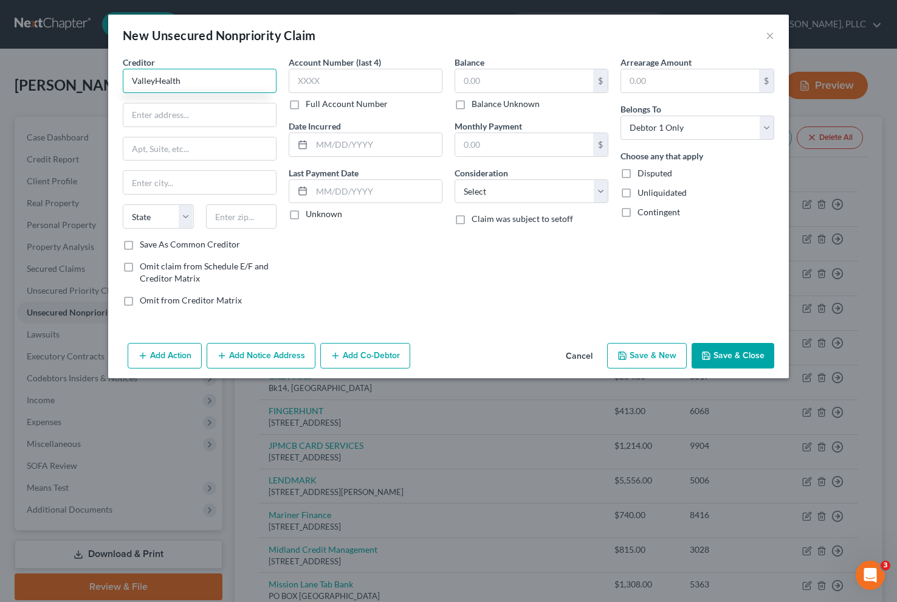
type input "ValleyHealth"
type input "2020 Campus Blvd"
type input "Suite 210"
type input "22601"
type input "Winchester"
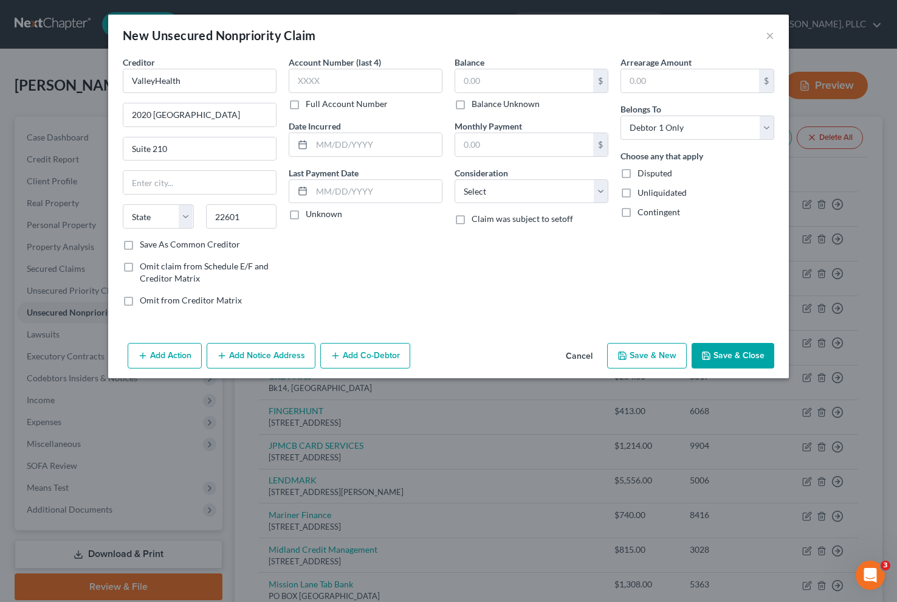
select select "48"
click at [159, 244] on label "Save As Common Creditor" at bounding box center [190, 244] width 100 height 12
click at [153, 244] on input "Save As Common Creditor" at bounding box center [149, 242] width 8 height 8
checkbox input "true"
click at [362, 84] on input "text" at bounding box center [366, 81] width 154 height 24
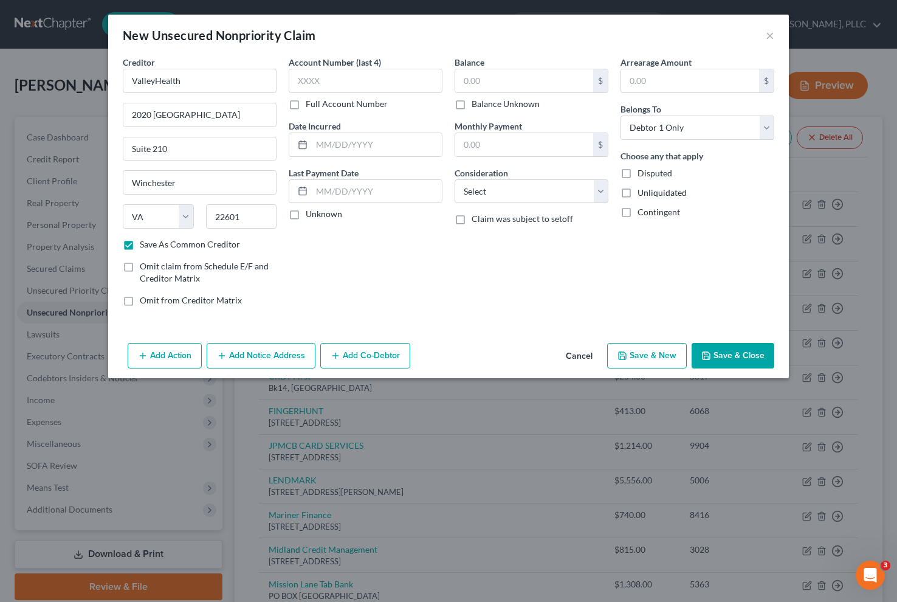
click at [328, 106] on label "Full Account Number" at bounding box center [347, 104] width 82 height 12
click at [319, 106] on input "Full Account Number" at bounding box center [315, 102] width 8 height 8
click at [340, 85] on input "text" at bounding box center [366, 81] width 154 height 24
type input "5100095717"
click at [364, 142] on input "text" at bounding box center [377, 144] width 130 height 23
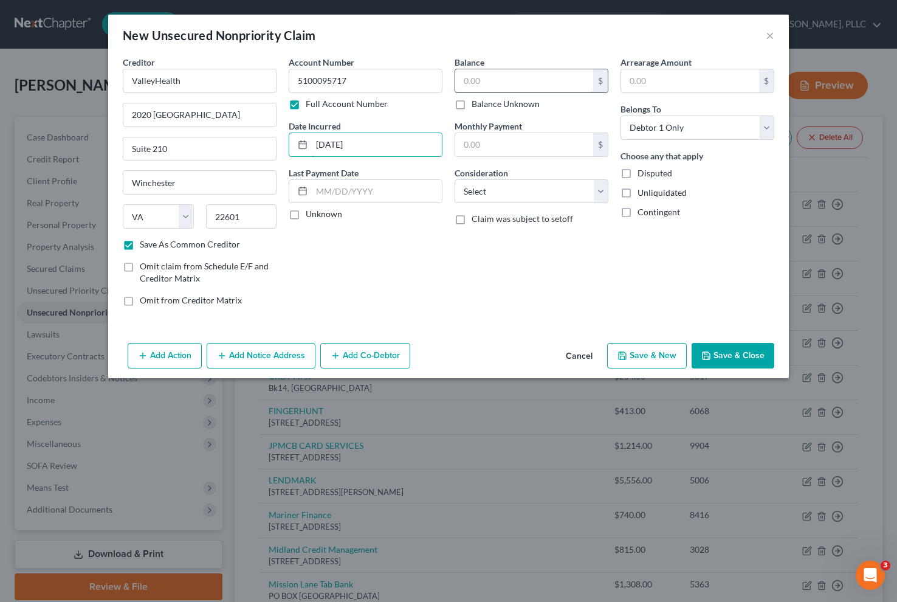
type input "09/02/2023"
click at [496, 85] on input "text" at bounding box center [524, 80] width 138 height 23
type input "920.63"
click at [554, 195] on select "Select Cable / Satellite Services Collection Agency Credit Card Debt Debt Couns…" at bounding box center [532, 191] width 154 height 24
select select "9"
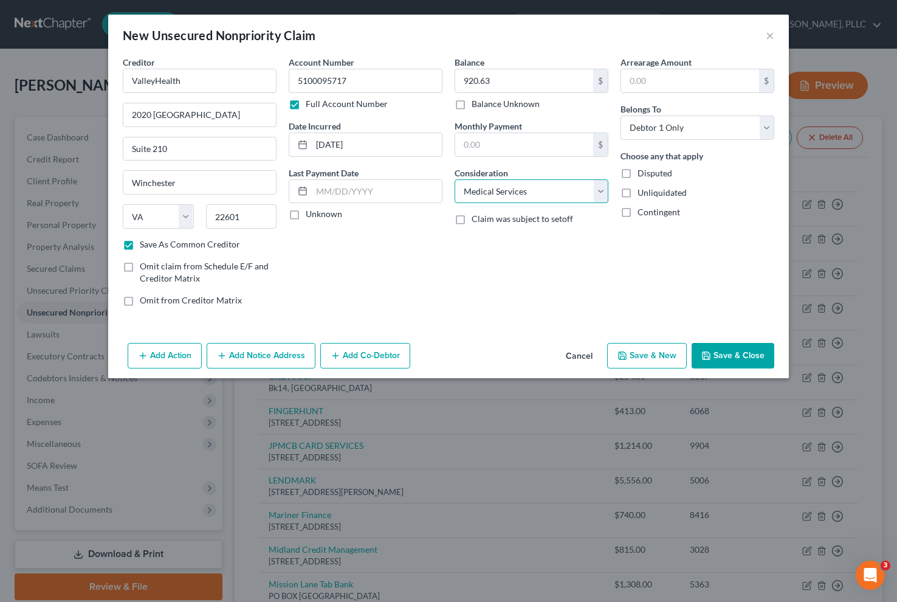
click at [455, 179] on select "Select Cable / Satellite Services Collection Agency Credit Card Debt Debt Couns…" at bounding box center [532, 191] width 154 height 24
click at [657, 360] on button "Save & New" at bounding box center [647, 356] width 80 height 26
checkbox input "false"
select select "0"
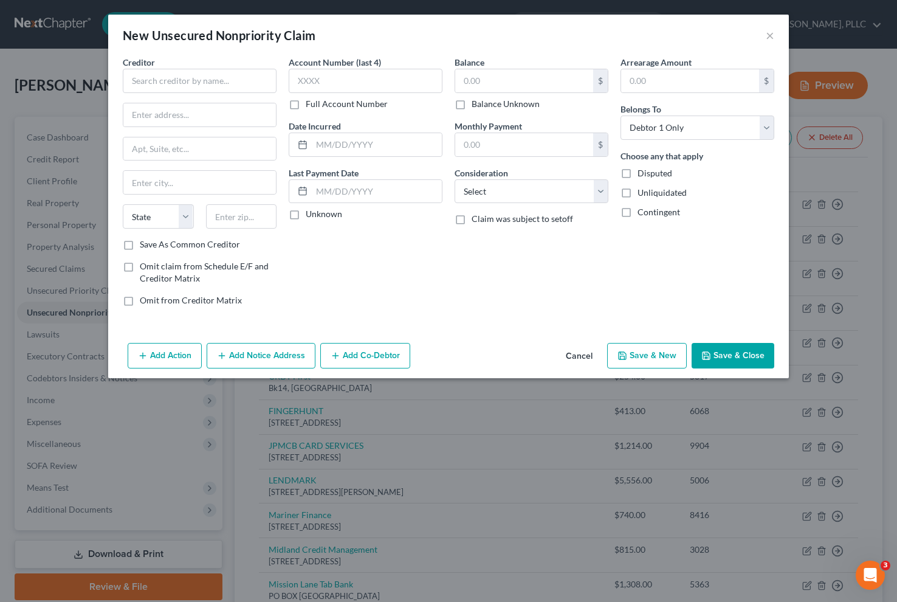
type input "0.00"
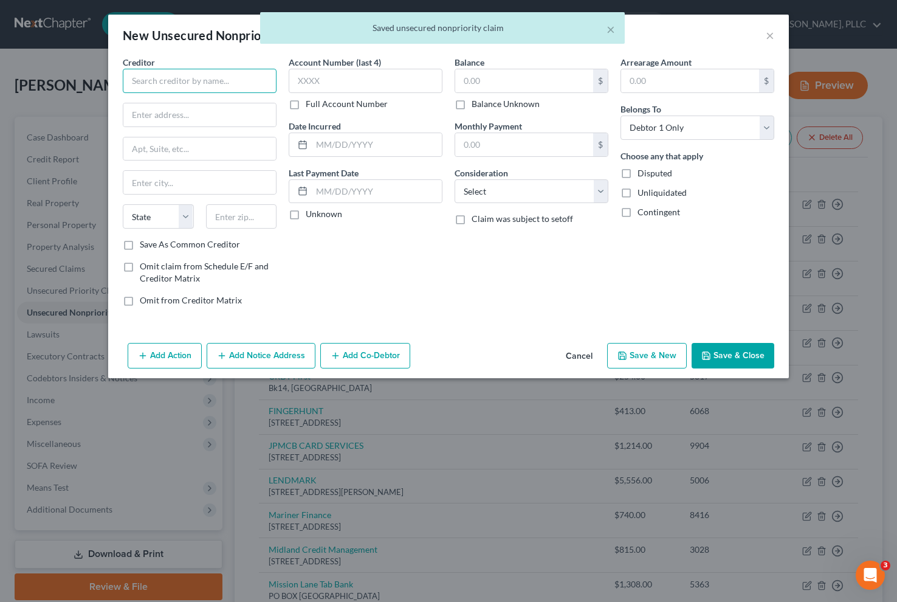
click at [143, 72] on input "text" at bounding box center [200, 81] width 154 height 24
type input "H"
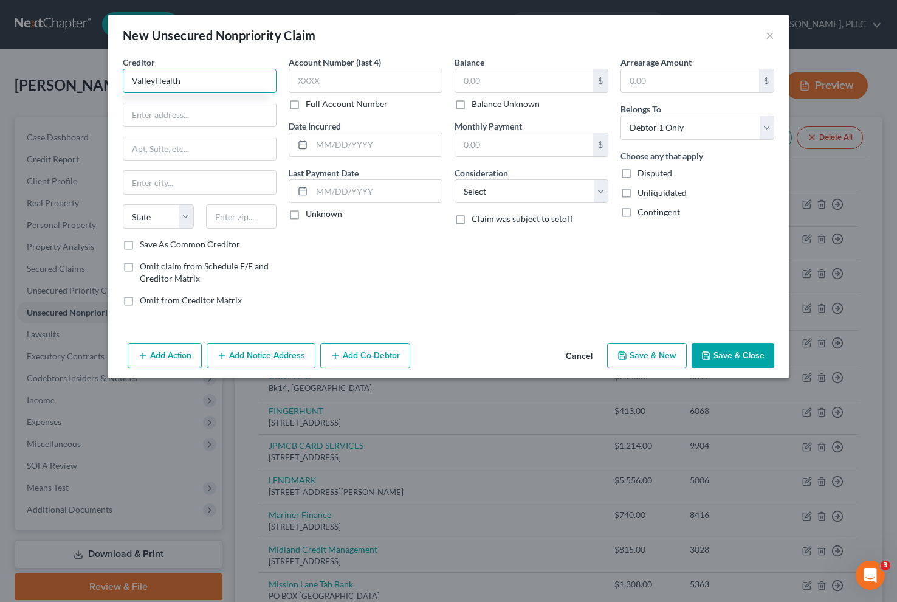
type input "ValleyHealth"
type input "PO BOX 45900"
click at [140, 250] on label "Save As Common Creditor" at bounding box center [190, 244] width 100 height 12
click at [145, 246] on input "Save As Common Creditor" at bounding box center [149, 242] width 8 height 8
checkbox input "true"
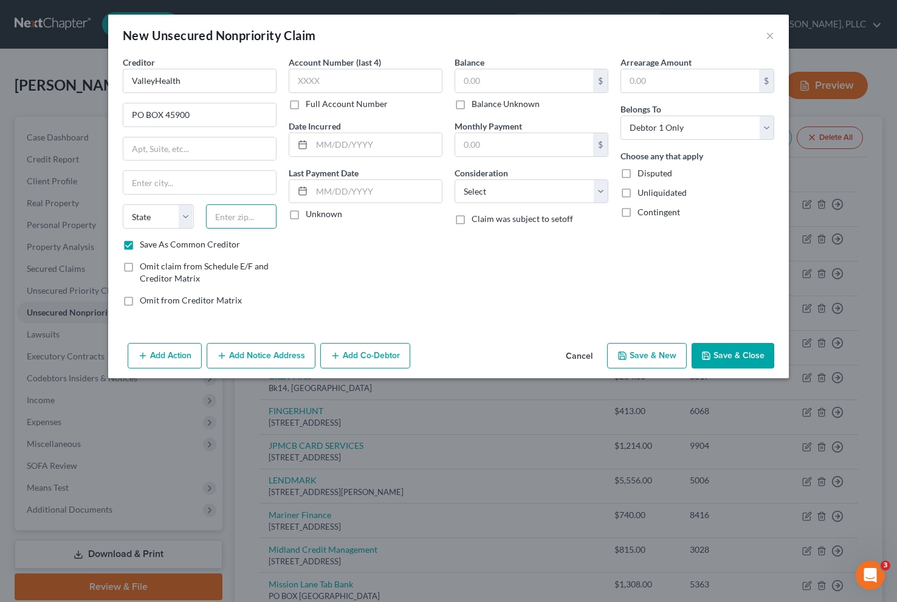
click at [252, 223] on input "text" at bounding box center [241, 216] width 71 height 24
type input "21297"
type input "[GEOGRAPHIC_DATA]"
select select "21"
click at [354, 89] on input "text" at bounding box center [366, 81] width 154 height 24
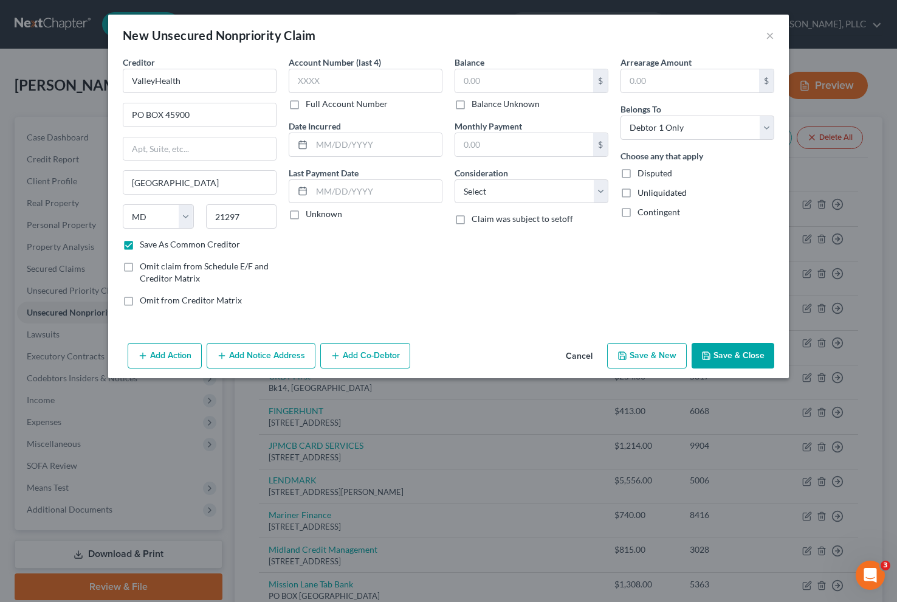
click at [334, 102] on label "Full Account Number" at bounding box center [347, 104] width 82 height 12
click at [319, 102] on input "Full Account Number" at bounding box center [315, 102] width 8 height 8
click at [339, 79] on input "text" at bounding box center [366, 81] width 154 height 24
type input "20580858"
click at [487, 81] on input "text" at bounding box center [524, 80] width 138 height 23
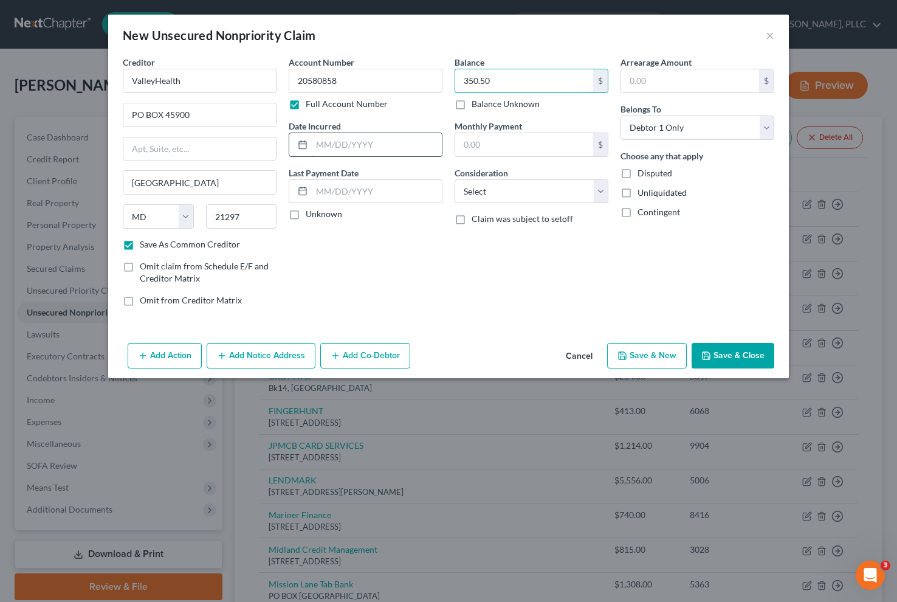
type input "350.50"
click at [388, 140] on input "text" at bounding box center [377, 144] width 130 height 23
type input "03/24/2023"
click at [500, 191] on select "Select Cable / Satellite Services Collection Agency Credit Card Debt Debt Couns…" at bounding box center [532, 191] width 154 height 24
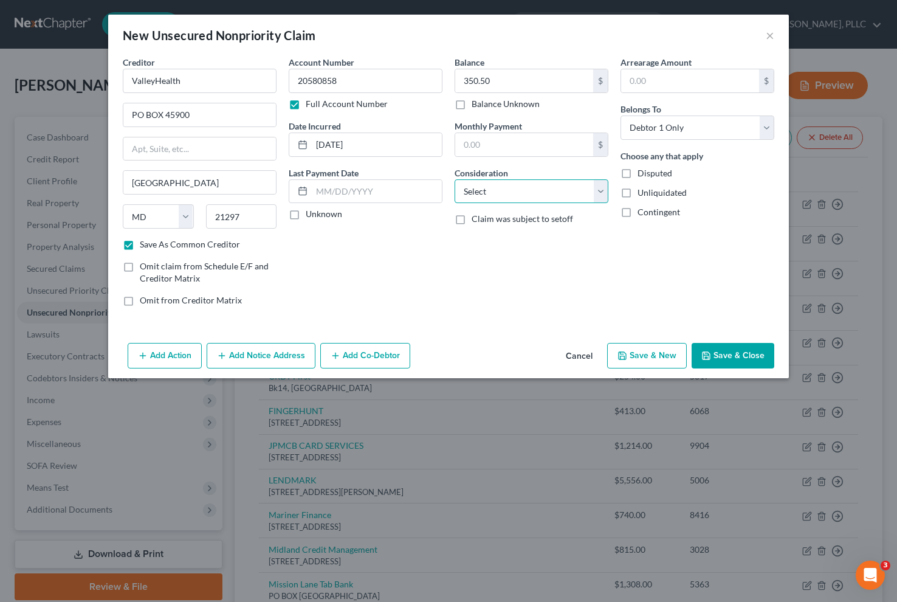
select select "9"
click at [455, 179] on select "Select Cable / Satellite Services Collection Agency Credit Card Debt Debt Couns…" at bounding box center [532, 191] width 154 height 24
click at [637, 359] on button "Save & New" at bounding box center [647, 356] width 80 height 26
checkbox input "false"
select select "0"
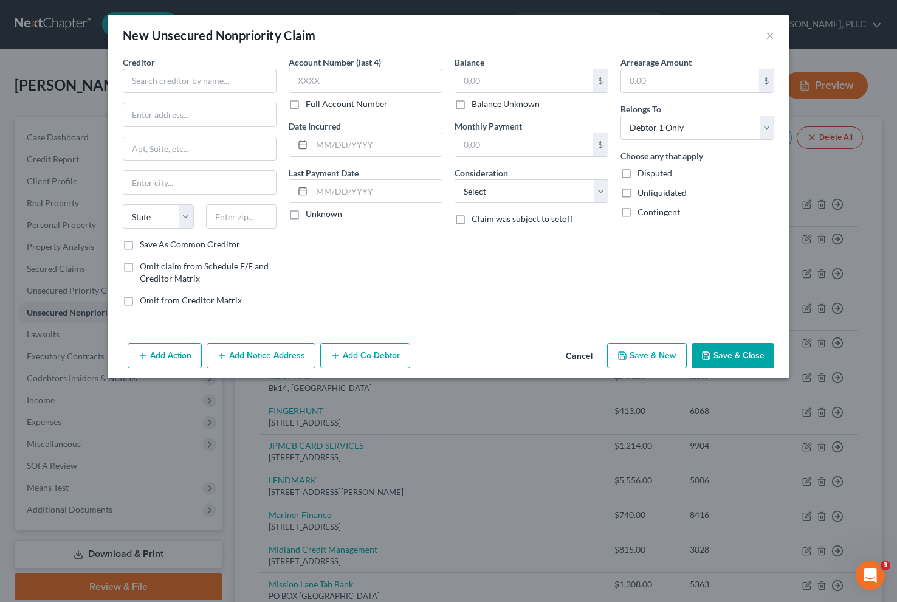
type input "0.00"
click at [229, 74] on input "text" at bounding box center [200, 81] width 154 height 24
type input "Blue Ridge Urological PC"
type input "PO BOX 8310"
click at [230, 230] on div "State [US_STATE] AK AR AZ CA CO CT DE DC [GEOGRAPHIC_DATA] [GEOGRAPHIC_DATA] GU…" at bounding box center [200, 221] width 166 height 34
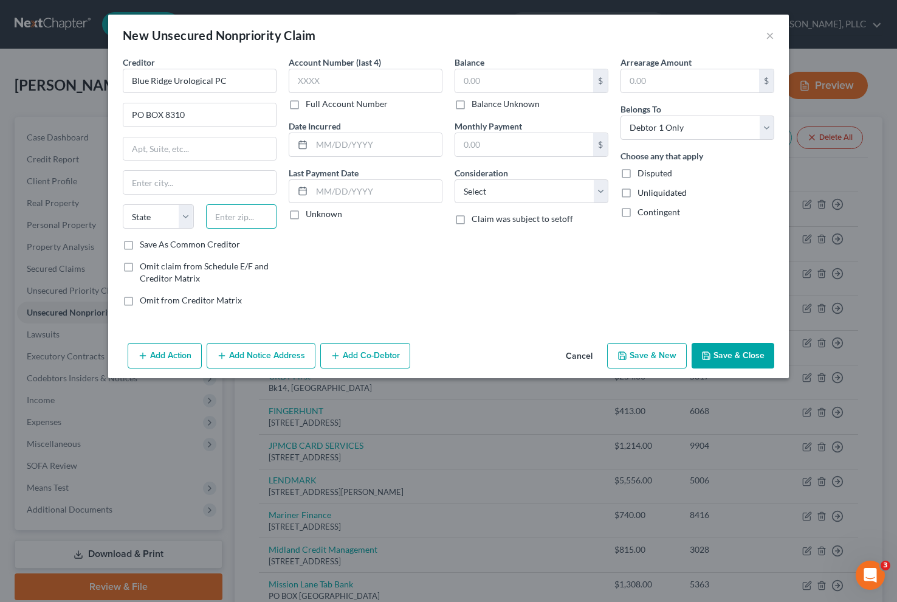
click at [232, 221] on input "text" at bounding box center [241, 216] width 71 height 24
type input "24014"
type input "Roanoke"
select select "48"
click at [178, 153] on input "text" at bounding box center [199, 148] width 153 height 23
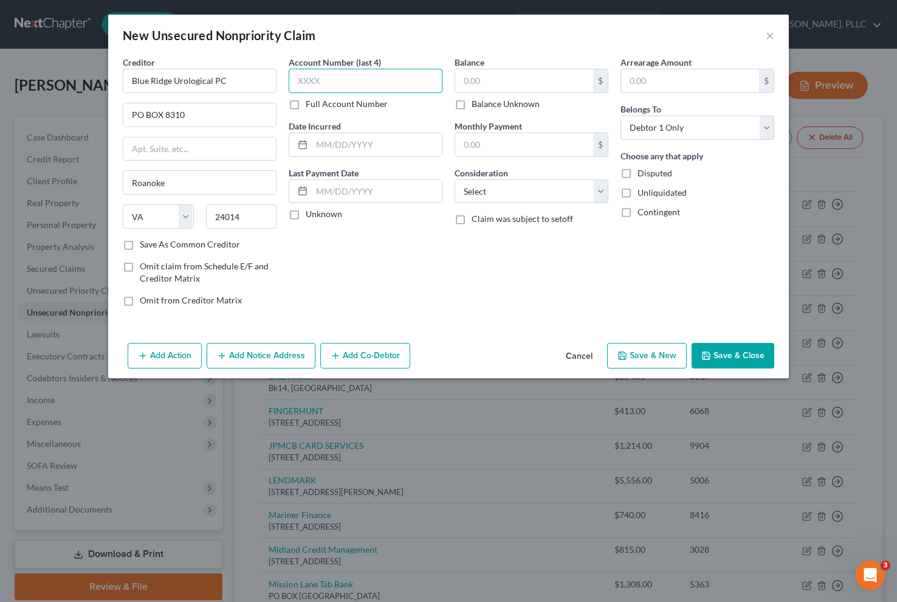
click at [365, 84] on input "text" at bounding box center [366, 81] width 154 height 24
click at [322, 108] on label "Full Account Number" at bounding box center [347, 104] width 82 height 12
click at [319, 106] on input "Full Account Number" at bounding box center [315, 102] width 8 height 8
click at [320, 81] on input "text" at bounding box center [366, 81] width 154 height 24
type input "NBRUG78975"
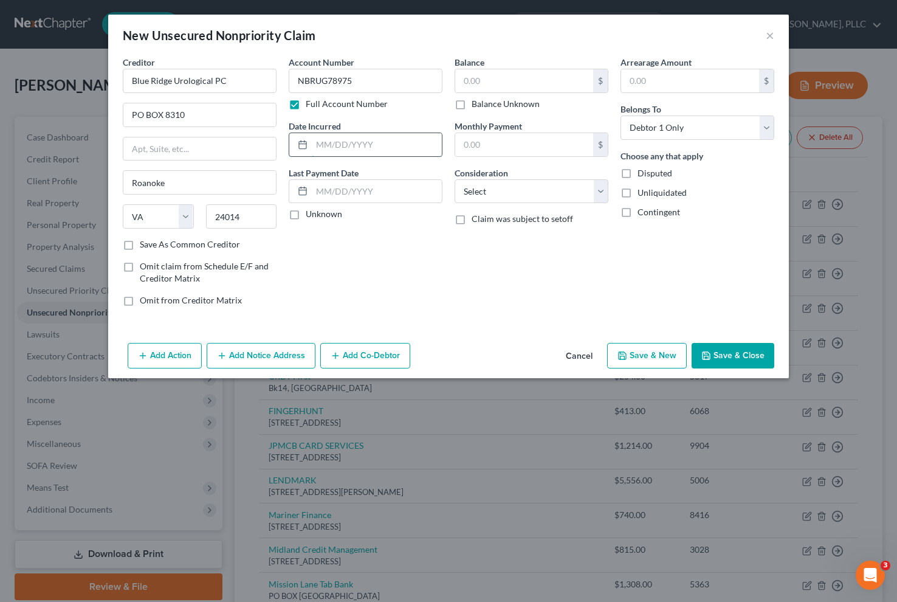
click at [363, 146] on input "text" at bounding box center [377, 144] width 130 height 23
type input "09/12/2023"
click at [499, 72] on input "text" at bounding box center [524, 80] width 138 height 23
type input "134.08"
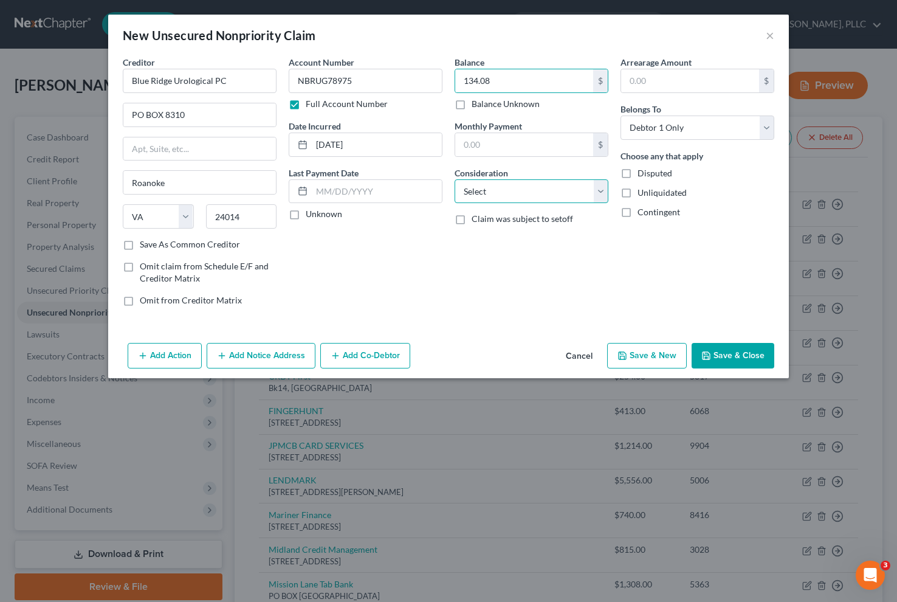
click at [582, 186] on select "Select Cable / Satellite Services Collection Agency Credit Card Debt Debt Couns…" at bounding box center [532, 191] width 154 height 24
select select "9"
click at [455, 179] on select "Select Cable / Satellite Services Collection Agency Credit Card Debt Debt Couns…" at bounding box center [532, 191] width 154 height 24
click at [207, 245] on label "Save As Common Creditor" at bounding box center [190, 244] width 100 height 12
click at [153, 245] on input "Save As Common Creditor" at bounding box center [149, 242] width 8 height 8
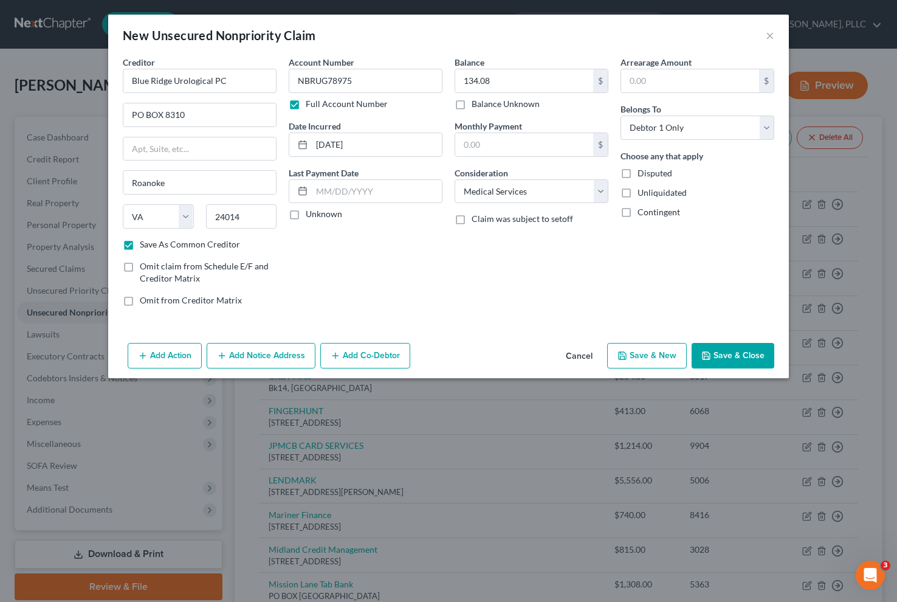
click at [626, 361] on button "Save & New" at bounding box center [647, 356] width 80 height 26
checkbox input "false"
select select "0"
type input "0.00"
click at [770, 33] on button "×" at bounding box center [770, 35] width 9 height 15
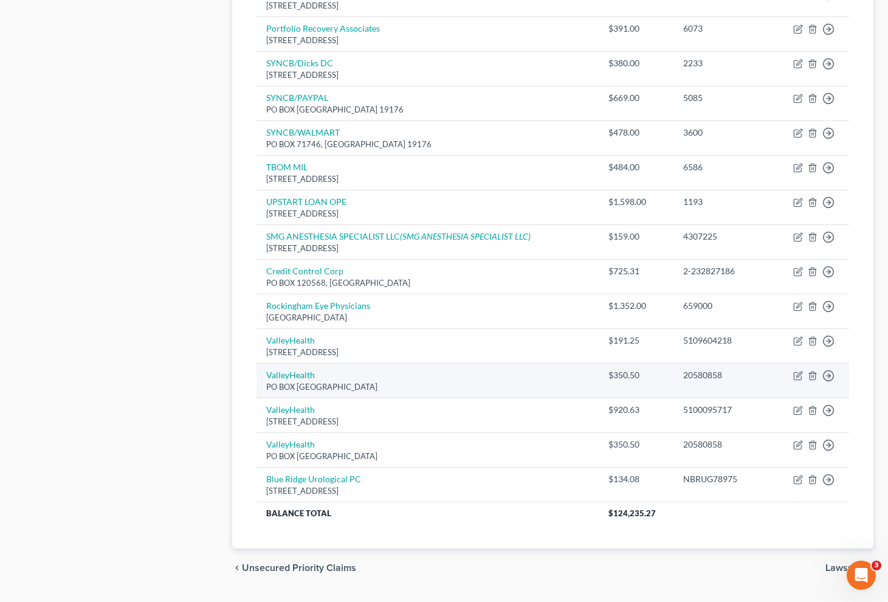
scroll to position [761, 0]
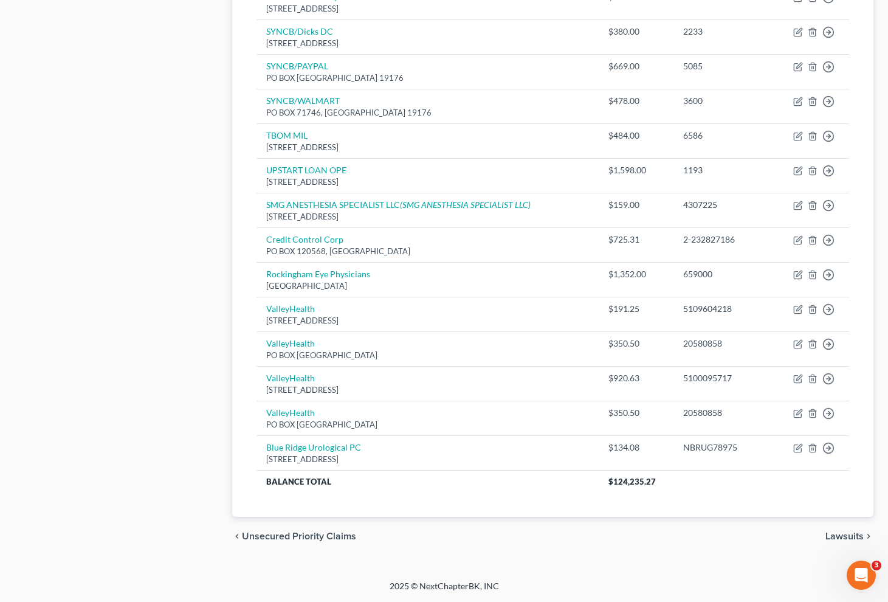
click at [847, 542] on div "chevron_left Unsecured Priority Claims Lawsuits chevron_right" at bounding box center [552, 536] width 641 height 39
click at [849, 538] on span "Lawsuits" at bounding box center [845, 536] width 38 height 10
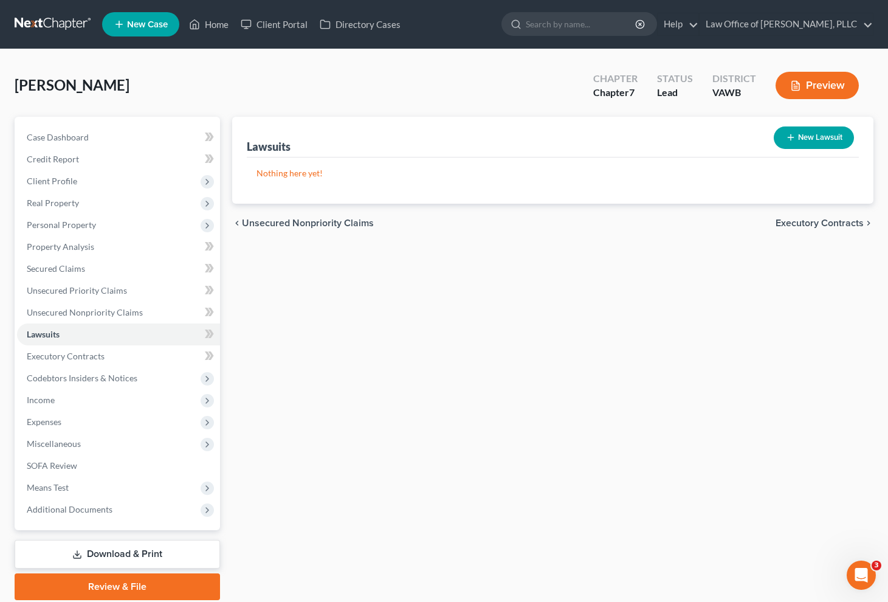
click at [799, 143] on button "New Lawsuit" at bounding box center [814, 137] width 80 height 22
select select "0"
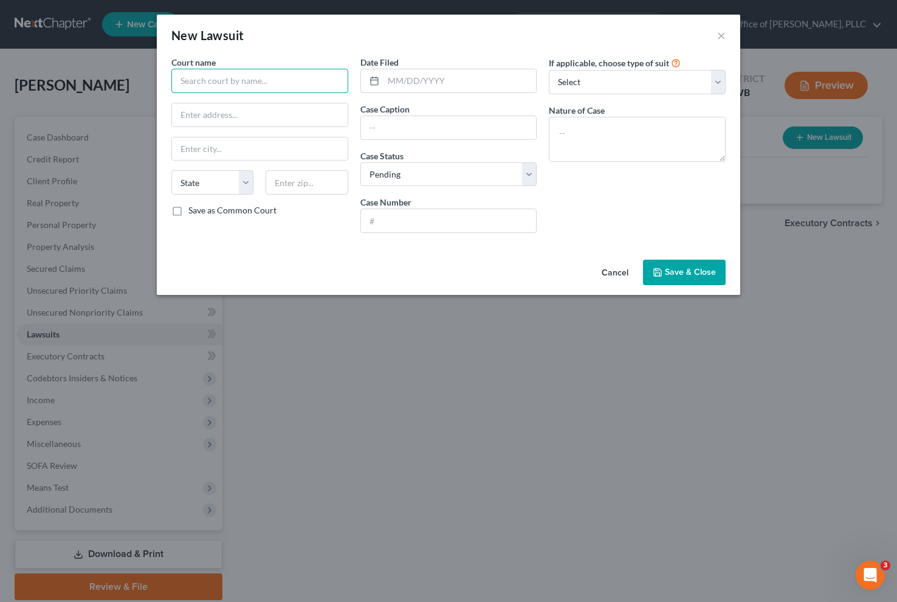
click at [187, 83] on input "text" at bounding box center [259, 81] width 177 height 24
type input "Page County General District Court"
type input "116 South Court Street, Suite B"
type input "Luray"
select select "48"
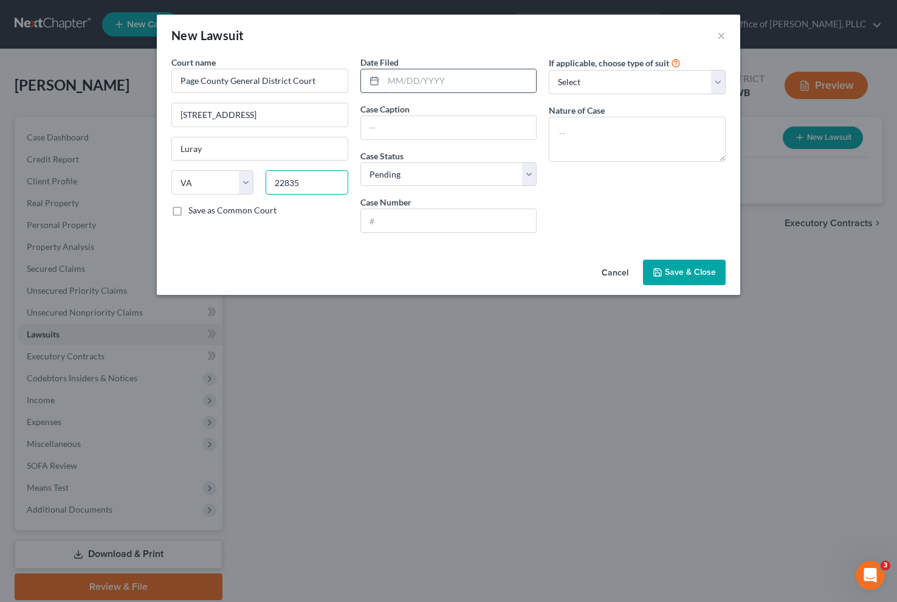
type input "22835"
click at [455, 78] on input "text" at bounding box center [460, 80] width 153 height 23
type input "06/04/2025"
click at [619, 81] on select "Select Repossession Garnishment Foreclosure Attached, Seized, Or Levied Other" at bounding box center [637, 82] width 177 height 24
select select "1"
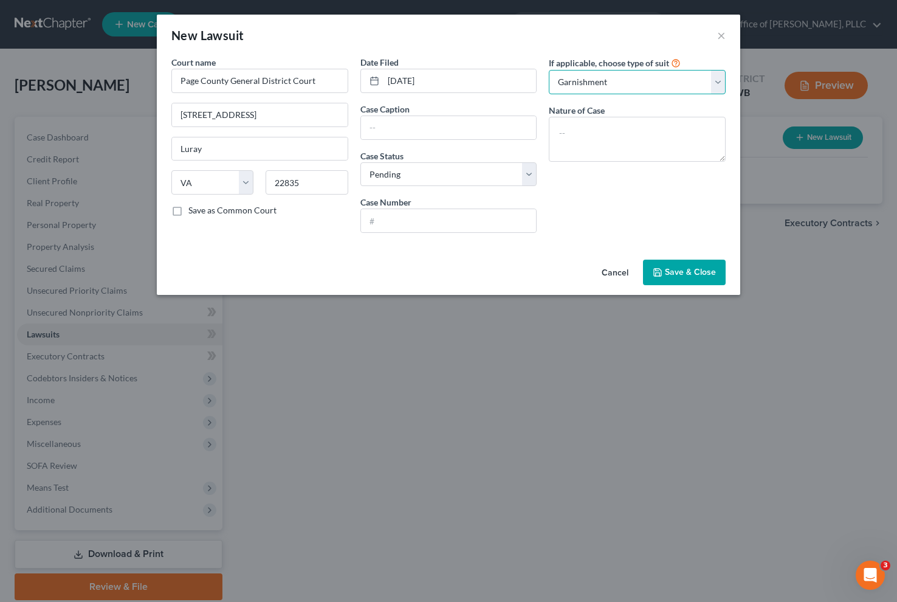
click at [549, 70] on select "Select Repossession Garnishment Foreclosure Attached, Seized, Or Levied Other" at bounding box center [637, 82] width 177 height 24
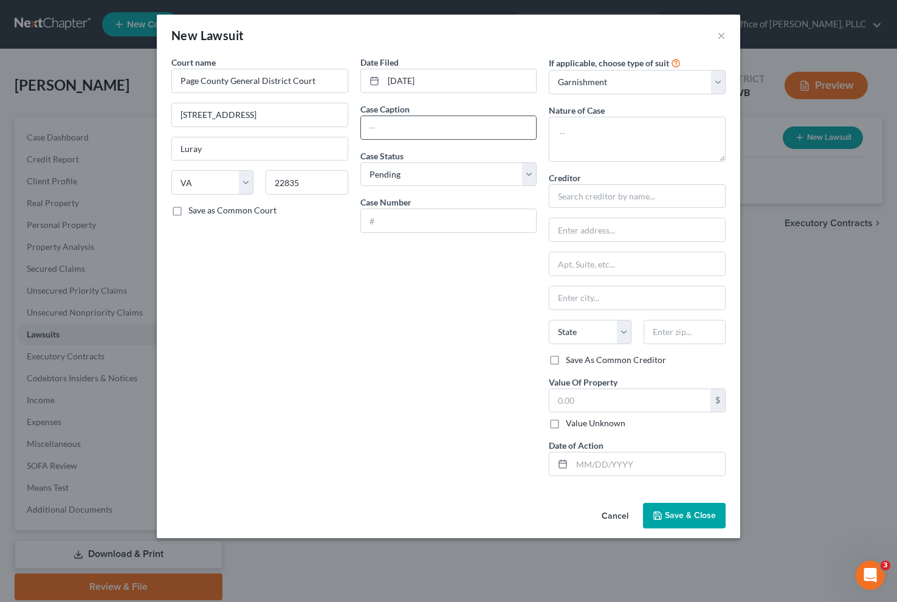
click at [410, 135] on input "text" at bounding box center [449, 127] width 176 height 23
type input "ONEMAIN FINANCIAL GROUP v. Keith J Armentrout"
click at [391, 219] on input "text" at bounding box center [449, 220] width 176 height 23
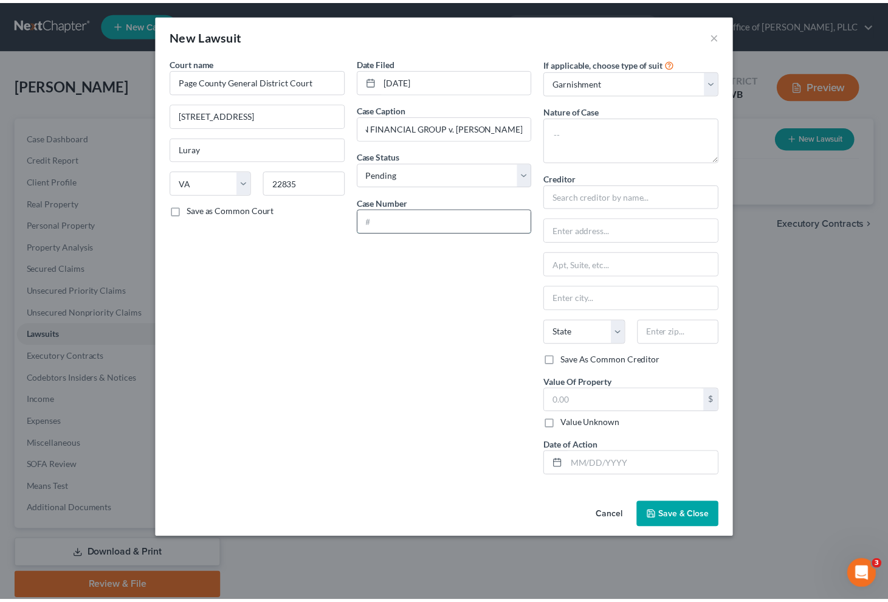
scroll to position [0, 0]
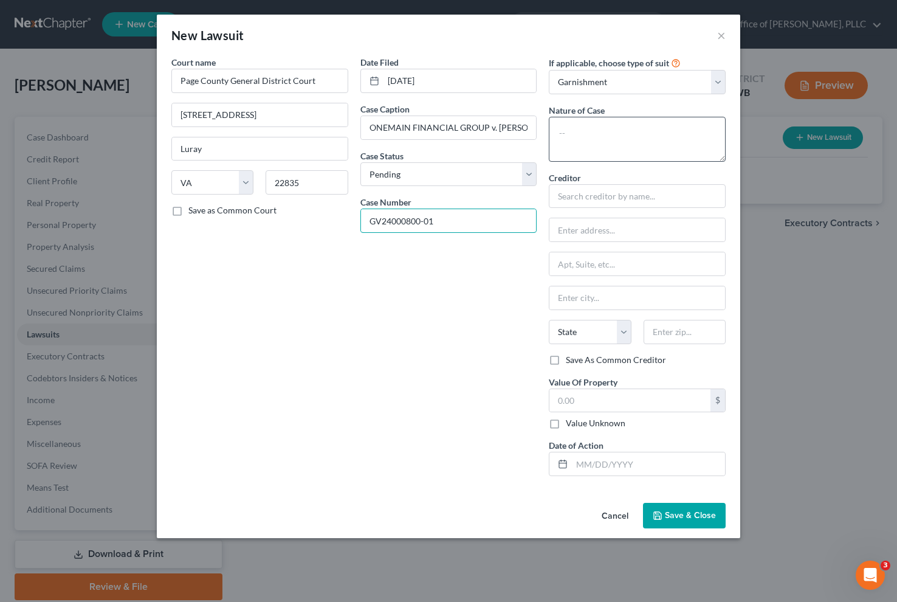
type input "GV24000800-01"
click at [653, 137] on textarea at bounding box center [637, 139] width 177 height 45
type textarea "Credit Card"
click at [626, 195] on input "text" at bounding box center [637, 196] width 177 height 24
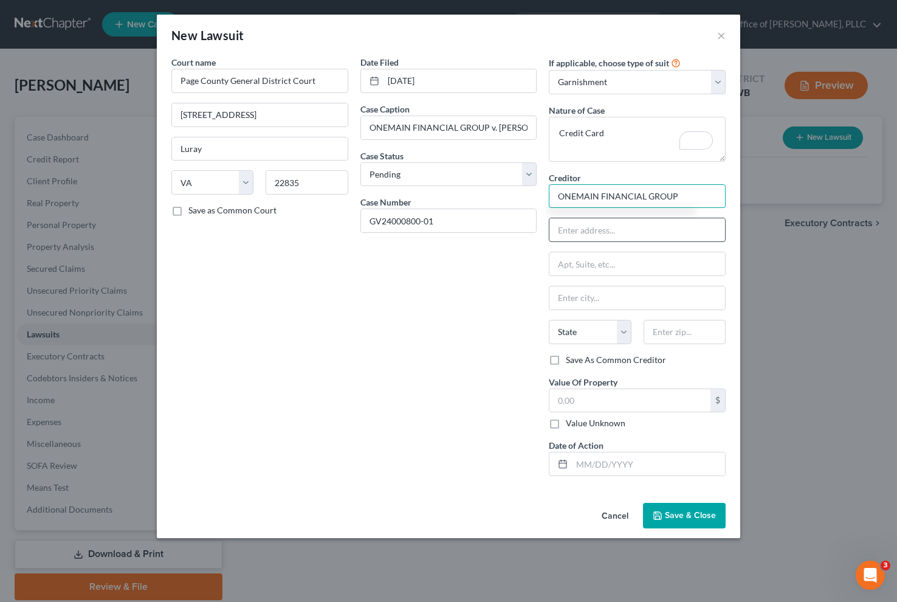
type input "ONEMAIN FINANCIAL GROUP"
click at [595, 227] on input "text" at bounding box center [638, 229] width 176 height 23
type input "7900 Sudley Road"
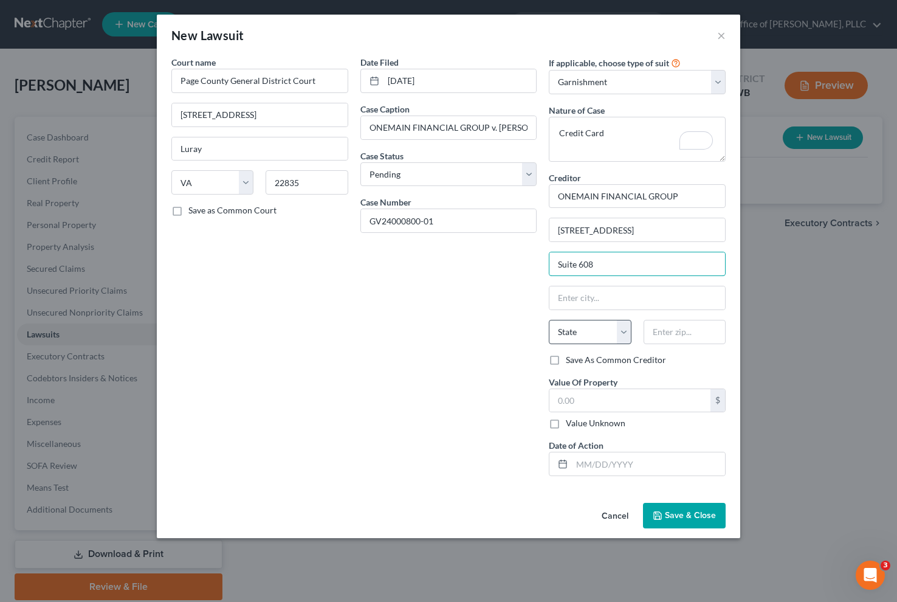
type input "Suite 608"
click at [579, 334] on select "State [US_STATE] AK AR AZ CA CO CT DE DC [GEOGRAPHIC_DATA] [GEOGRAPHIC_DATA] GU…" at bounding box center [590, 332] width 82 height 24
select select "48"
click at [549, 320] on select "State [US_STATE] AK AR AZ CA CO CT DE DC [GEOGRAPHIC_DATA] [GEOGRAPHIC_DATA] GU…" at bounding box center [590, 332] width 82 height 24
click at [686, 338] on input "text" at bounding box center [685, 332] width 82 height 24
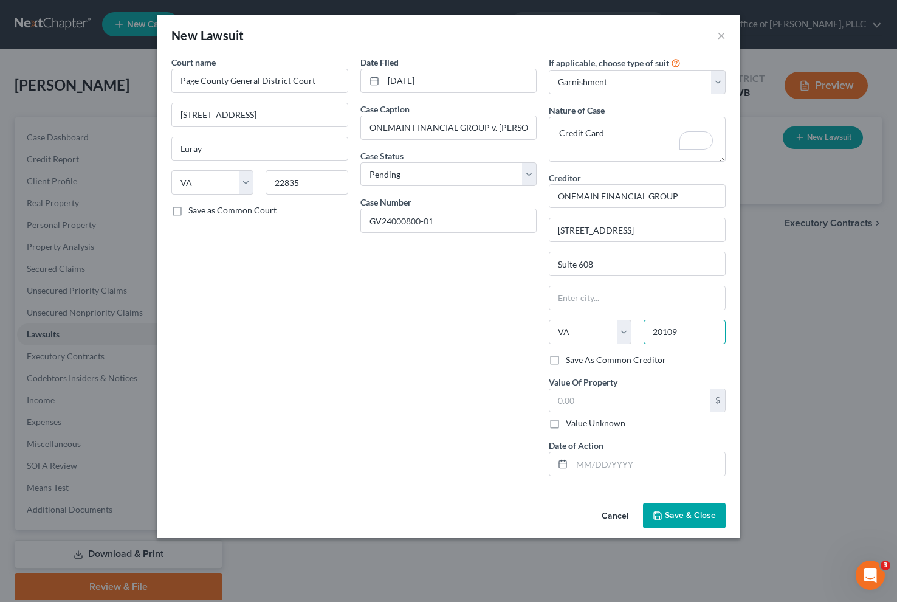
type input "20109"
type input "Manassas"
click at [578, 361] on label "Save As Common Creditor" at bounding box center [616, 360] width 100 height 12
click at [578, 361] on input "Save As Common Creditor" at bounding box center [575, 358] width 8 height 8
checkbox input "true"
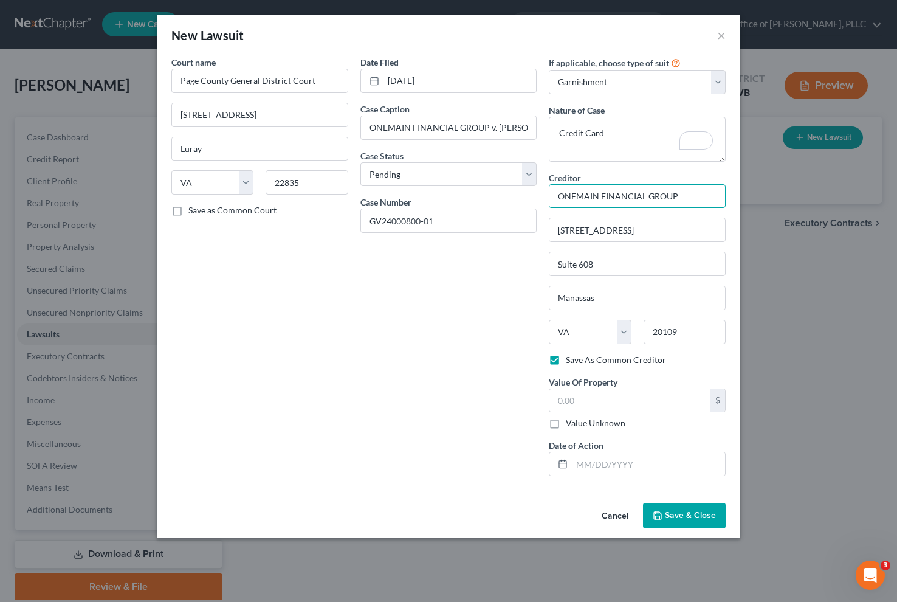
click at [685, 198] on input "ONEMAIN FINANCIAL GROUP" at bounding box center [637, 196] width 177 height 24
click at [621, 463] on input "text" at bounding box center [648, 463] width 153 height 23
type input "06/04/2025"
click at [686, 520] on span "Save & Close" at bounding box center [690, 515] width 51 height 10
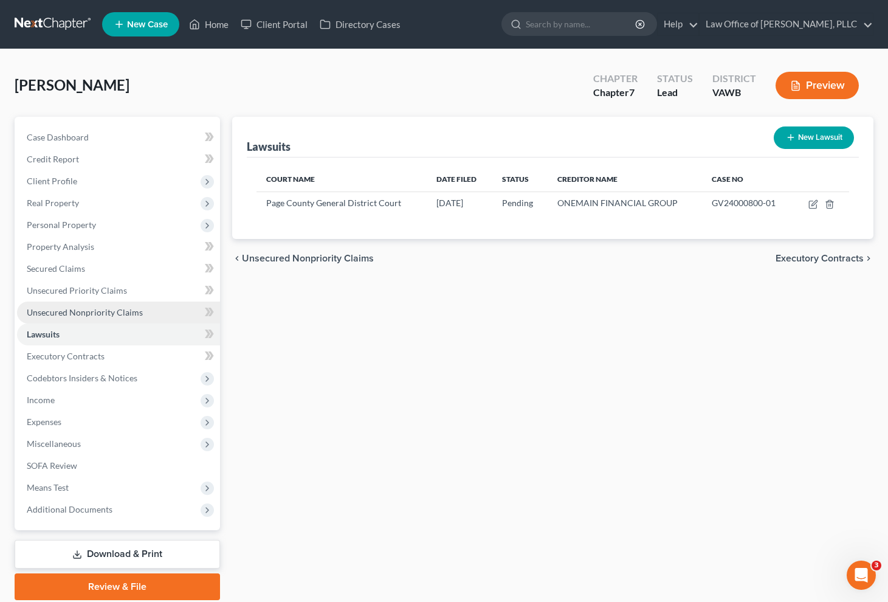
click at [97, 314] on span "Unsecured Nonpriority Claims" at bounding box center [85, 312] width 116 height 10
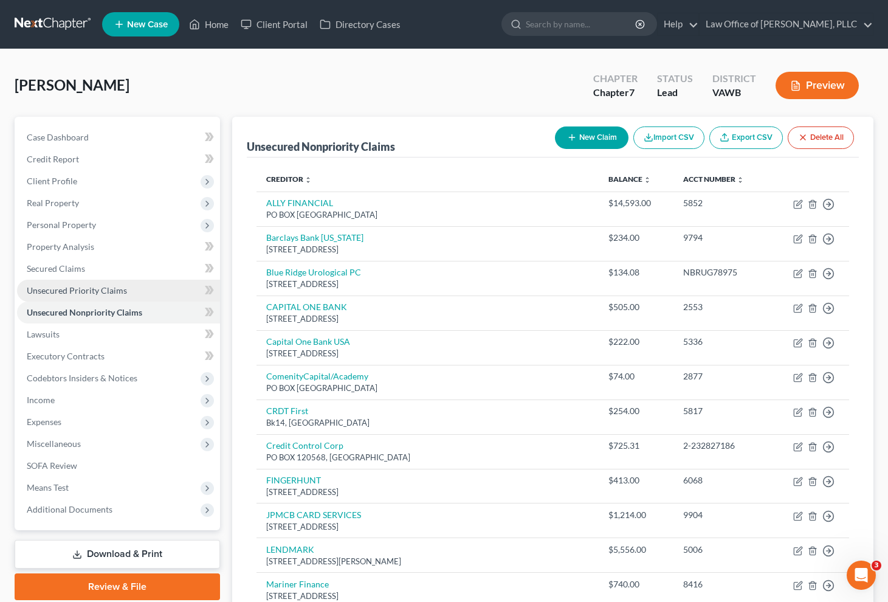
click at [109, 291] on span "Unsecured Priority Claims" at bounding box center [77, 290] width 100 height 10
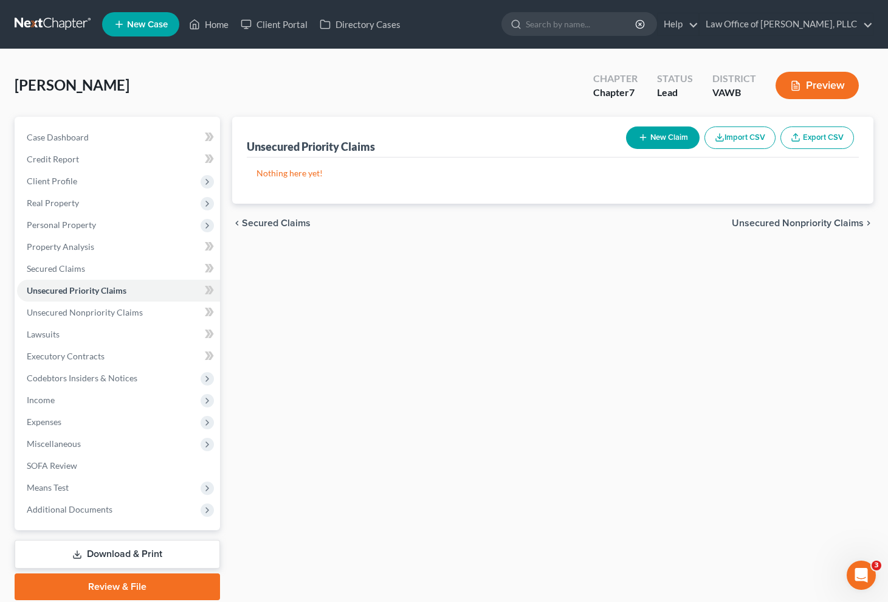
click at [669, 142] on button "New Claim" at bounding box center [663, 137] width 74 height 22
select select "0"
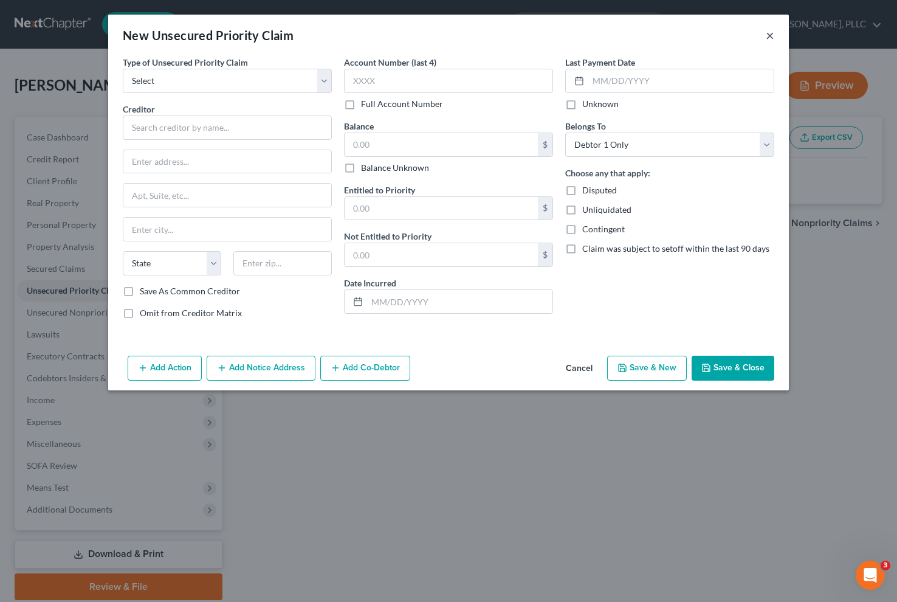
click at [768, 37] on button "×" at bounding box center [770, 35] width 9 height 15
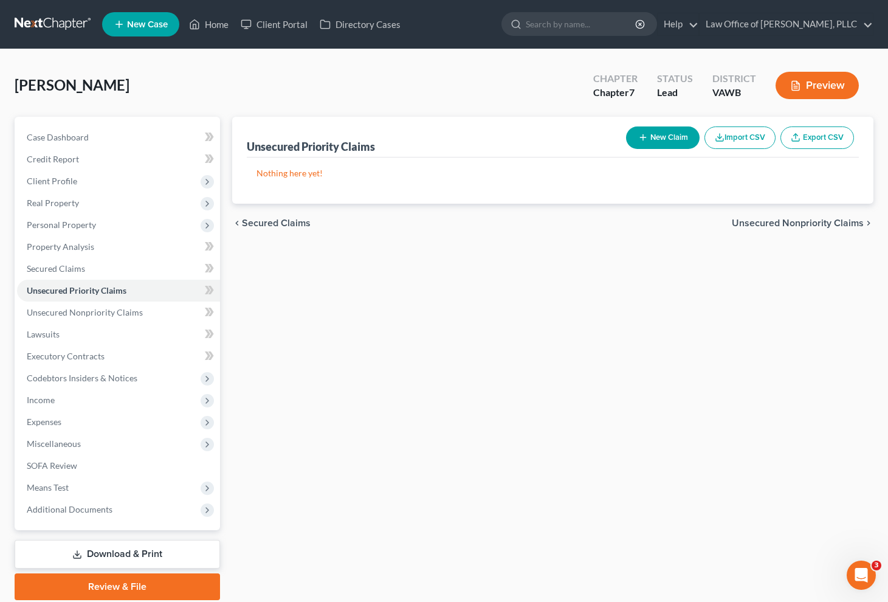
click at [769, 221] on span "Unsecured Nonpriority Claims" at bounding box center [798, 223] width 132 height 10
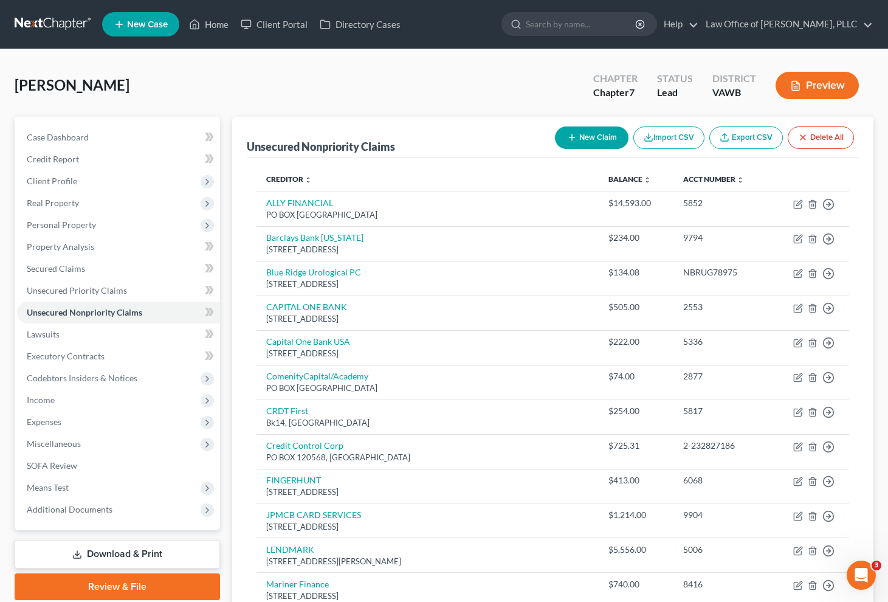
click at [582, 147] on button "New Claim" at bounding box center [592, 137] width 74 height 22
select select "0"
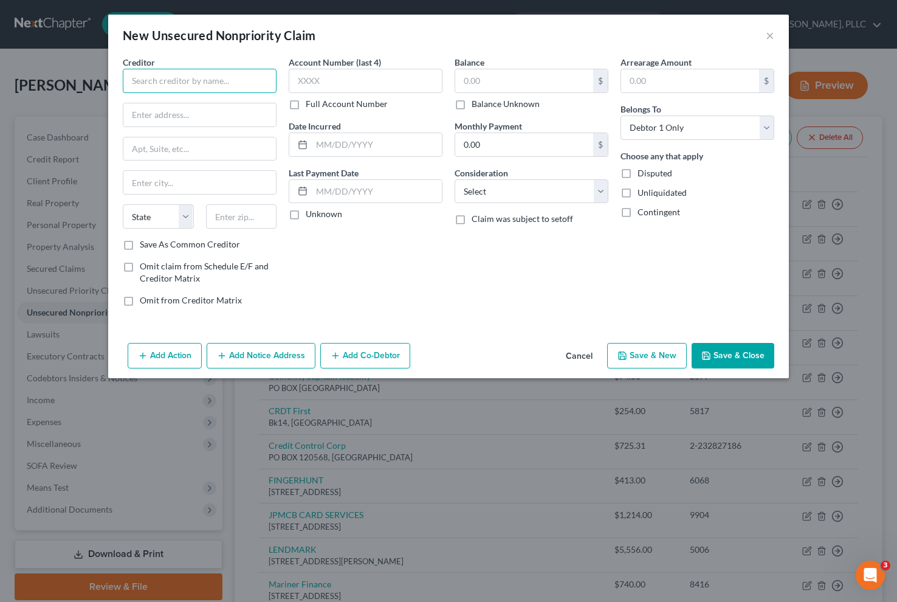
click at [152, 76] on input "text" at bounding box center [200, 81] width 154 height 24
type input "County of Page"
type input "103 South Court Street"
type input "Suite A"
click at [394, 274] on div "Account Number (last 4) Full Account Number Date Incurred Last Payment Date Unk…" at bounding box center [366, 186] width 166 height 260
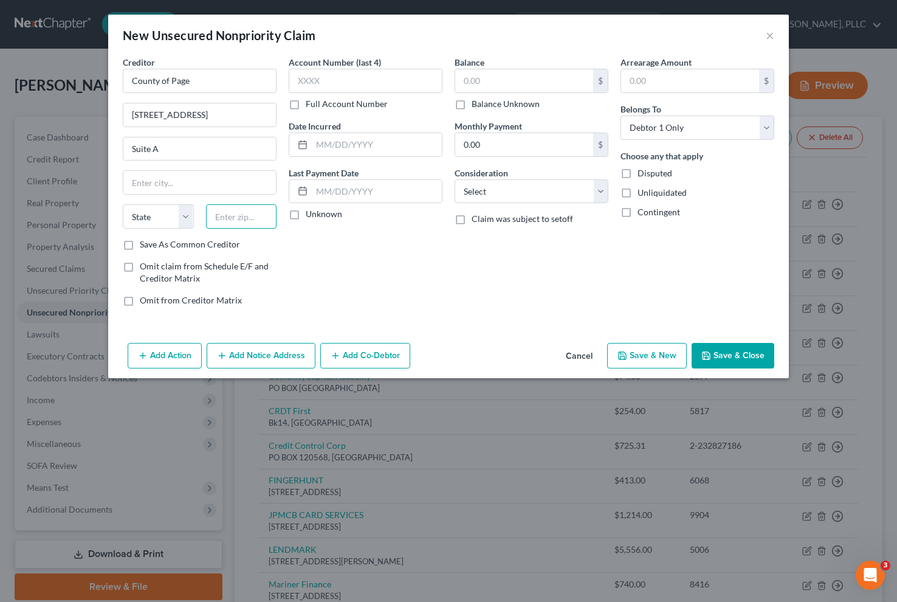
click at [255, 222] on input "text" at bounding box center [241, 216] width 71 height 24
type input "22835"
type input "Luray"
select select "48"
click at [225, 245] on label "Save As Common Creditor" at bounding box center [190, 244] width 100 height 12
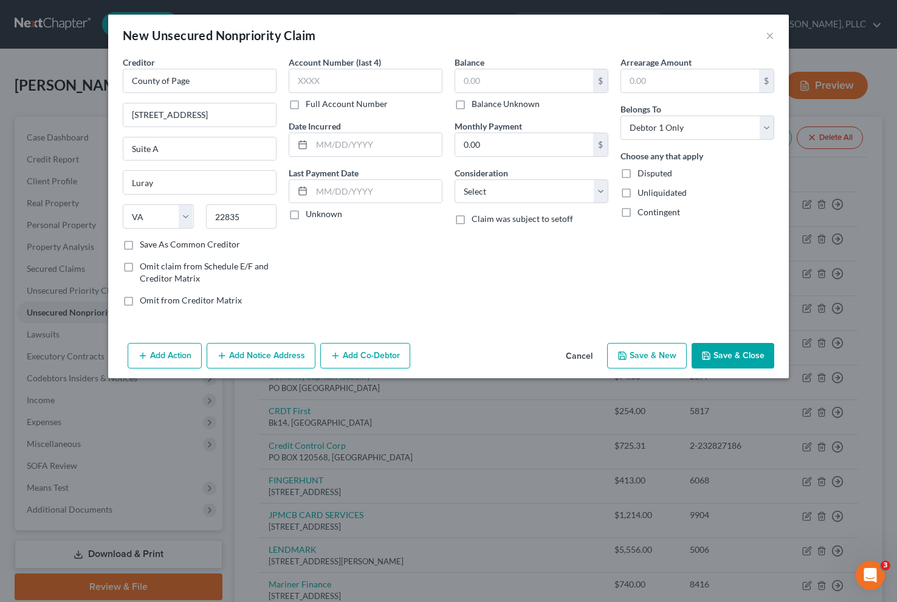
click at [153, 245] on input "Save As Common Creditor" at bounding box center [149, 242] width 8 height 8
checkbox input "true"
click at [351, 86] on input "text" at bounding box center [366, 81] width 154 height 24
type input "3"
click at [306, 106] on label "Full Account Number" at bounding box center [347, 104] width 82 height 12
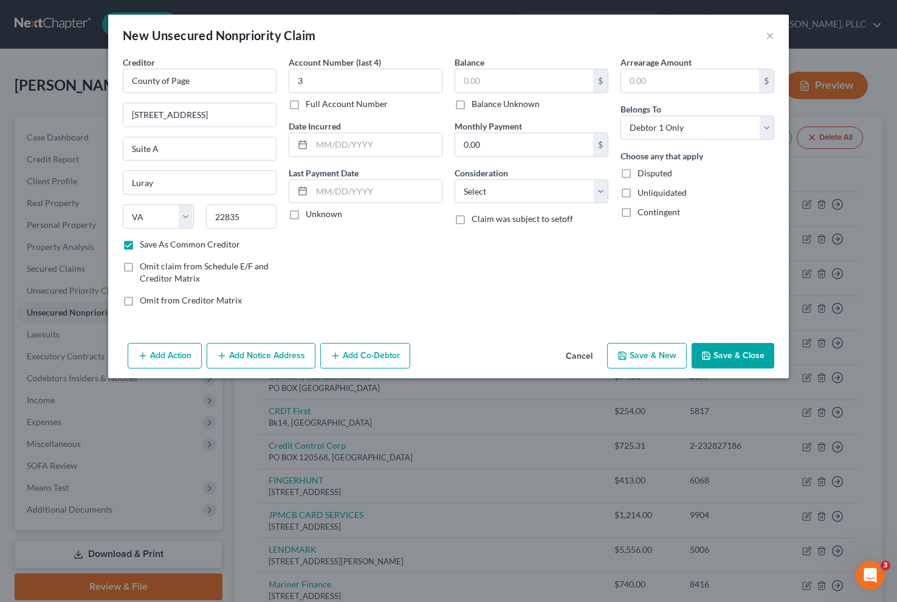
click at [311, 106] on input "Full Account Number" at bounding box center [315, 102] width 8 height 8
click at [319, 80] on input "3" at bounding box center [366, 81] width 154 height 24
type input "35599"
click at [478, 78] on input "text" at bounding box center [524, 80] width 138 height 23
type input "89.76"
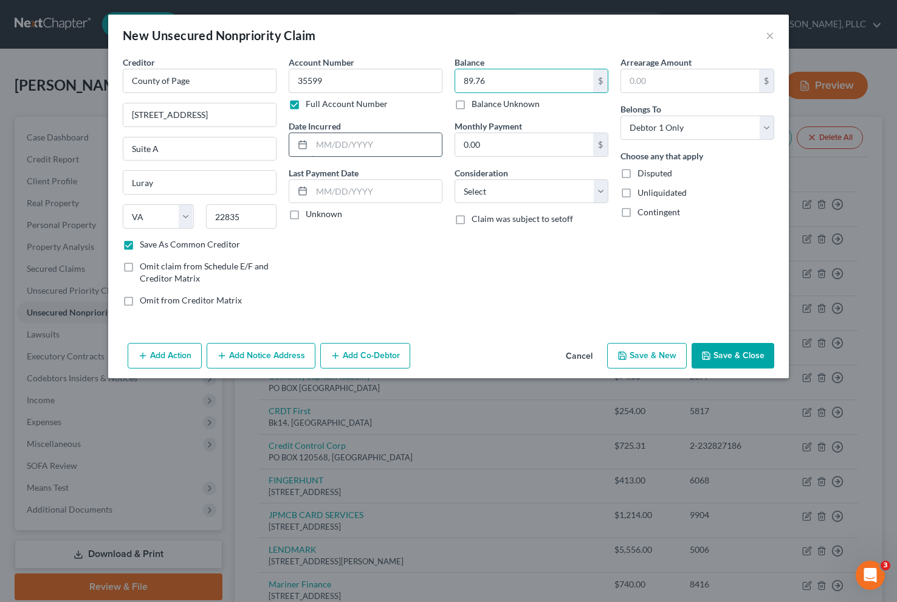
click at [368, 148] on input "text" at bounding box center [377, 144] width 130 height 23
type input "01/01/2022"
click at [556, 185] on select "Select Cable / Satellite Services Collection Agency Credit Card Debt Debt Couns…" at bounding box center [532, 191] width 154 height 24
click at [722, 356] on button "Save & Close" at bounding box center [733, 356] width 83 height 26
checkbox input "false"
